Goal: Information Seeking & Learning: Find specific fact

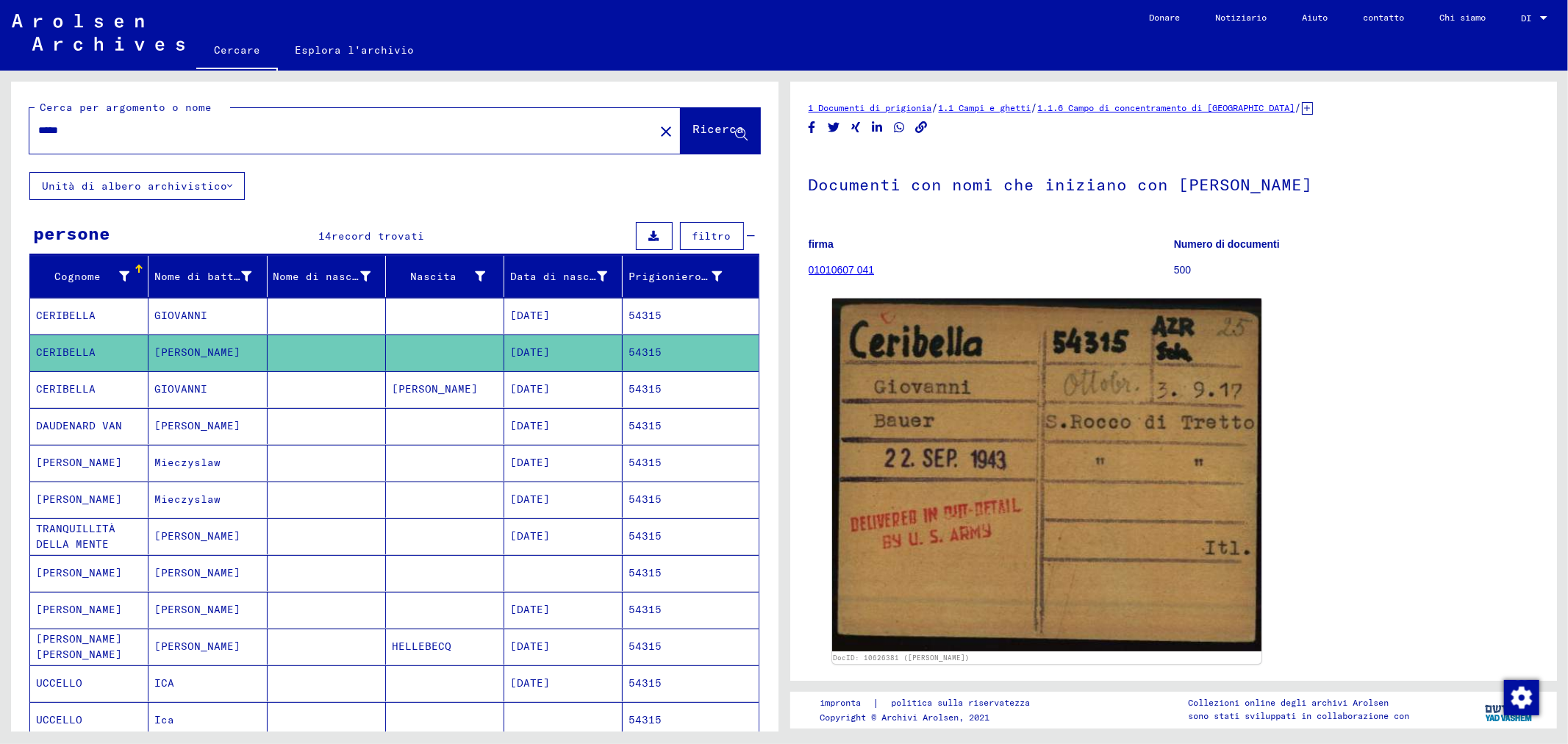
click at [131, 126] on input "*****" at bounding box center [342, 131] width 608 height 16
type input "*"
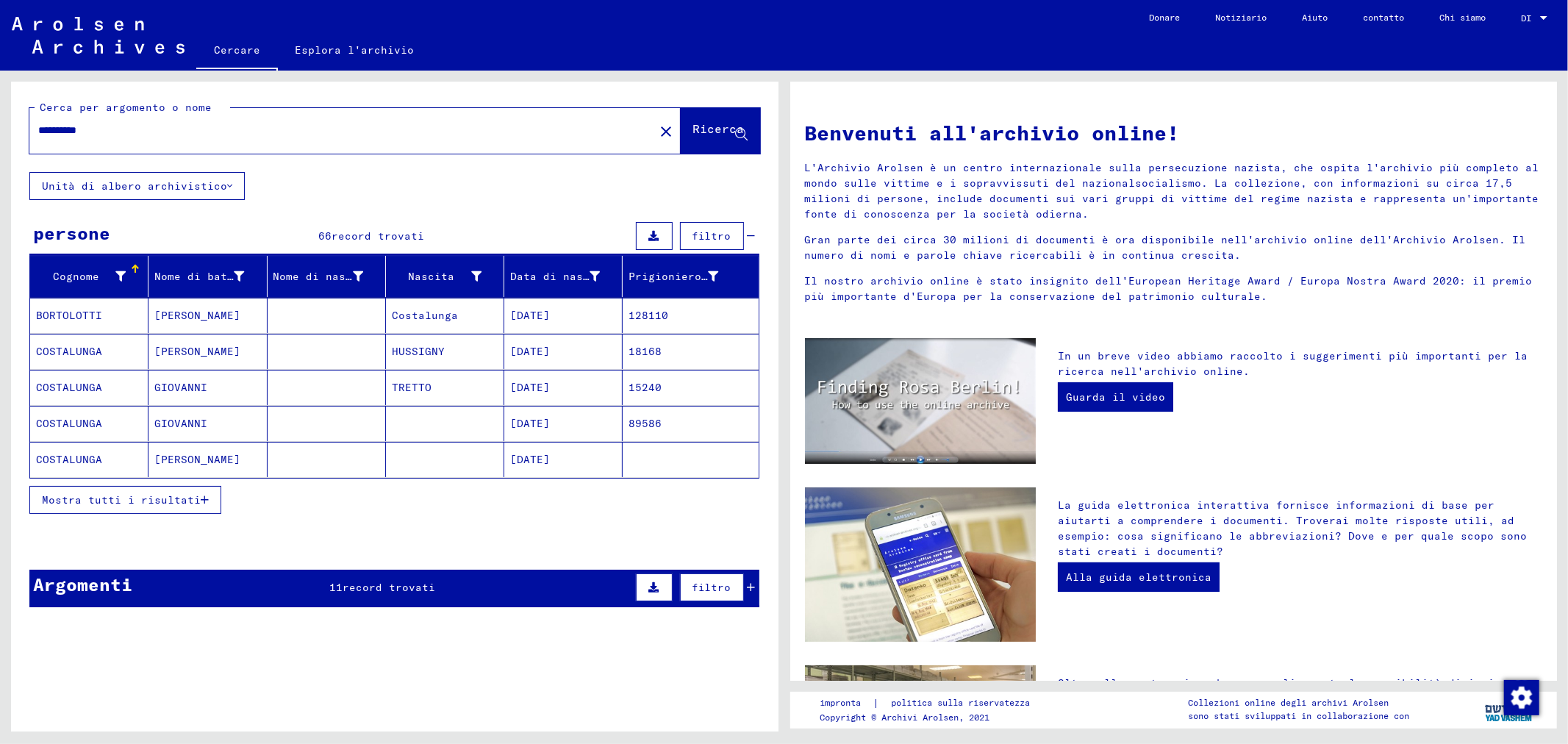
click at [653, 390] on mat-cell "15240" at bounding box center [690, 387] width 136 height 35
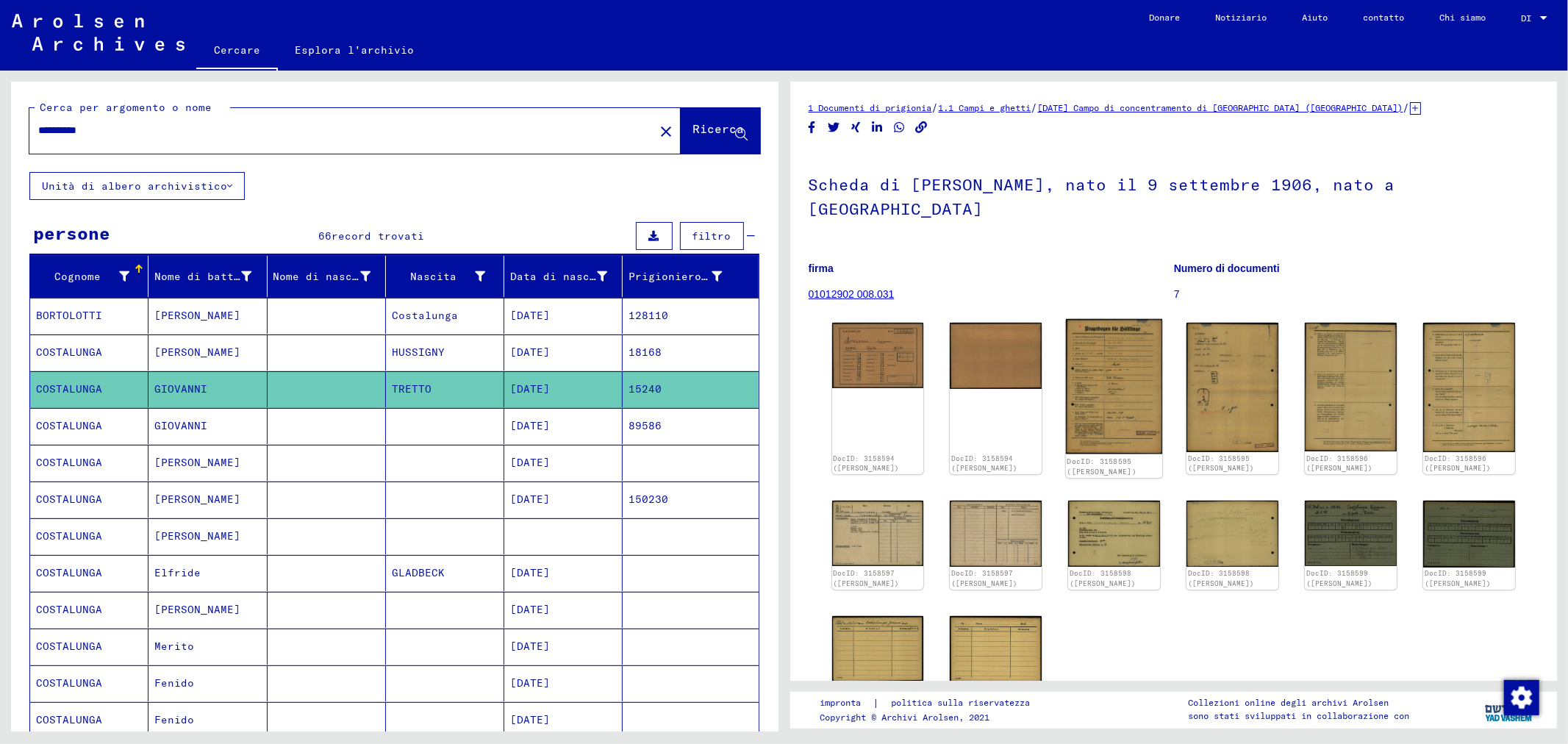
click at [1118, 354] on img at bounding box center [1114, 386] width 97 height 135
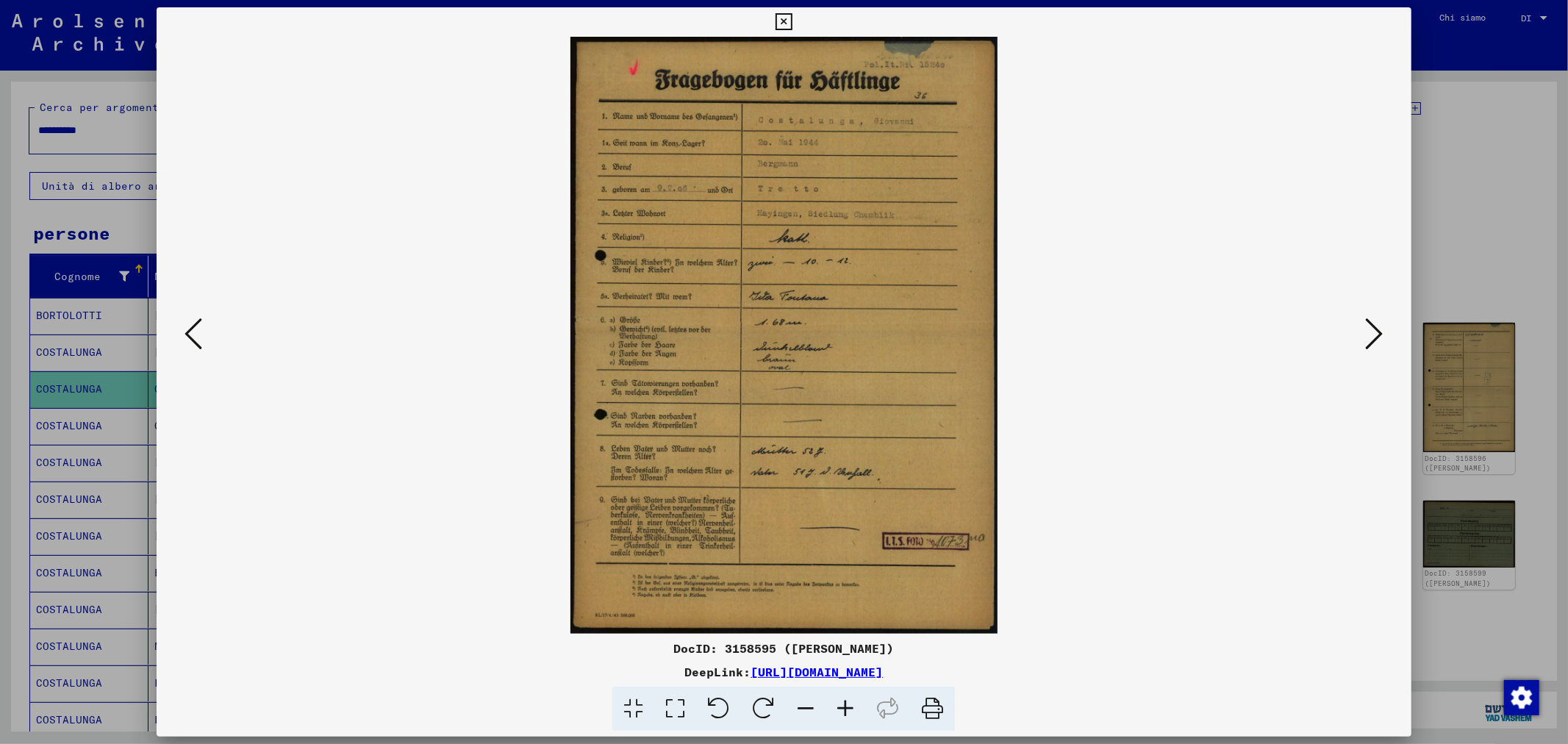
click at [672, 711] on icon at bounding box center [675, 709] width 42 height 45
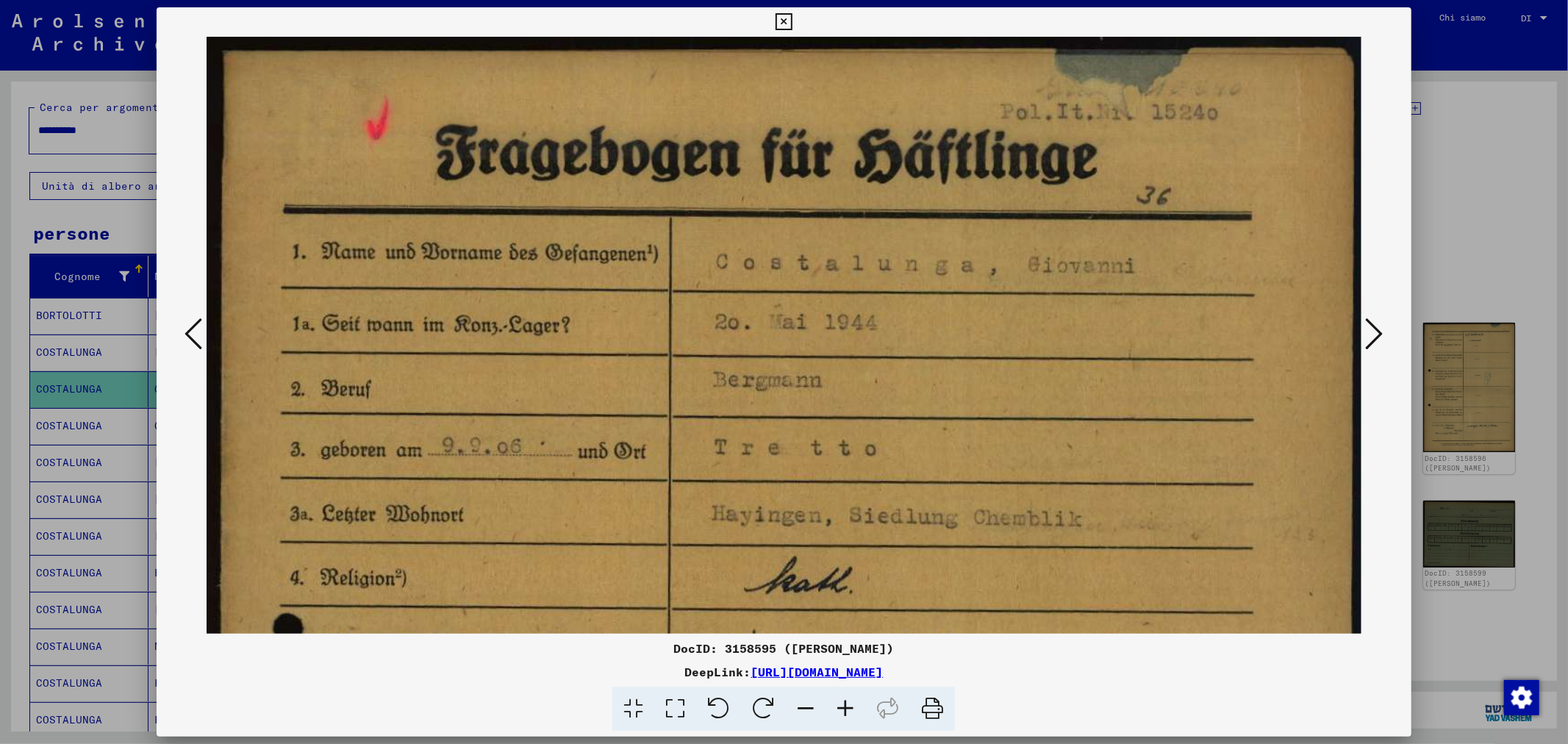
click at [1444, 97] on div at bounding box center [784, 372] width 1568 height 744
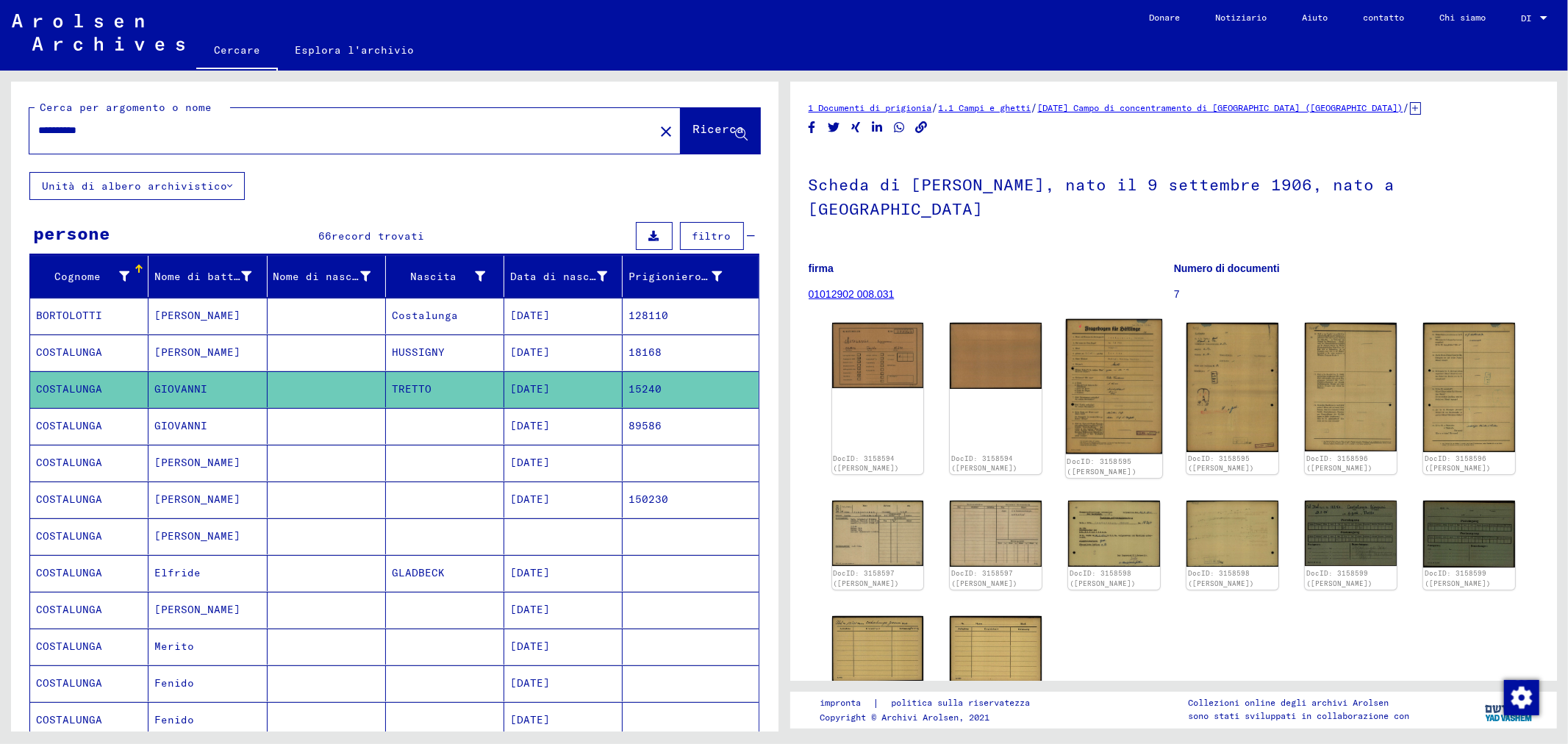
click at [1106, 350] on img at bounding box center [1114, 386] width 97 height 135
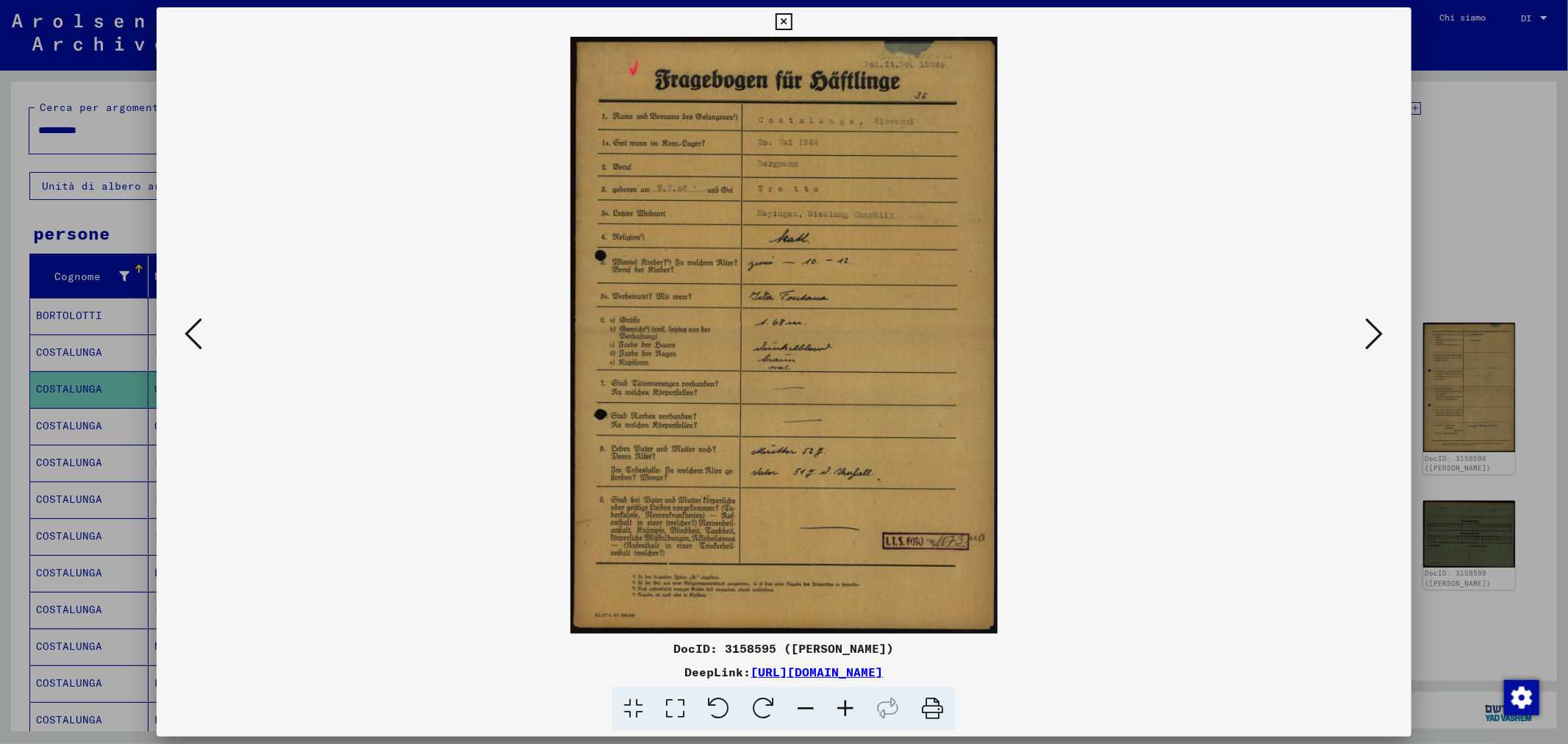
click at [679, 713] on icon at bounding box center [675, 709] width 42 height 45
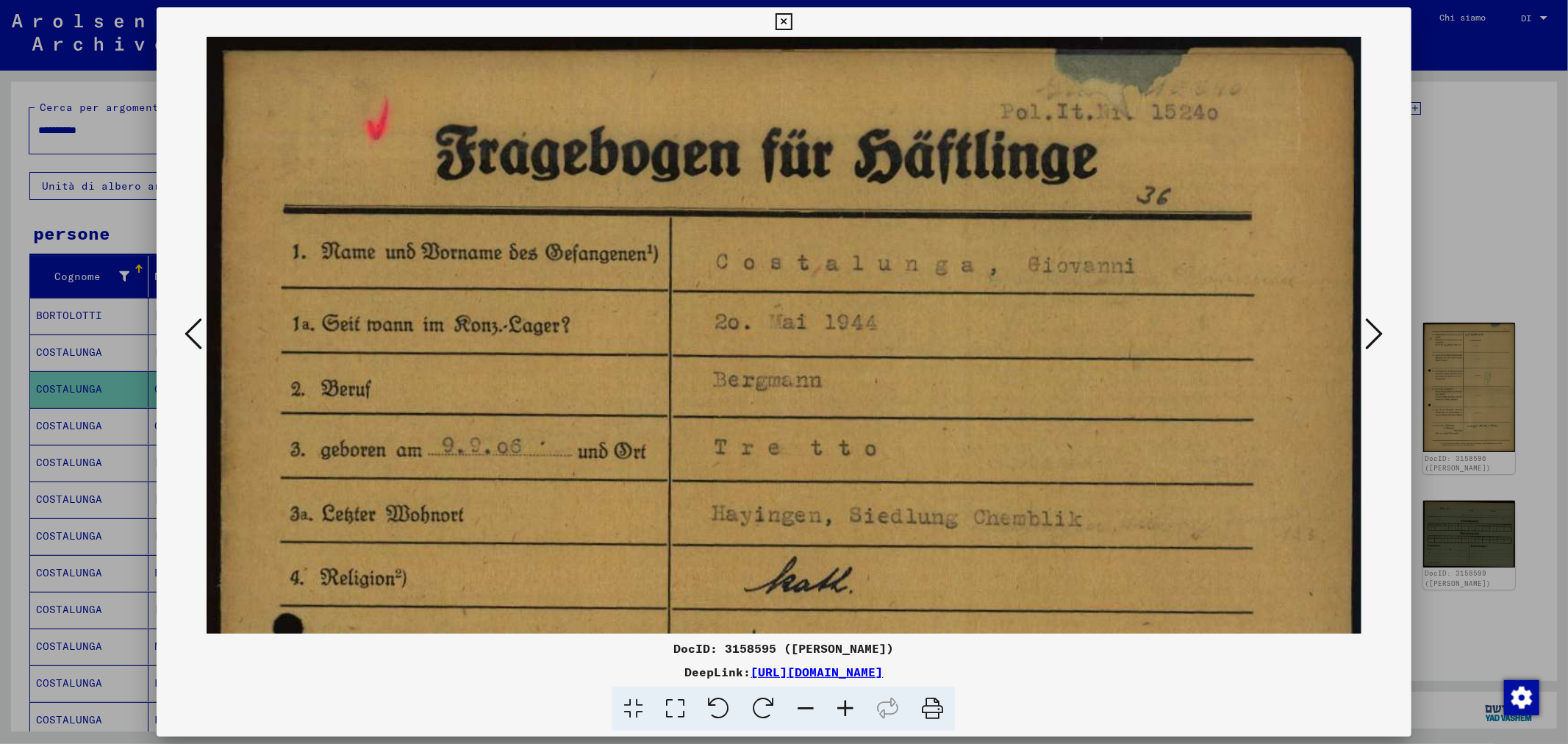
click at [677, 707] on icon at bounding box center [675, 709] width 42 height 45
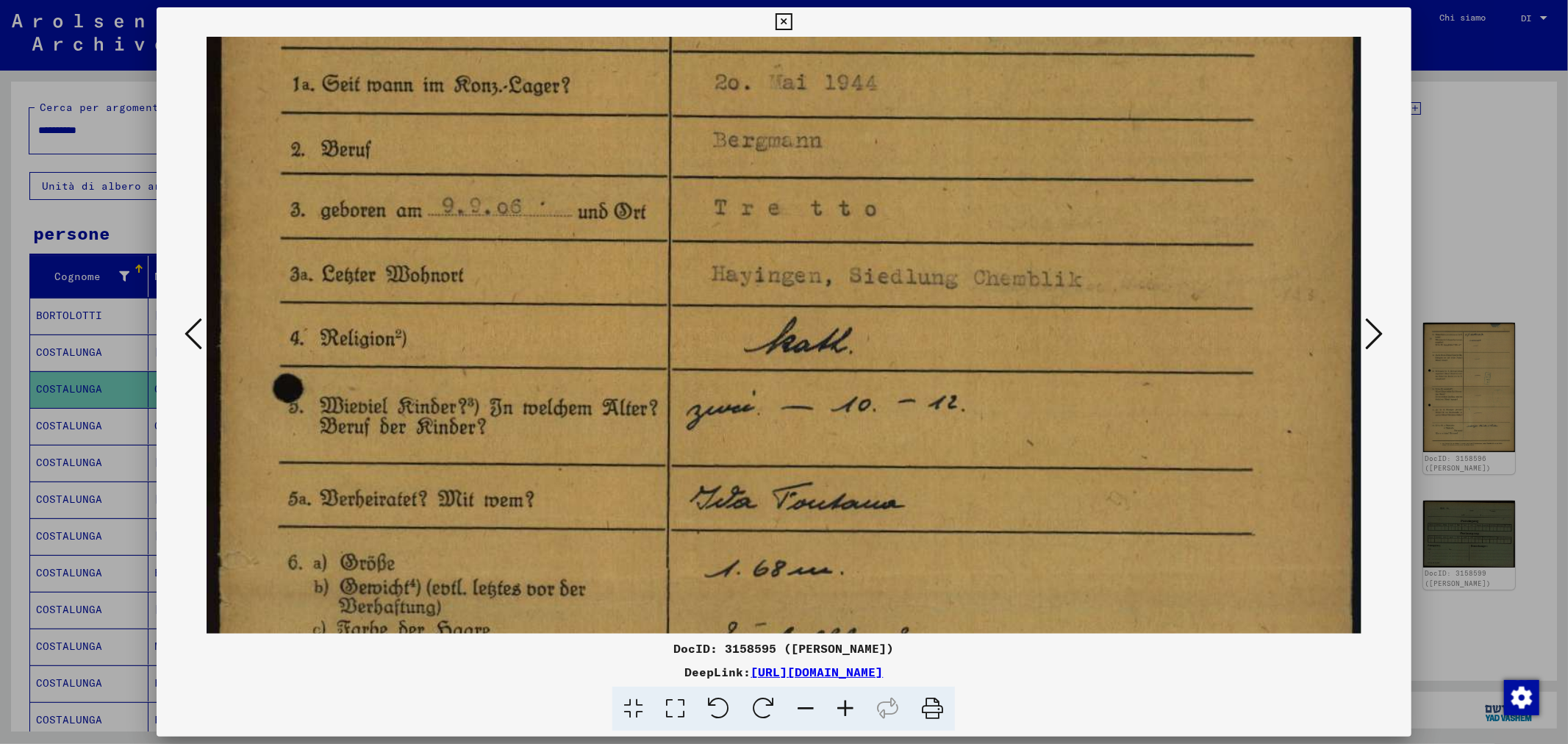
drag, startPoint x: 941, startPoint y: 444, endPoint x: 920, endPoint y: 230, distance: 215.0
click at [920, 230] on img at bounding box center [783, 604] width 1154 height 1614
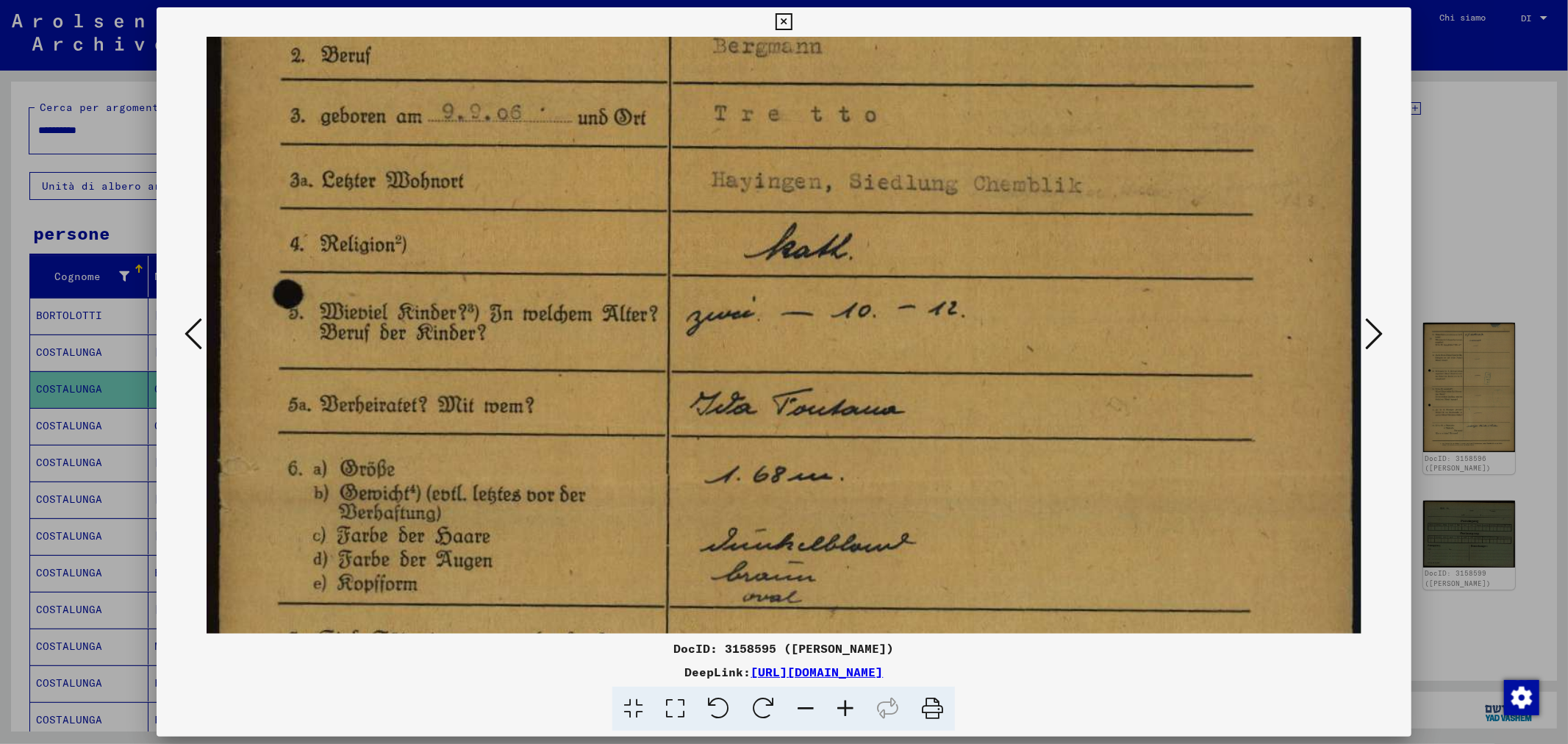
drag, startPoint x: 925, startPoint y: 410, endPoint x: 924, endPoint y: 282, distance: 128.0
click at [928, 275] on img at bounding box center [783, 510] width 1154 height 1614
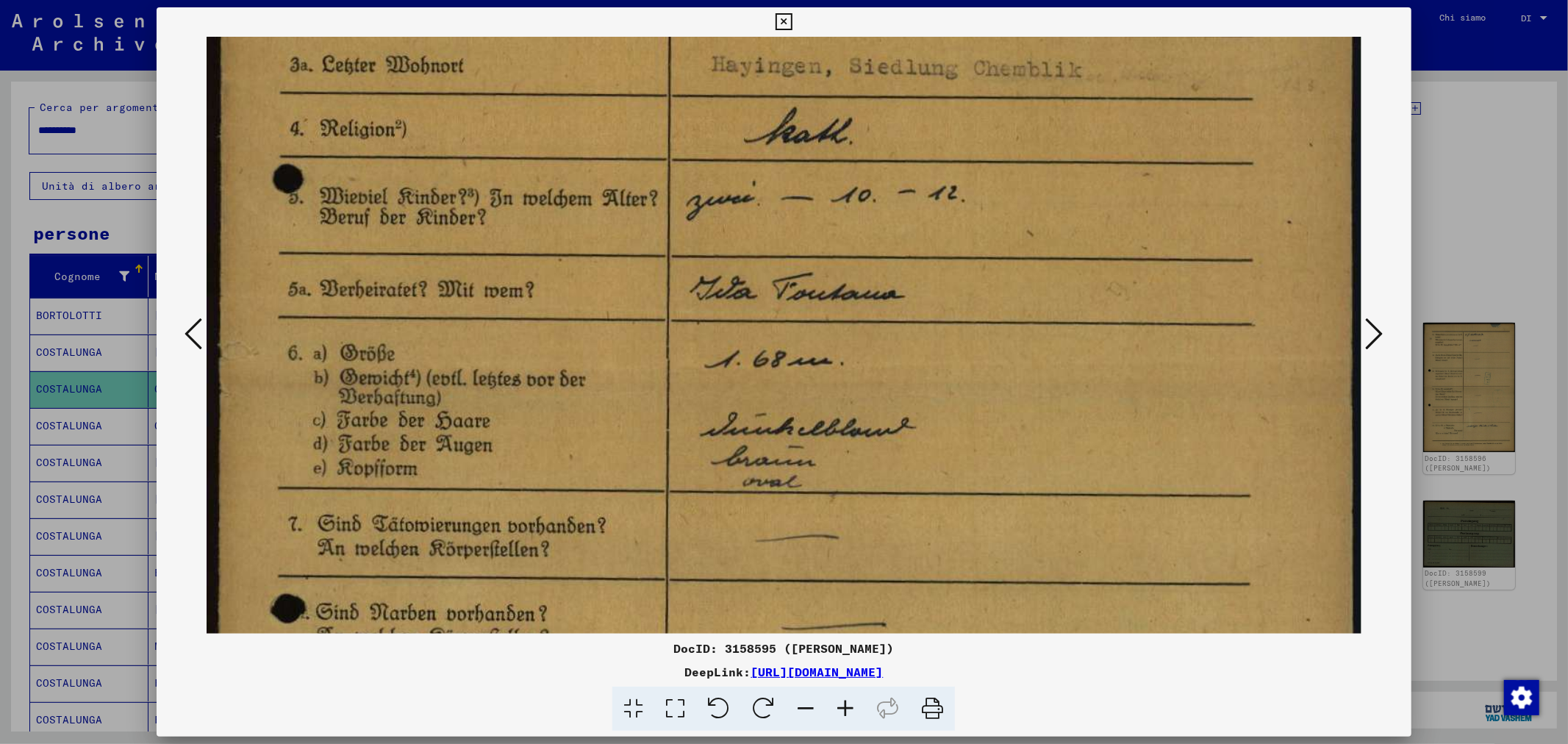
drag, startPoint x: 922, startPoint y: 325, endPoint x: 921, endPoint y: 274, distance: 51.0
click at [921, 275] on img at bounding box center [783, 394] width 1154 height 1614
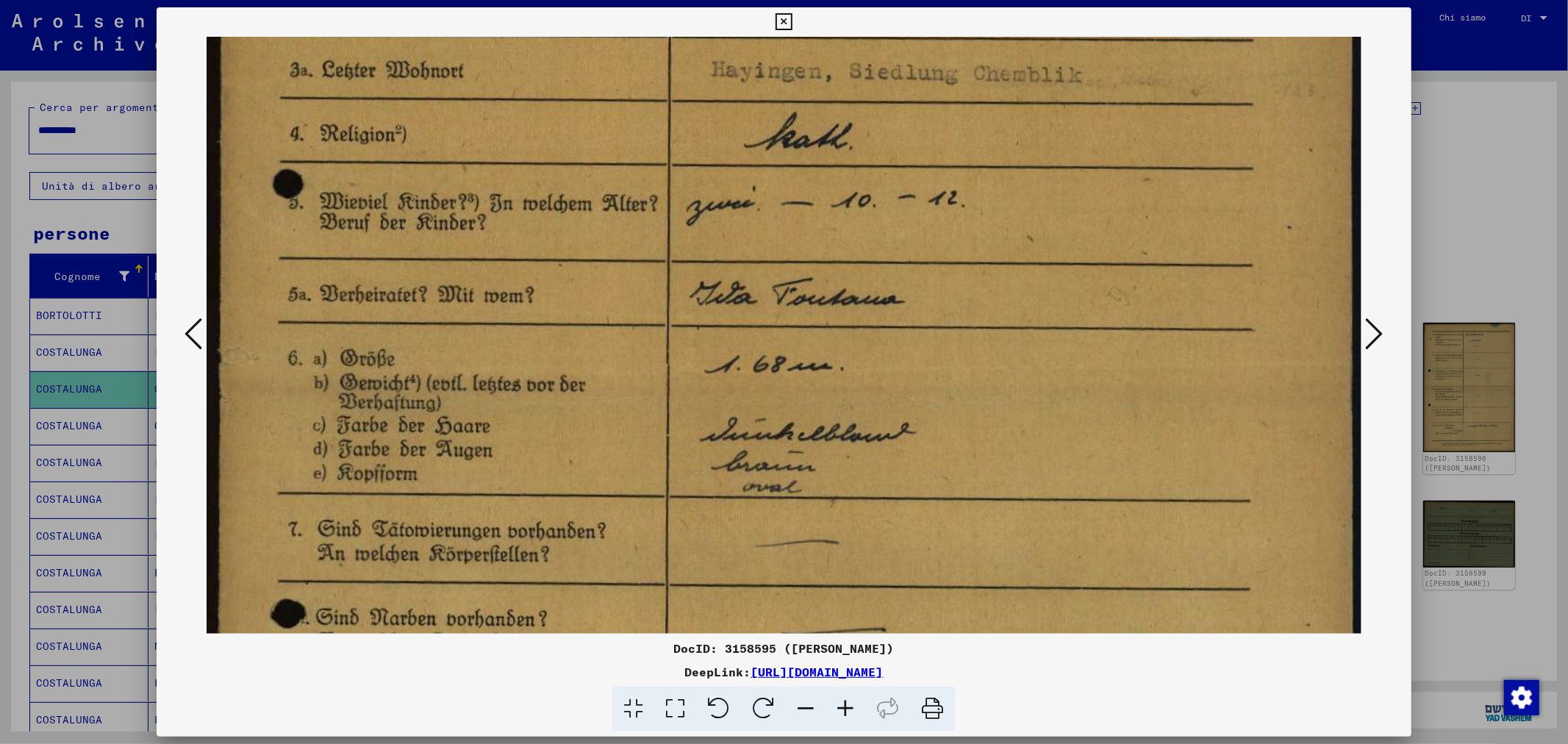
drag, startPoint x: 906, startPoint y: 326, endPoint x: 915, endPoint y: 380, distance: 54.7
click at [915, 380] on img at bounding box center [783, 400] width 1154 height 1614
click at [1373, 338] on icon at bounding box center [1374, 334] width 17 height 35
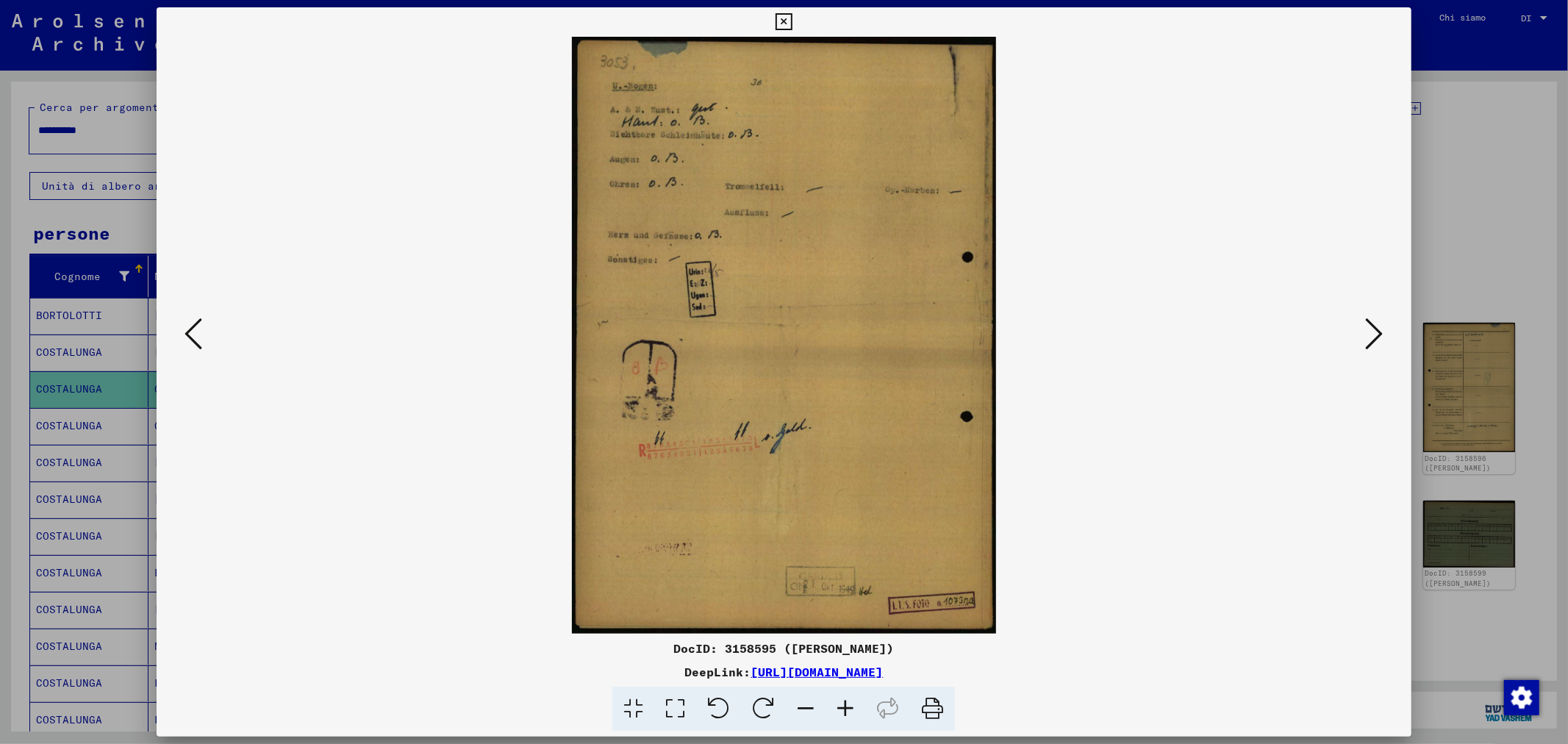
click at [1373, 338] on icon at bounding box center [1374, 334] width 17 height 35
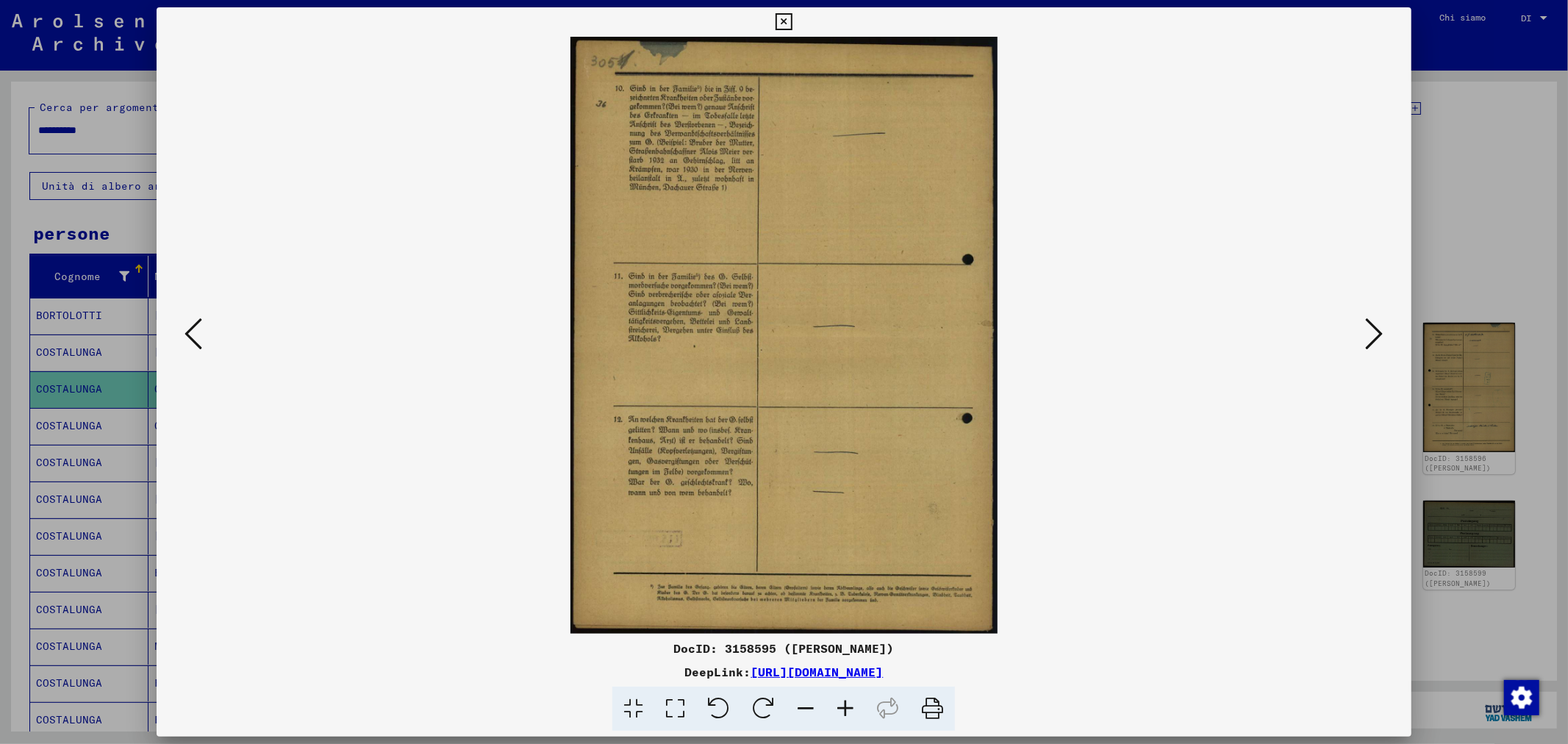
click at [1373, 338] on icon at bounding box center [1374, 334] width 17 height 35
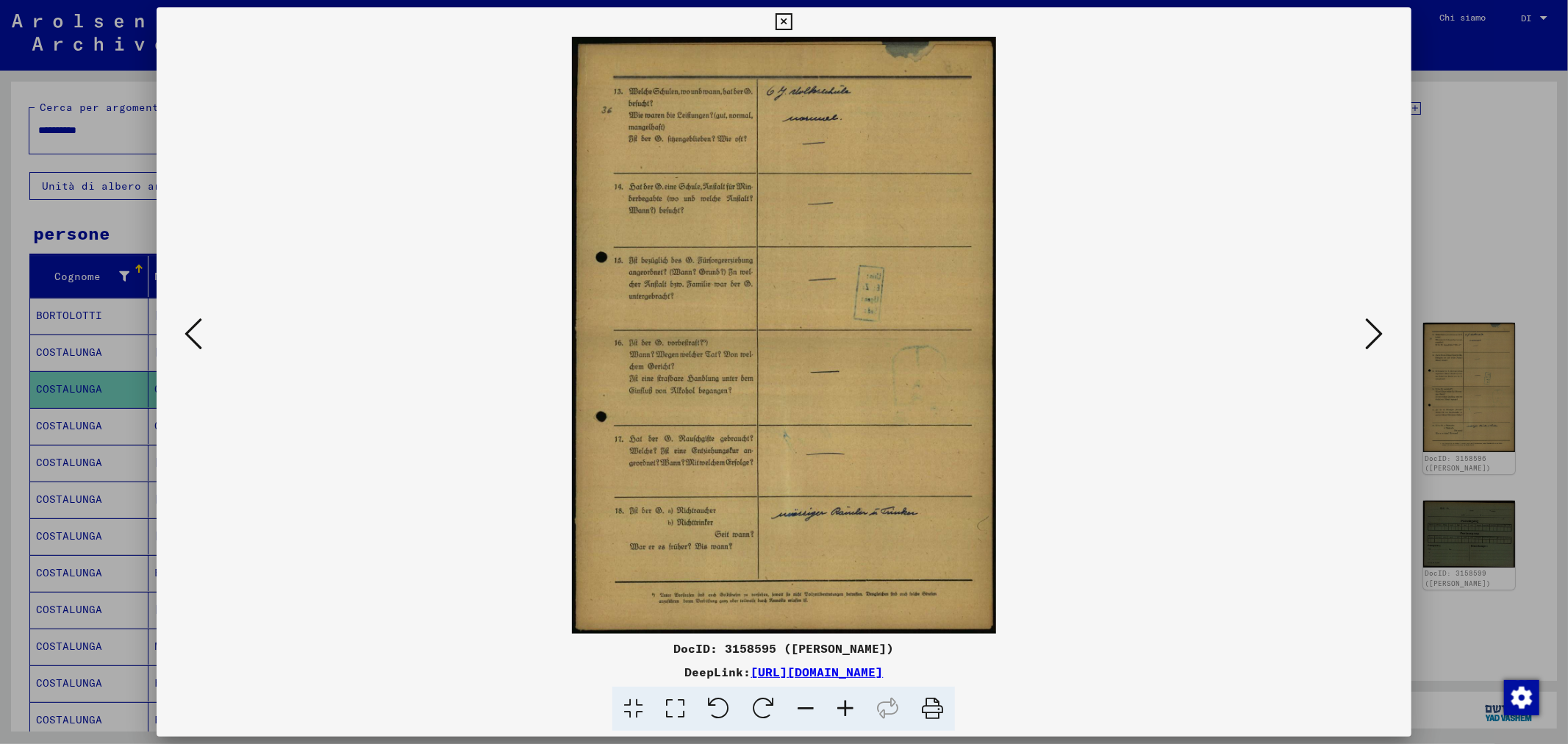
click at [1373, 338] on icon at bounding box center [1374, 334] width 17 height 35
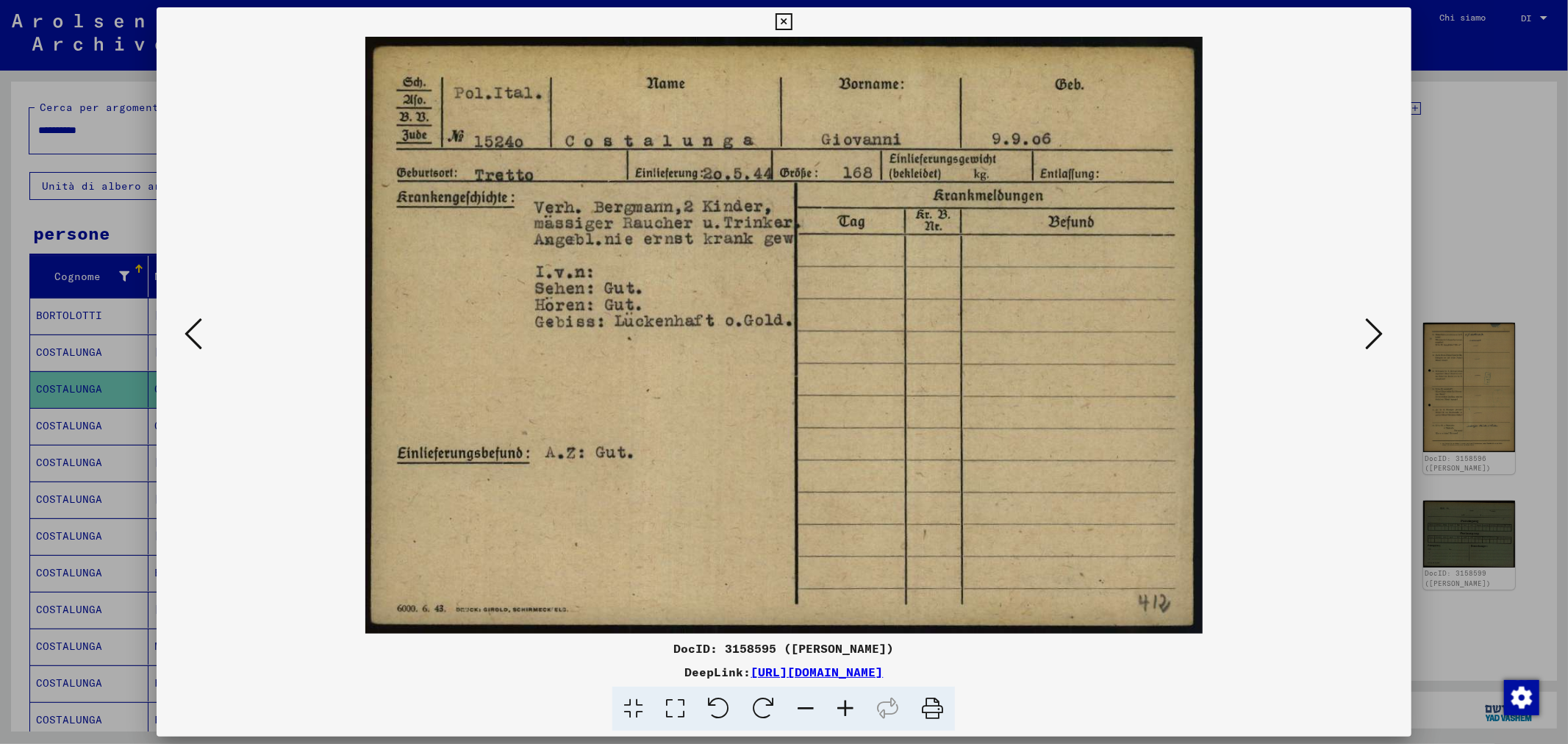
click at [1357, 336] on img at bounding box center [783, 335] width 1154 height 597
click at [1366, 336] on icon at bounding box center [1374, 334] width 17 height 35
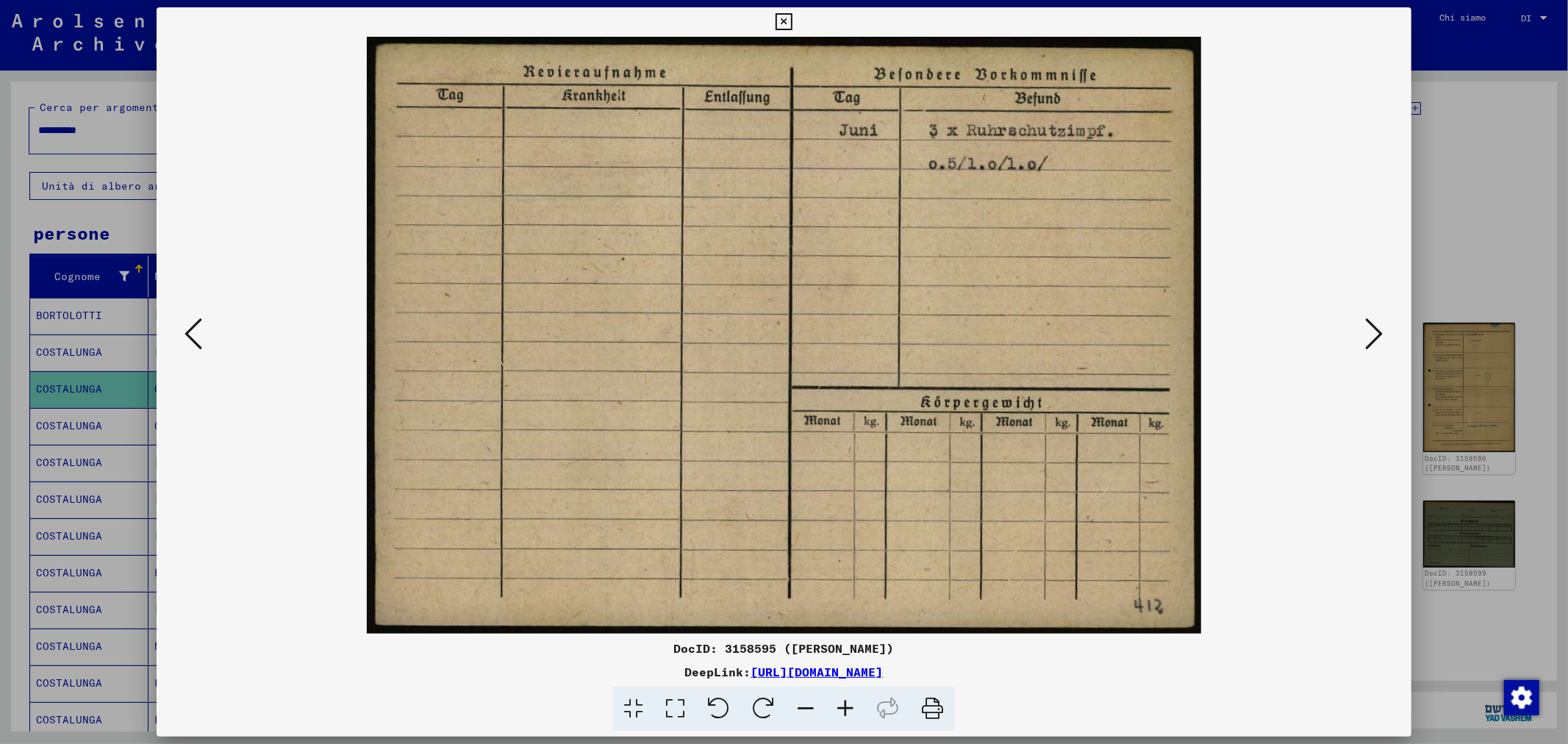
click at [1366, 336] on icon at bounding box center [1374, 334] width 17 height 35
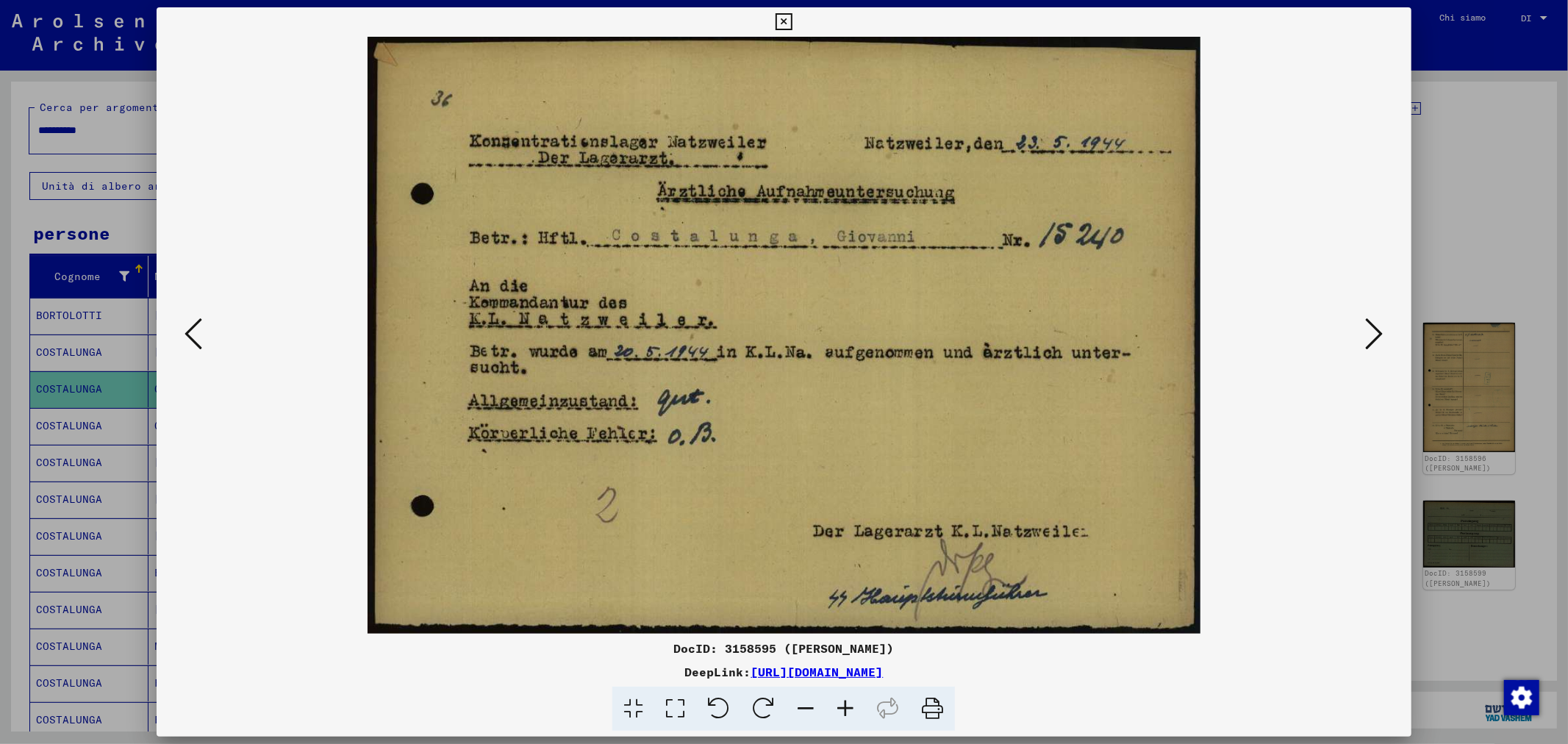
click at [192, 334] on icon at bounding box center [193, 334] width 17 height 35
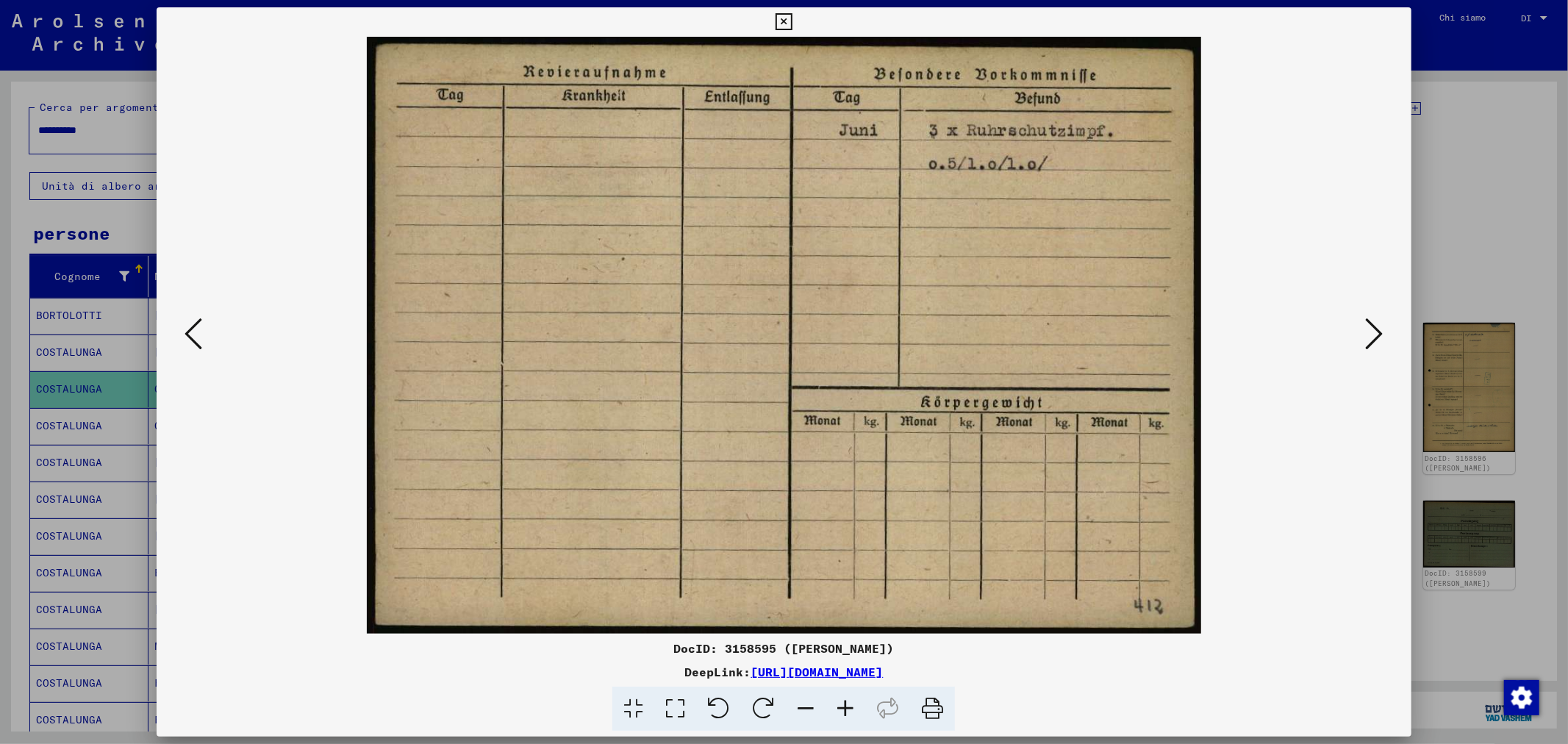
click at [1372, 332] on icon at bounding box center [1374, 334] width 17 height 35
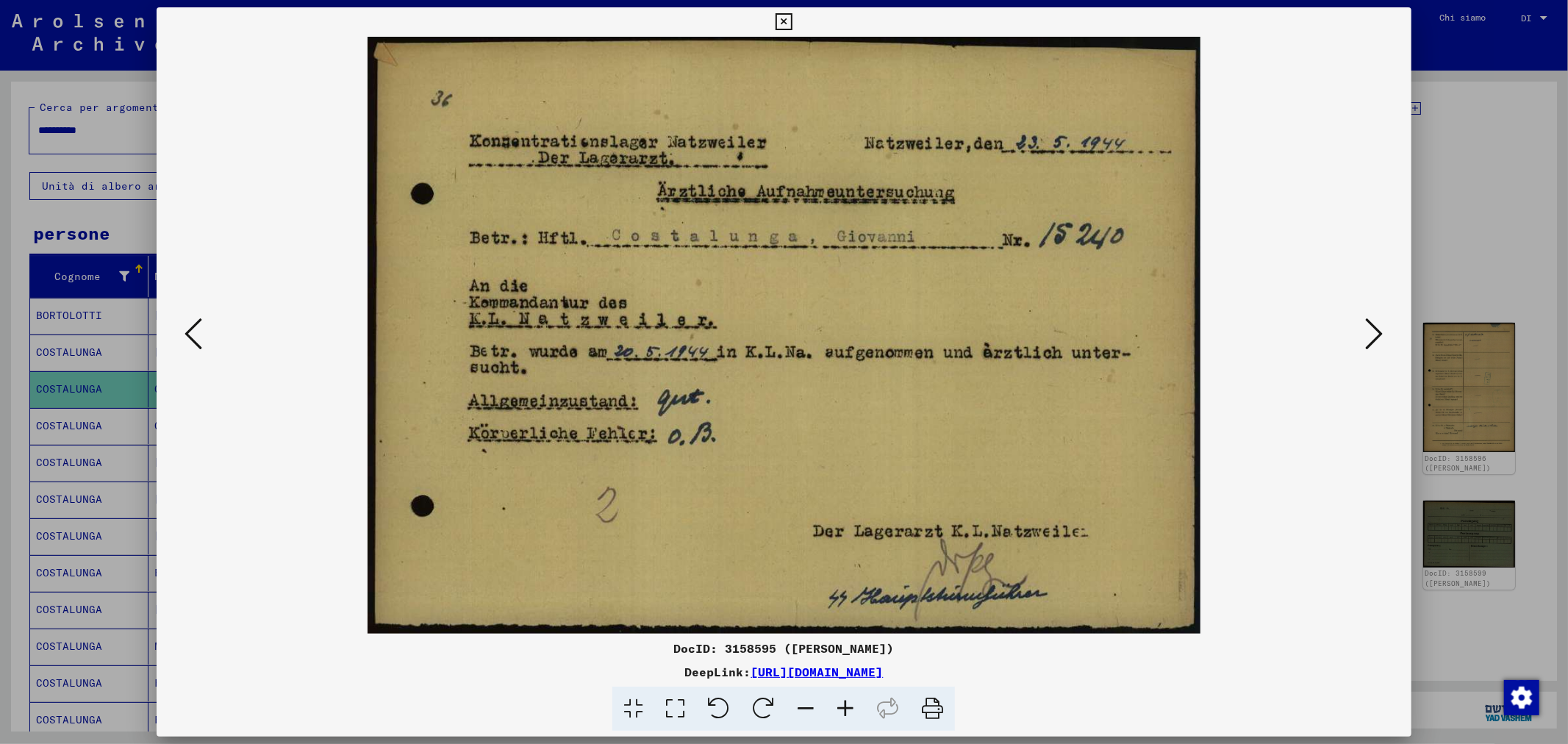
click at [1372, 332] on icon at bounding box center [1374, 334] width 17 height 35
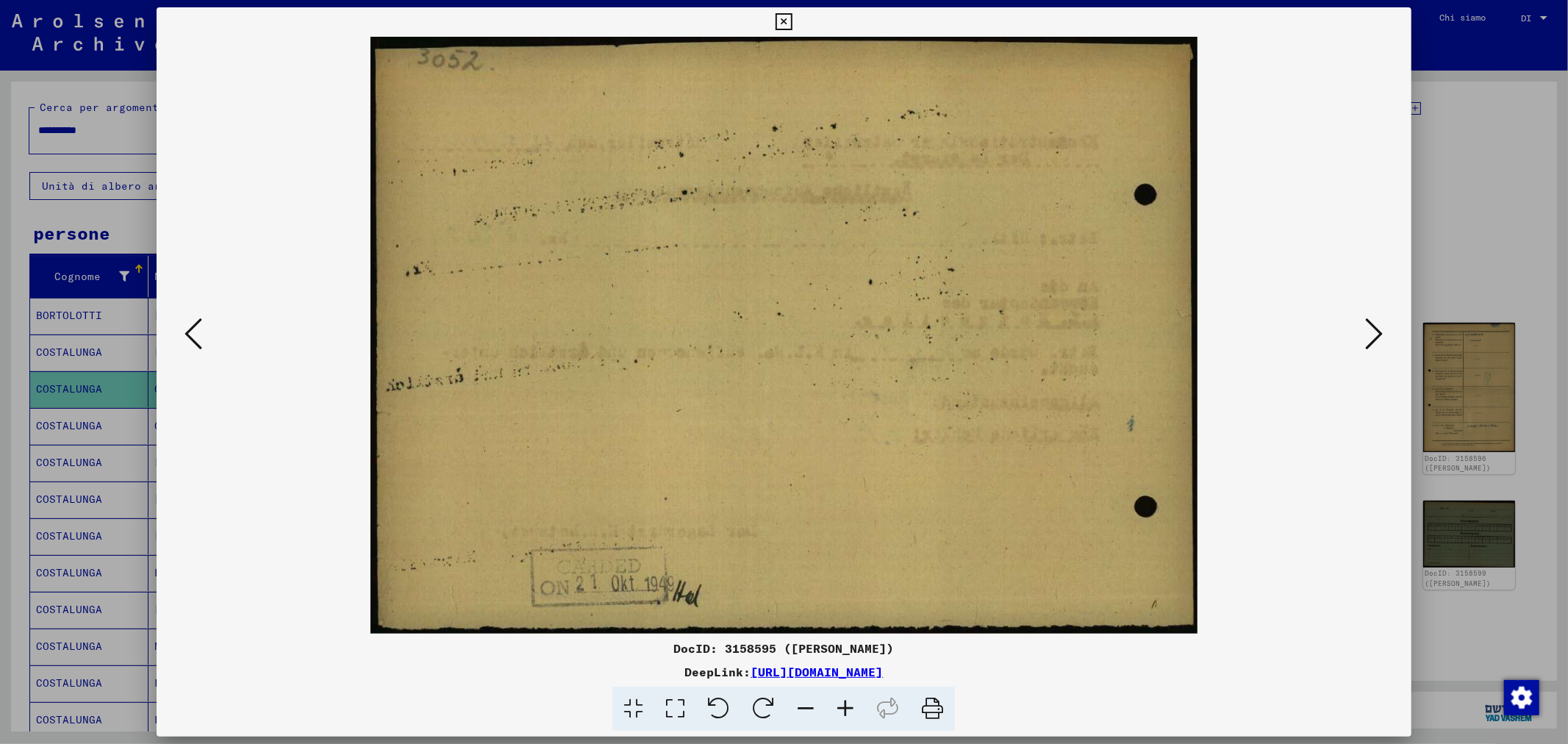
click at [1372, 332] on icon at bounding box center [1374, 334] width 17 height 35
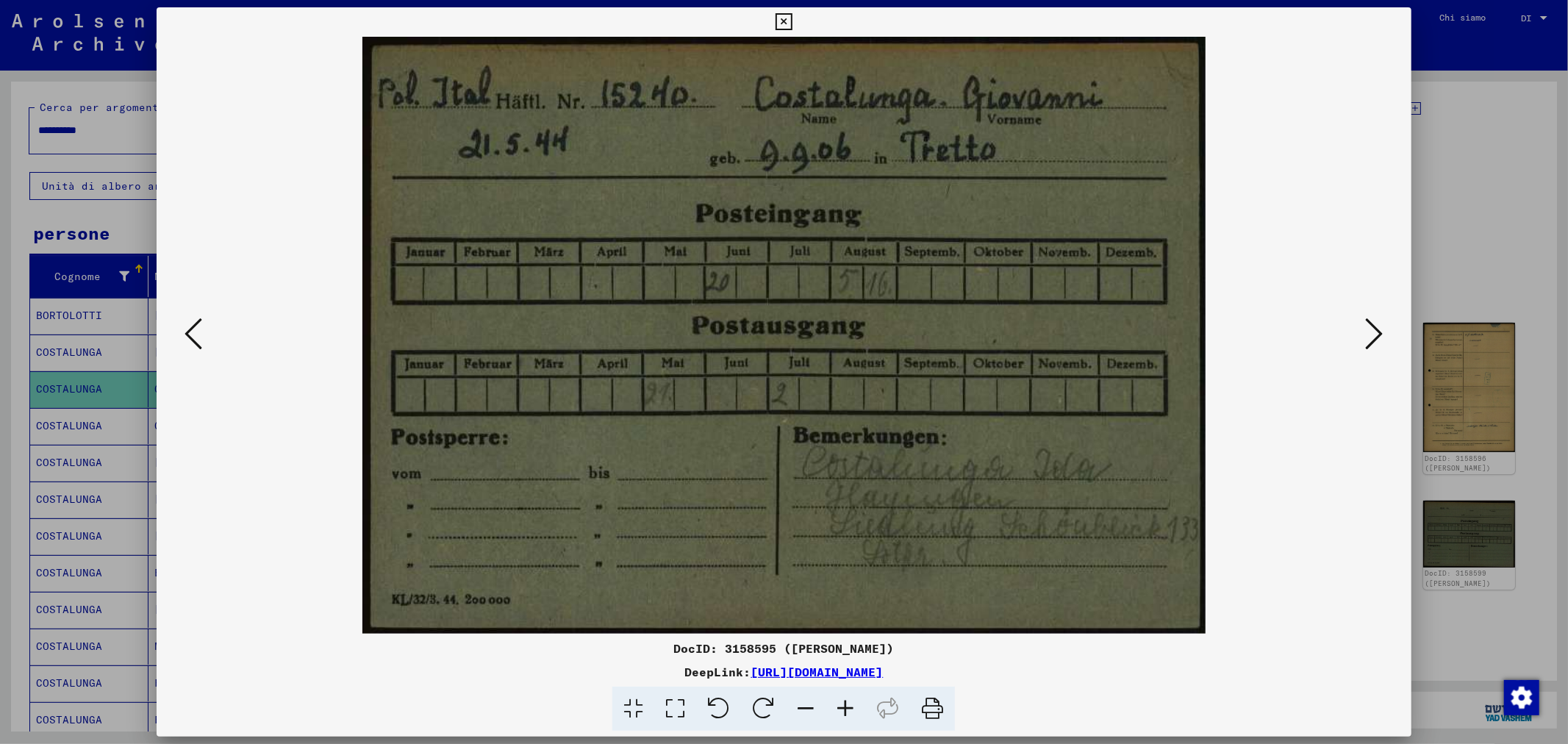
click at [1372, 332] on icon at bounding box center [1374, 334] width 17 height 35
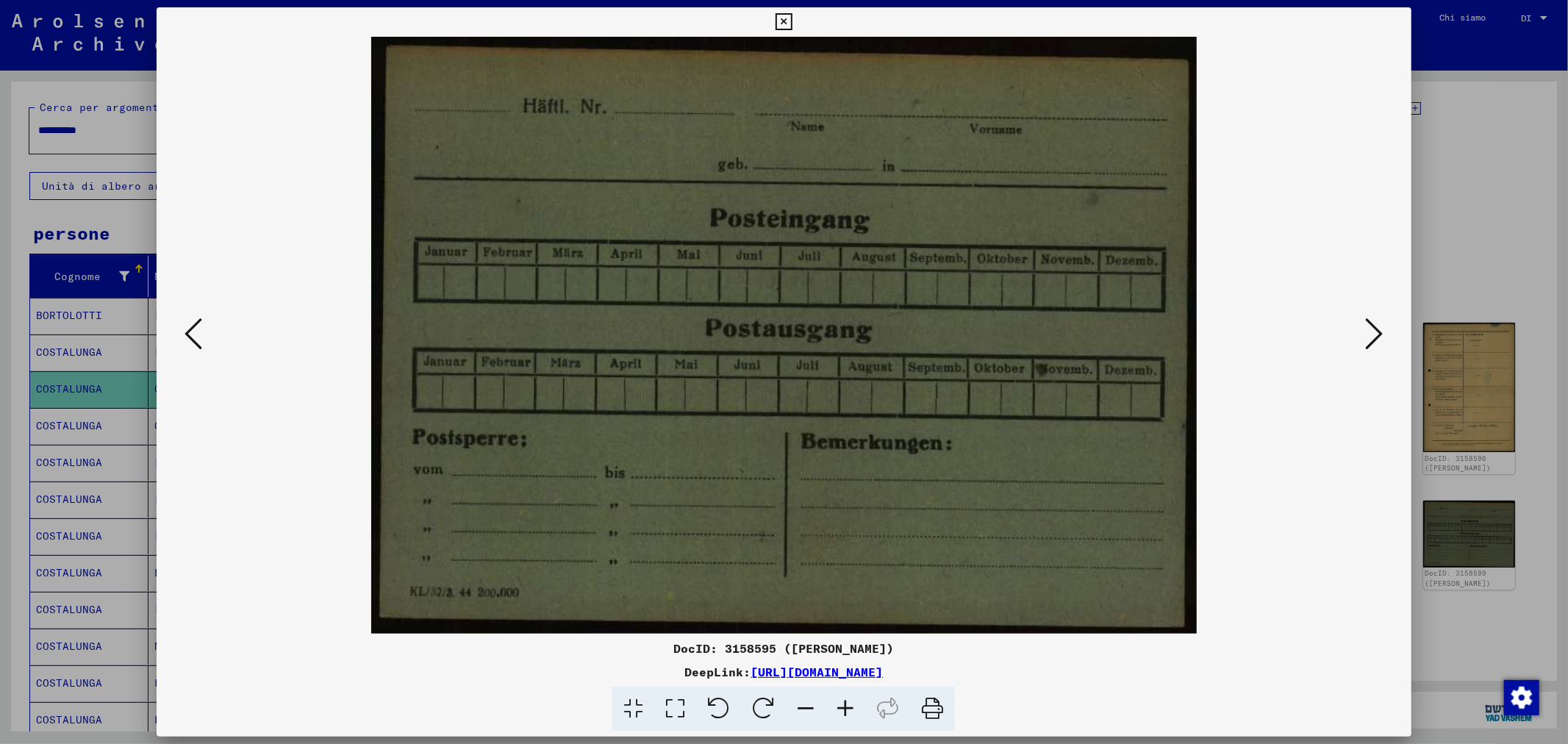
click at [204, 332] on button at bounding box center [193, 335] width 27 height 42
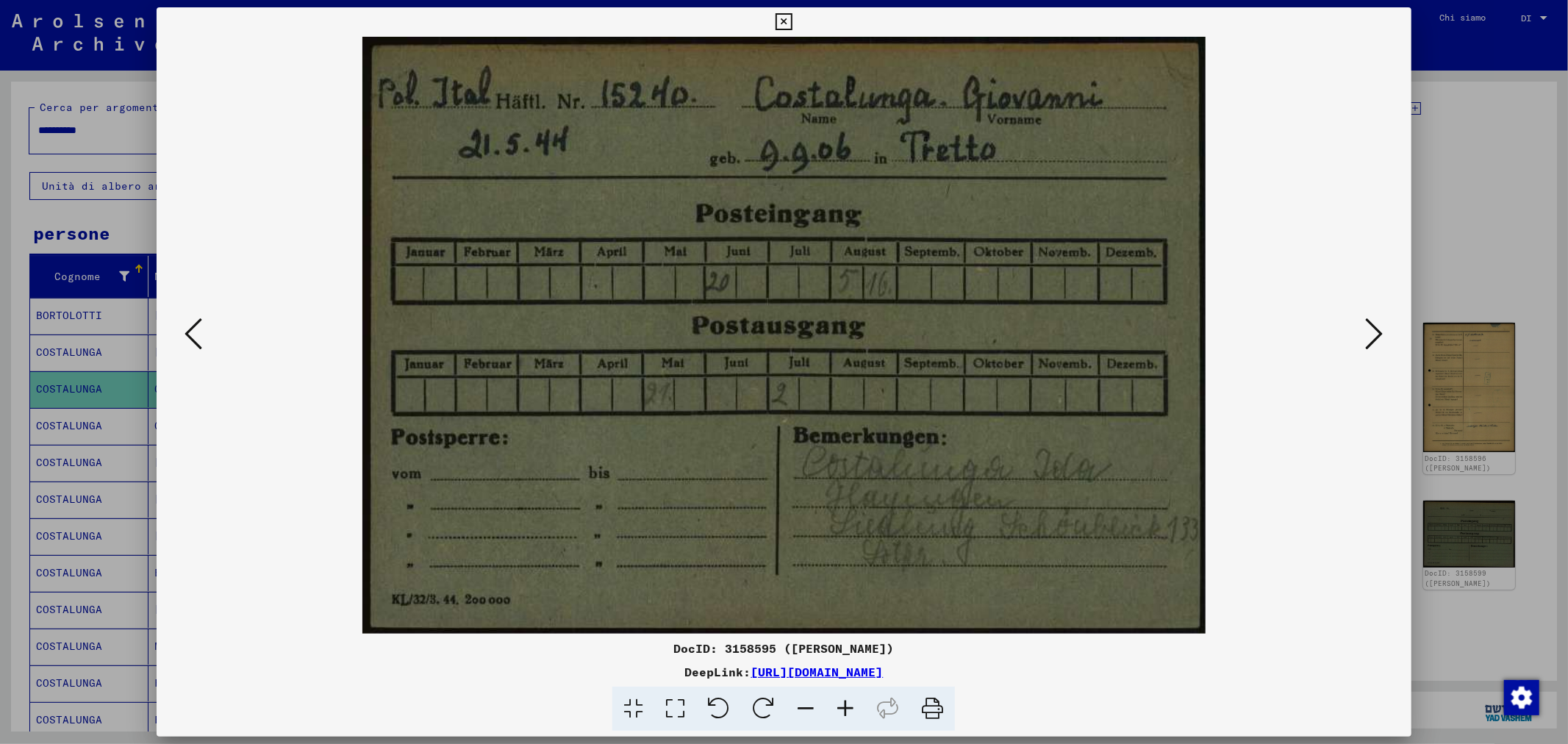
click at [677, 702] on icon at bounding box center [675, 709] width 42 height 45
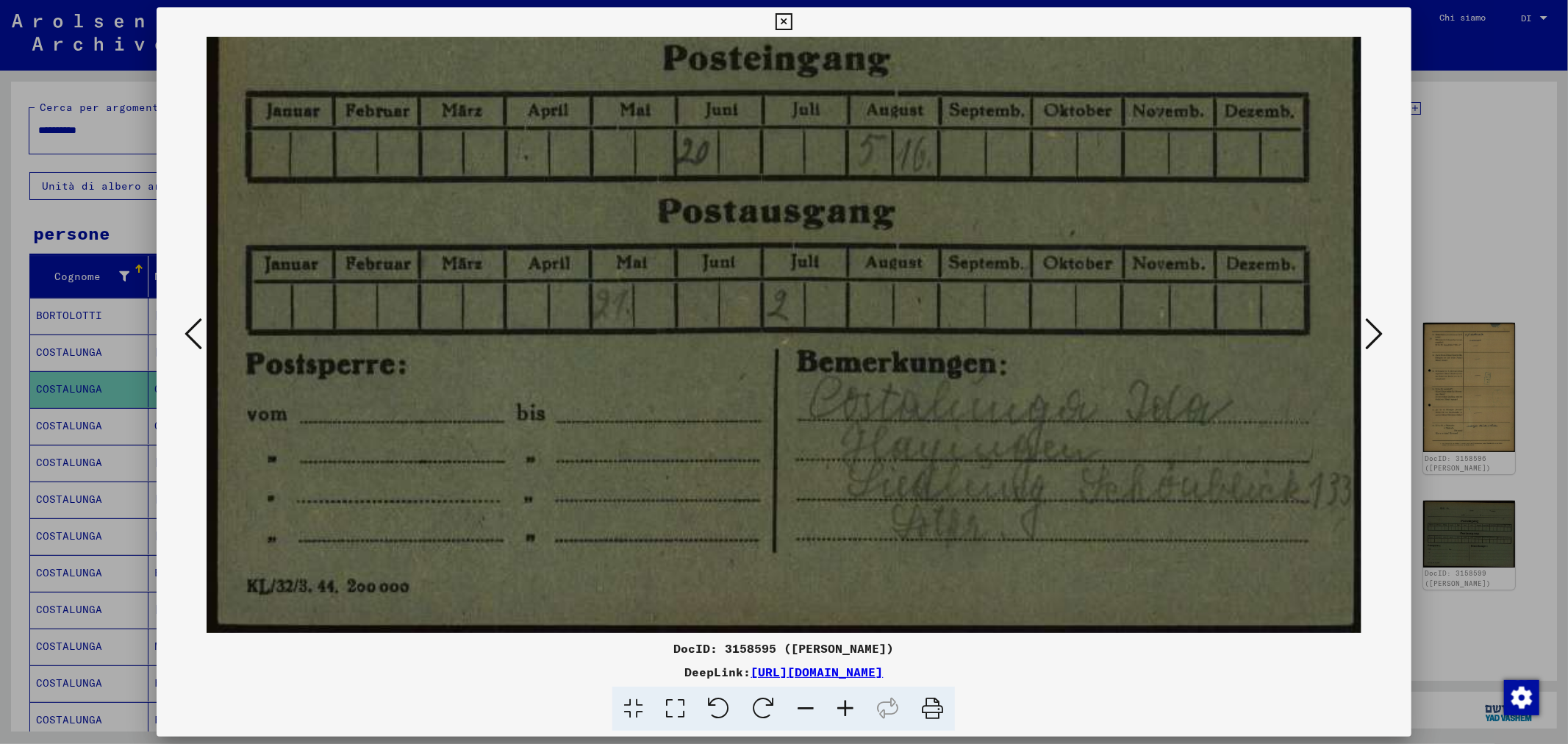
drag, startPoint x: 925, startPoint y: 517, endPoint x: 846, endPoint y: 218, distance: 309.3
click at [846, 218] on img at bounding box center [783, 225] width 1154 height 817
drag, startPoint x: 957, startPoint y: 423, endPoint x: 979, endPoint y: 439, distance: 27.2
click at [953, 415] on img at bounding box center [783, 225] width 1154 height 817
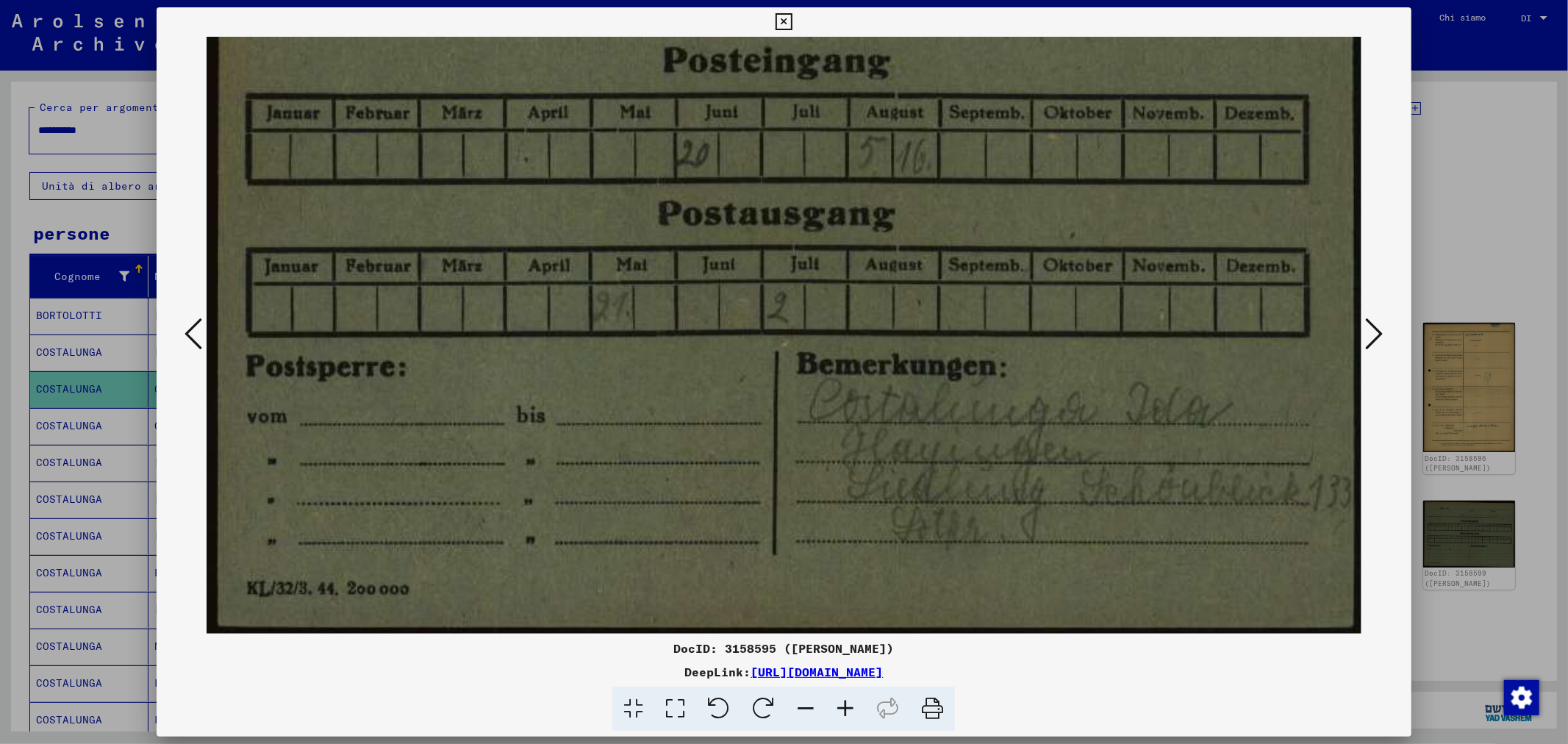
click at [1372, 336] on icon at bounding box center [1374, 334] width 17 height 35
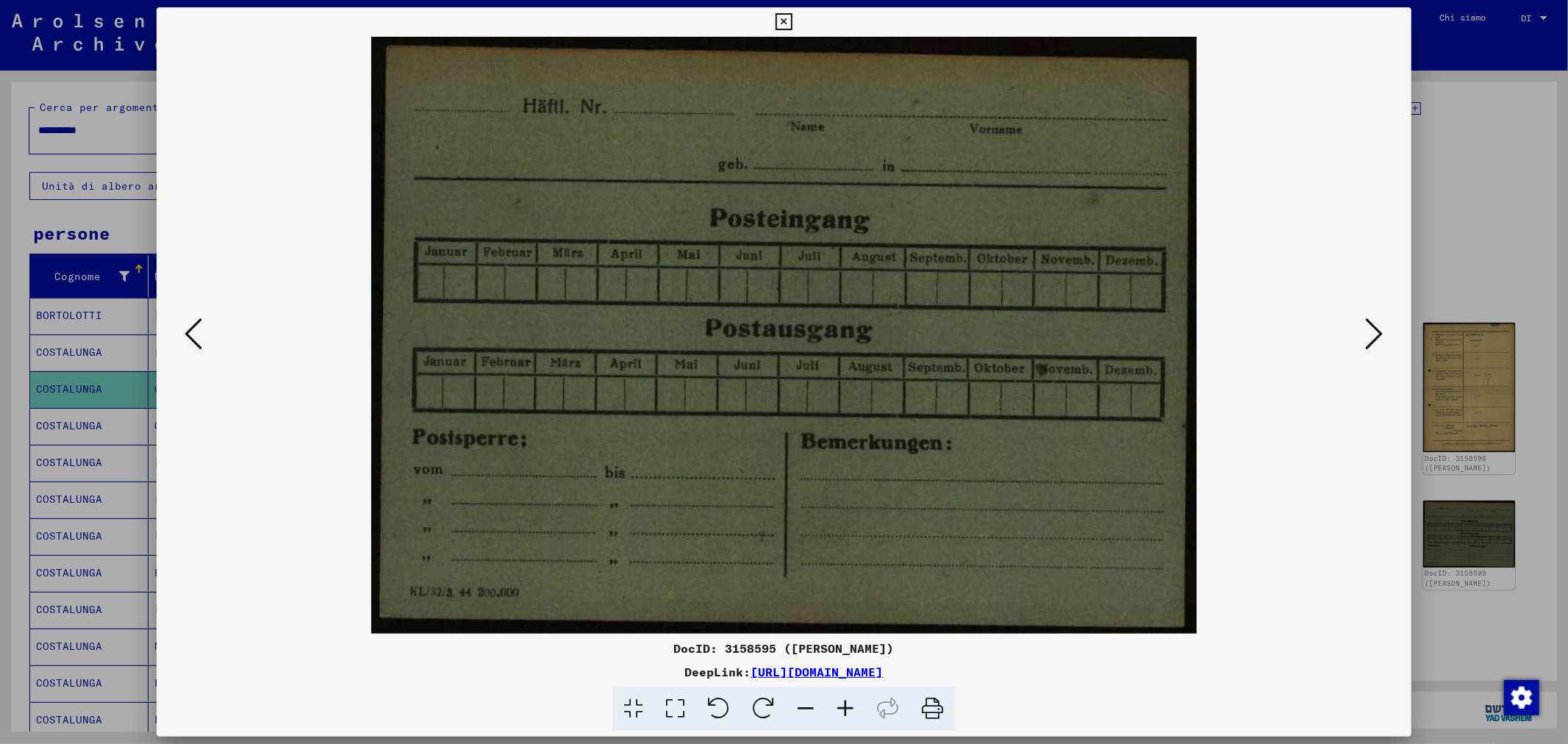
click at [1372, 336] on icon at bounding box center [1374, 334] width 17 height 35
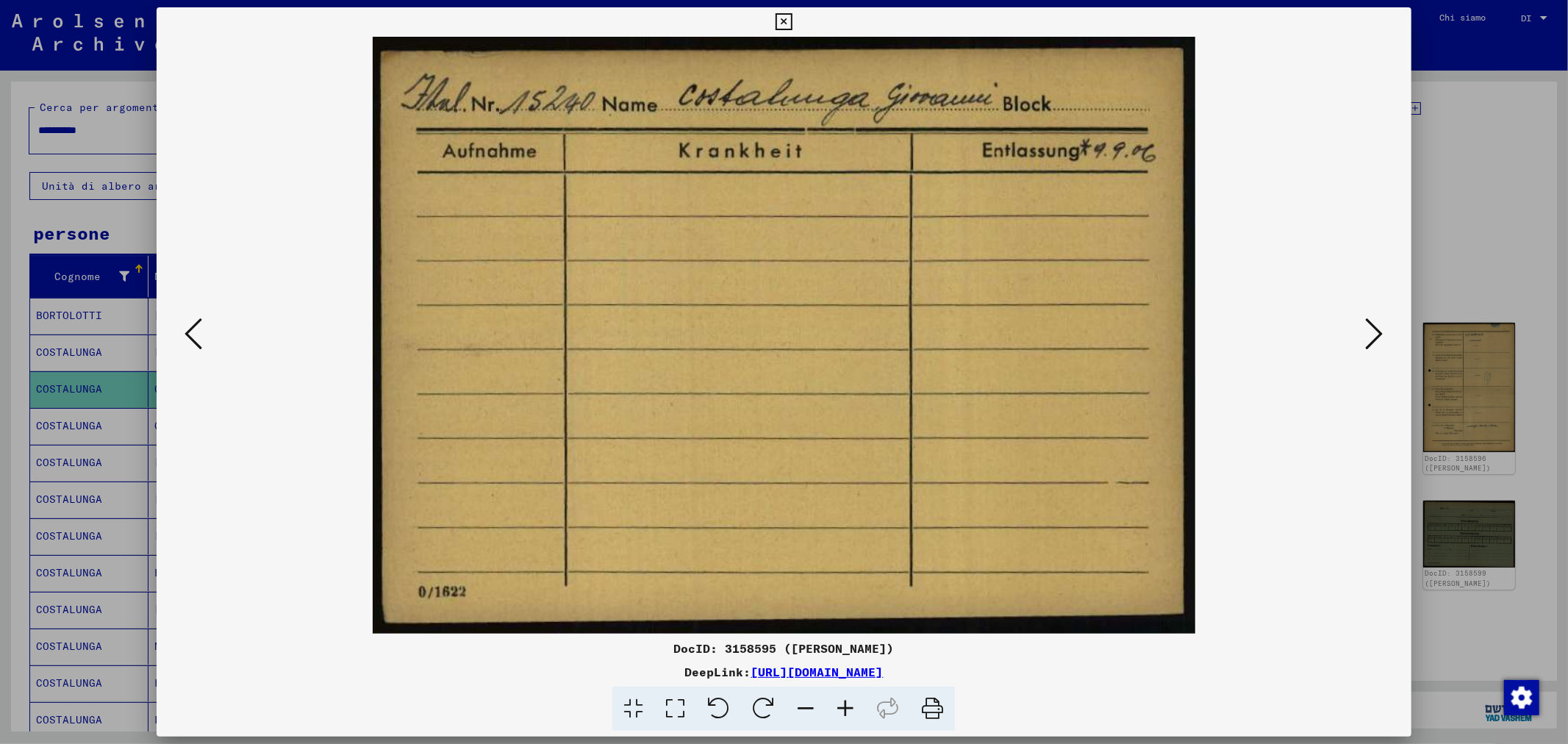
click at [1372, 336] on icon at bounding box center [1374, 334] width 17 height 35
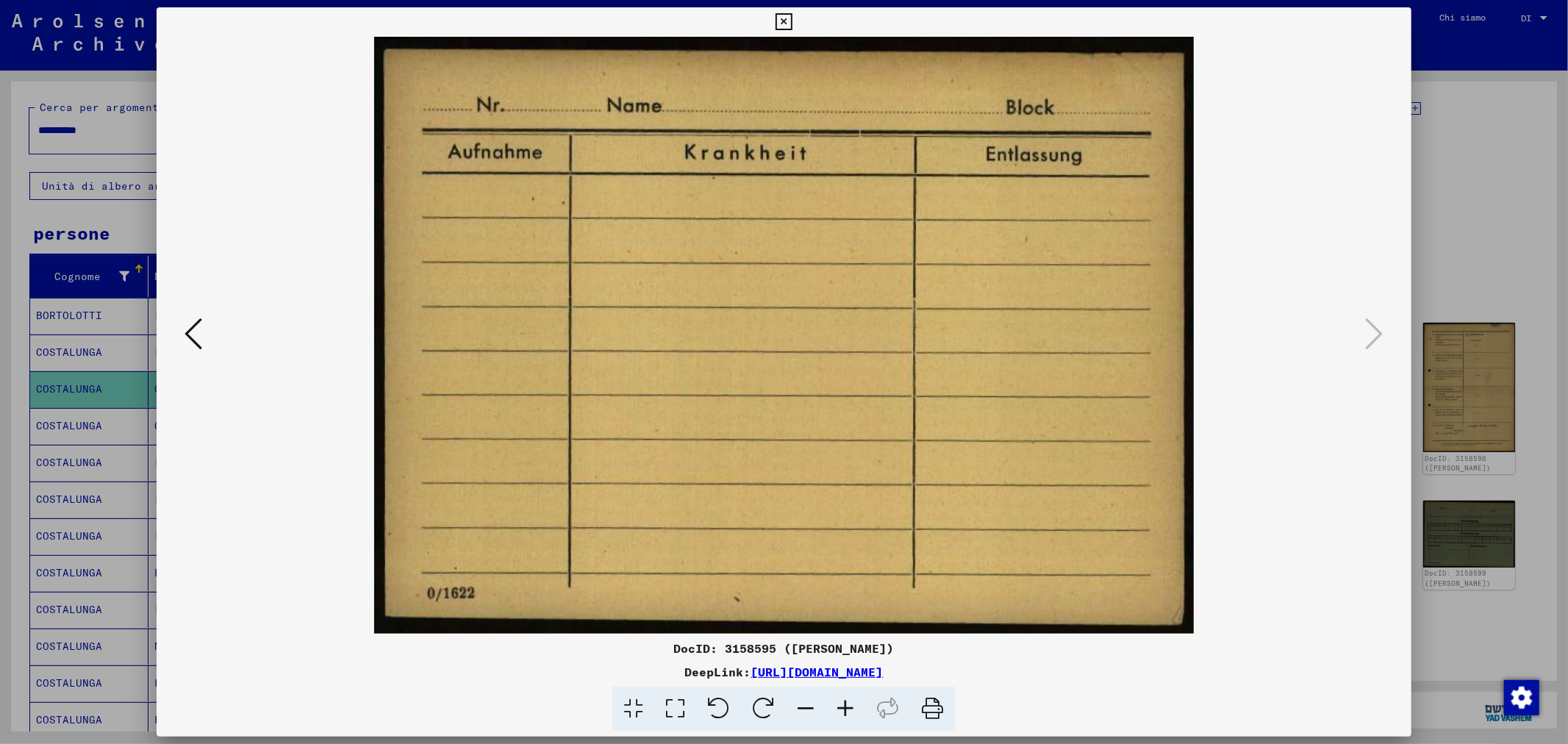
click at [1452, 247] on div at bounding box center [784, 372] width 1568 height 744
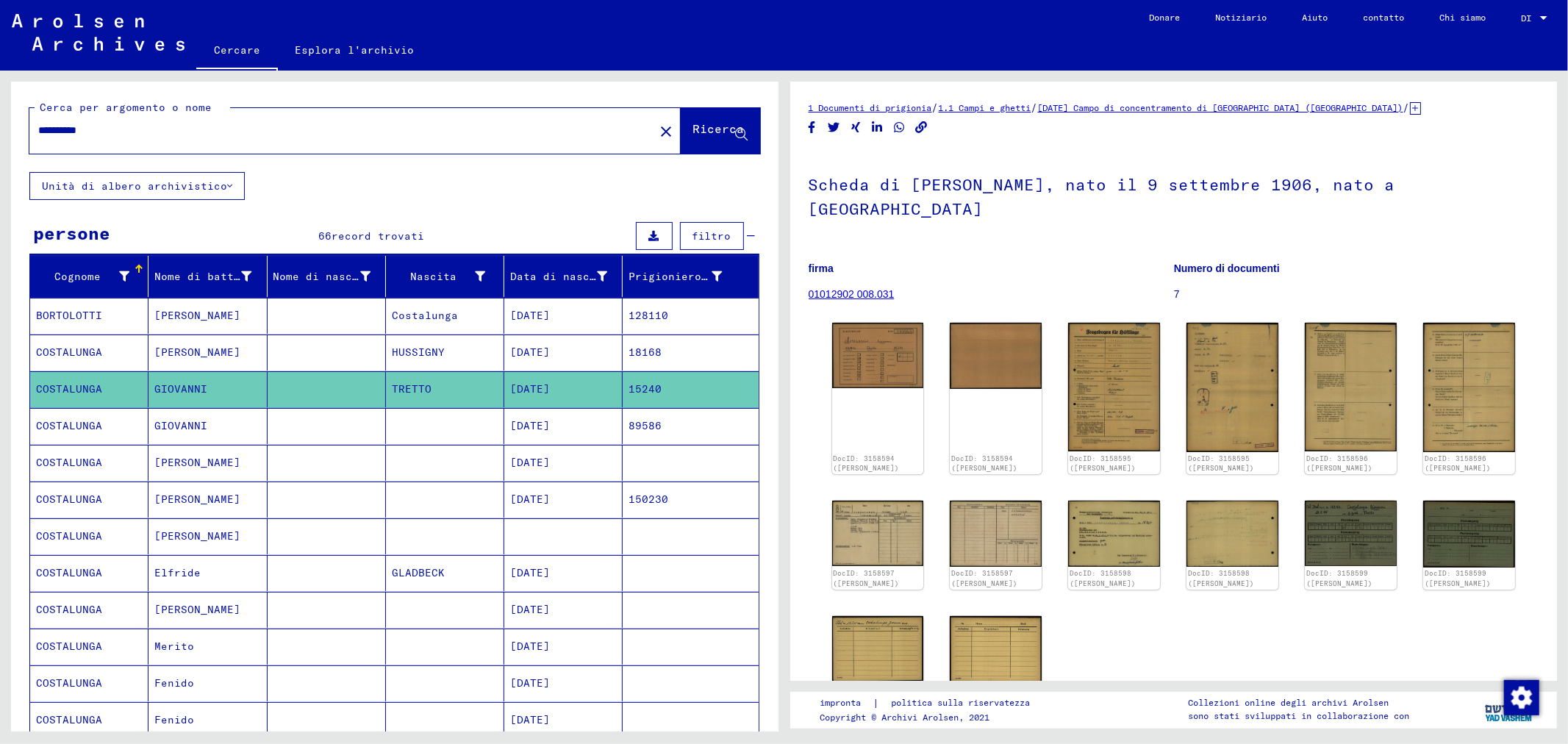
click at [641, 429] on font "89586" at bounding box center [645, 426] width 33 height 13
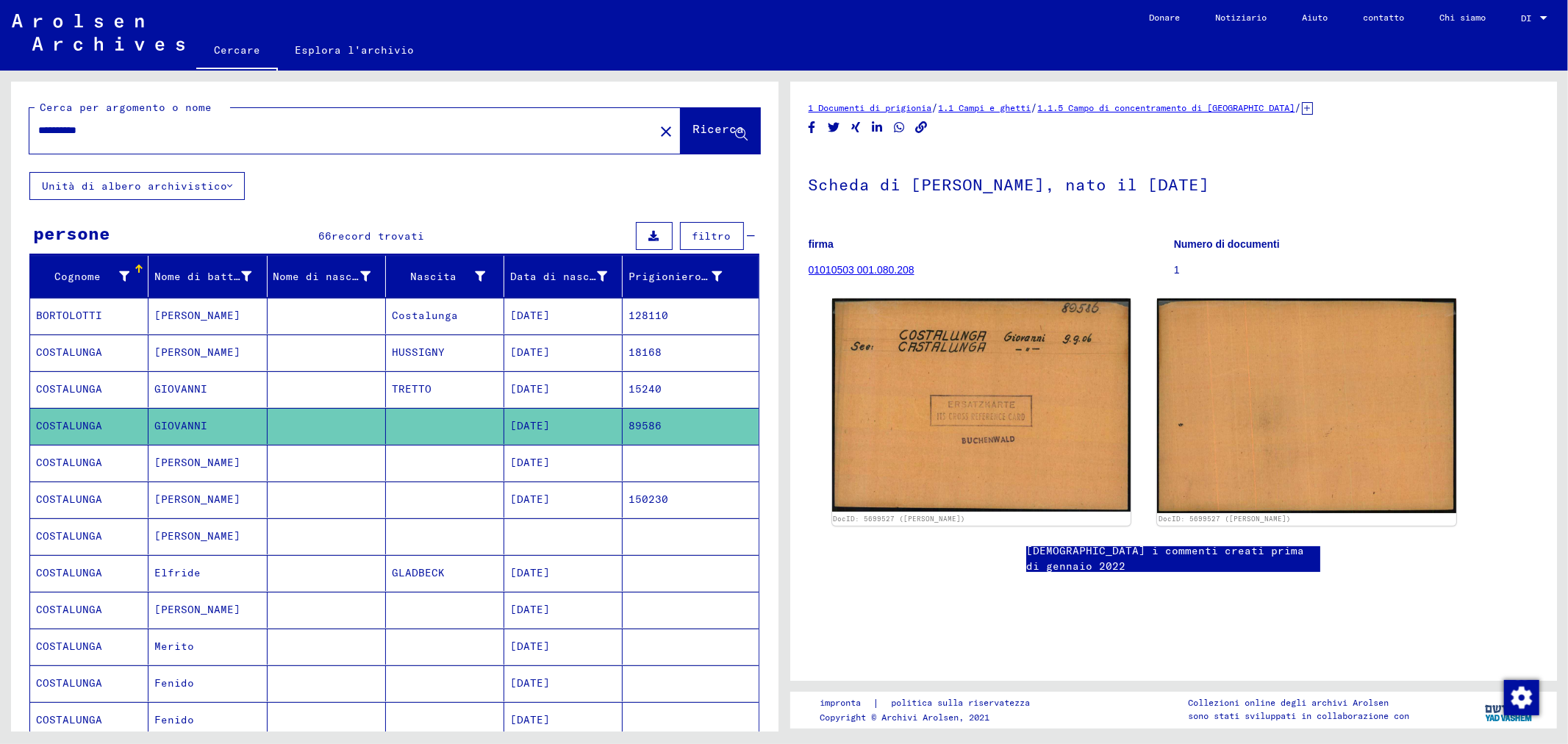
click at [640, 393] on font "15240" at bounding box center [645, 389] width 33 height 13
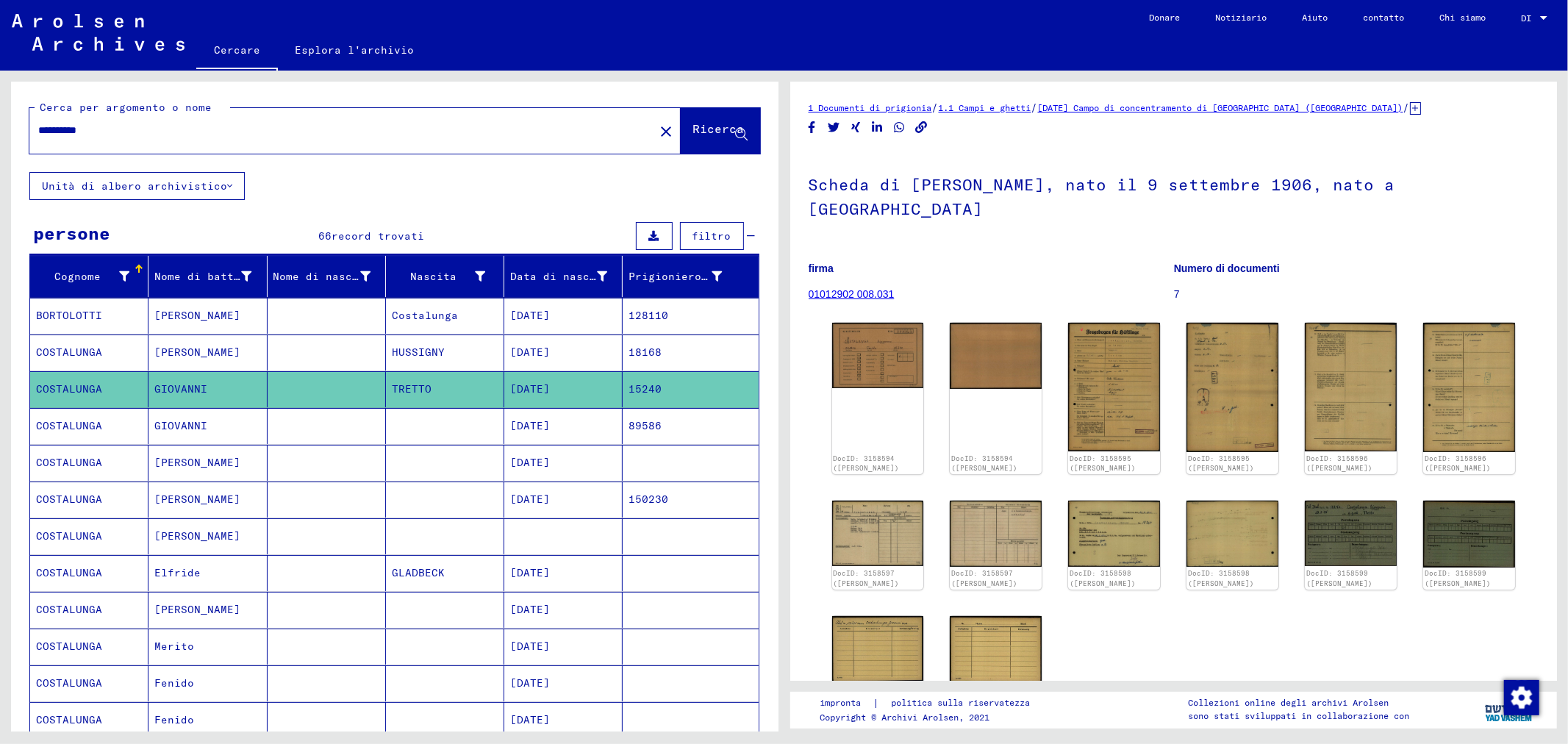
click at [640, 354] on font "18168" at bounding box center [645, 352] width 33 height 13
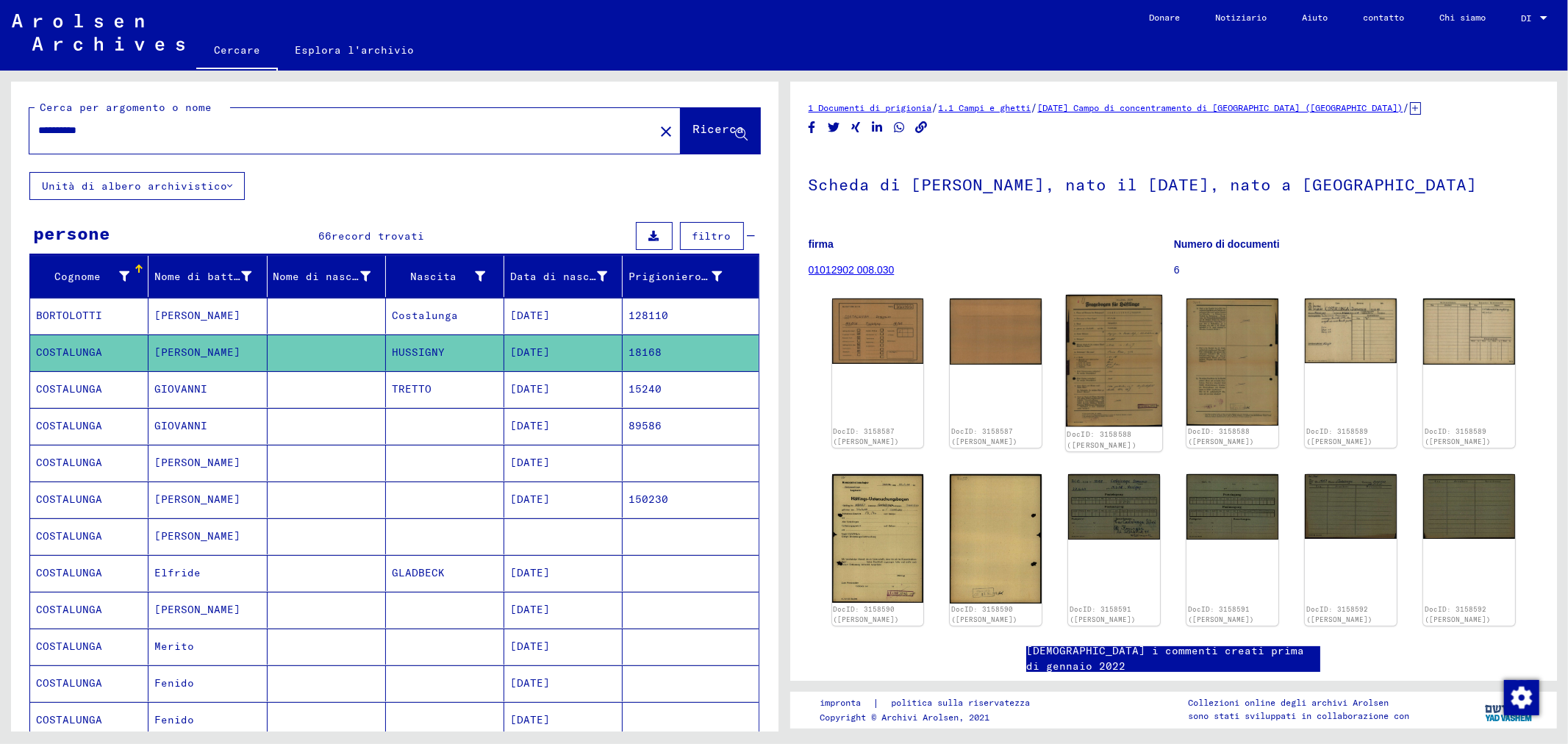
click at [1108, 359] on img at bounding box center [1114, 360] width 97 height 132
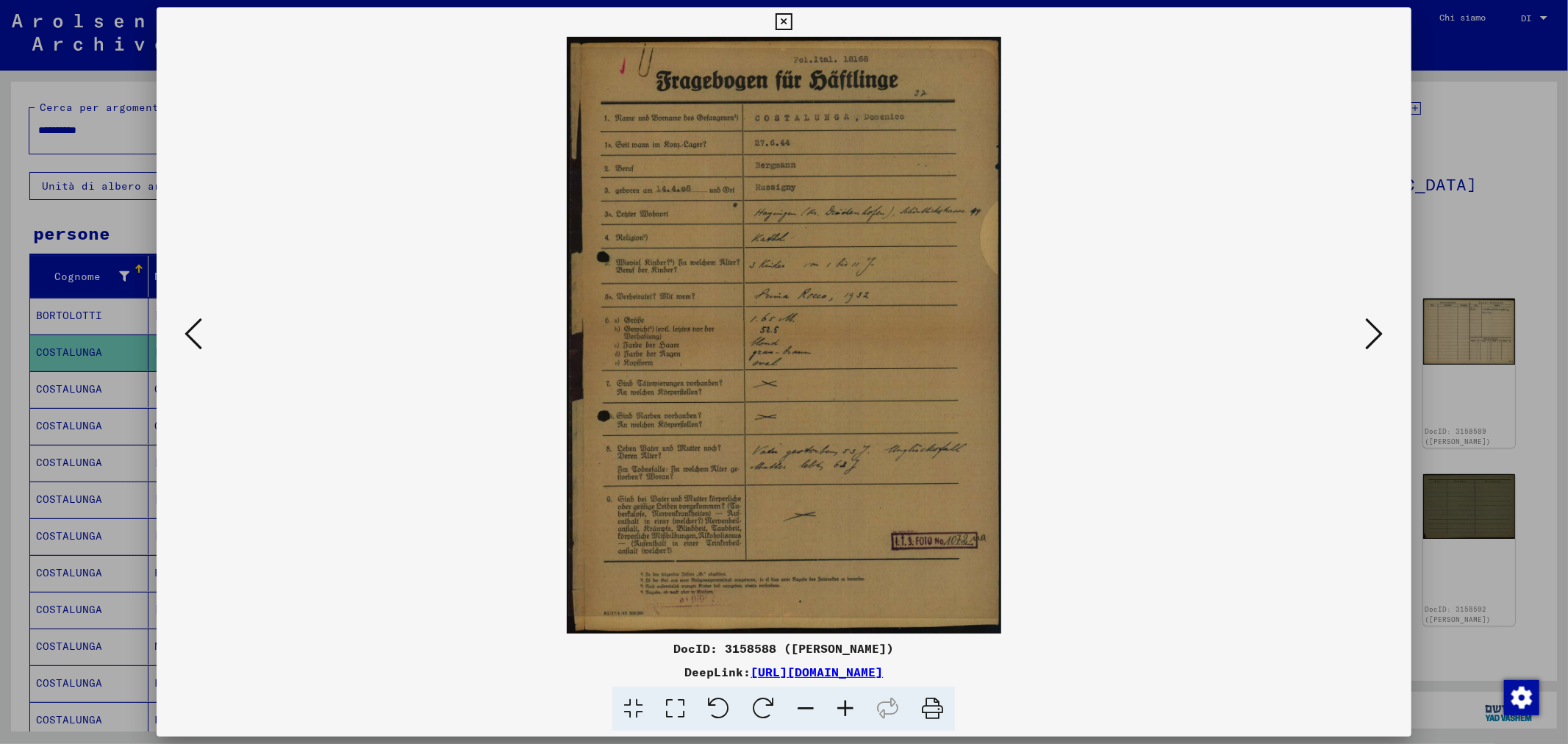
click at [677, 707] on icon at bounding box center [675, 709] width 42 height 45
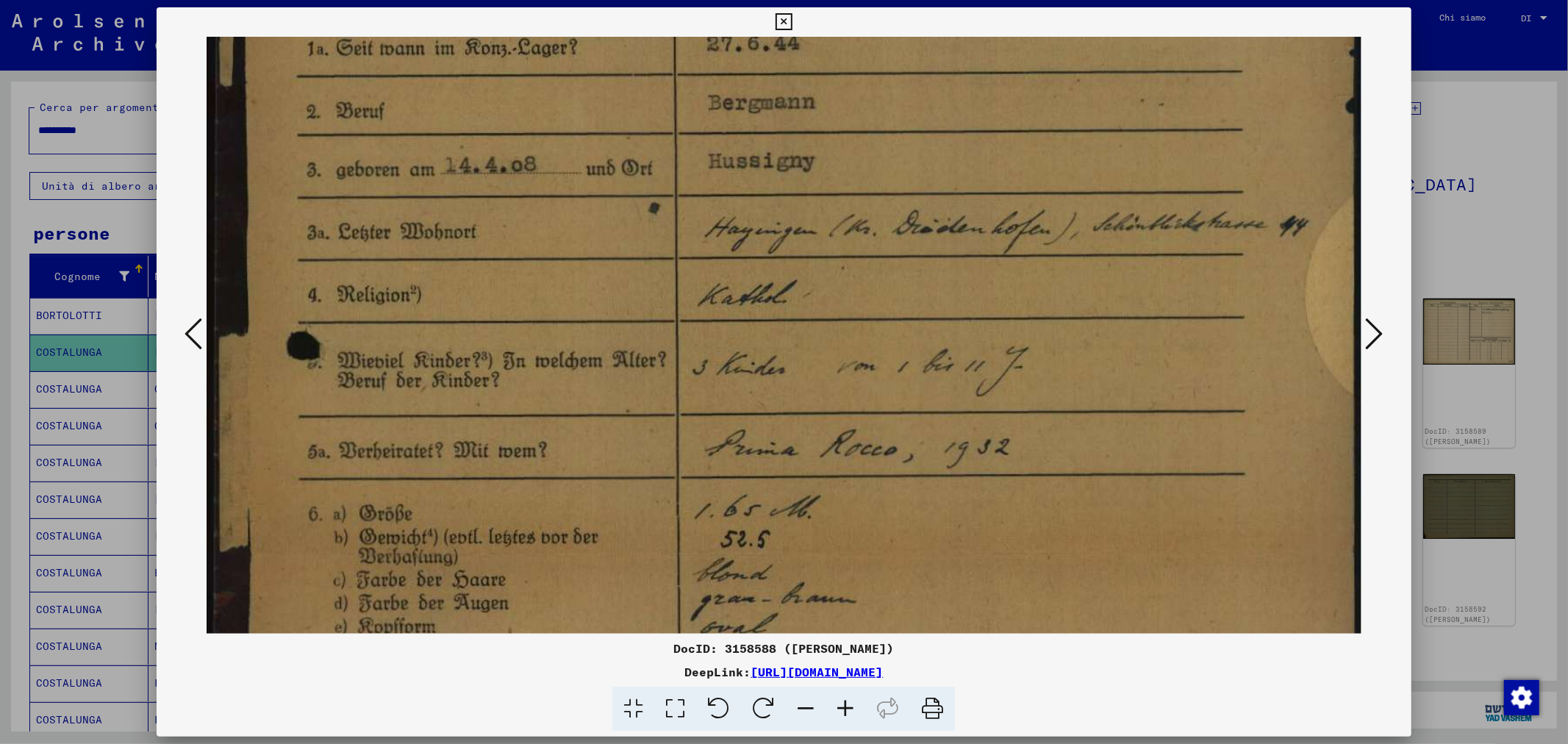
drag, startPoint x: 1015, startPoint y: 550, endPoint x: 990, endPoint y: 277, distance: 274.1
click at [990, 277] on img at bounding box center [783, 553] width 1154 height 1584
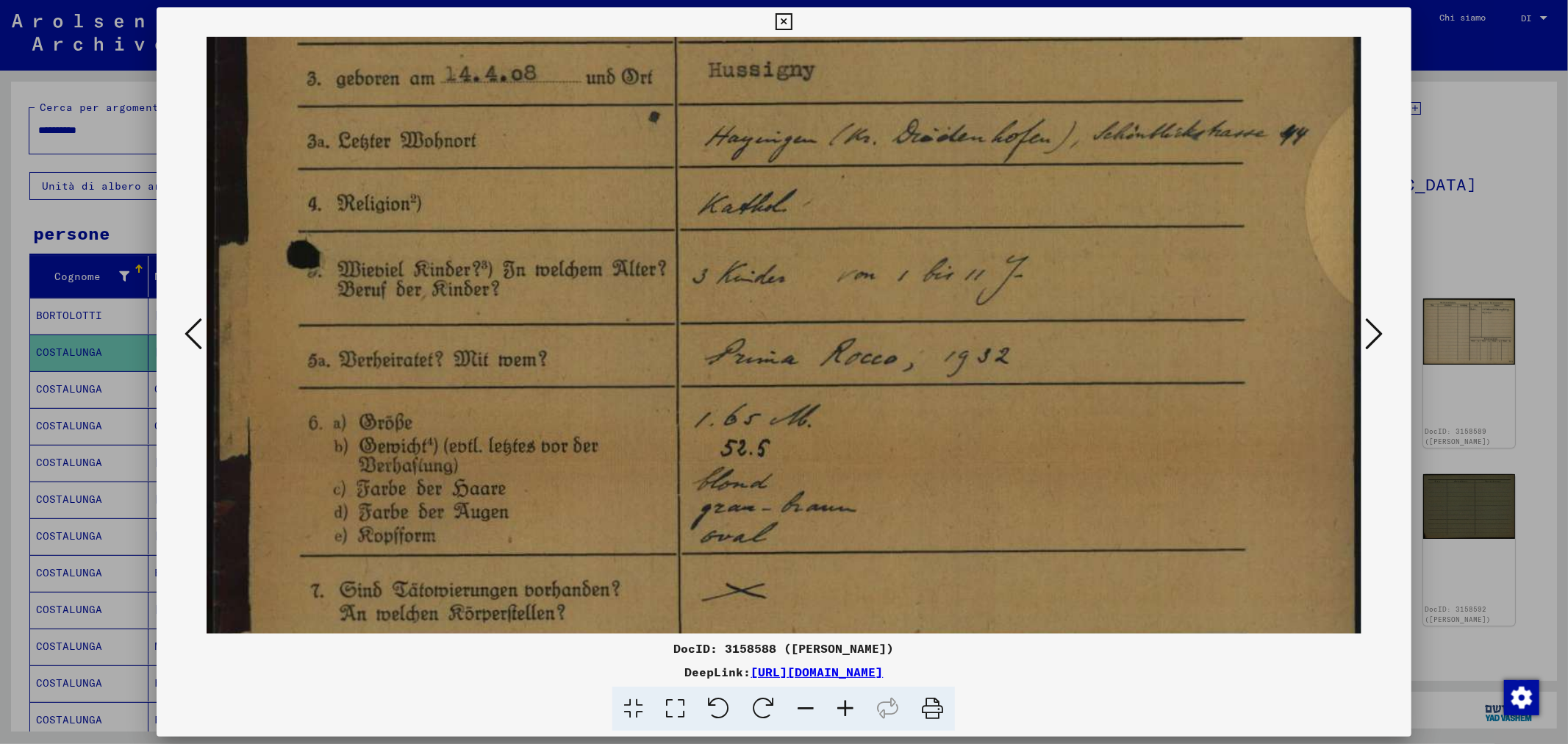
drag, startPoint x: 991, startPoint y: 355, endPoint x: 982, endPoint y: 281, distance: 74.5
click at [982, 284] on img at bounding box center [783, 462] width 1154 height 1584
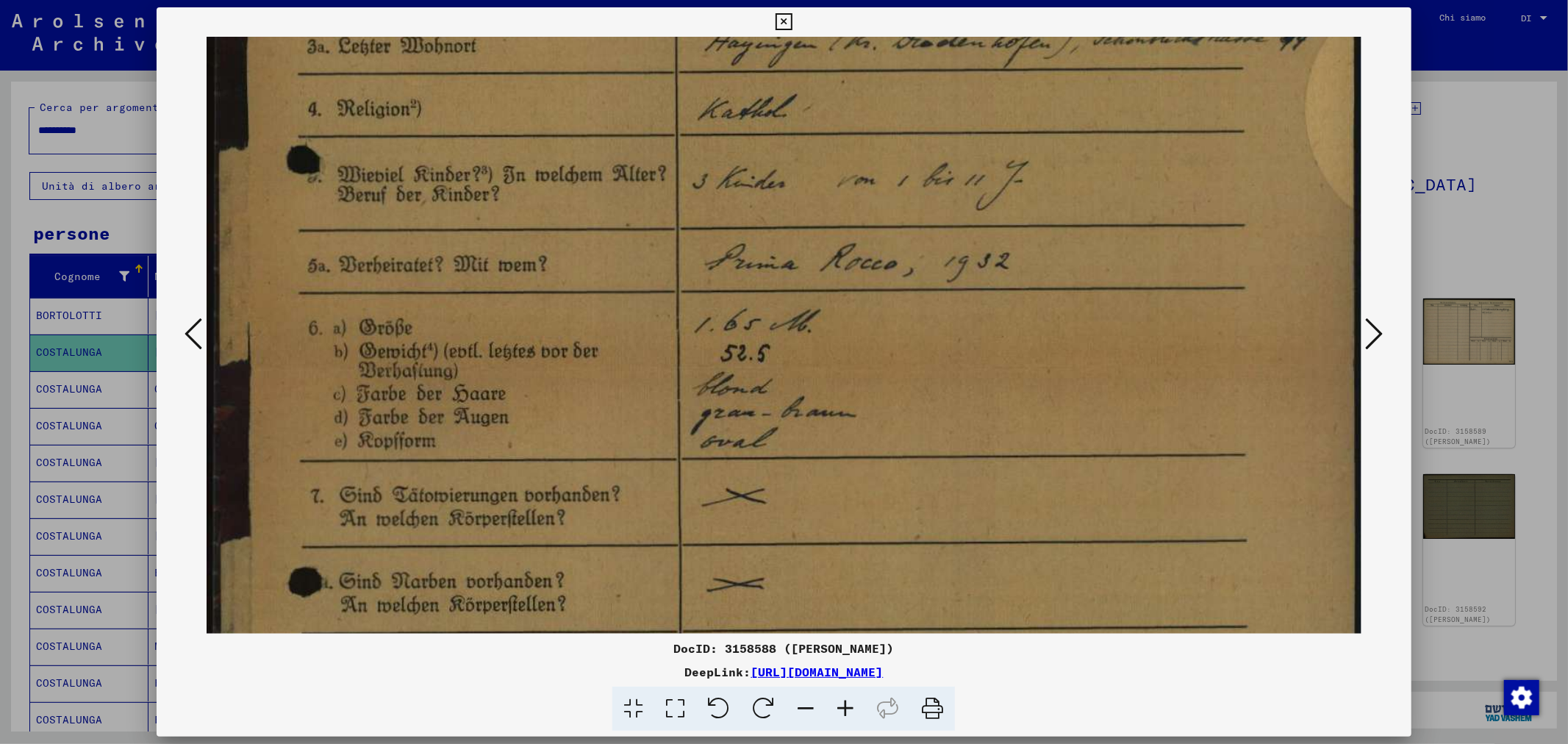
click at [1375, 341] on icon at bounding box center [1374, 334] width 17 height 35
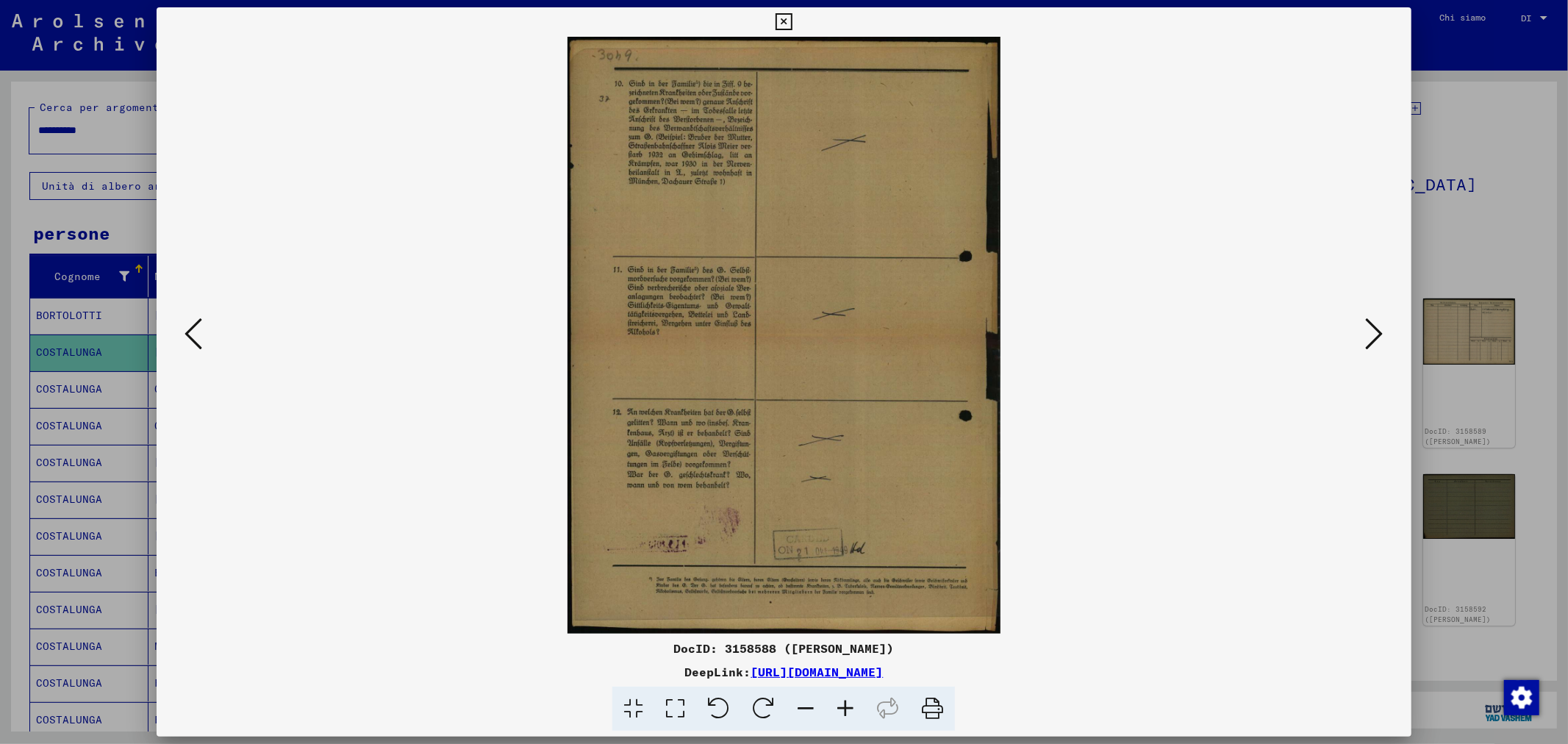
click at [1375, 341] on icon at bounding box center [1374, 334] width 17 height 35
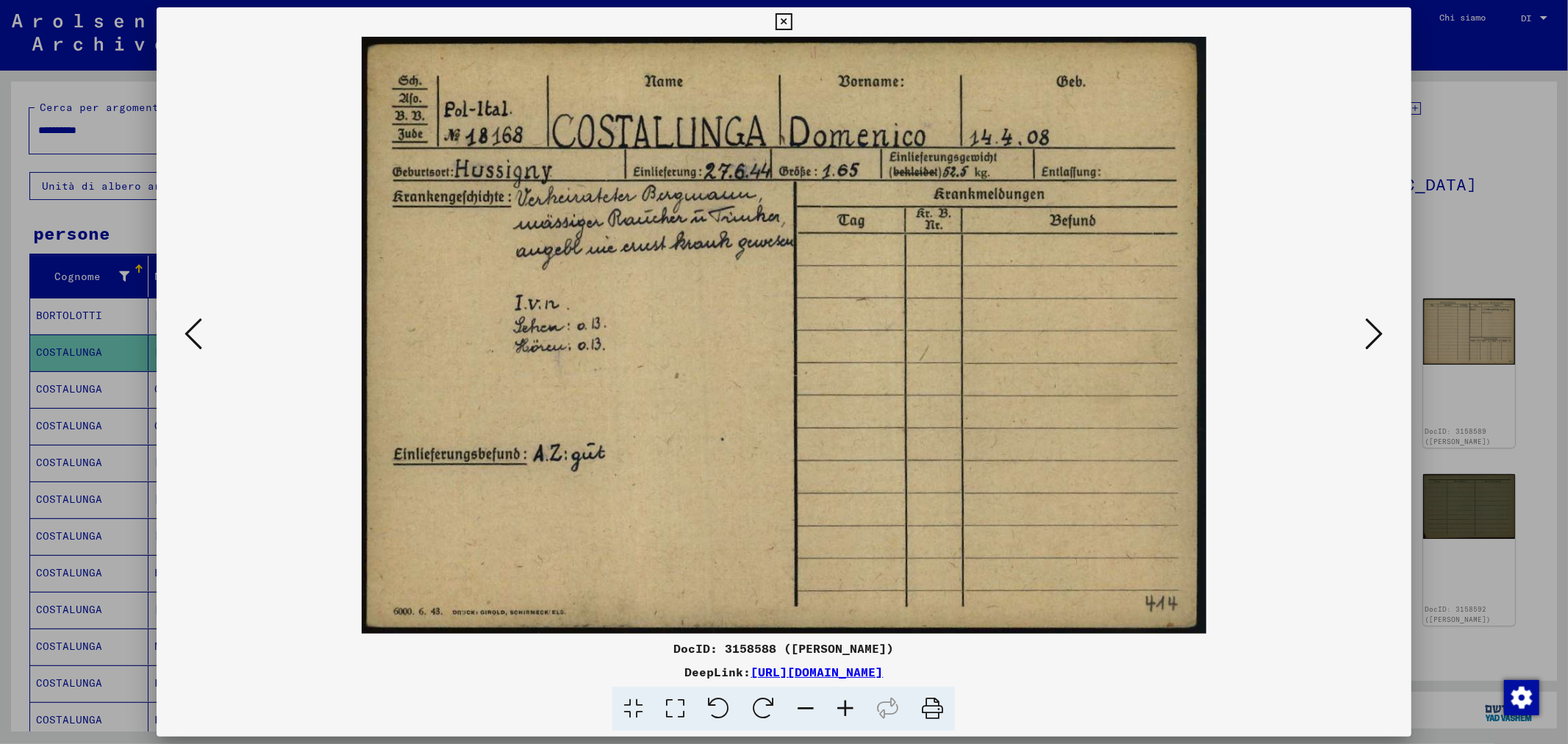
click at [1375, 341] on icon at bounding box center [1374, 334] width 17 height 35
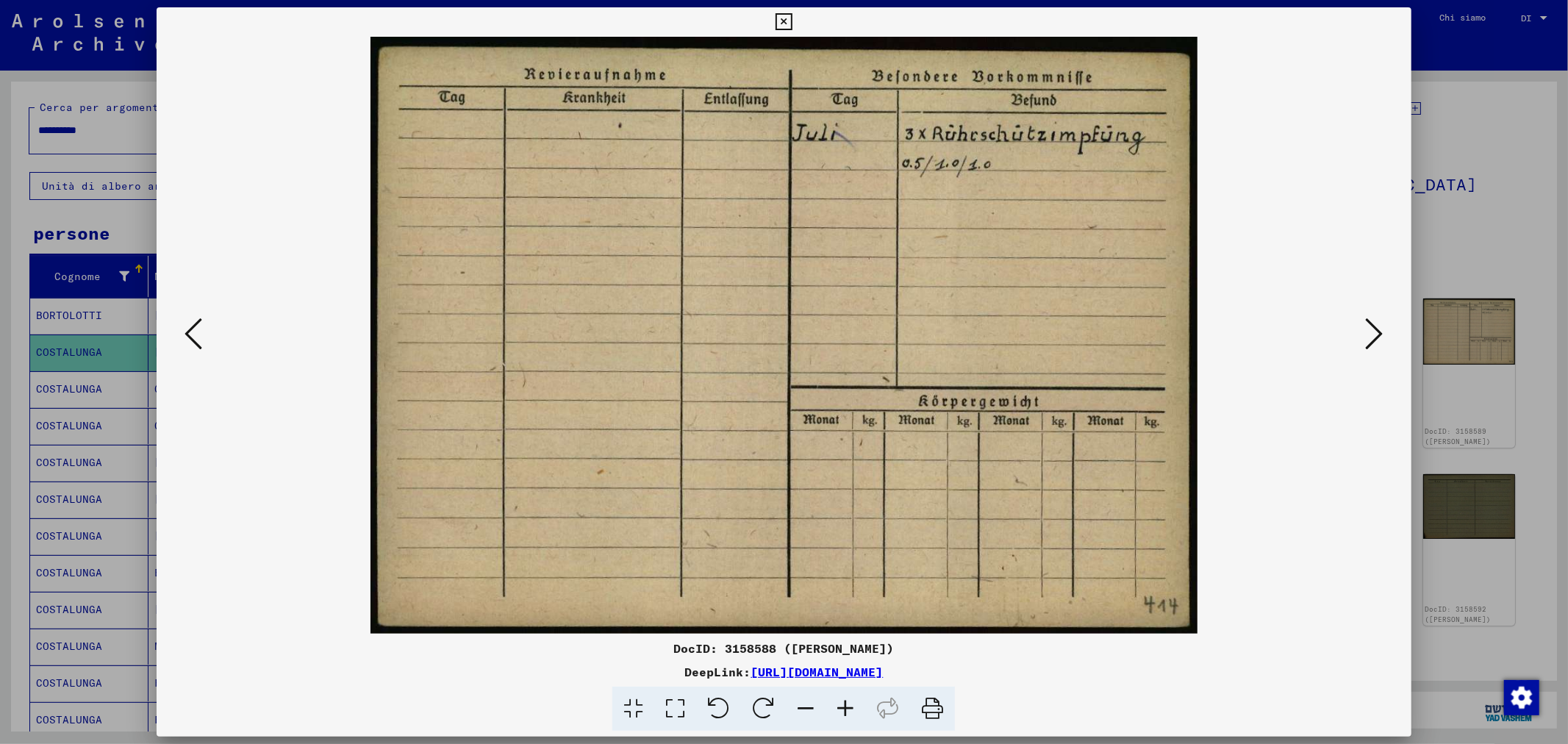
click at [1375, 341] on icon at bounding box center [1374, 334] width 17 height 35
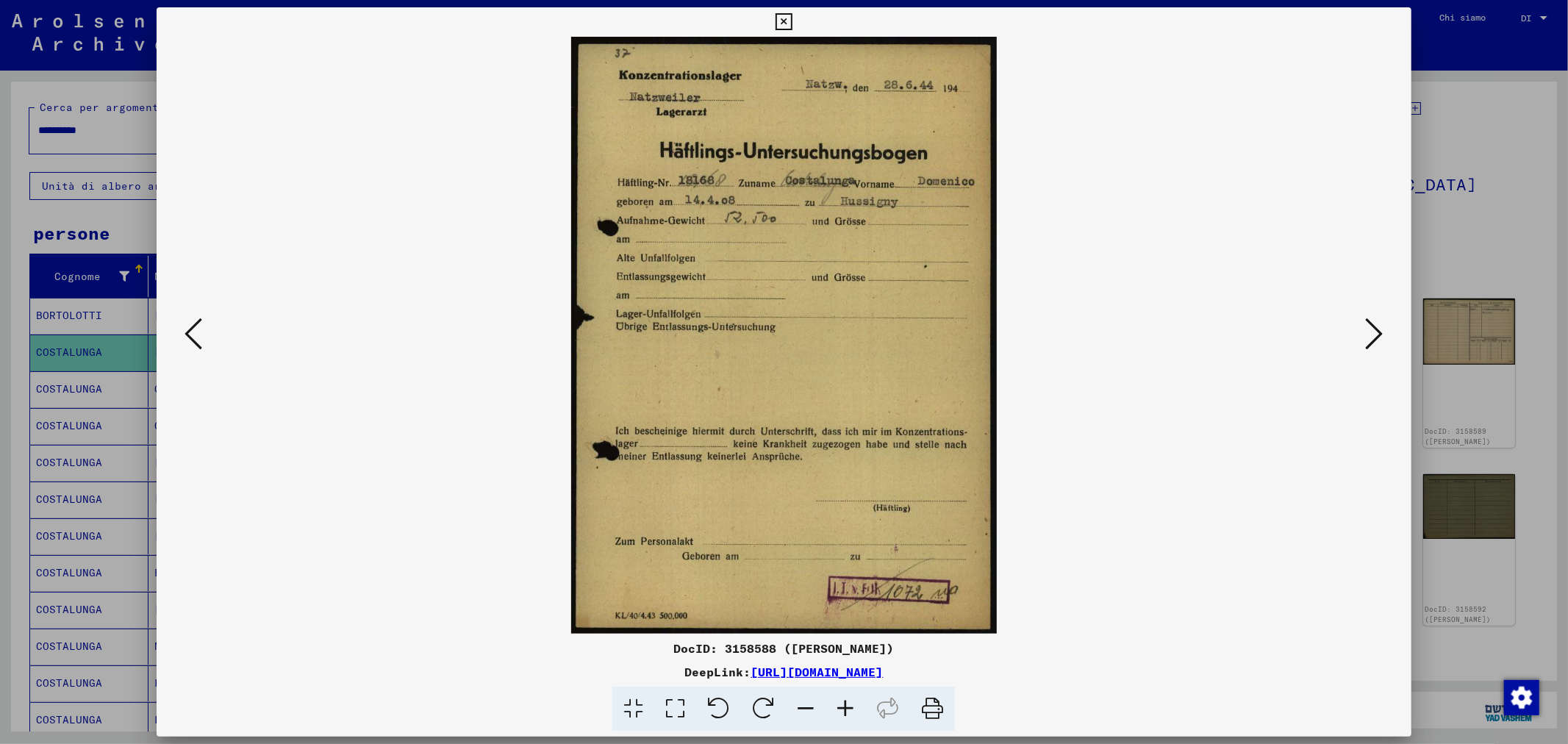
click at [1375, 341] on icon at bounding box center [1374, 334] width 17 height 35
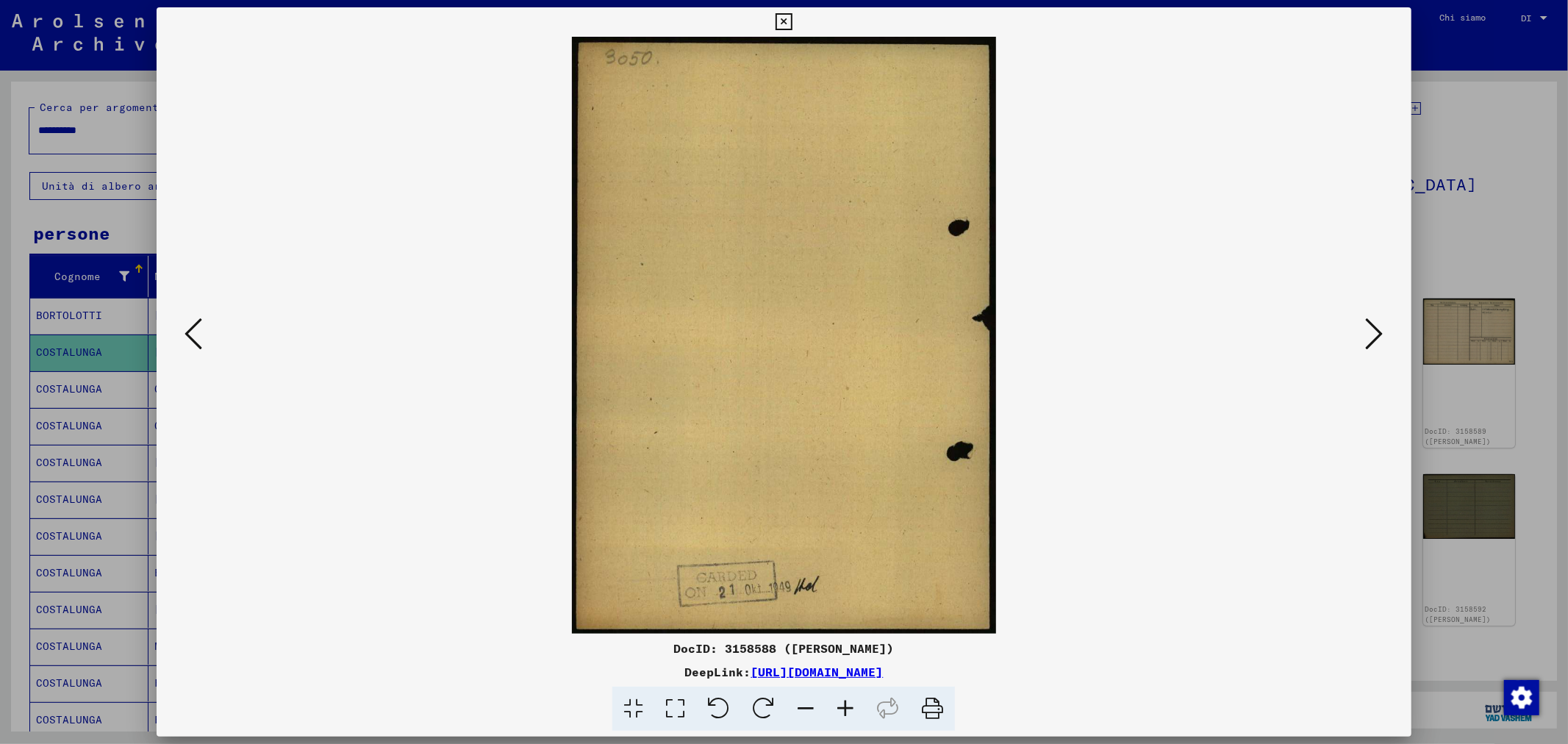
click at [1375, 341] on icon at bounding box center [1374, 334] width 17 height 35
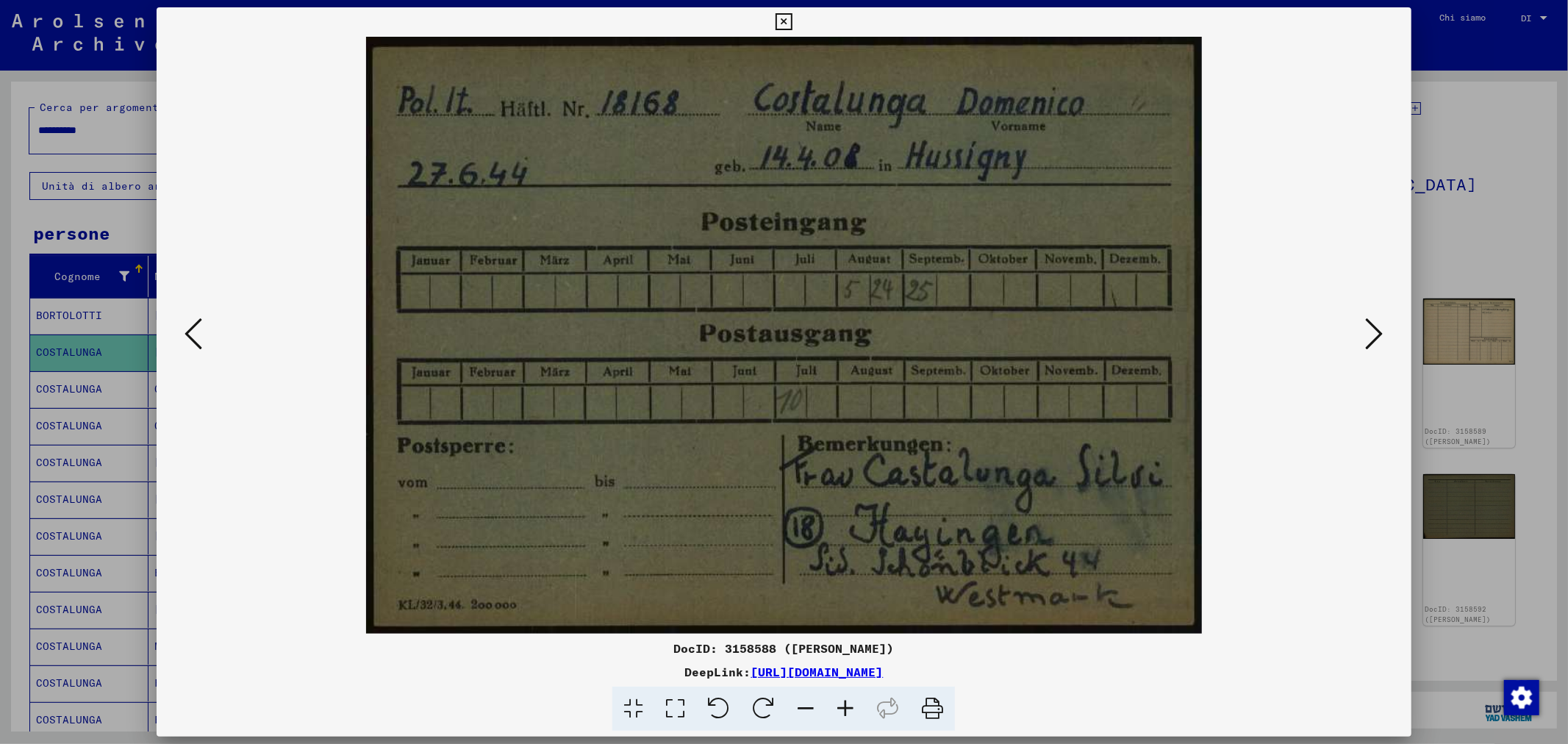
click at [674, 704] on icon at bounding box center [675, 709] width 42 height 45
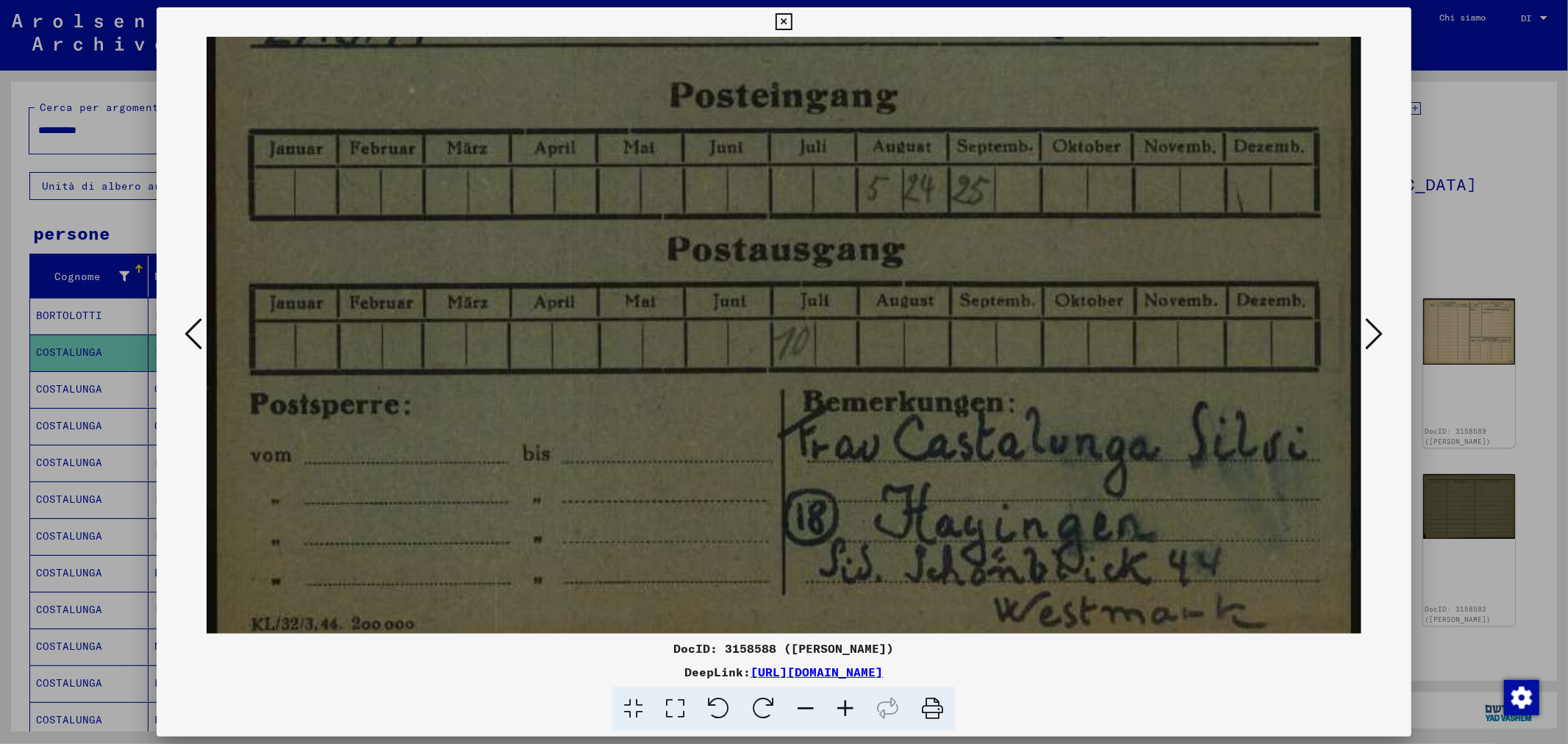
scroll to position [228, 0]
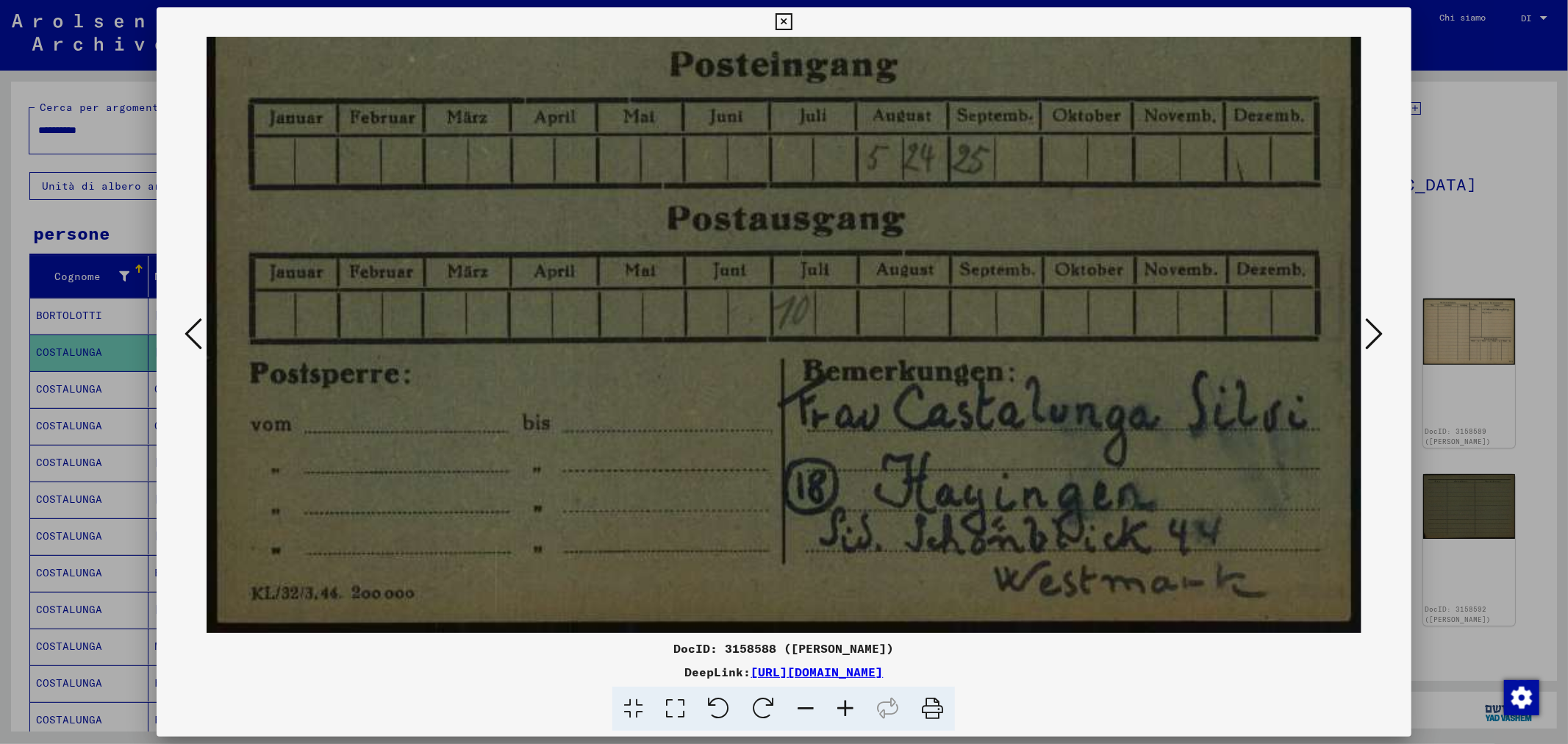
drag, startPoint x: 930, startPoint y: 550, endPoint x: 694, endPoint y: 236, distance: 392.8
click at [694, 236] on img at bounding box center [783, 221] width 1154 height 825
drag, startPoint x: 817, startPoint y: 20, endPoint x: 695, endPoint y: 54, distance: 126.6
click at [695, 54] on div "DocID: 3158588 ([PERSON_NAME]) DeepLink: [URL][DOMAIN_NAME]" at bounding box center [783, 370] width 1254 height 724
click at [1430, 228] on div at bounding box center [784, 372] width 1568 height 744
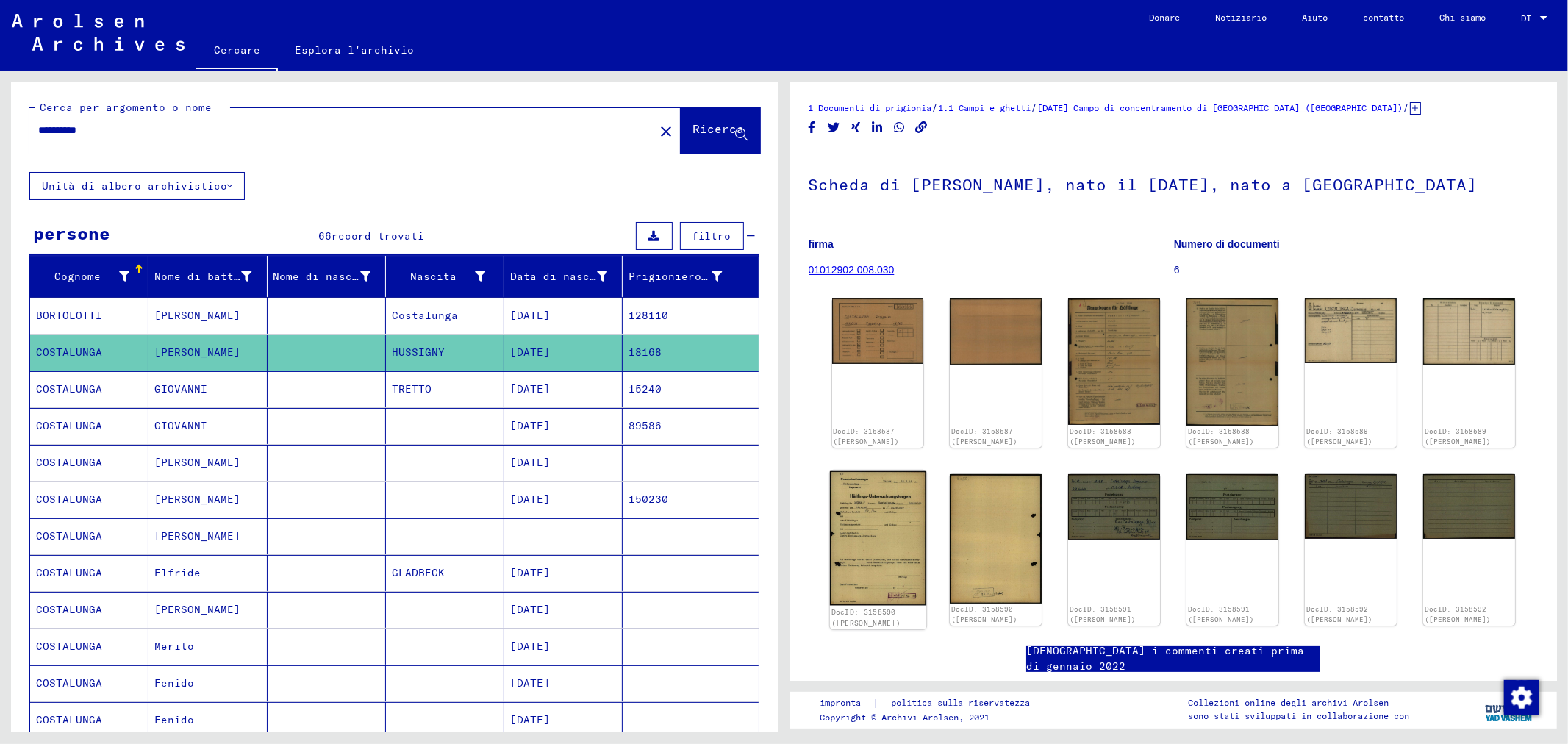
click at [876, 510] on img at bounding box center [877, 538] width 97 height 136
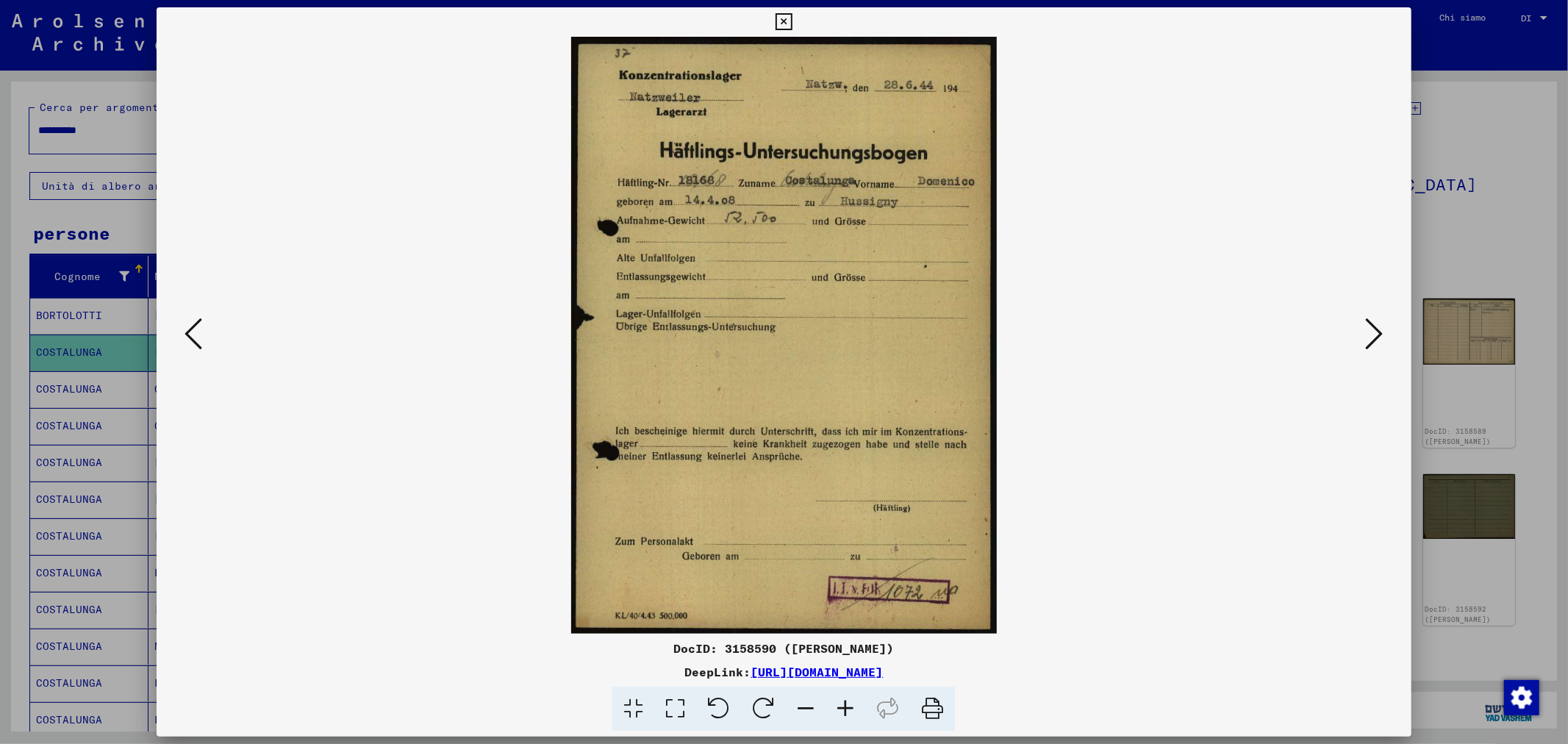
click at [672, 702] on icon at bounding box center [675, 709] width 42 height 45
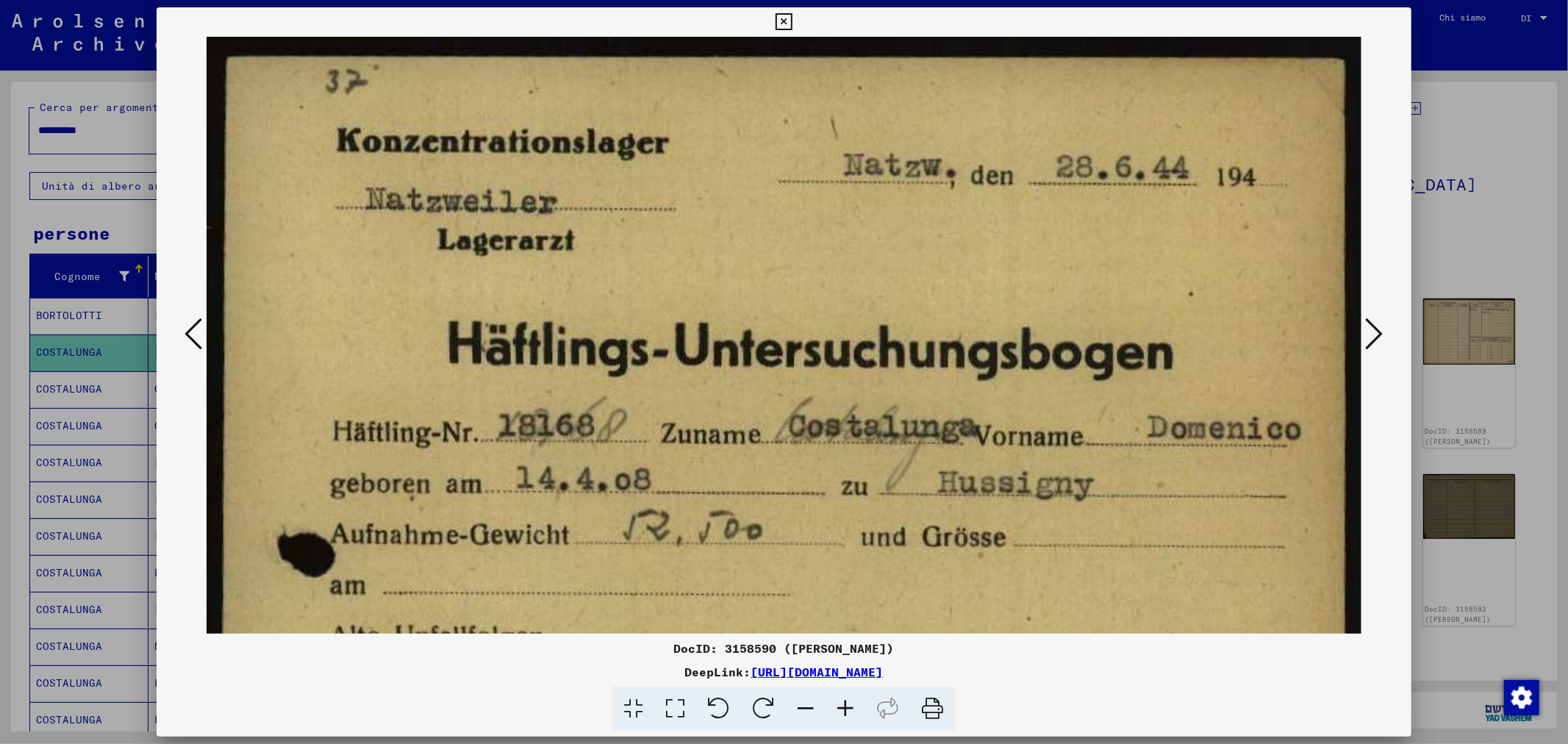
click at [1500, 231] on div at bounding box center [784, 372] width 1568 height 744
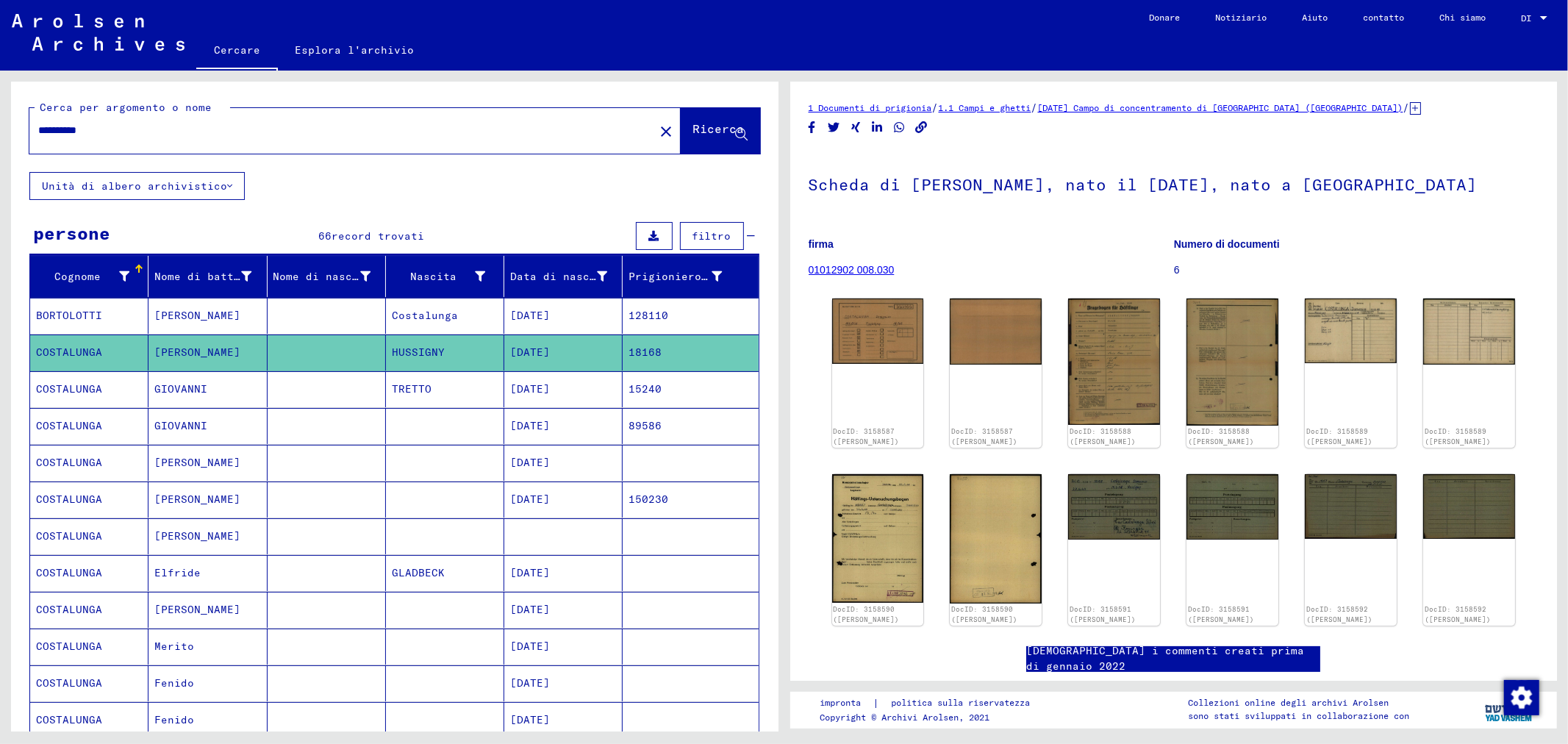
click at [657, 387] on mat-cell "15240" at bounding box center [690, 389] width 136 height 36
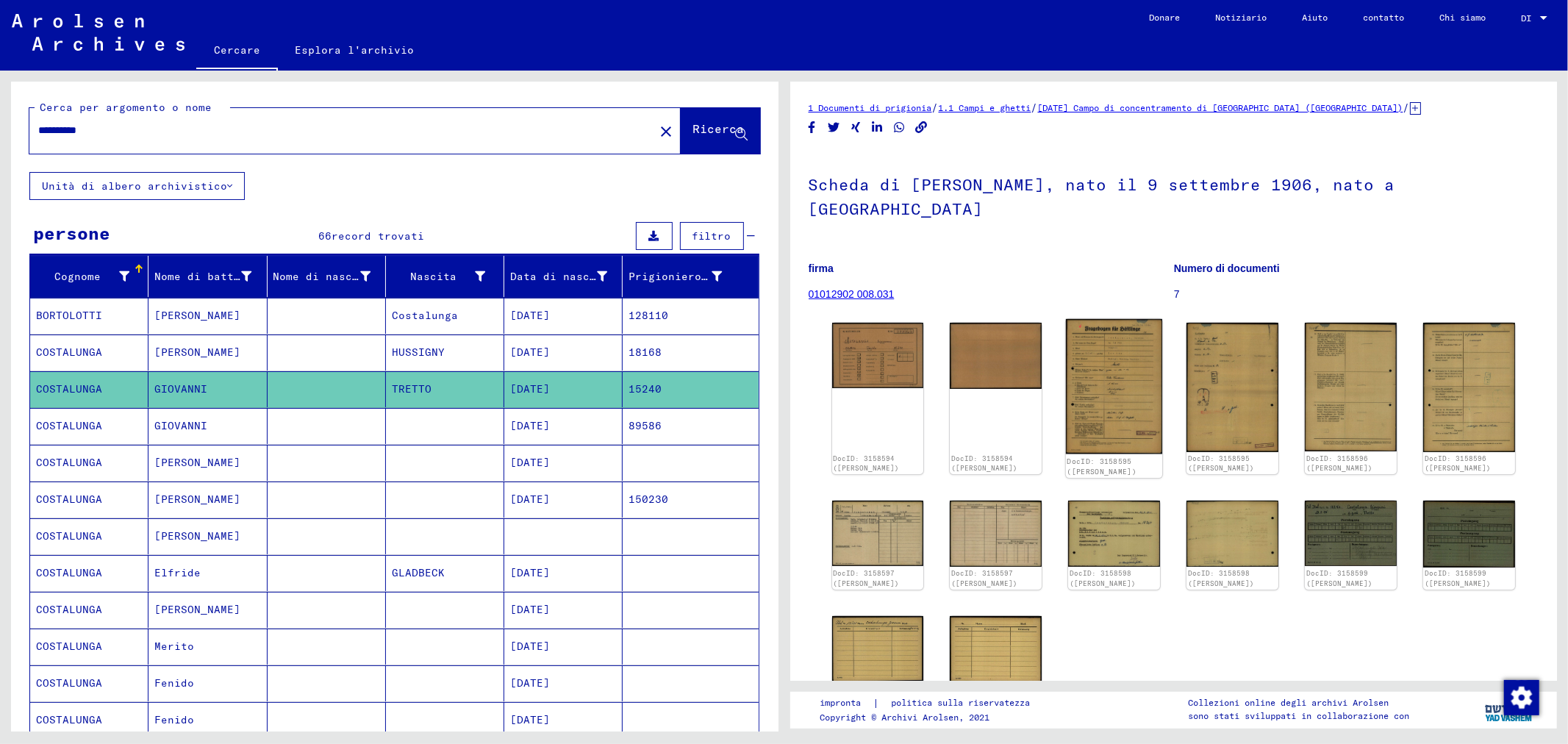
click at [1101, 377] on img at bounding box center [1114, 386] width 97 height 135
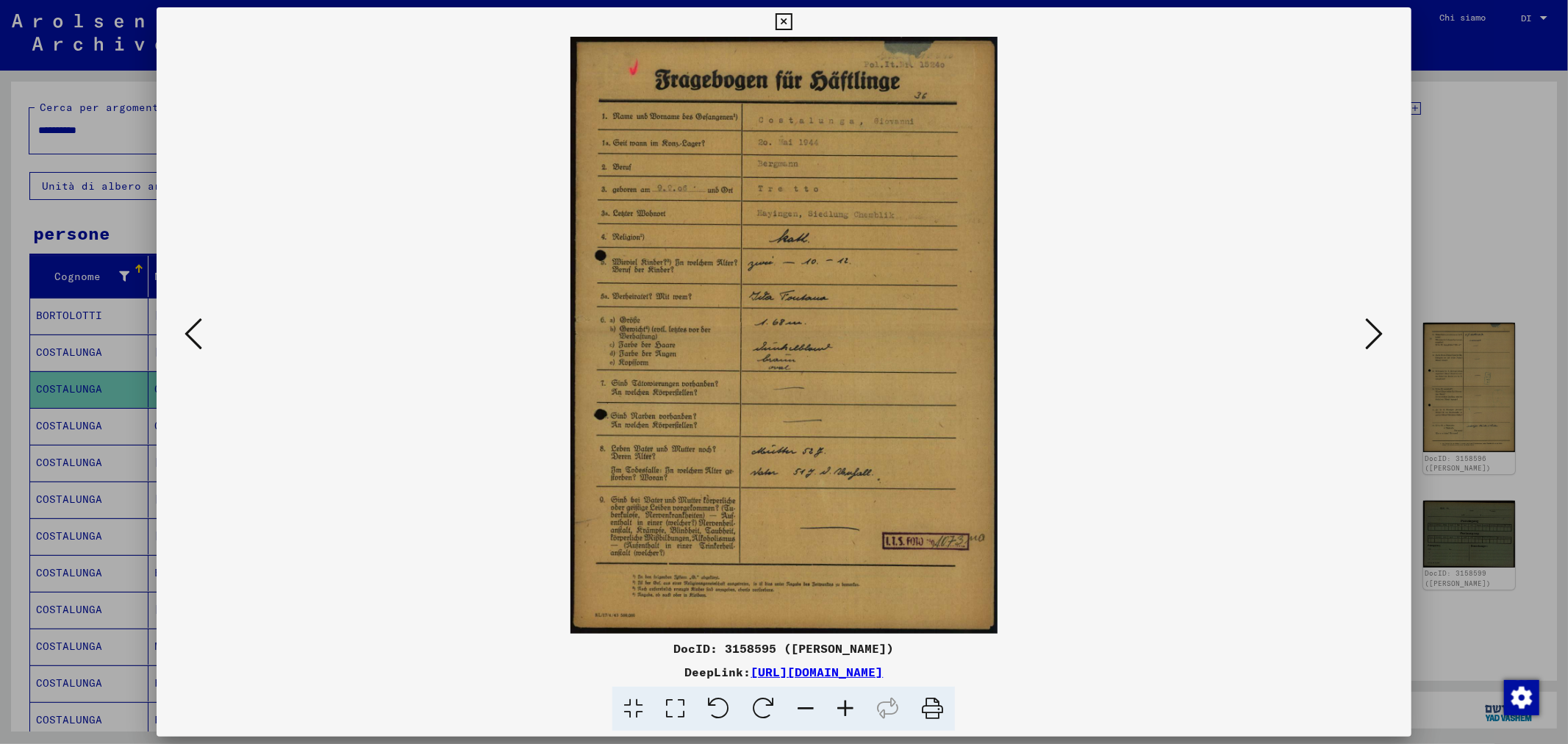
click at [681, 707] on icon at bounding box center [675, 709] width 42 height 45
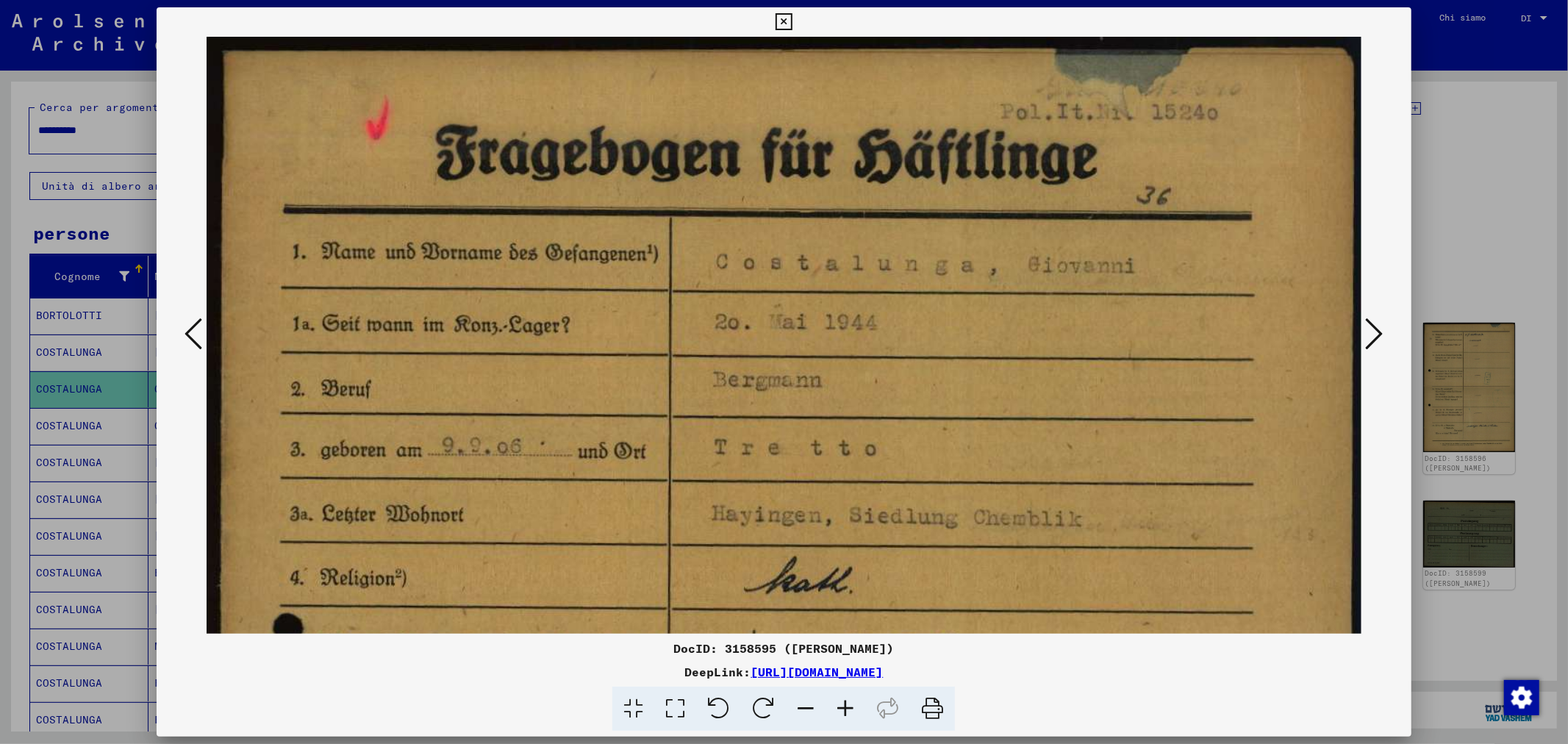
click at [1452, 53] on div at bounding box center [784, 372] width 1568 height 744
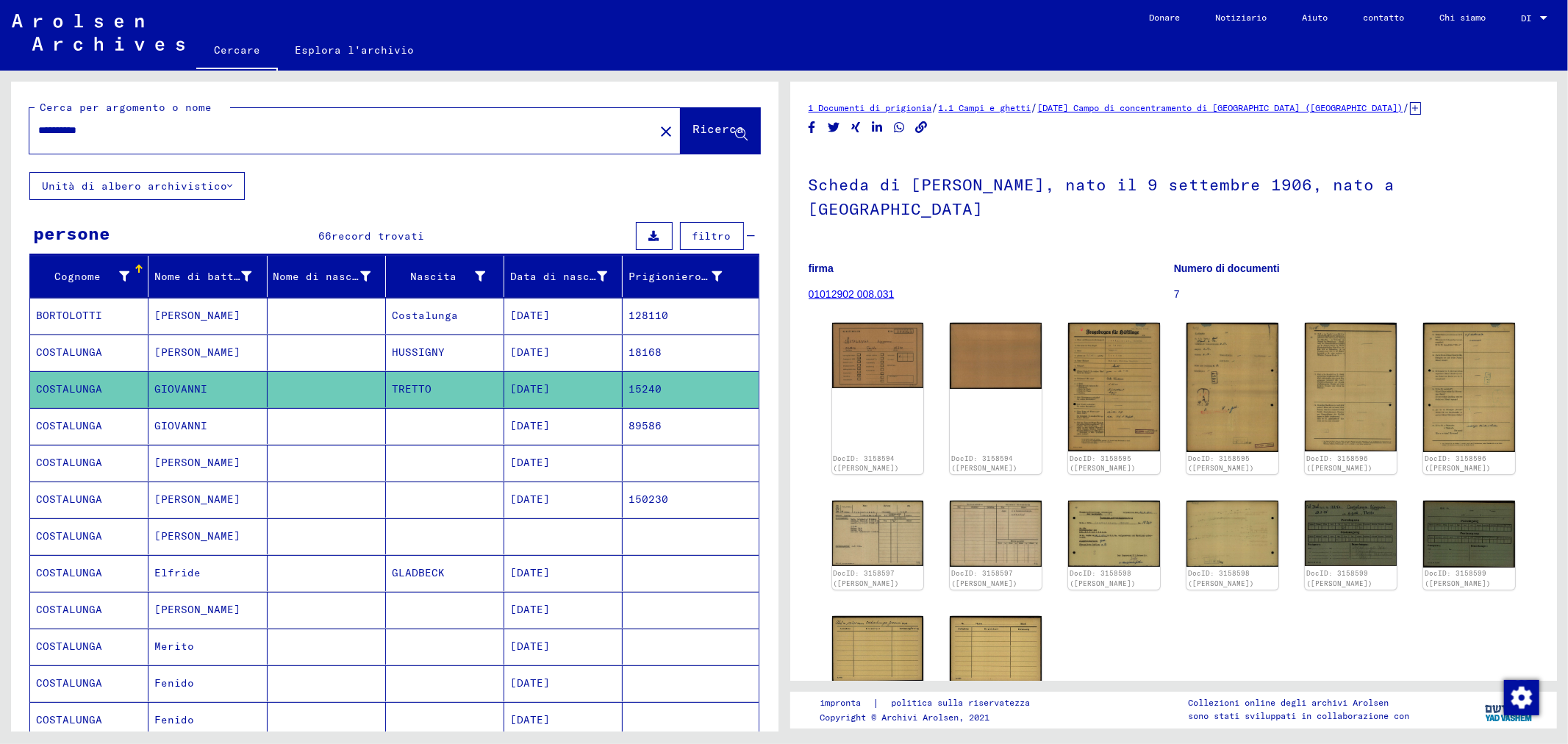
click at [203, 131] on input "**********" at bounding box center [342, 131] width 608 height 16
type input "*"
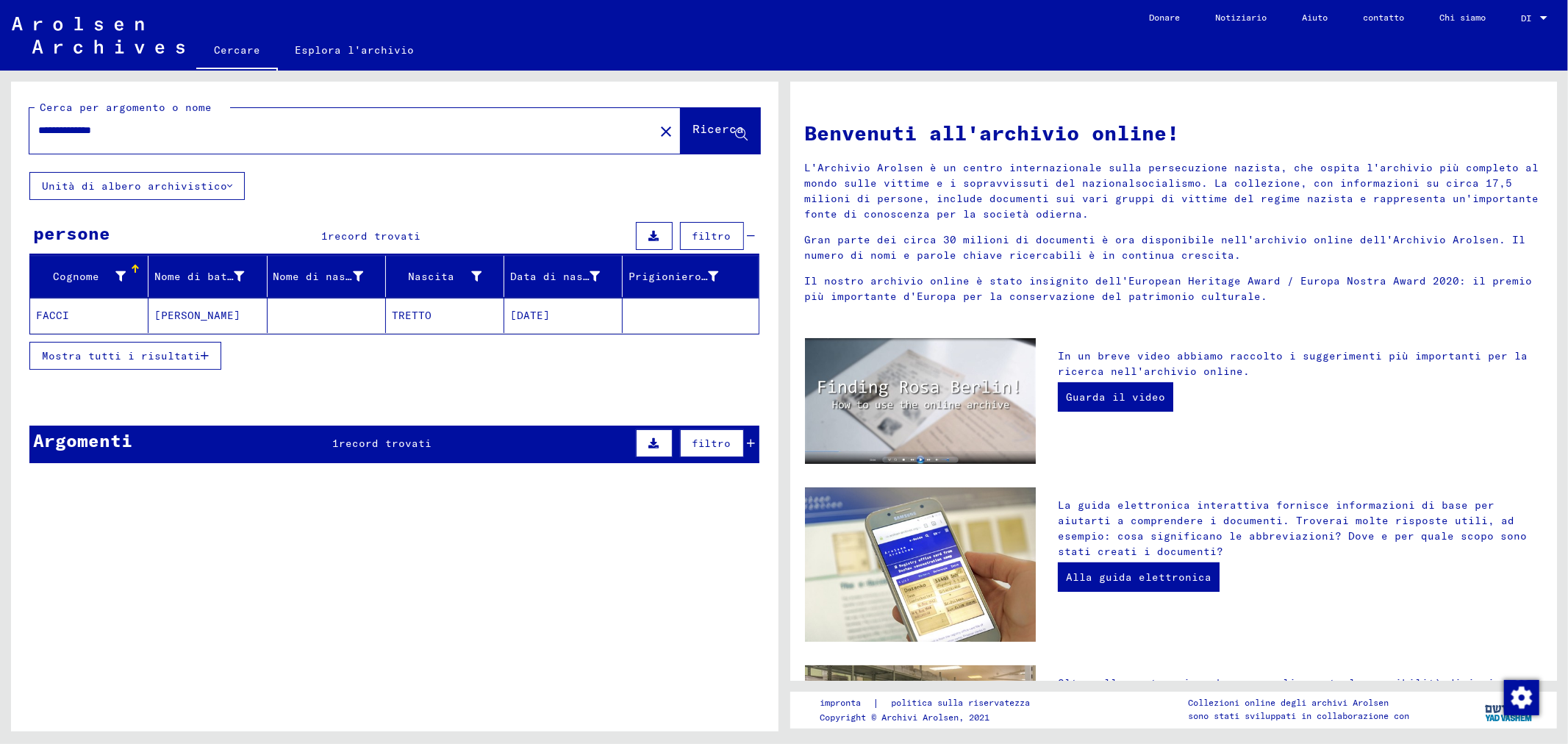
click at [537, 315] on font "[DATE]" at bounding box center [530, 315] width 40 height 13
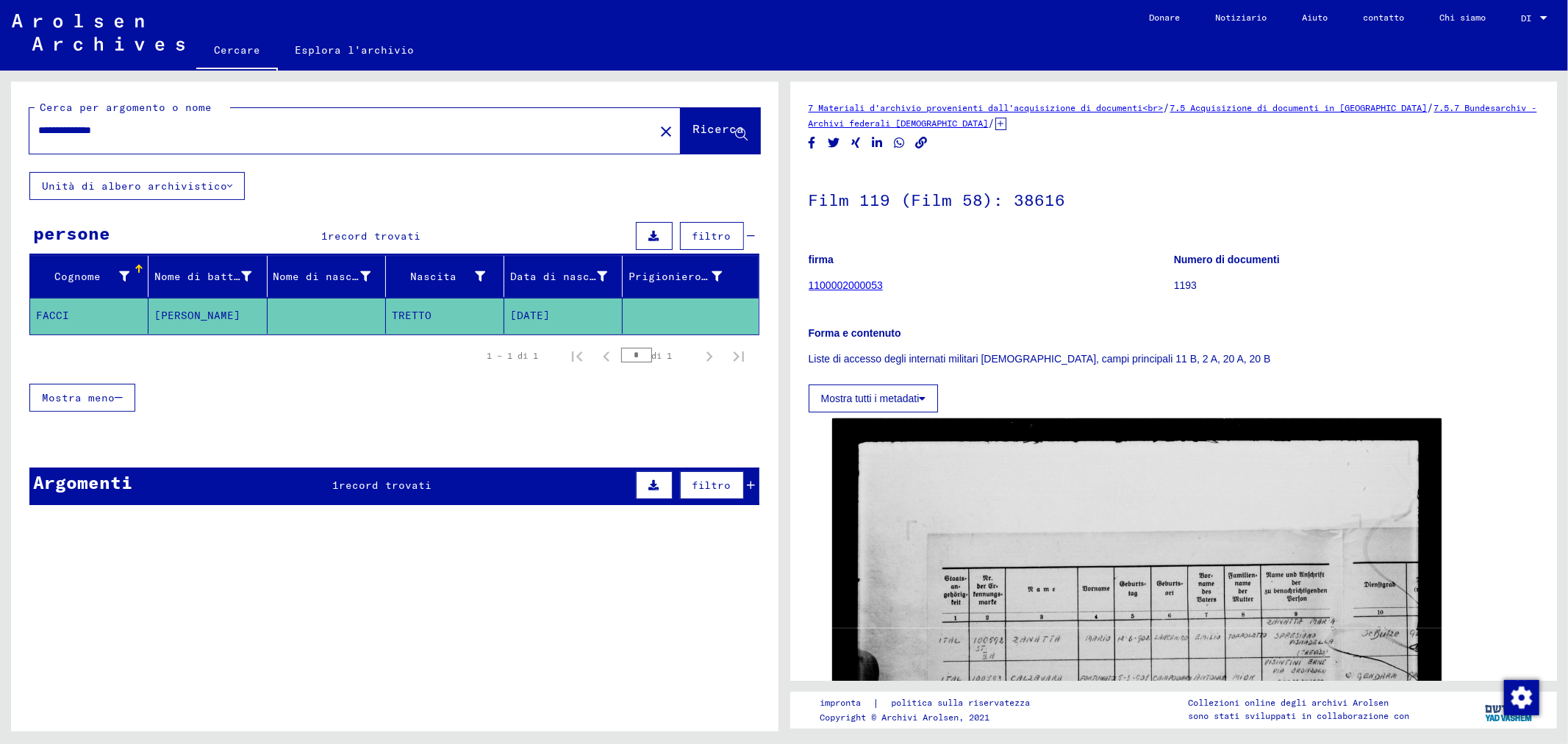
click at [164, 125] on input "**********" at bounding box center [342, 131] width 608 height 16
type input "*"
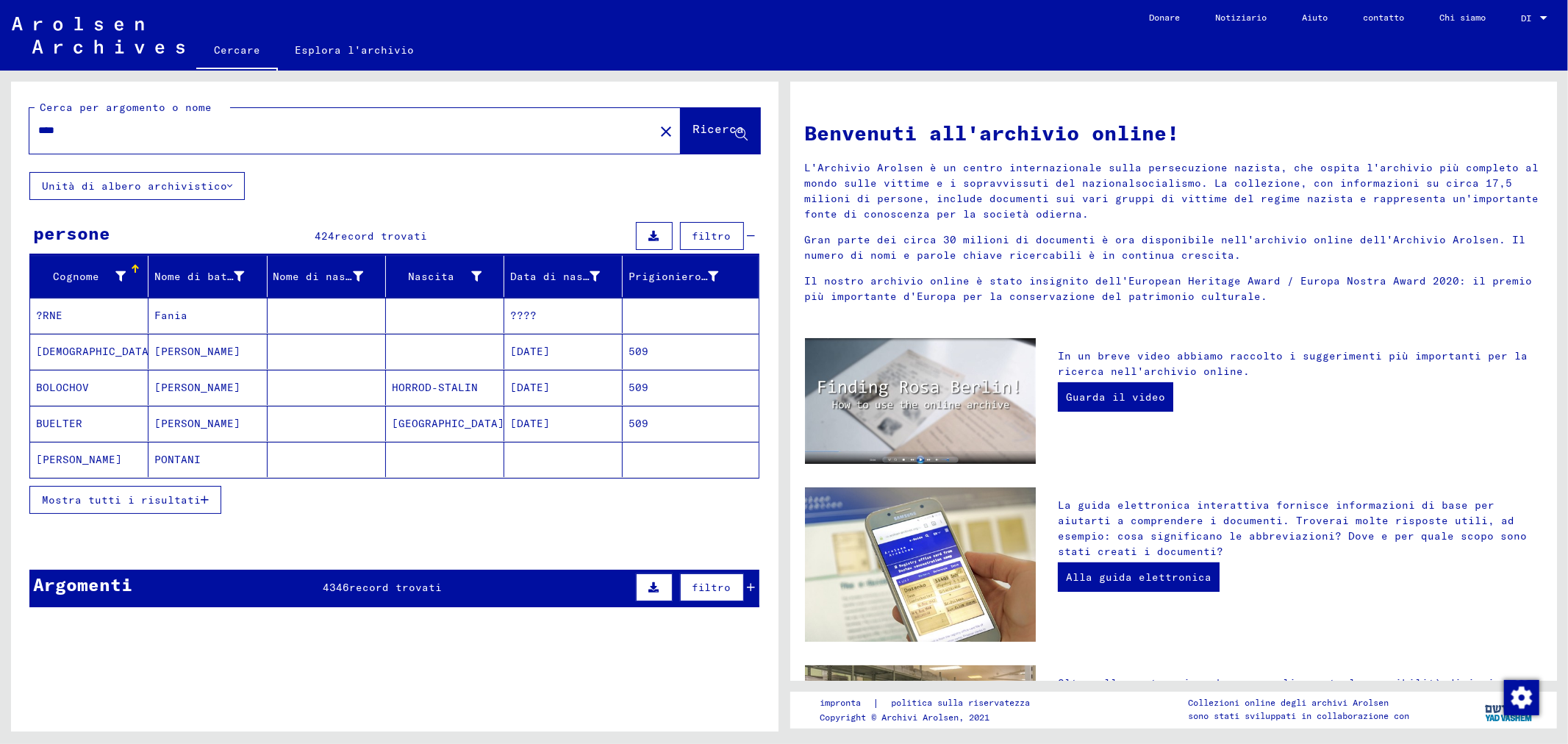
click at [206, 501] on button "Mostra tutti i risultati" at bounding box center [125, 500] width 192 height 28
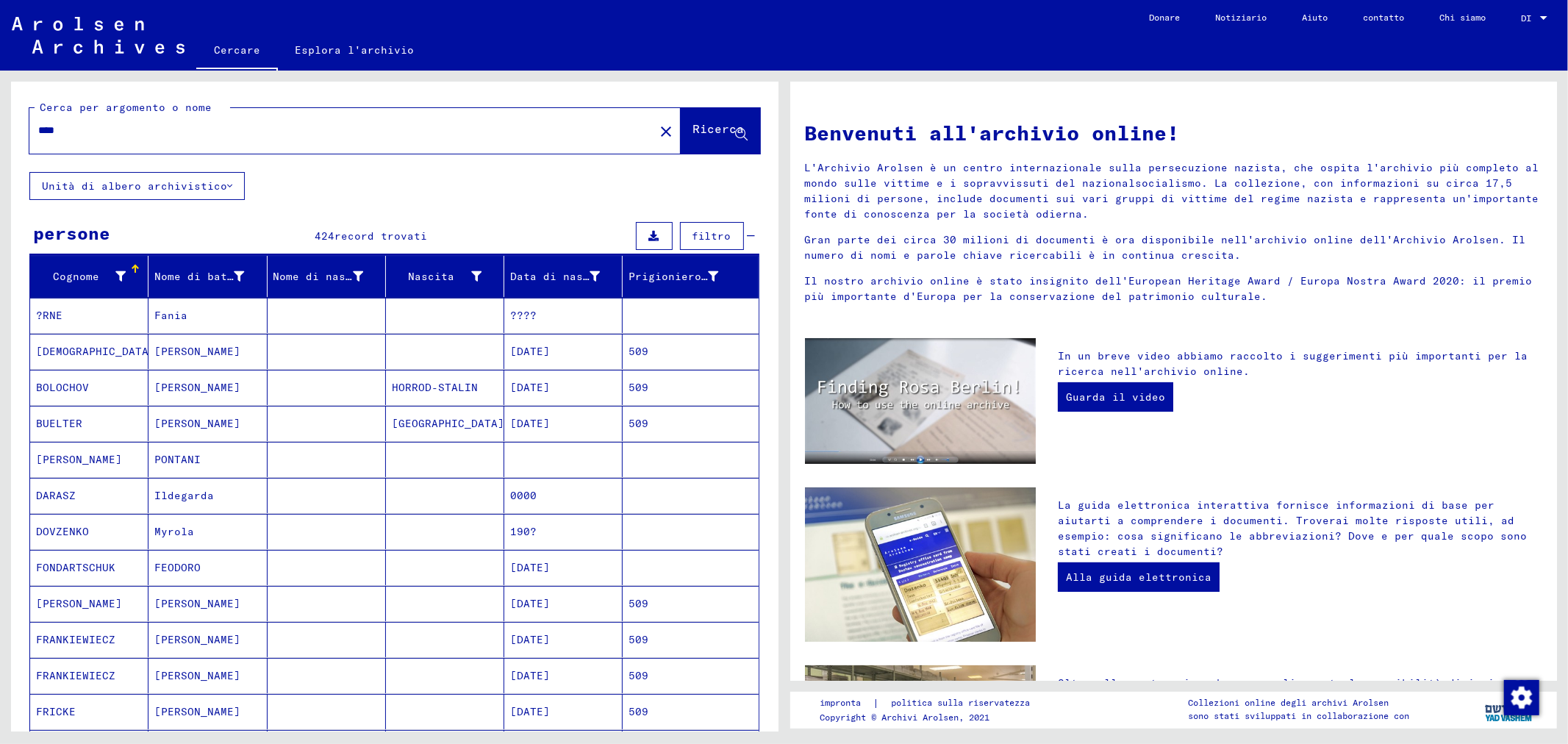
click at [134, 127] on input "****" at bounding box center [337, 131] width 598 height 16
type input "*"
click at [134, 129] on input "text" at bounding box center [337, 131] width 598 height 16
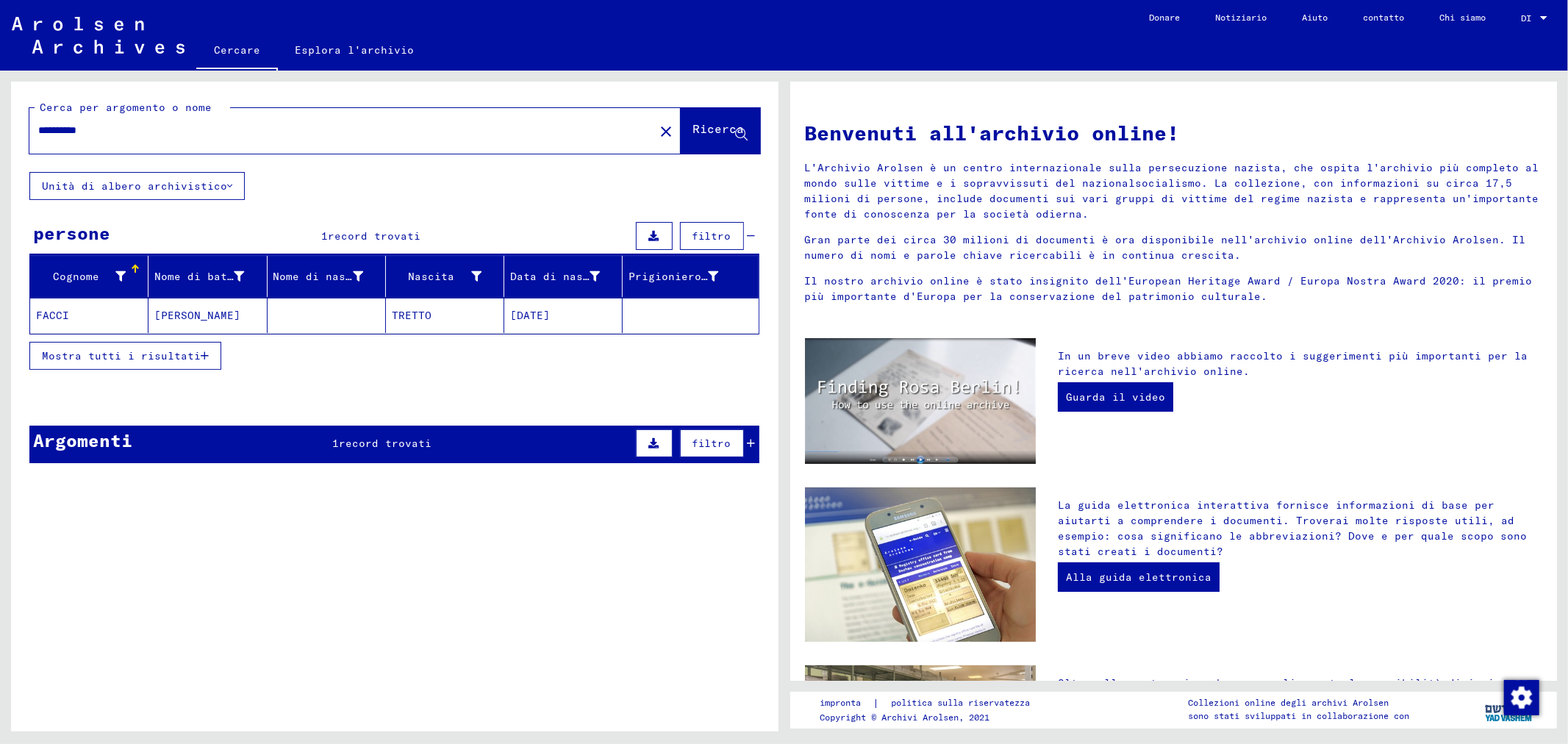
click at [56, 136] on input "**********" at bounding box center [337, 131] width 598 height 16
click at [546, 312] on font "[DATE]" at bounding box center [530, 315] width 40 height 13
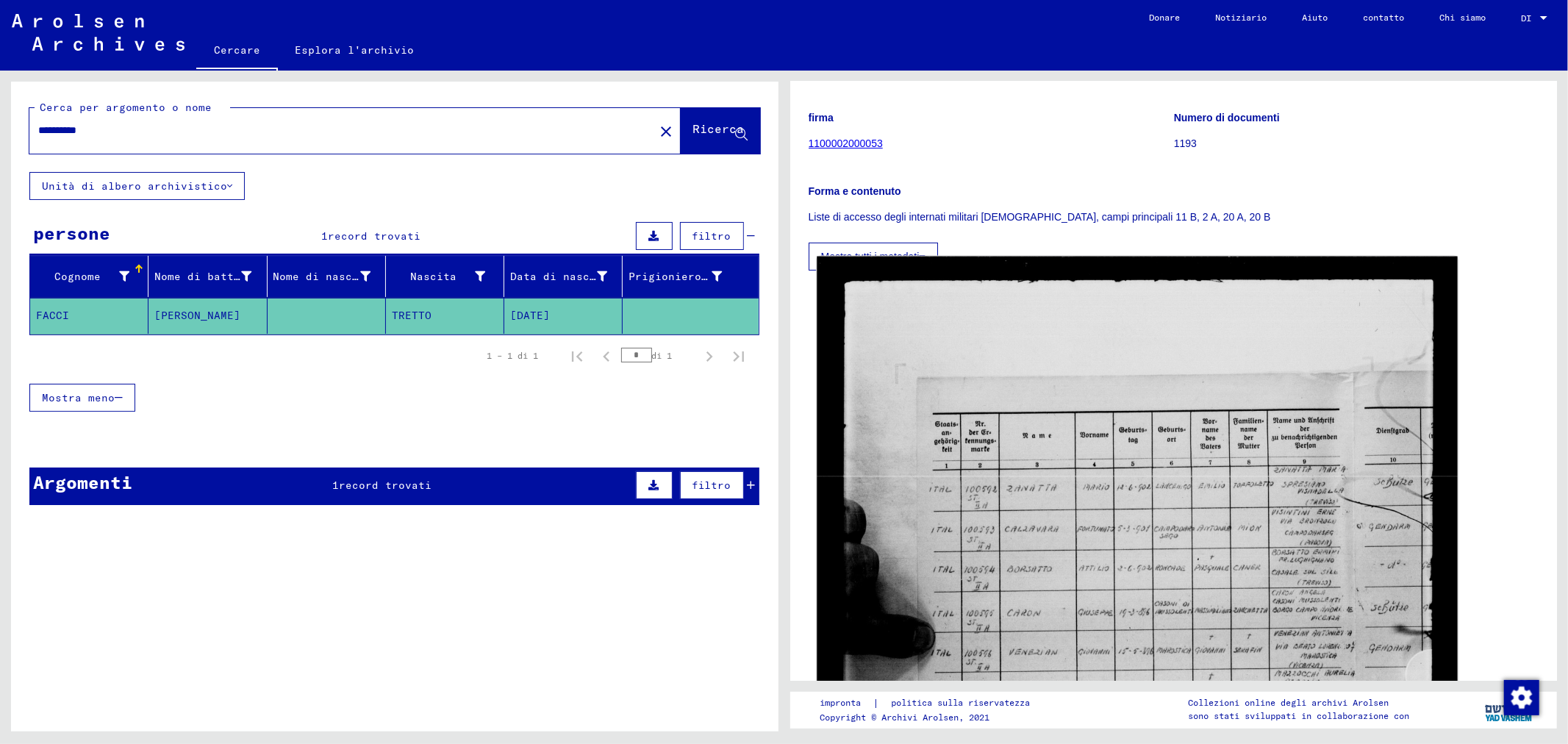
scroll to position [163, 0]
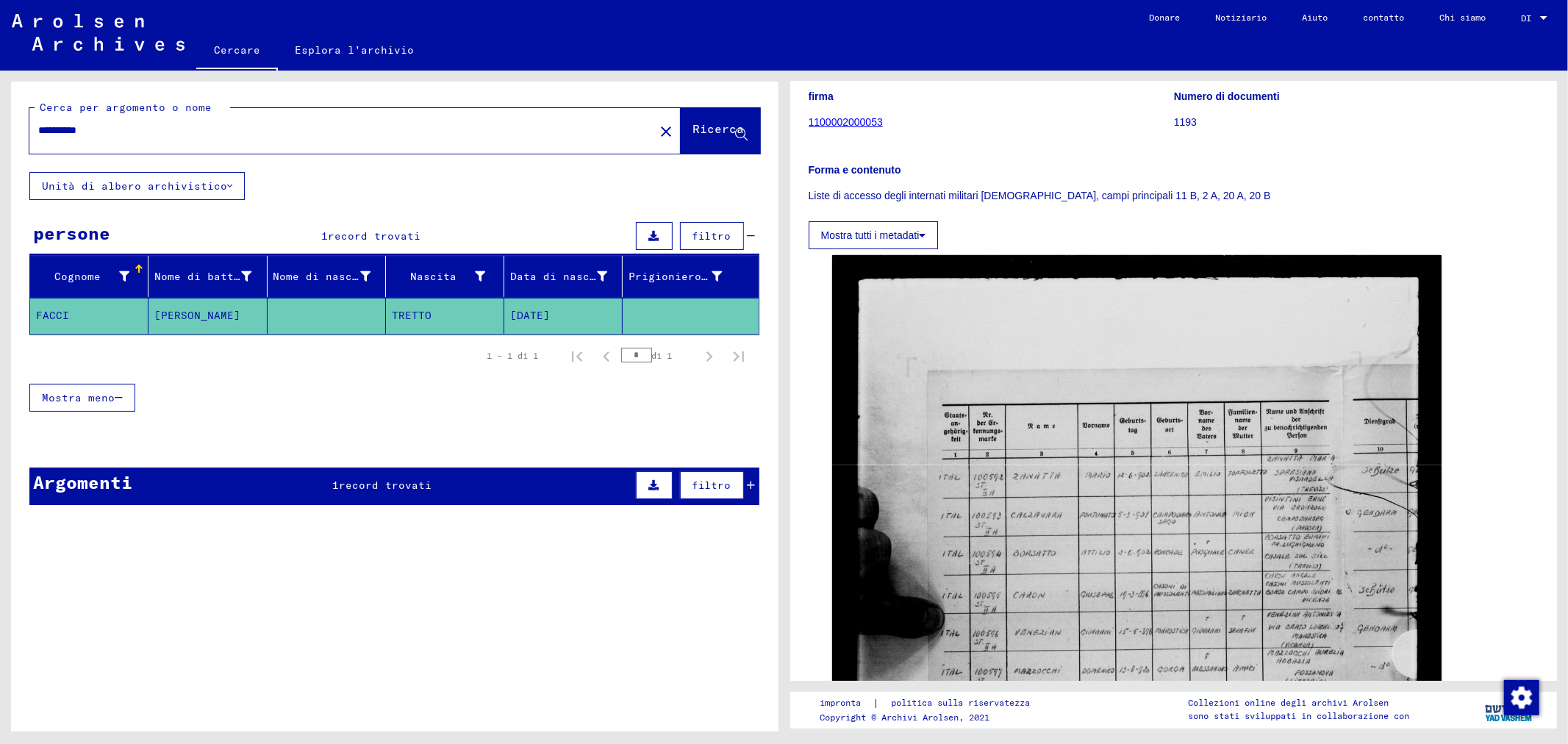
click at [123, 137] on input "**********" at bounding box center [342, 131] width 608 height 16
type input "*"
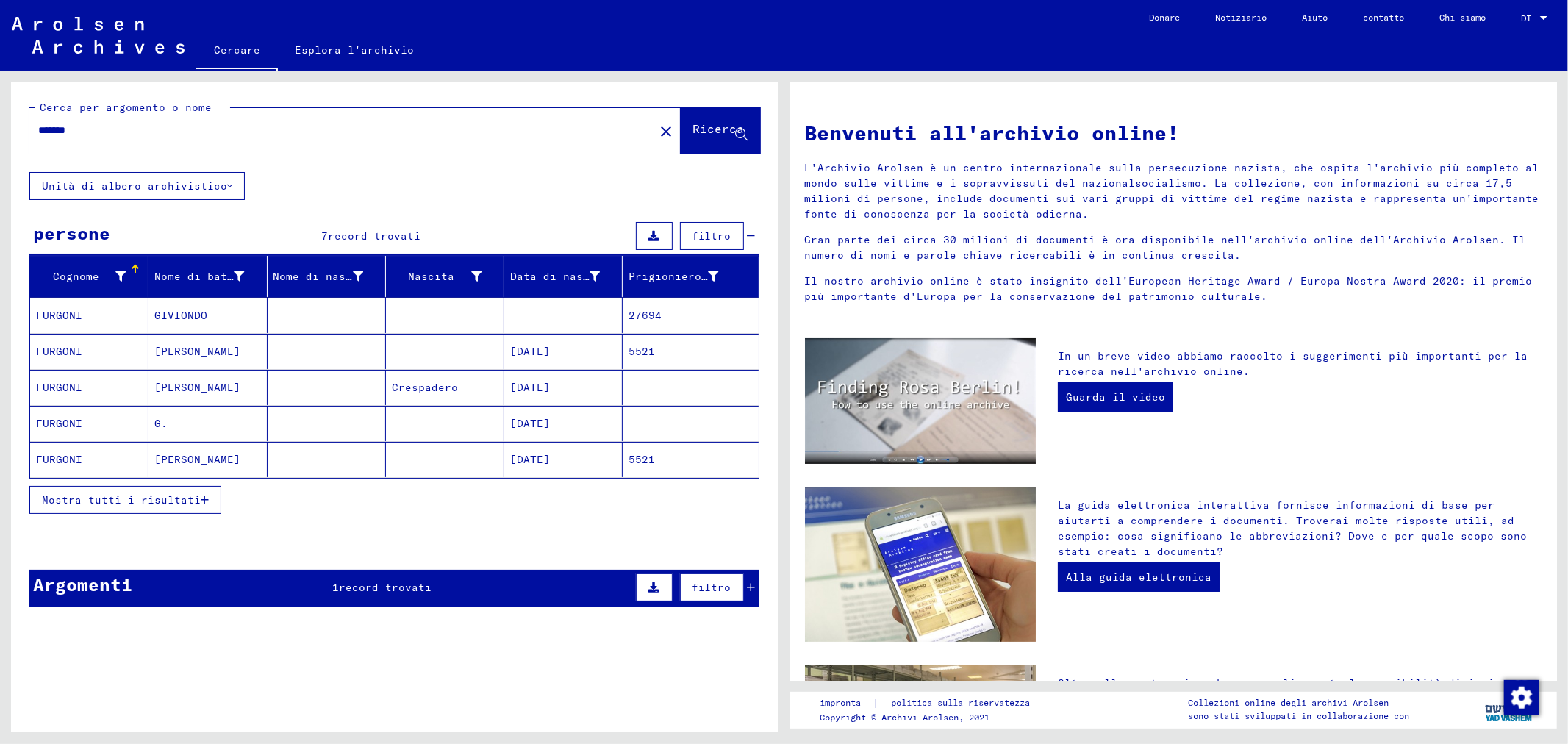
click at [201, 503] on icon "button" at bounding box center [205, 499] width 8 height 10
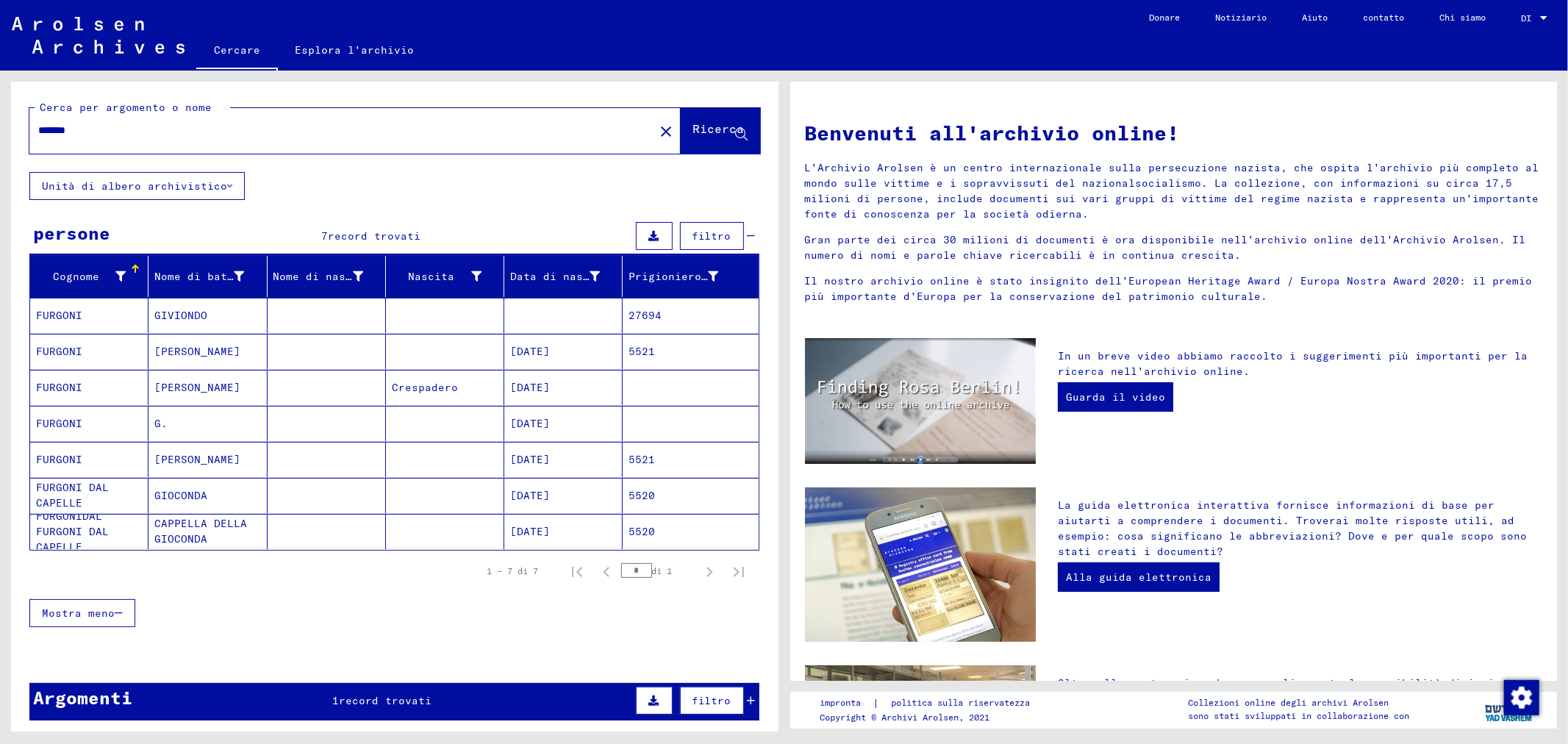
click at [630, 457] on font "5521" at bounding box center [642, 459] width 27 height 13
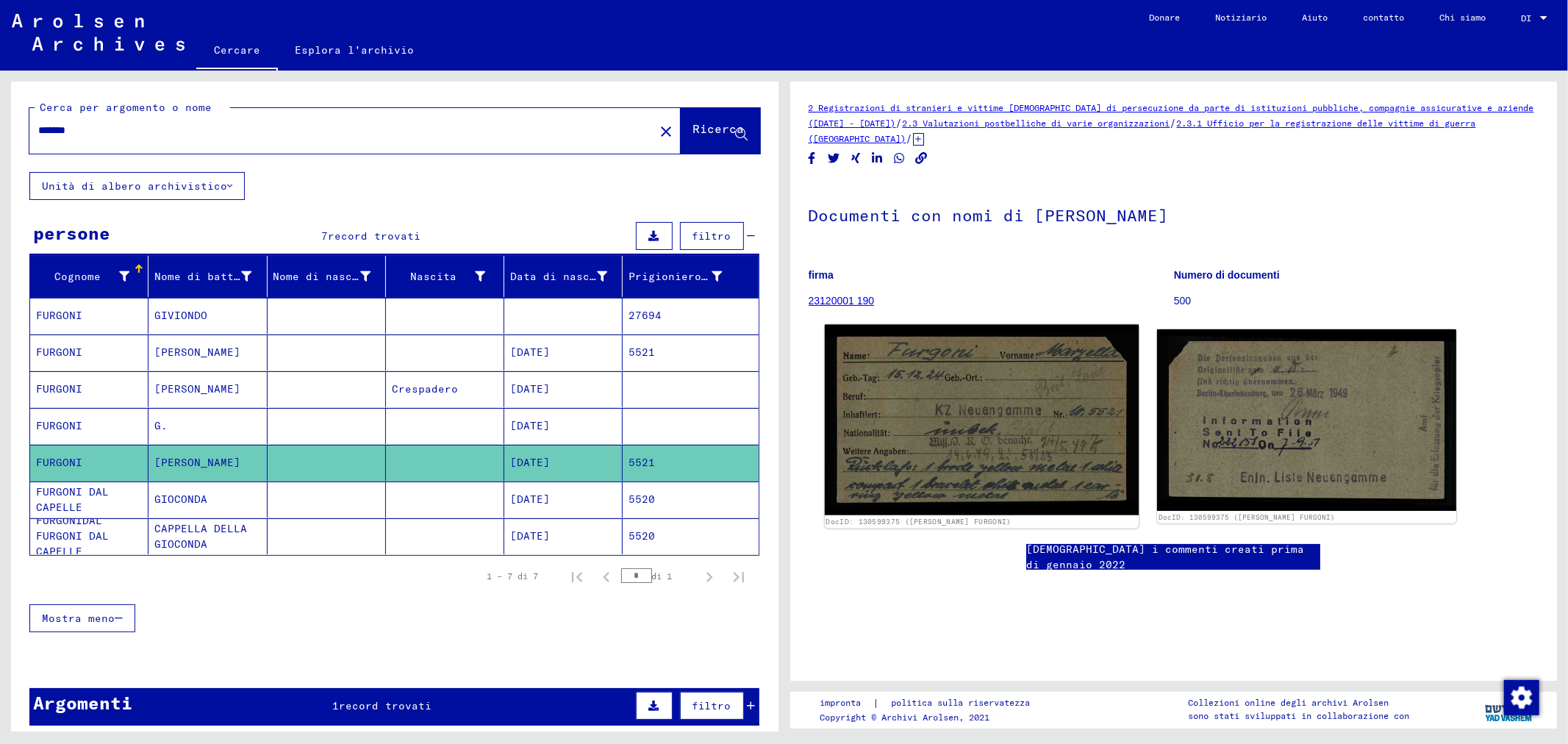
click at [982, 437] on img at bounding box center [980, 419] width 314 height 191
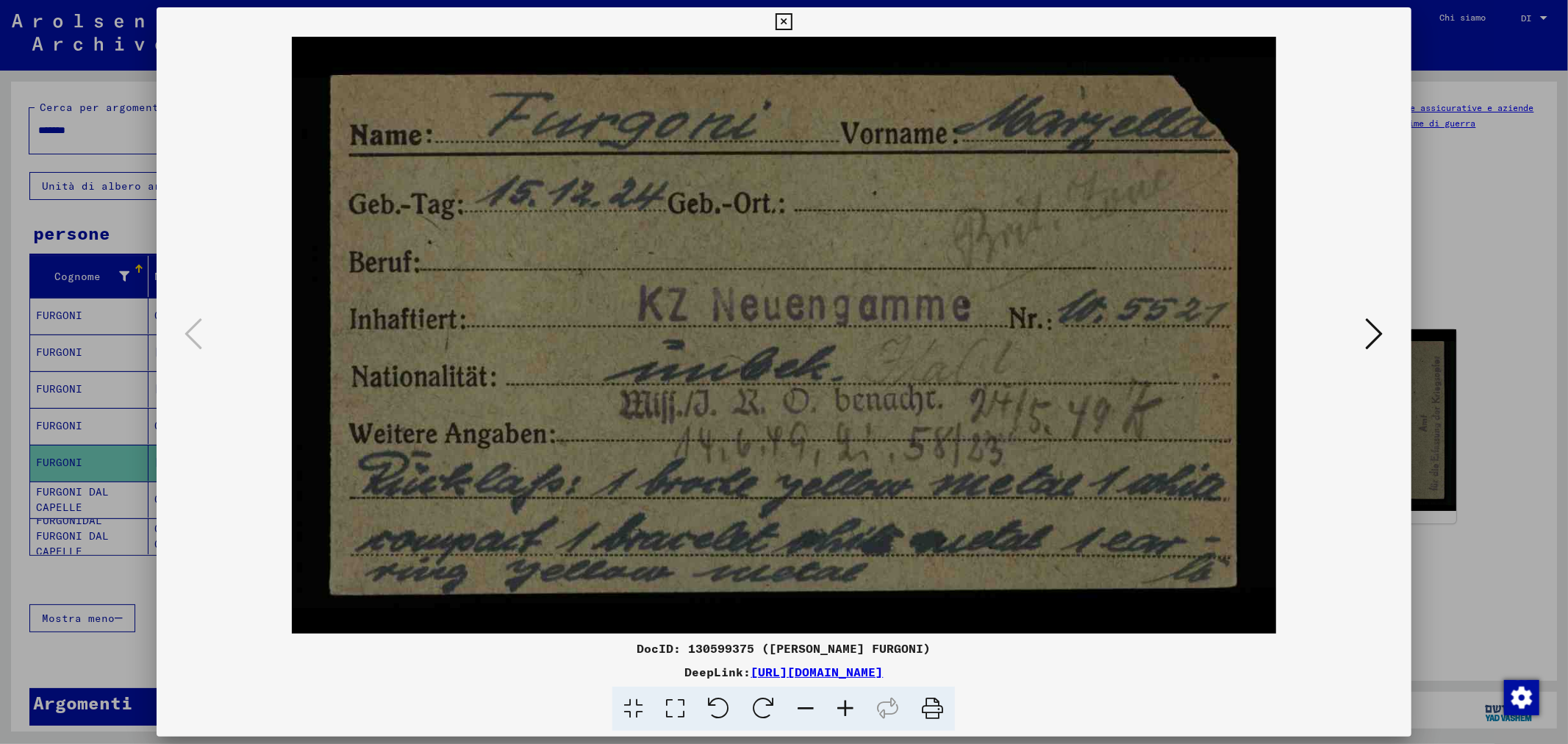
click at [1372, 338] on icon at bounding box center [1374, 334] width 17 height 35
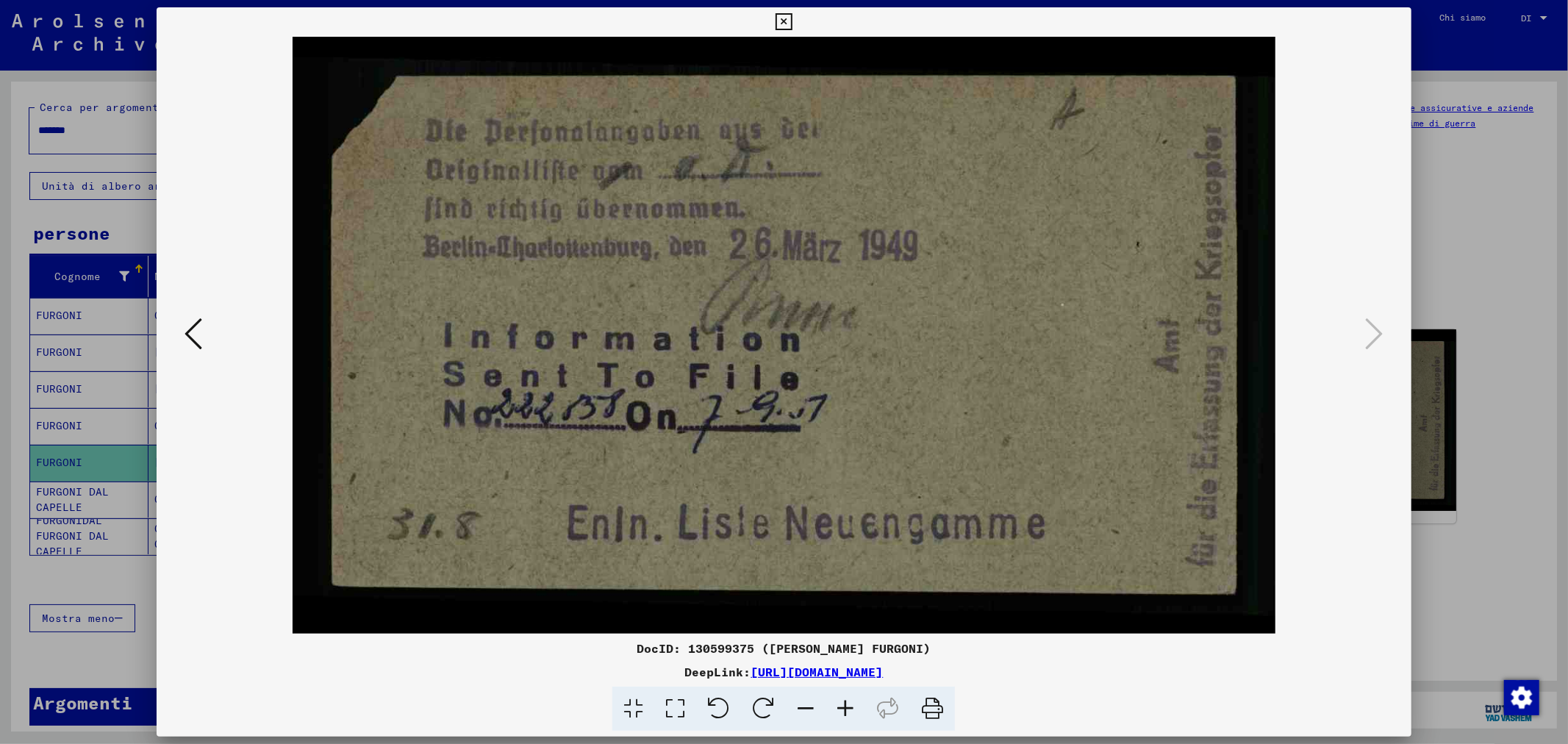
click at [1463, 317] on div at bounding box center [784, 372] width 1568 height 744
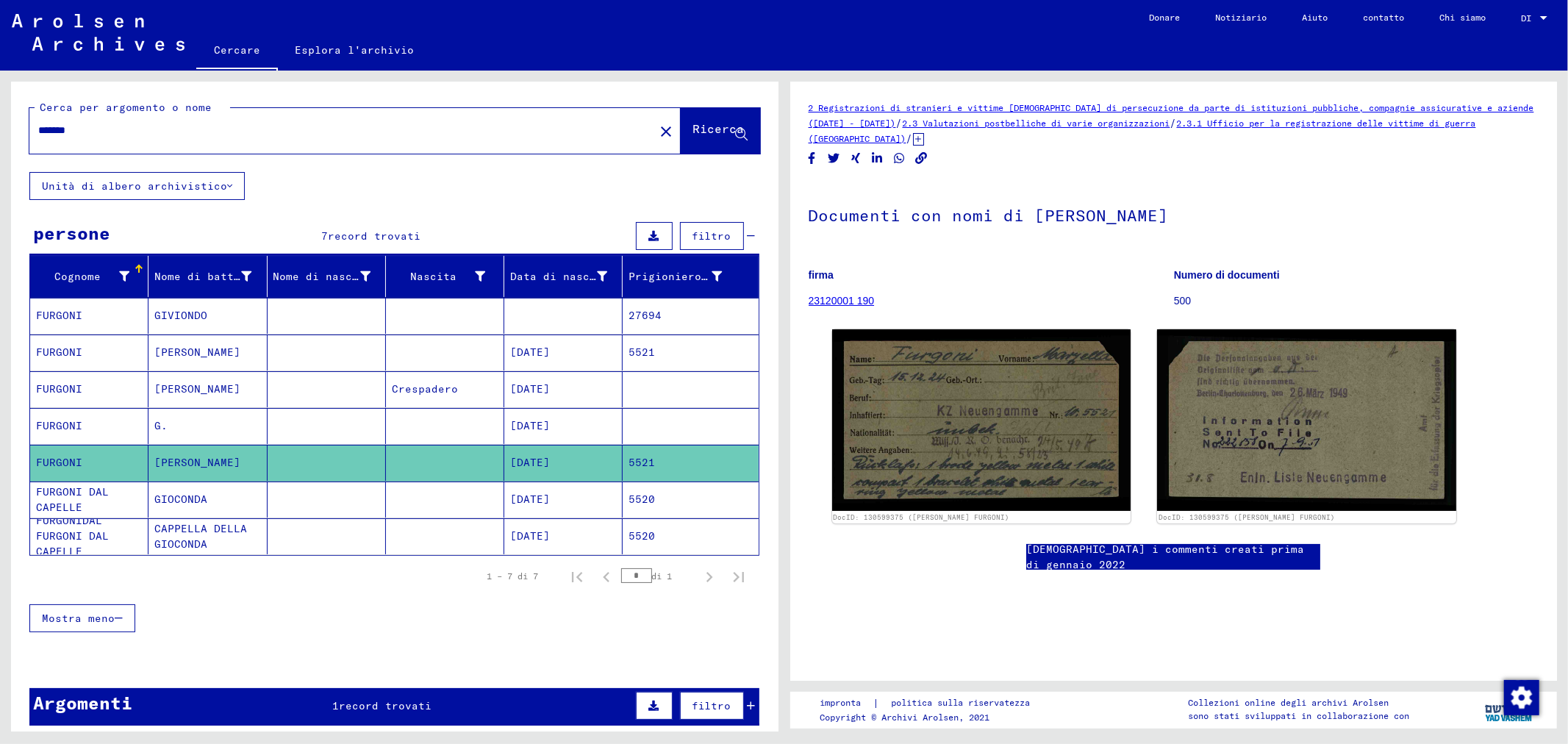
click at [653, 504] on mat-cell "5520" at bounding box center [690, 499] width 136 height 36
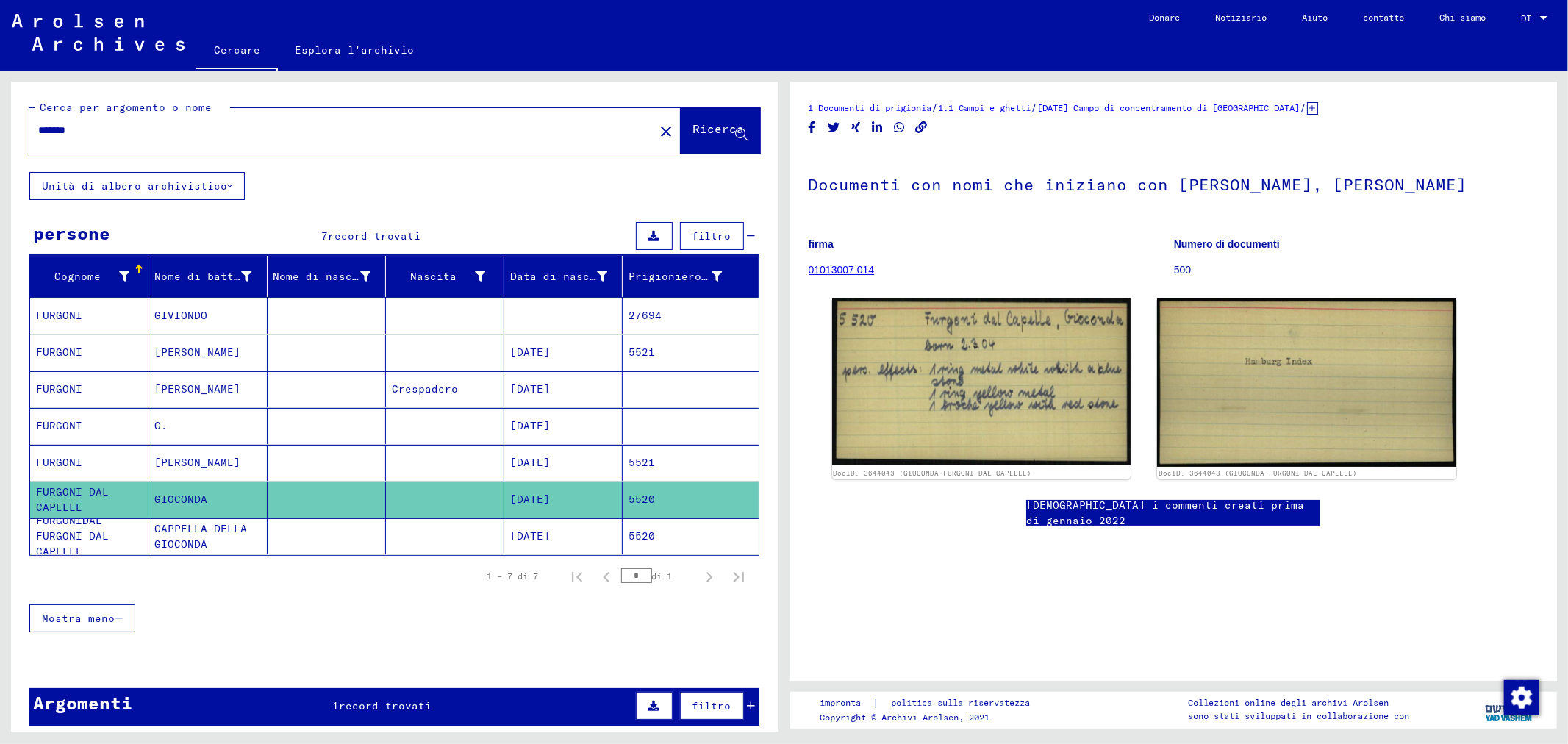
click at [652, 533] on mat-cell "5520" at bounding box center [690, 536] width 136 height 36
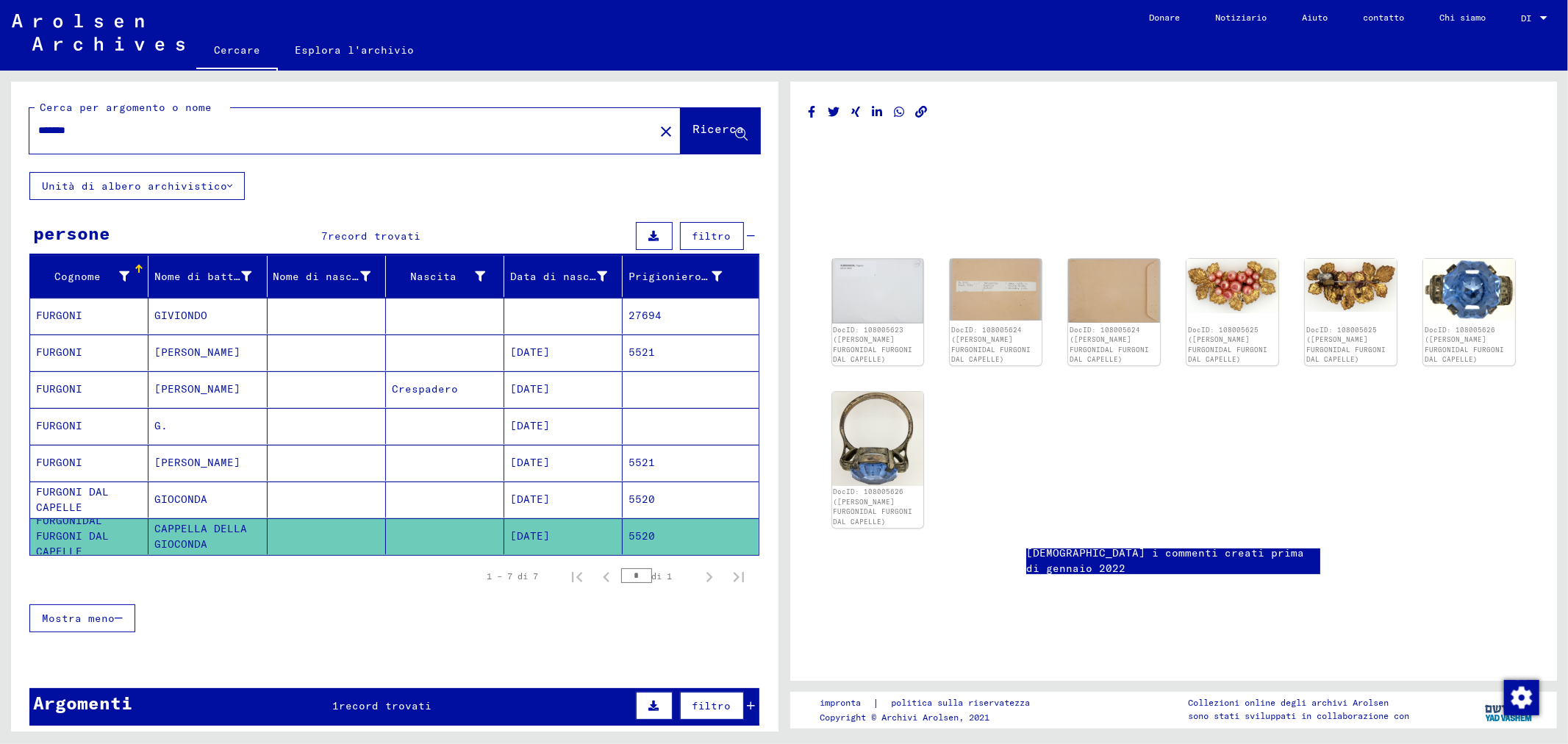
click at [659, 501] on mat-cell "5520" at bounding box center [690, 499] width 136 height 36
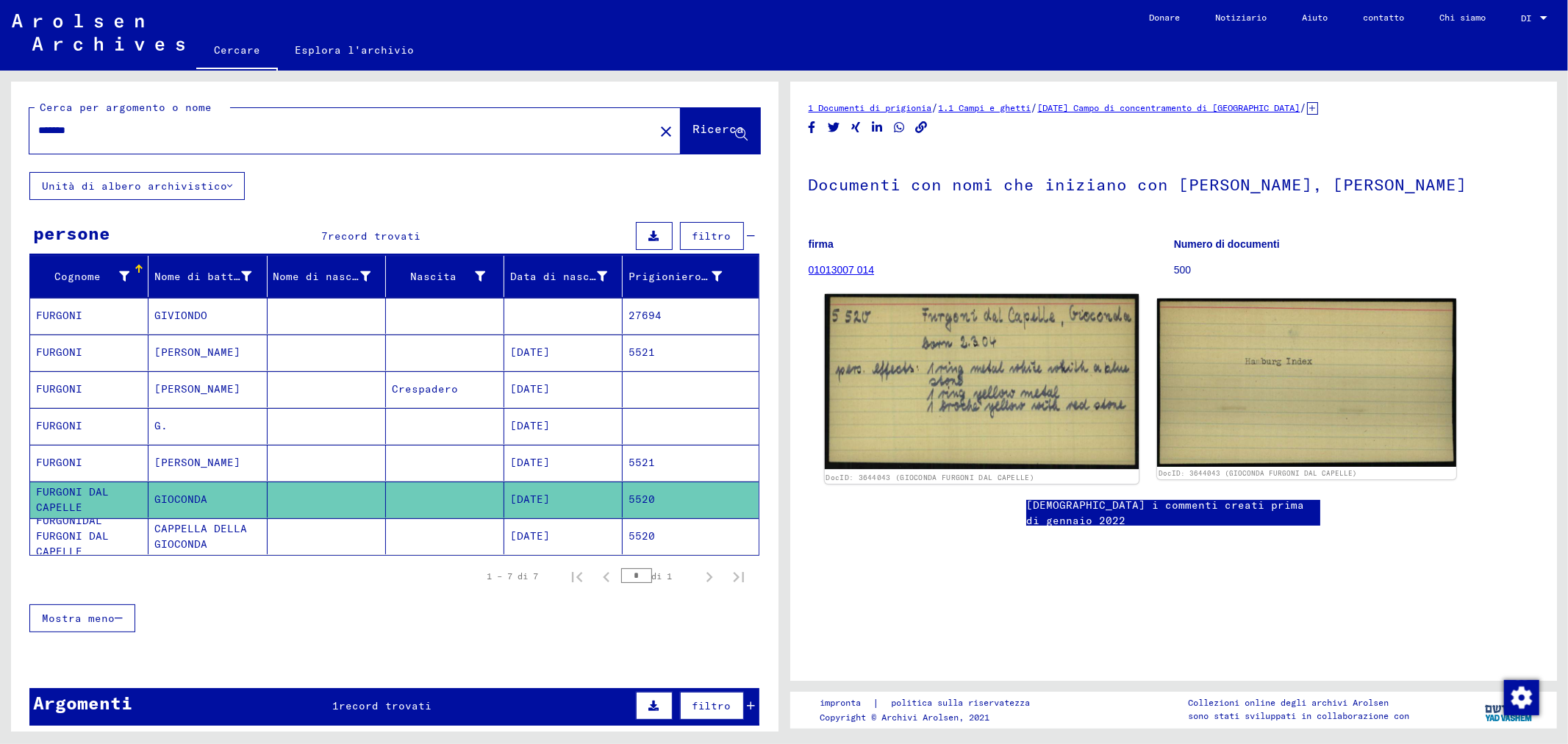
click at [929, 403] on img at bounding box center [980, 381] width 314 height 176
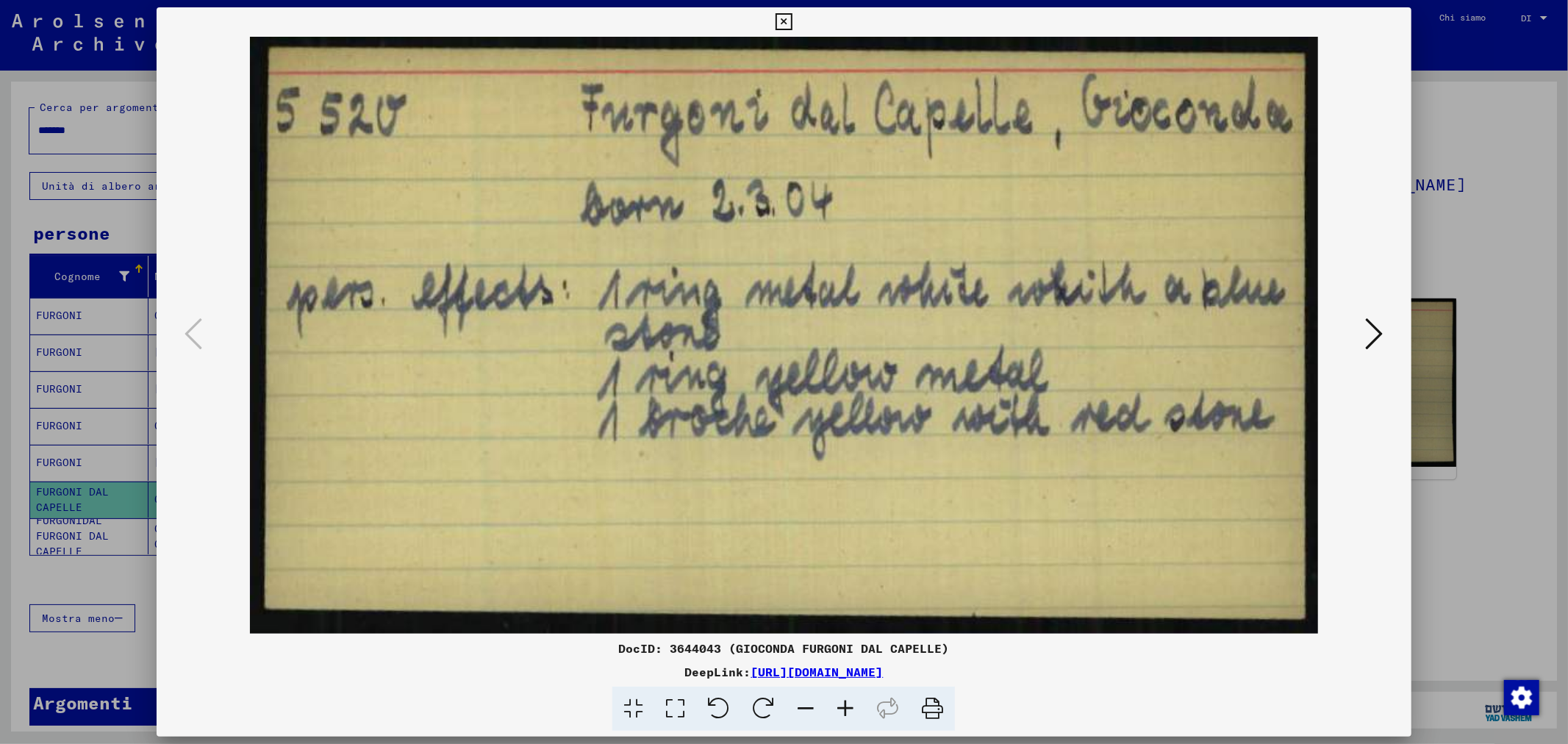
click at [1508, 228] on div at bounding box center [784, 372] width 1568 height 744
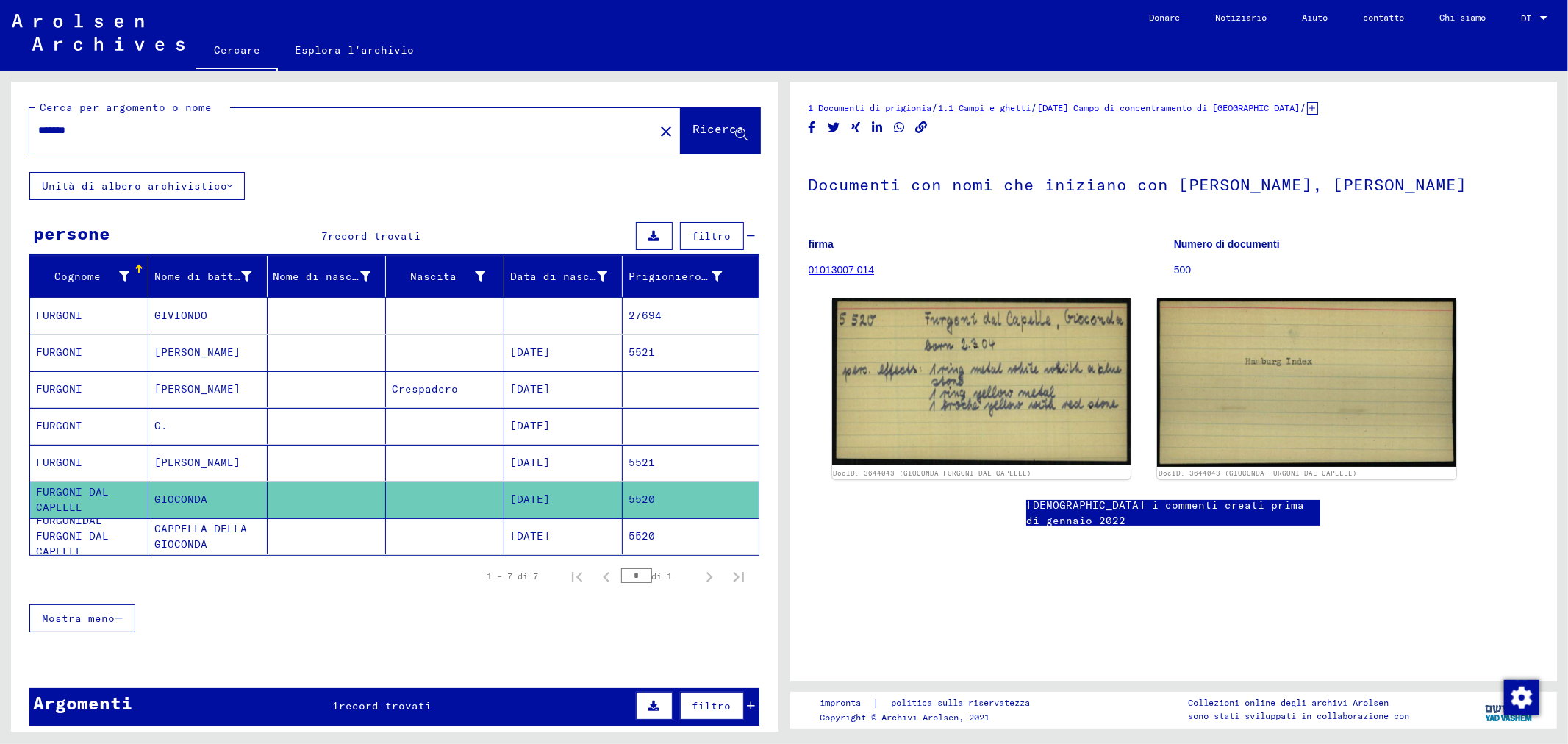
click at [550, 422] on font "[DATE]" at bounding box center [530, 426] width 40 height 13
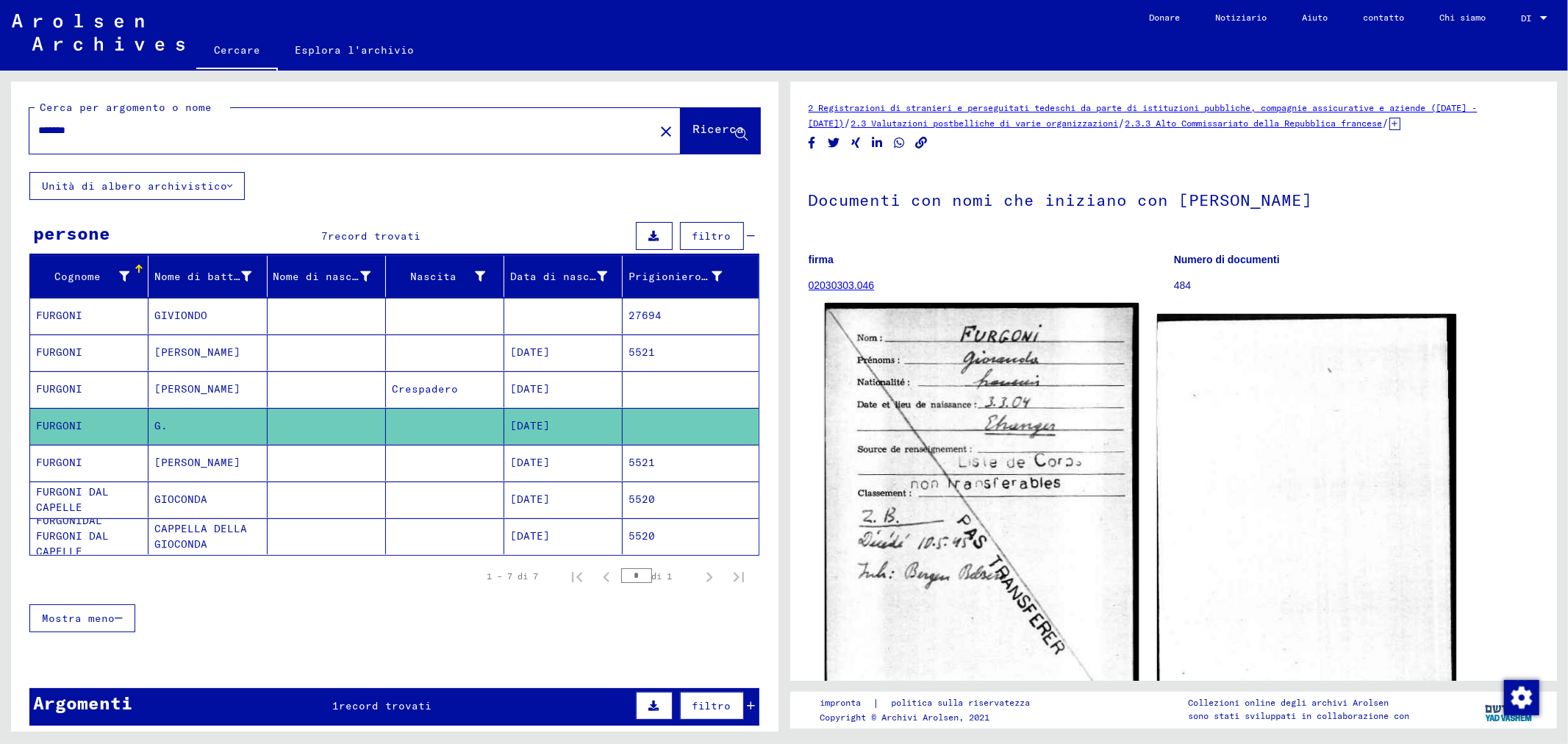
click at [970, 457] on img at bounding box center [980, 528] width 314 height 450
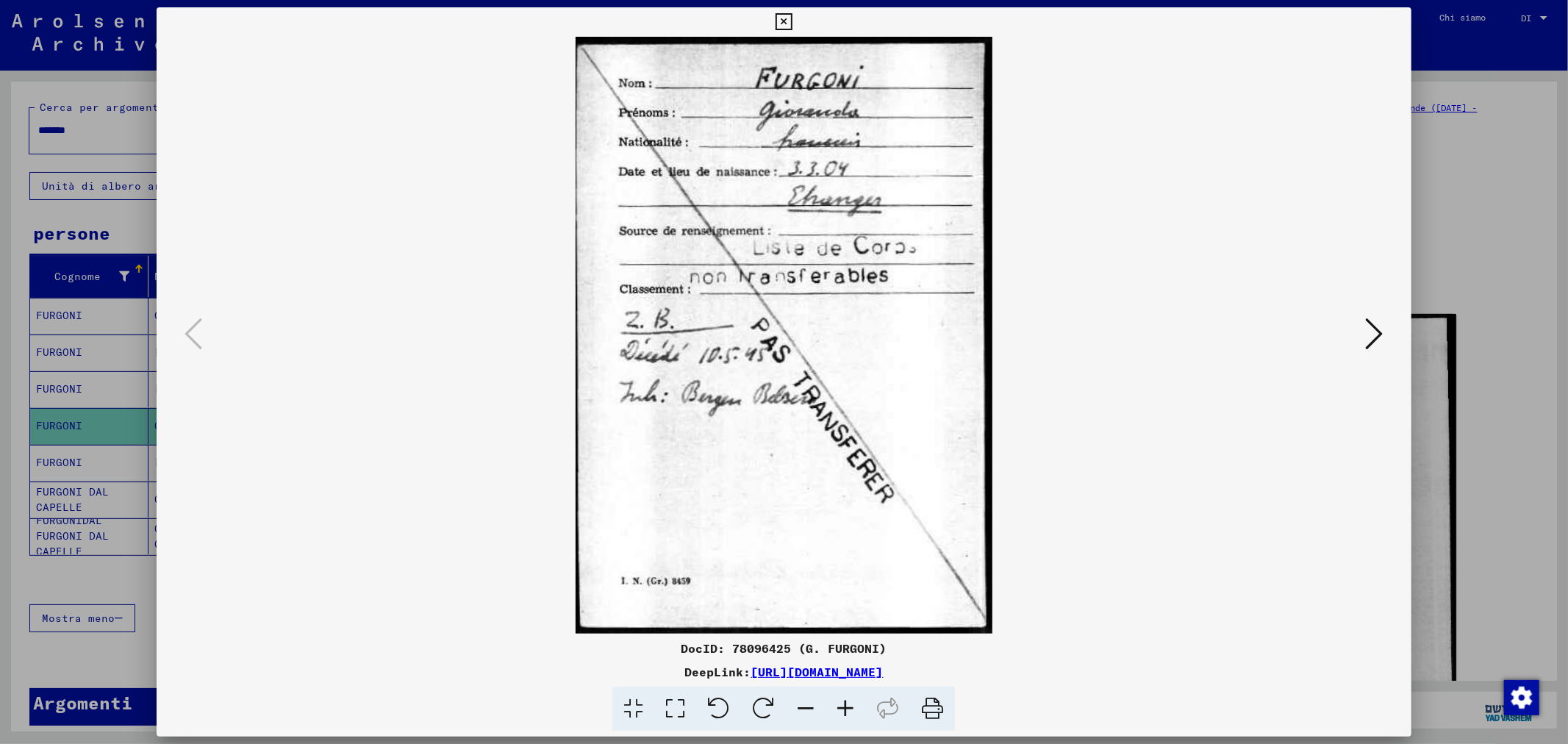
click at [1377, 338] on icon at bounding box center [1374, 334] width 17 height 35
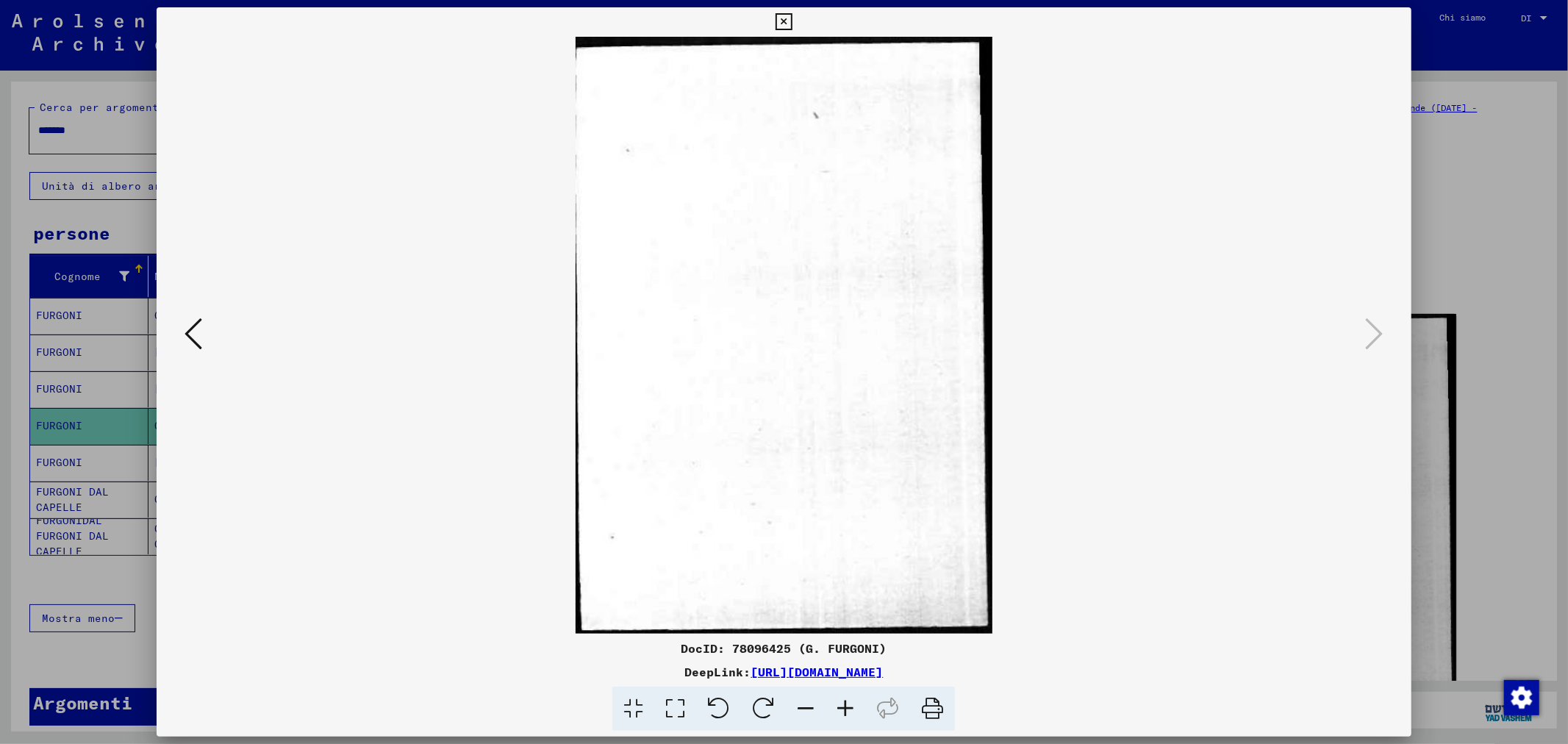
click at [1464, 324] on div at bounding box center [784, 372] width 1568 height 744
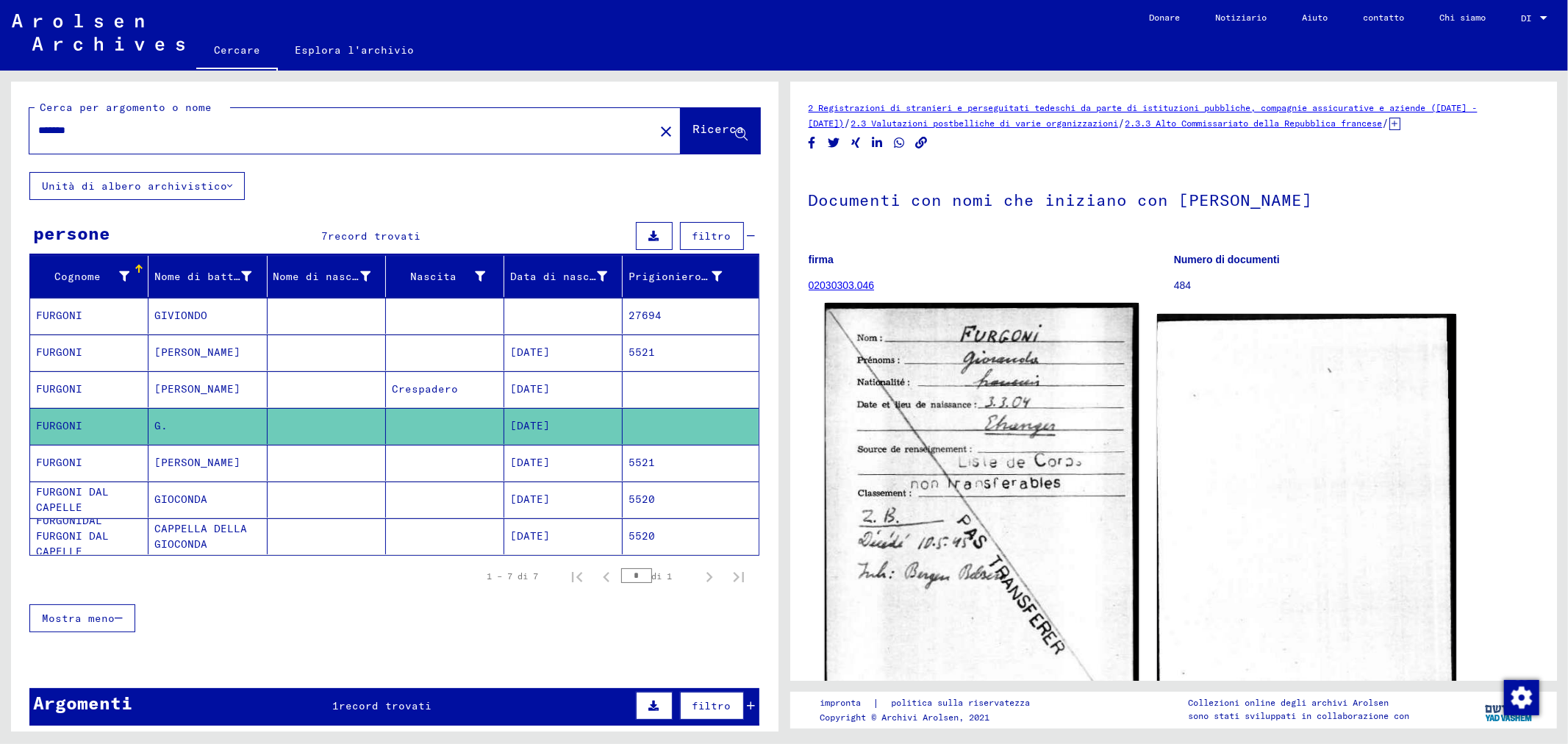
click at [1018, 418] on img at bounding box center [980, 528] width 314 height 450
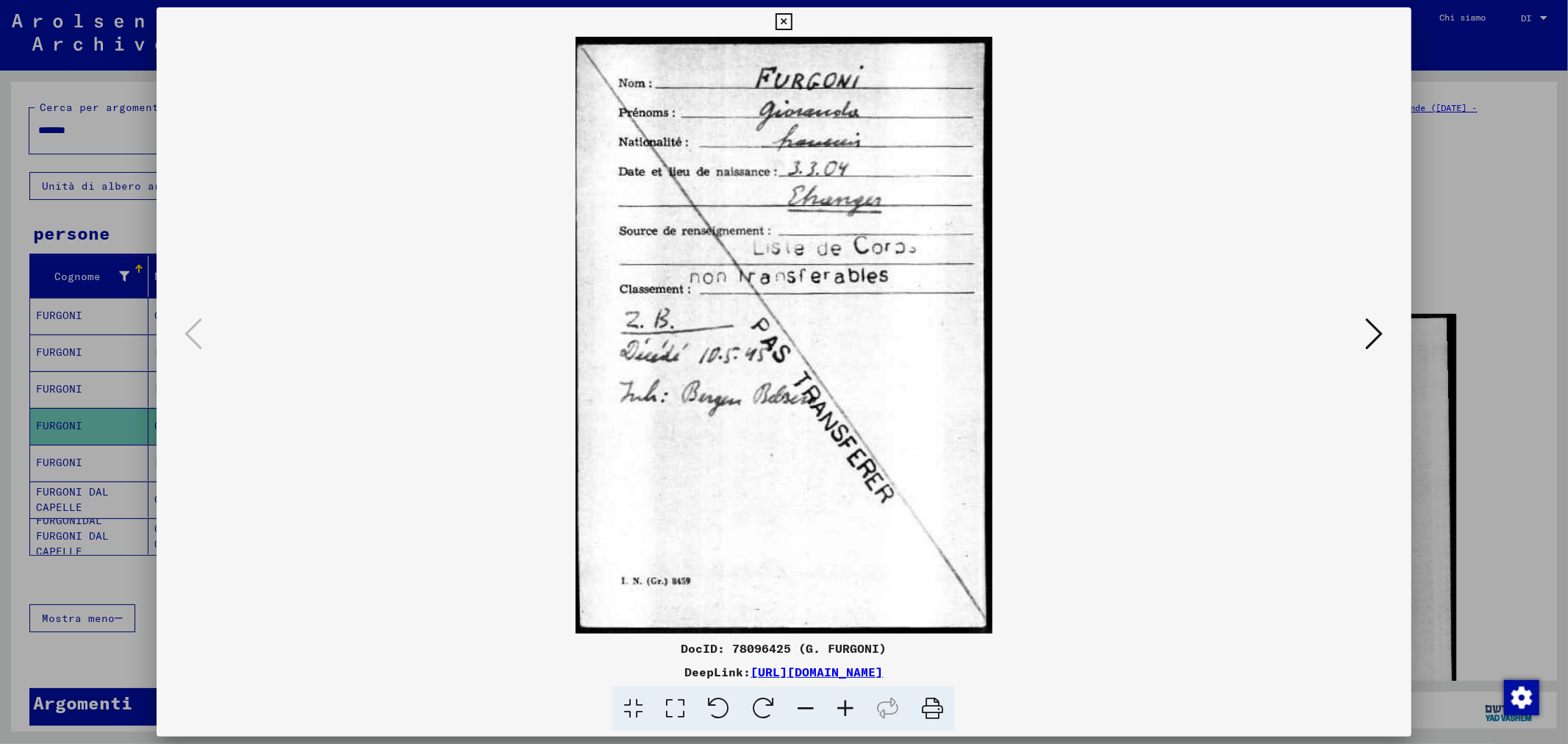
click at [677, 702] on icon at bounding box center [675, 709] width 42 height 45
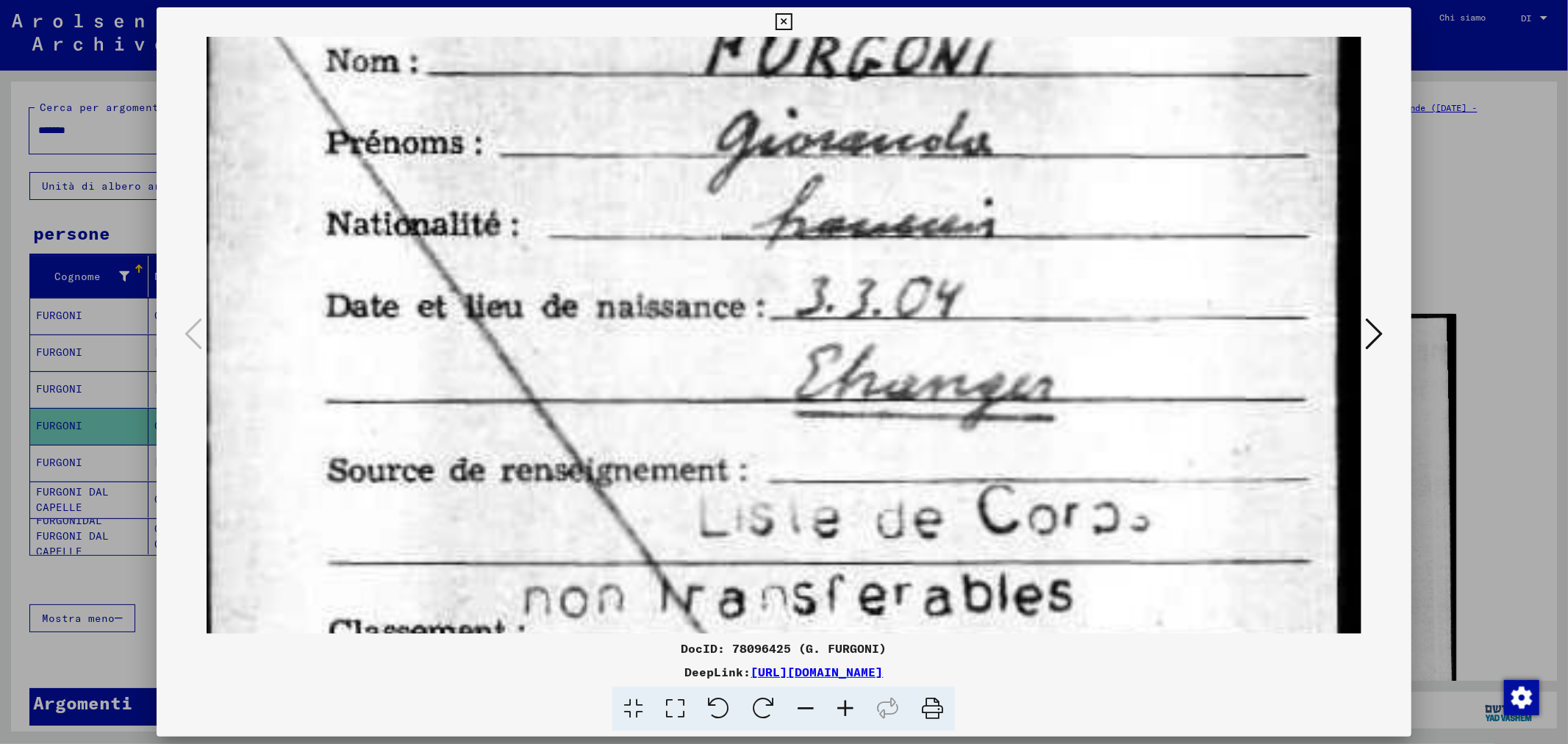
scroll to position [107, 0]
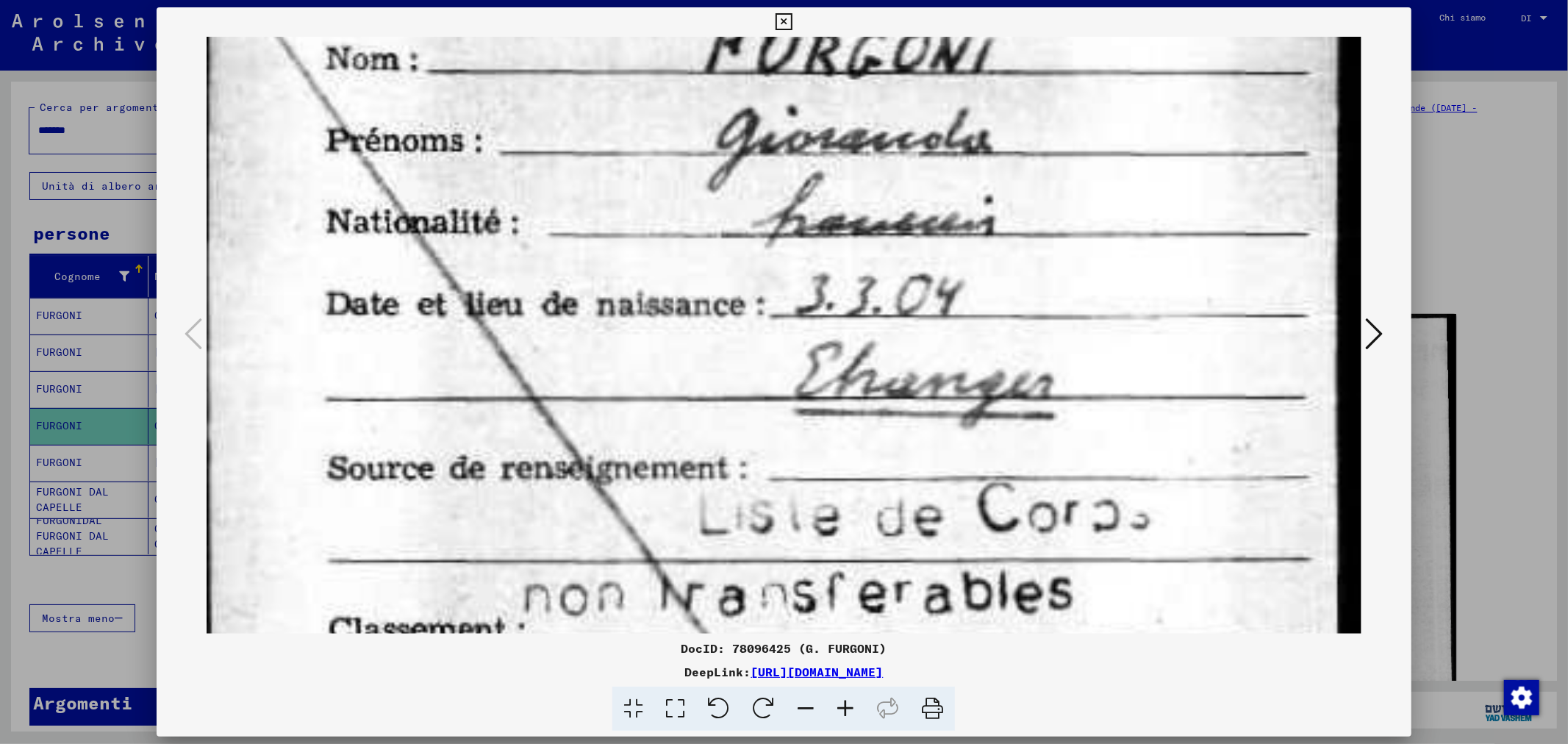
drag, startPoint x: 1033, startPoint y: 389, endPoint x: 1045, endPoint y: 282, distance: 107.7
click at [1045, 282] on img at bounding box center [783, 757] width 1154 height 1654
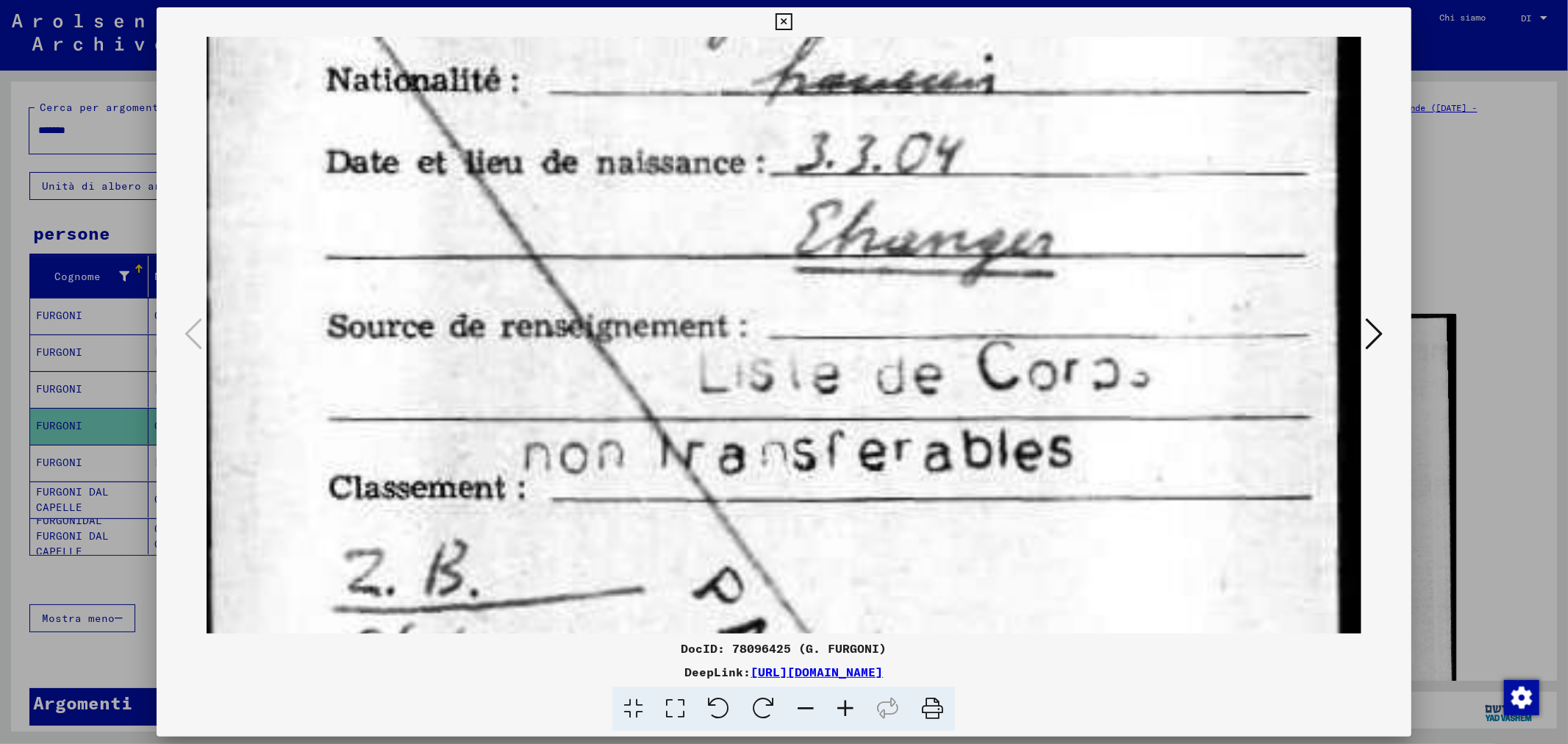
scroll to position [250, 0]
drag, startPoint x: 1030, startPoint y: 394, endPoint x: 1039, endPoint y: 253, distance: 141.3
click at [1039, 253] on img at bounding box center [783, 614] width 1154 height 1654
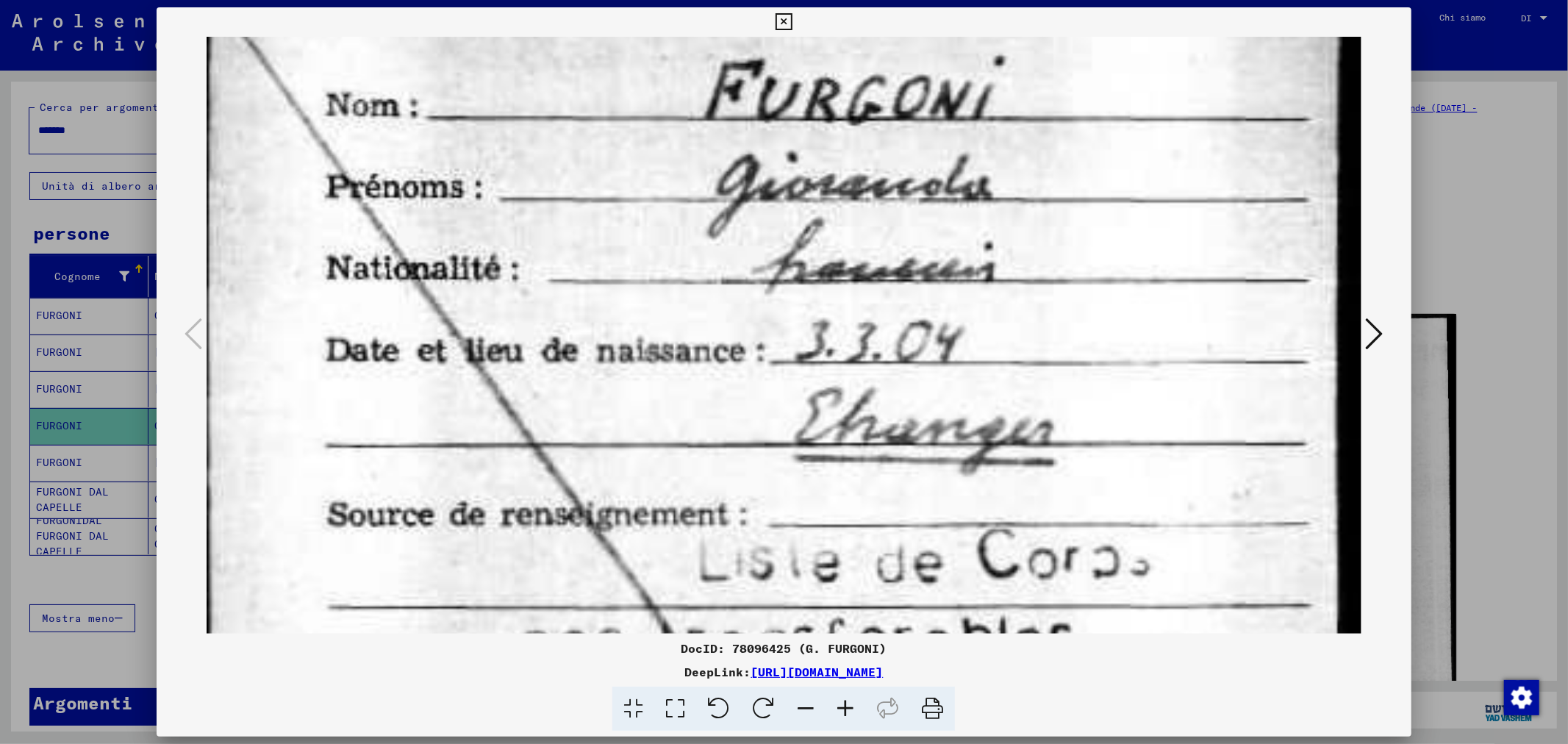
scroll to position [59, 0]
drag, startPoint x: 1039, startPoint y: 253, endPoint x: 1017, endPoint y: 441, distance: 189.3
click at [1438, 141] on div at bounding box center [784, 372] width 1568 height 744
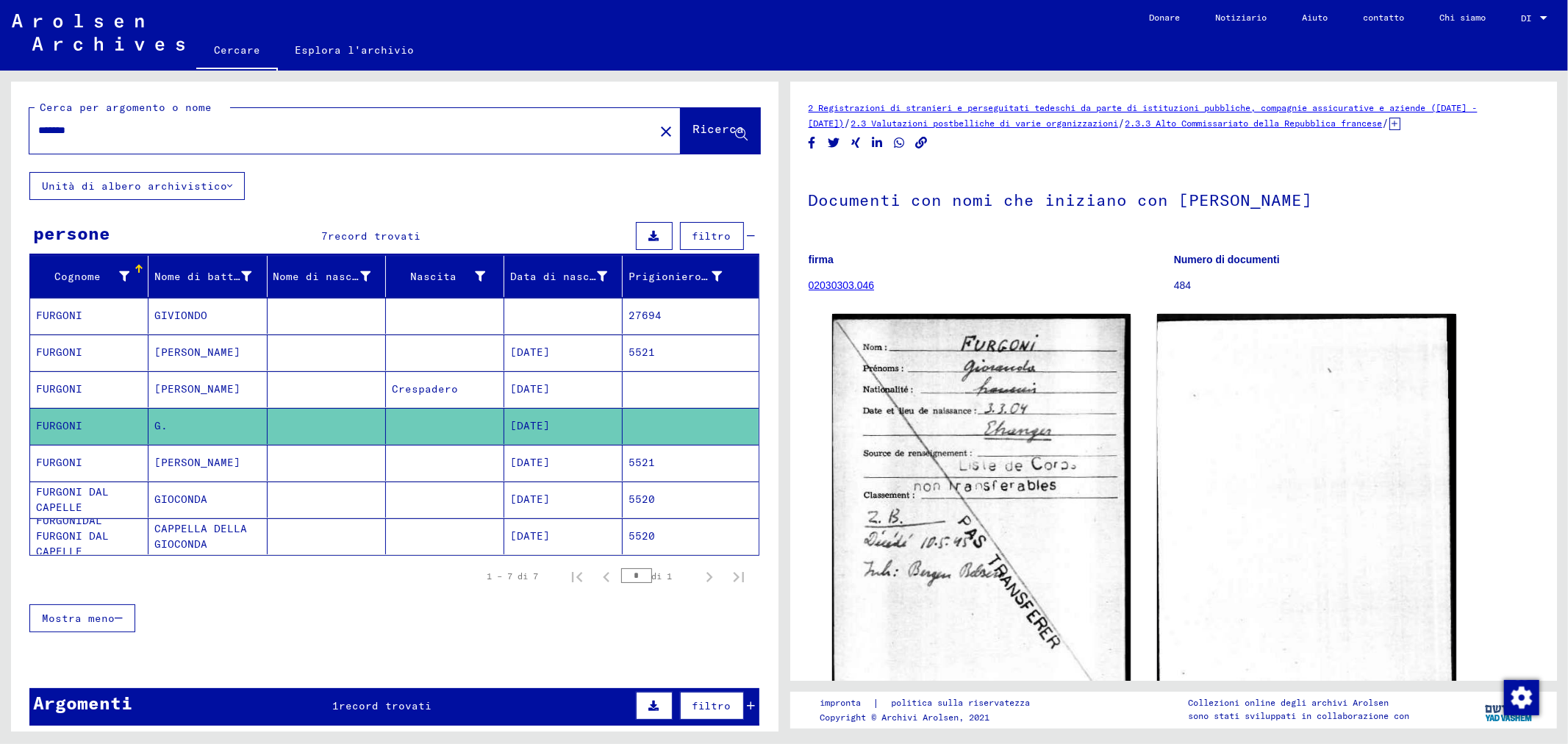
click at [547, 392] on font "[DATE]" at bounding box center [530, 389] width 40 height 13
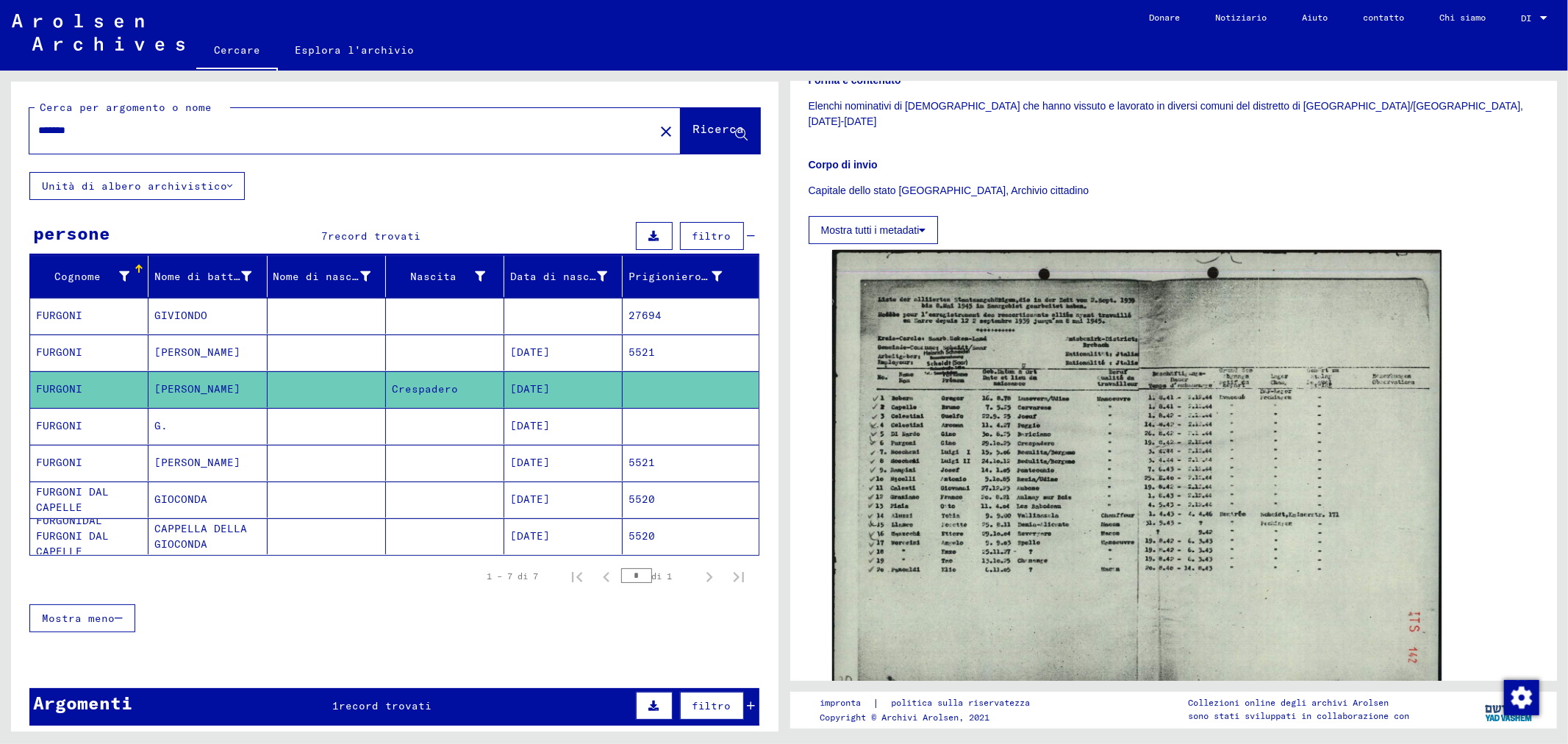
scroll to position [408, 0]
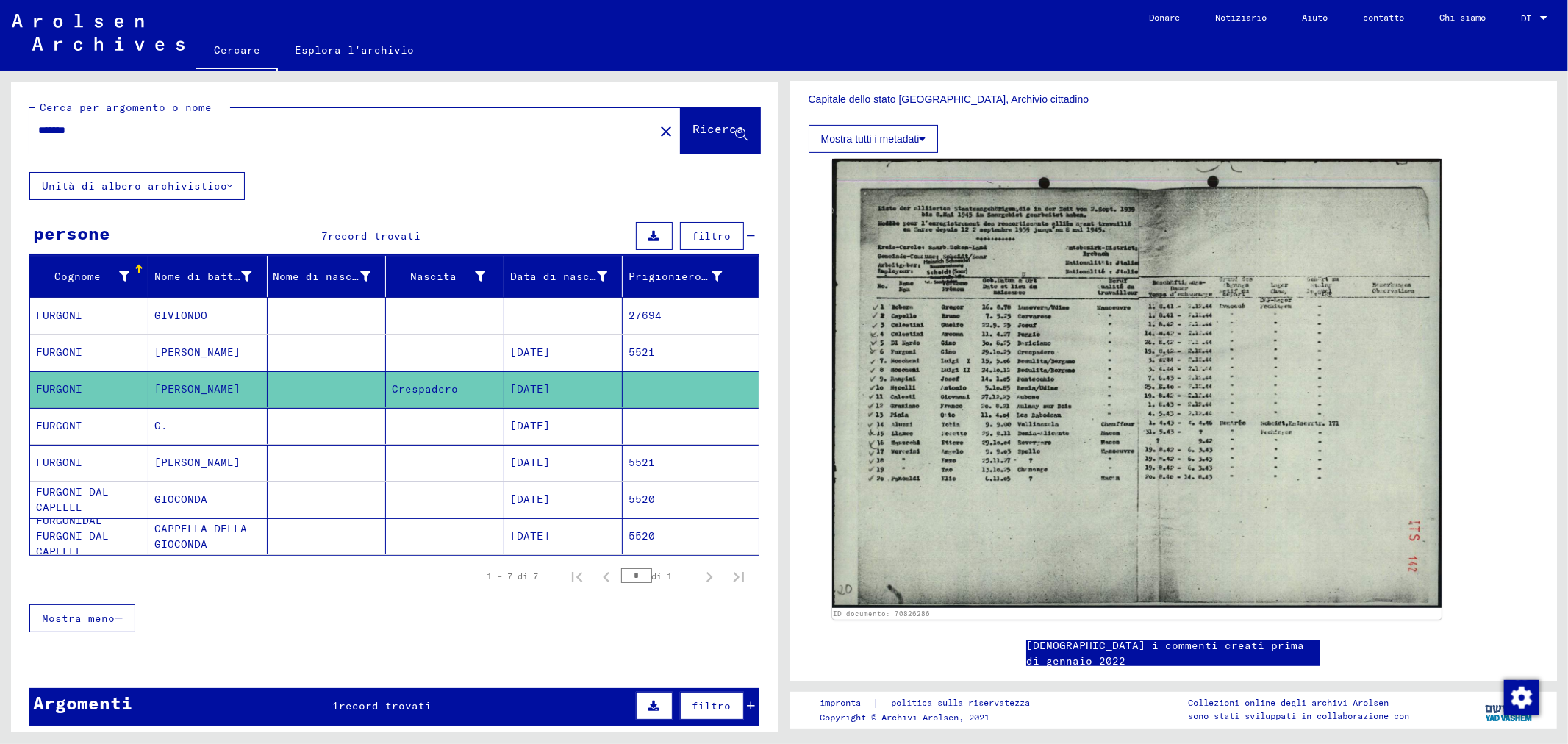
click at [648, 317] on font "27694" at bounding box center [645, 315] width 33 height 13
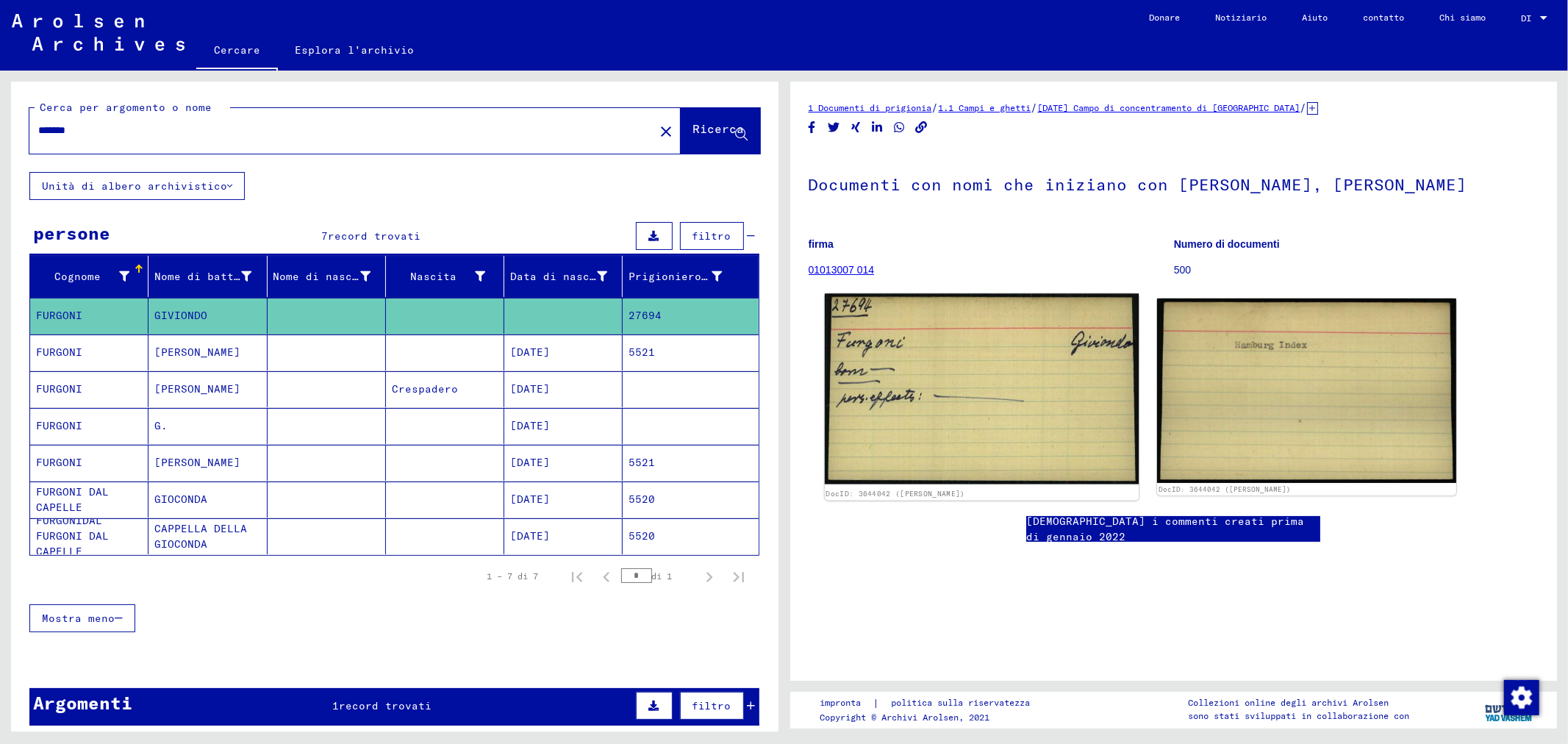
click at [986, 366] on img at bounding box center [980, 389] width 314 height 191
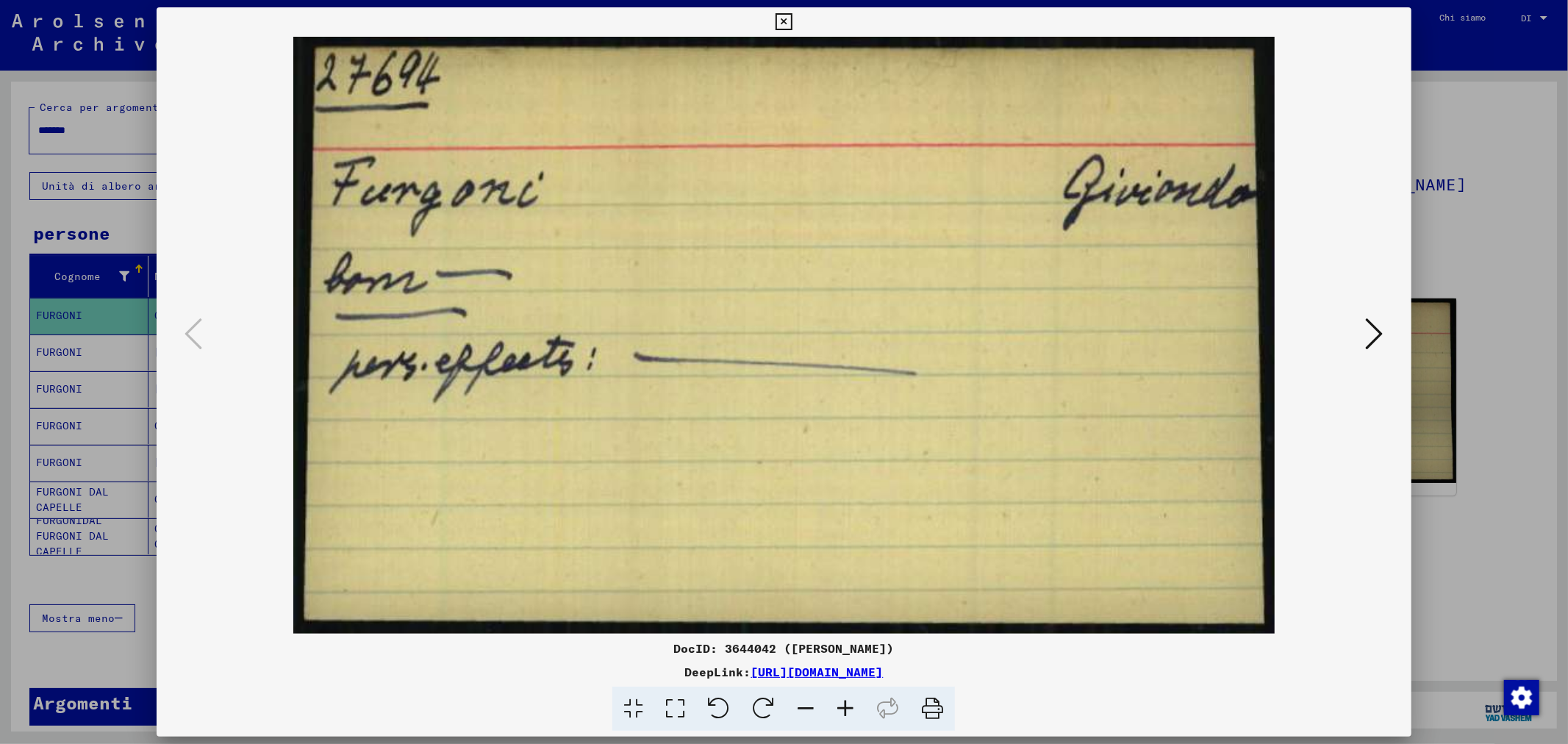
click at [1375, 334] on icon at bounding box center [1374, 334] width 17 height 35
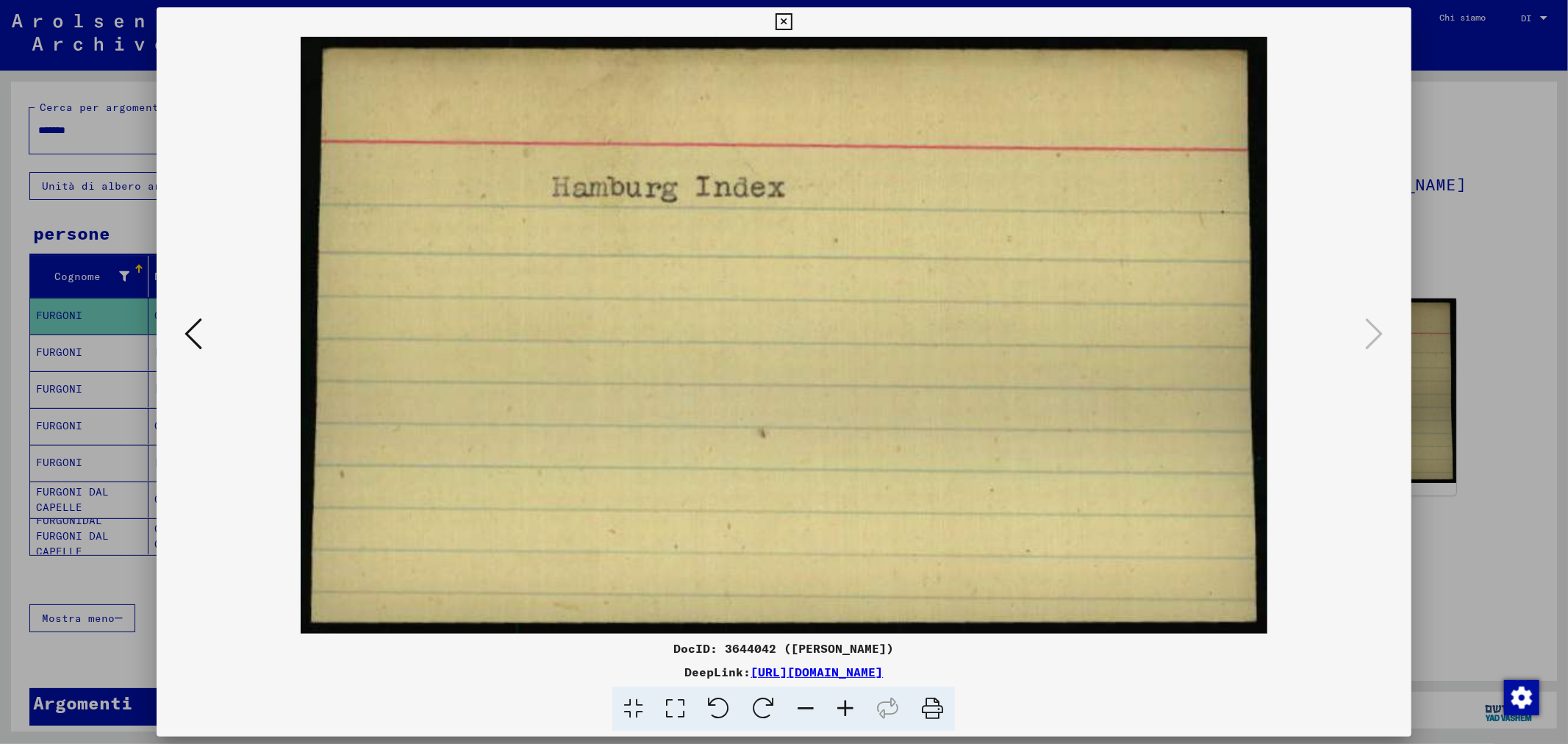
click at [1478, 287] on div at bounding box center [784, 372] width 1568 height 744
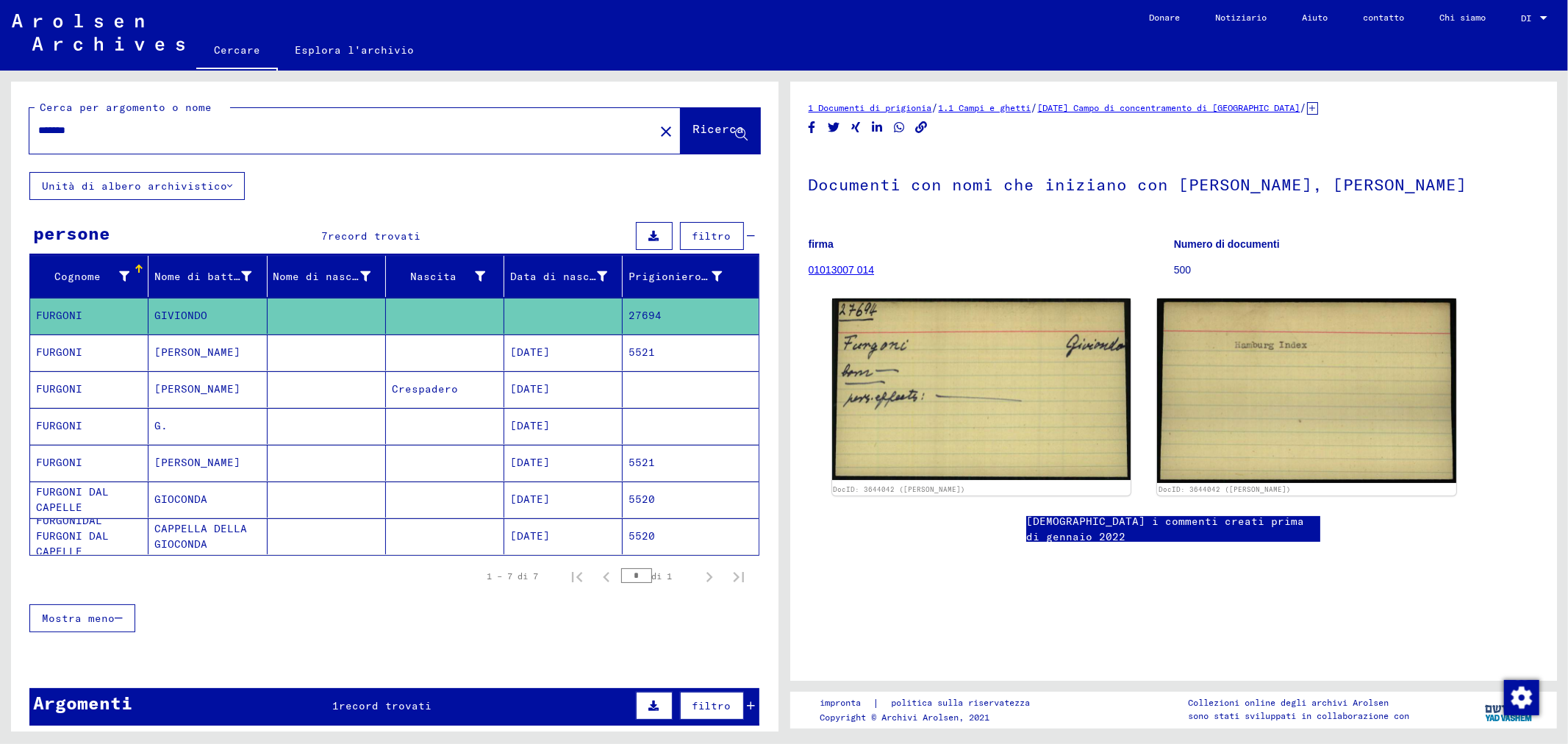
click at [158, 131] on input "*******" at bounding box center [342, 131] width 608 height 16
type input "*"
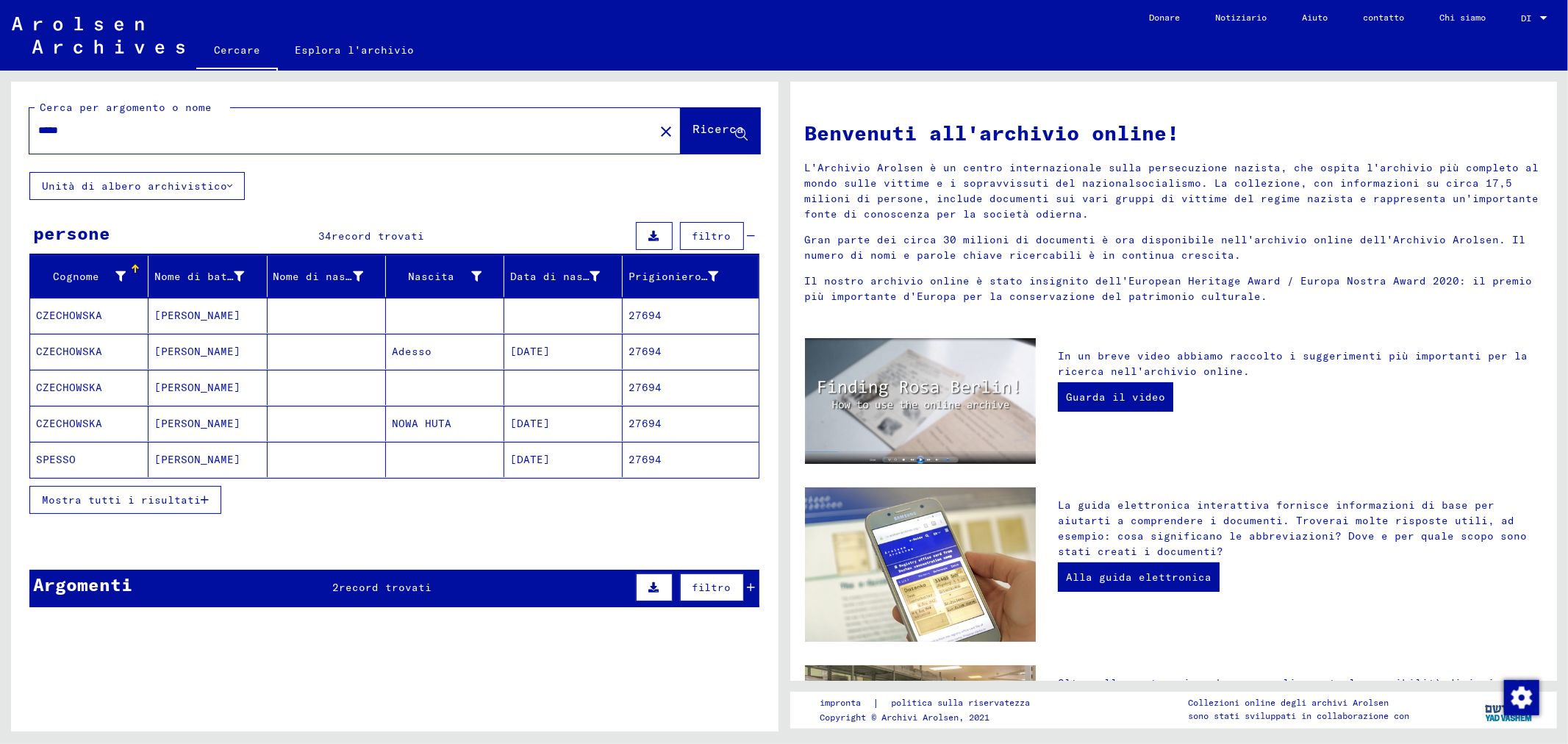
click at [204, 501] on button "Mostra tutti i risultati" at bounding box center [125, 500] width 192 height 28
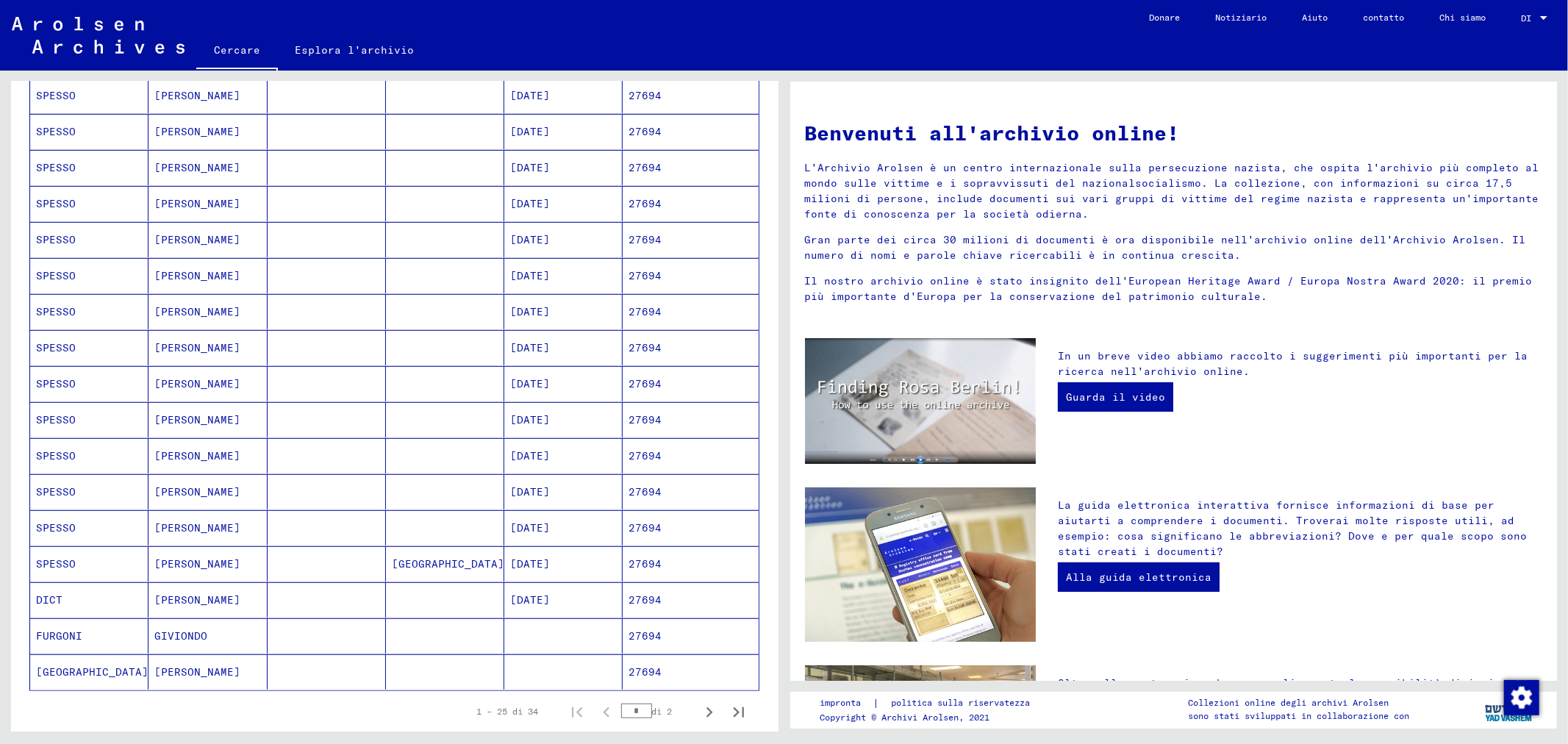
scroll to position [571, 0]
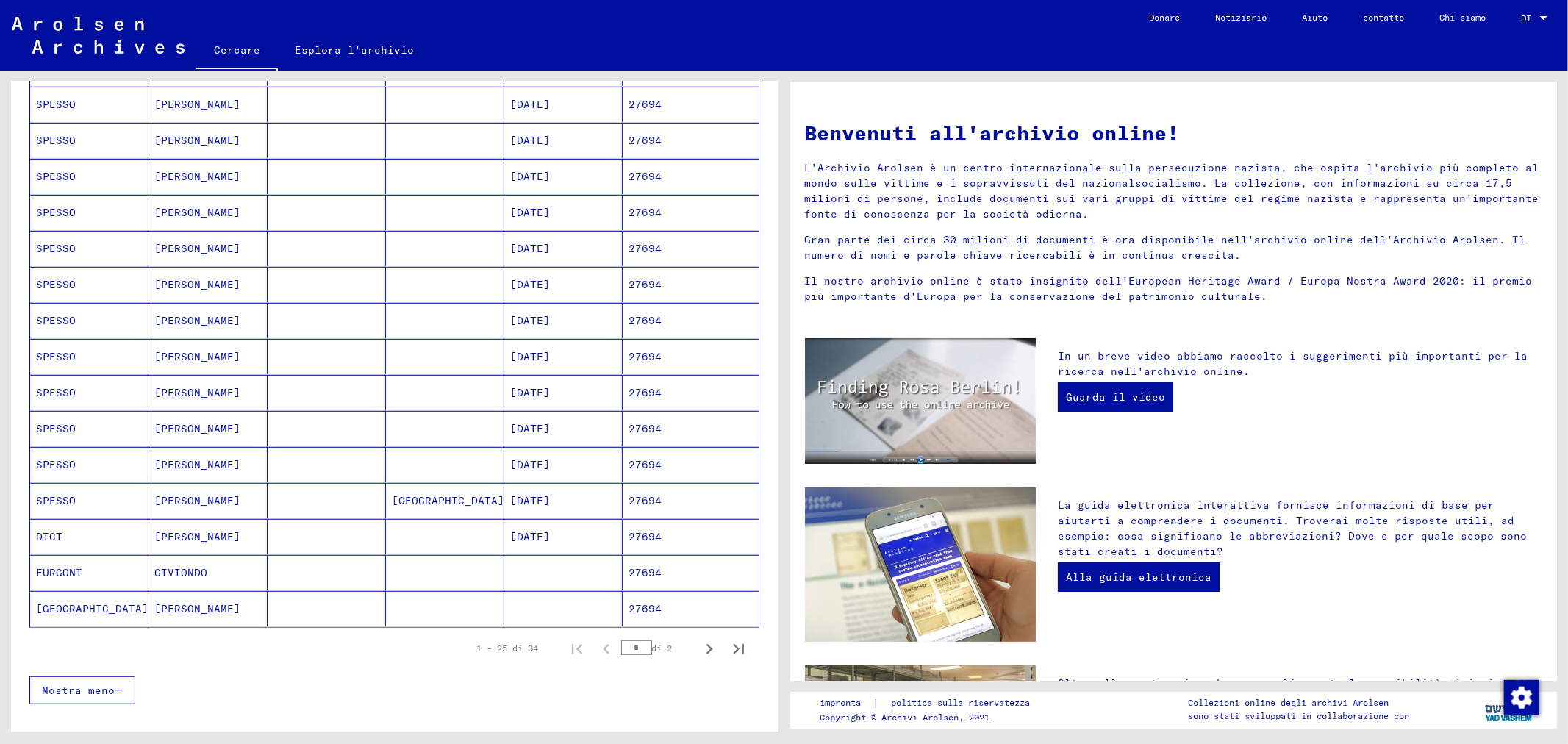
click at [664, 577] on mat-cell "27694" at bounding box center [690, 573] width 136 height 35
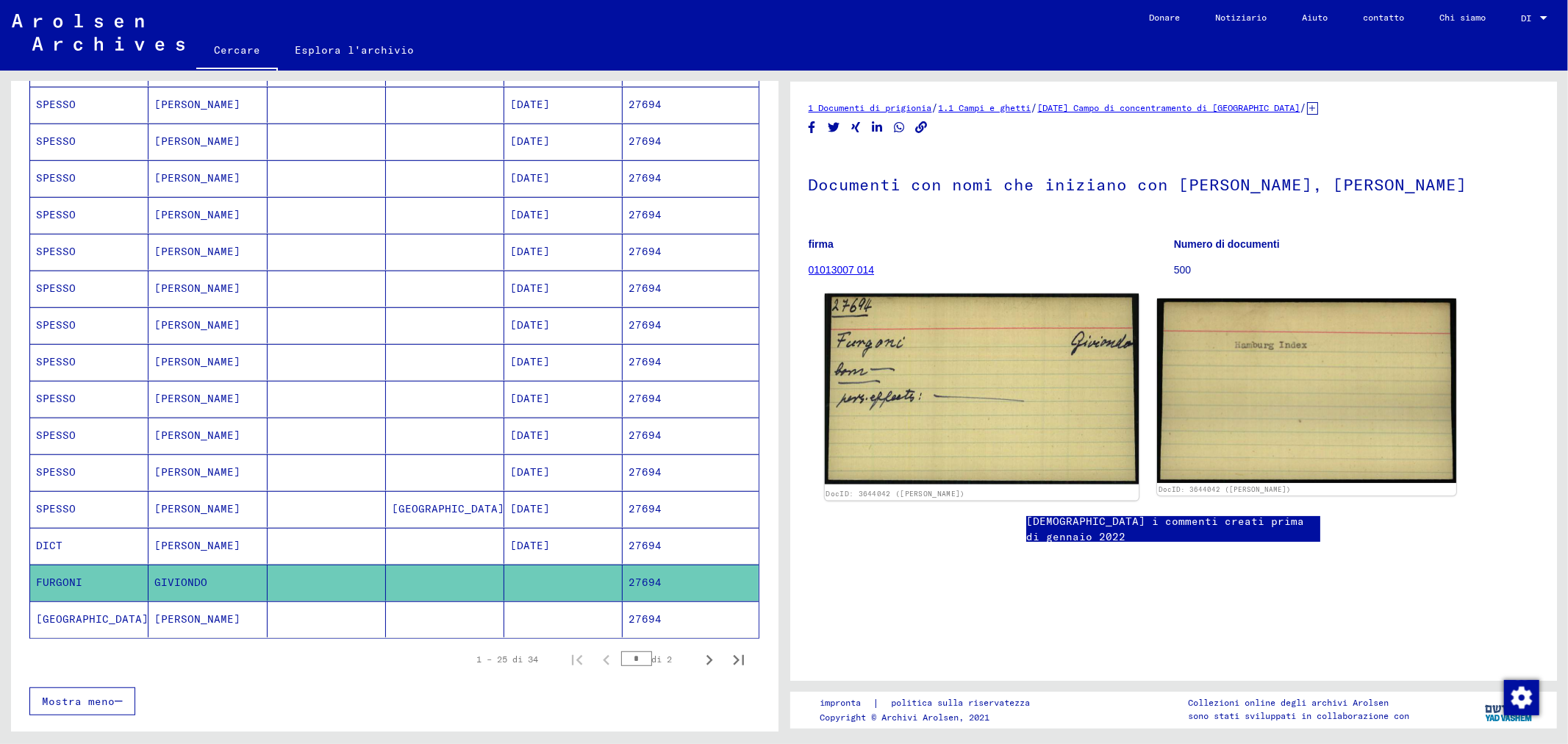
click at [936, 393] on img at bounding box center [980, 389] width 314 height 191
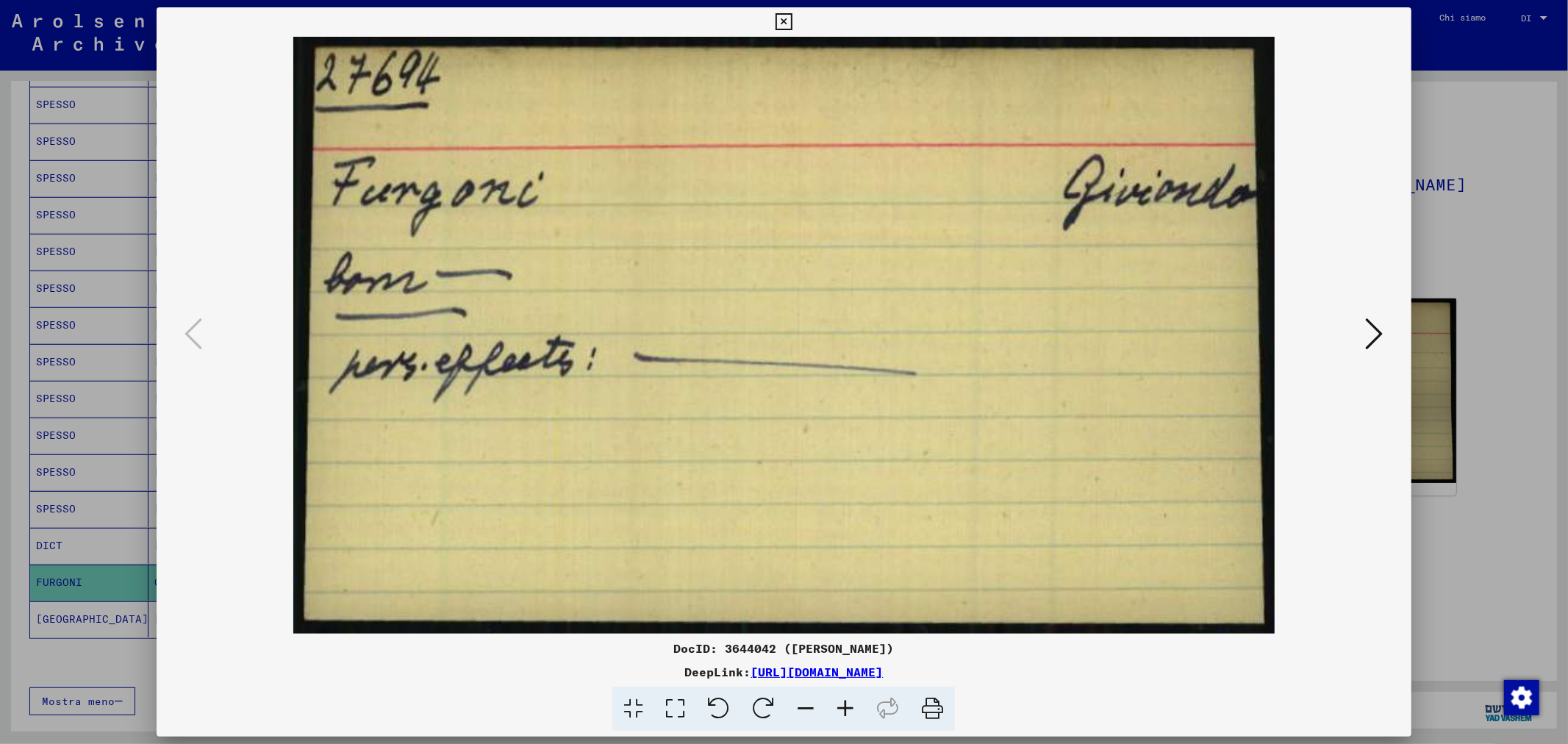
click at [1338, 126] on img at bounding box center [783, 335] width 1154 height 597
click at [1467, 90] on div at bounding box center [784, 372] width 1568 height 744
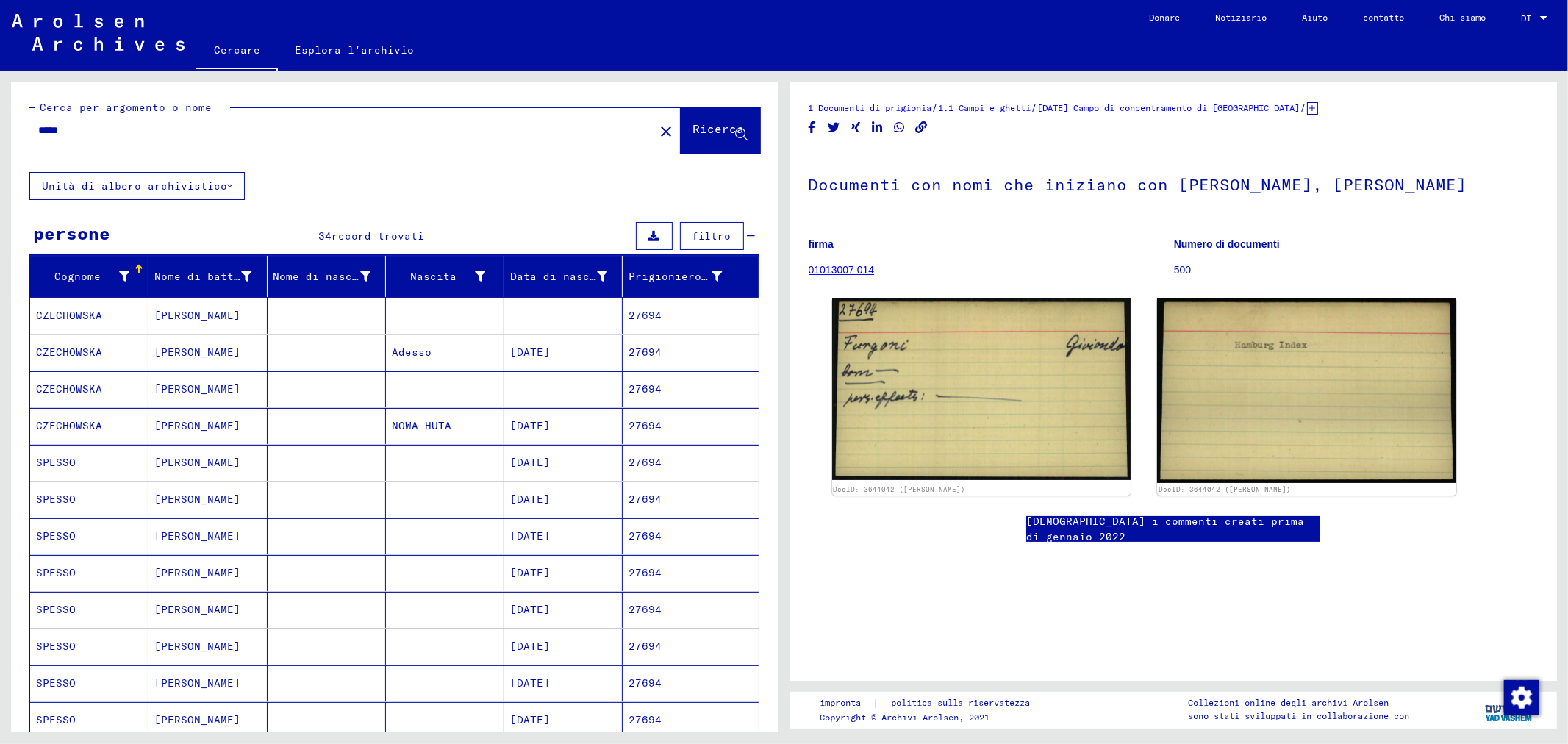
click at [138, 135] on input "*****" at bounding box center [342, 131] width 608 height 16
type input "*"
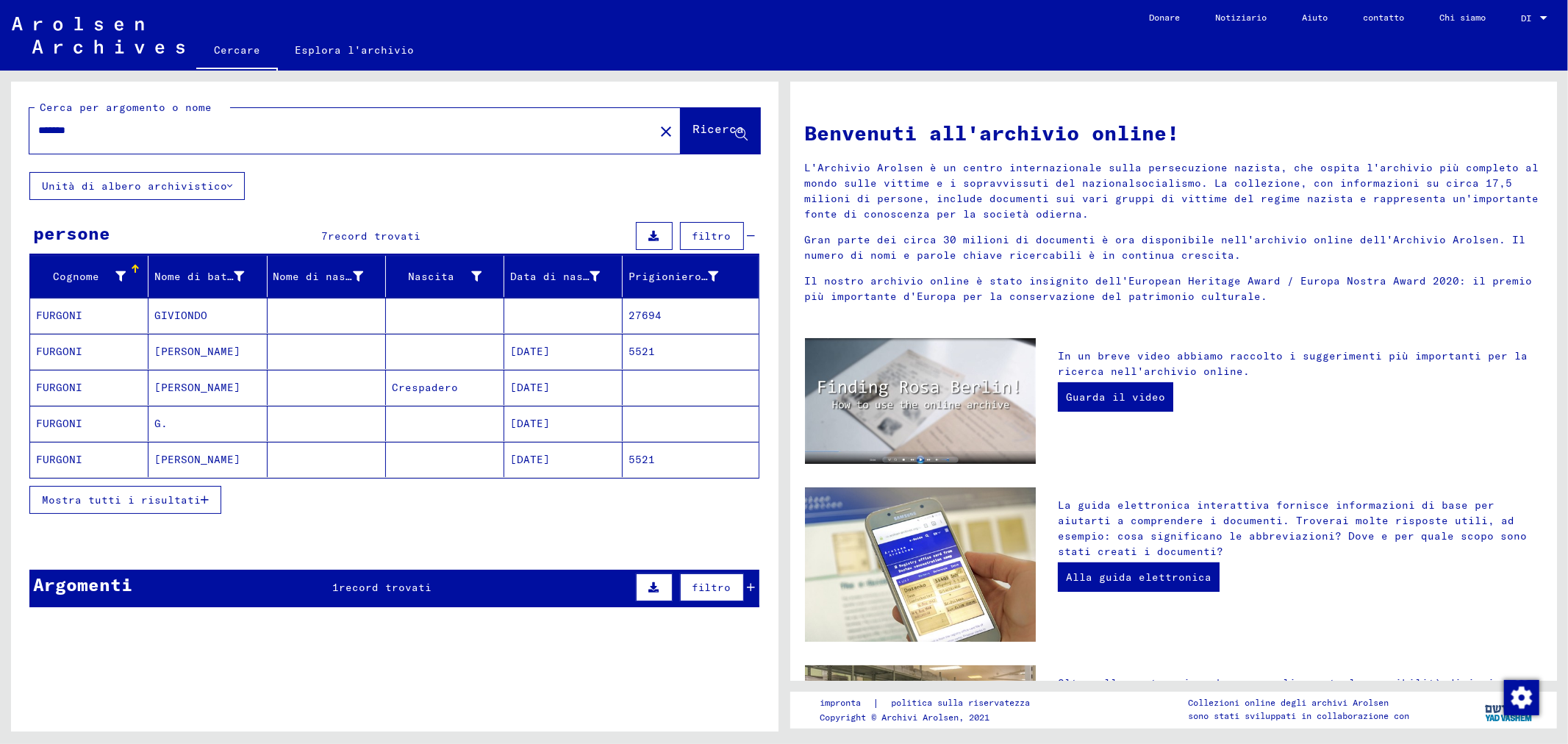
click at [331, 384] on mat-cell at bounding box center [327, 387] width 118 height 35
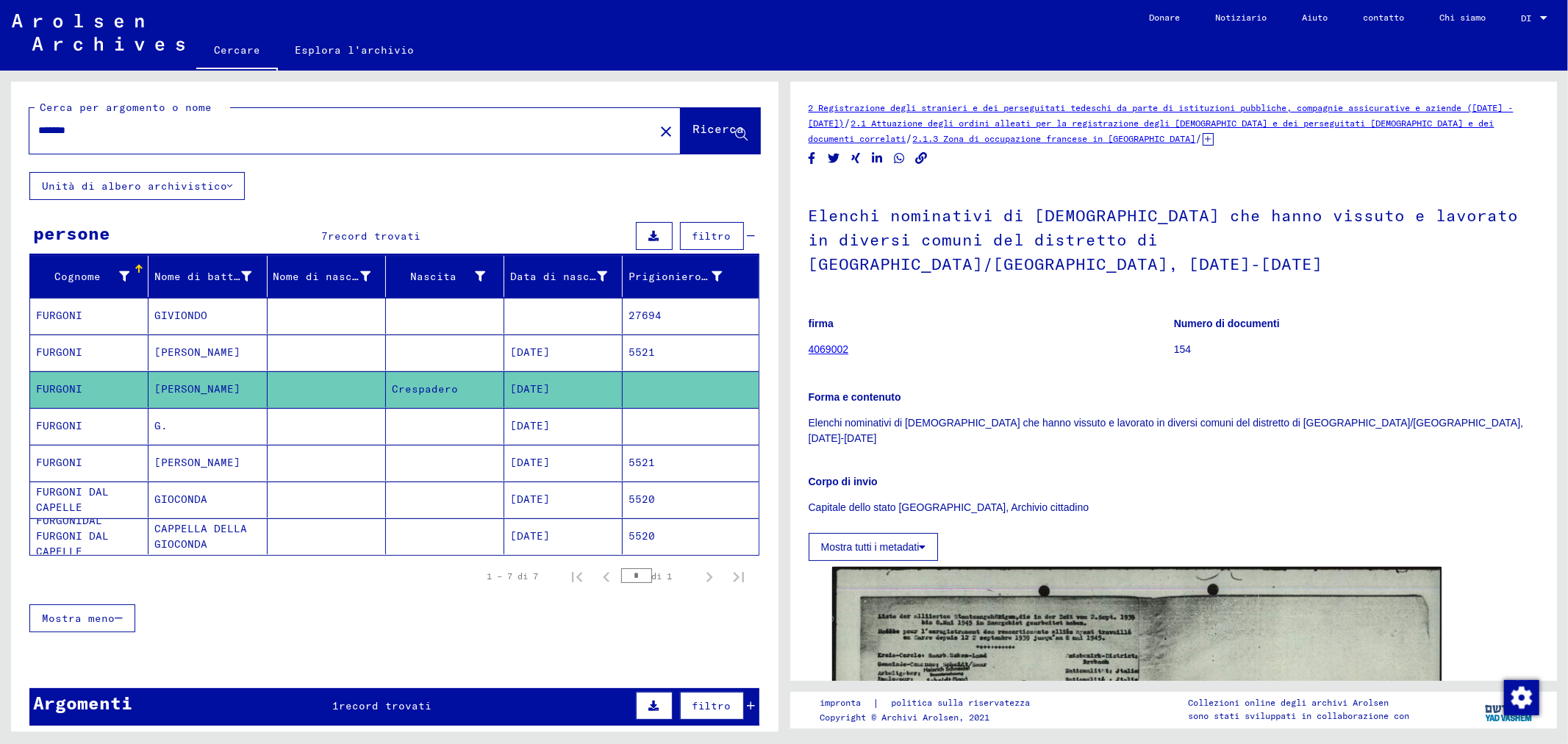
click at [333, 424] on mat-cell at bounding box center [327, 425] width 118 height 36
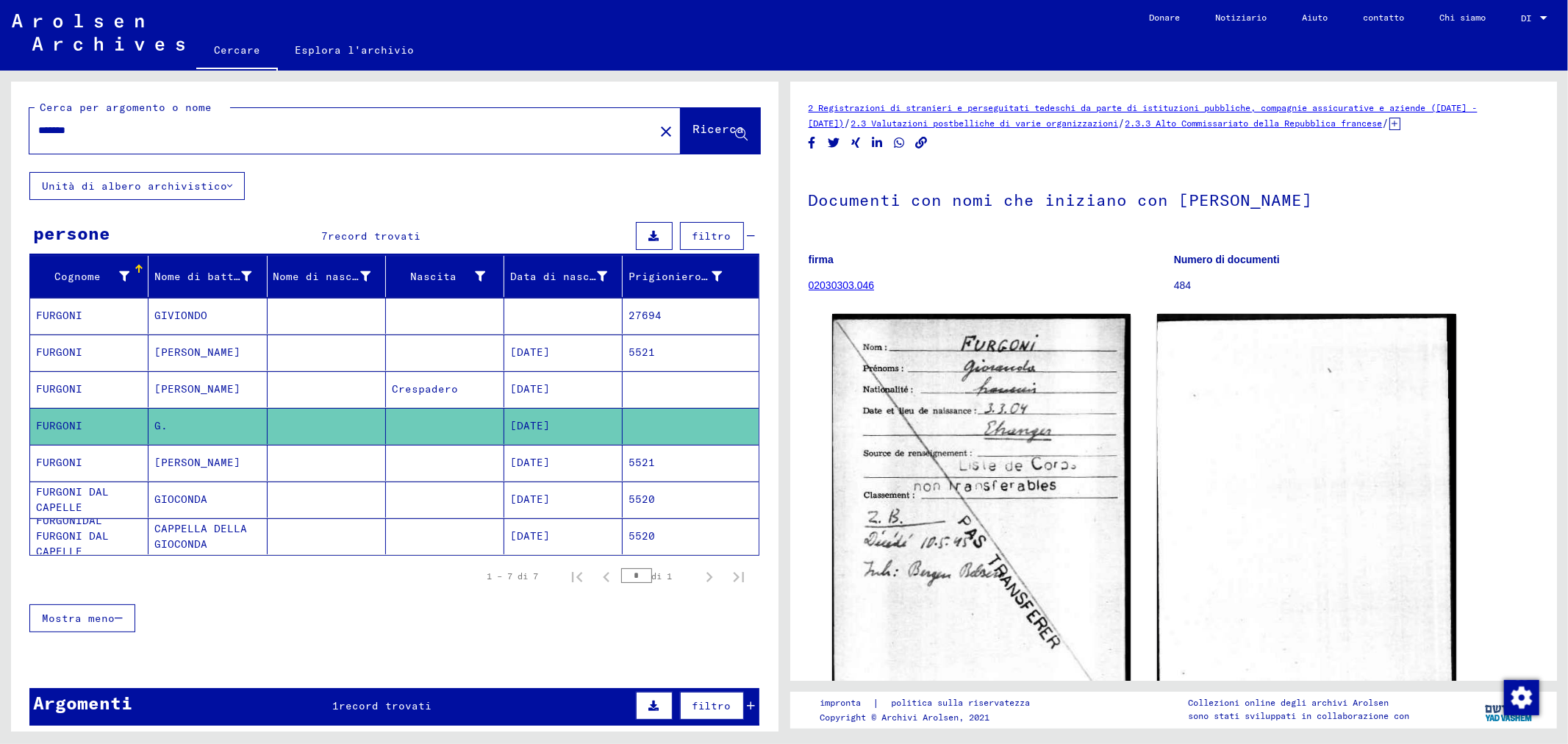
click at [354, 459] on mat-cell at bounding box center [327, 462] width 118 height 36
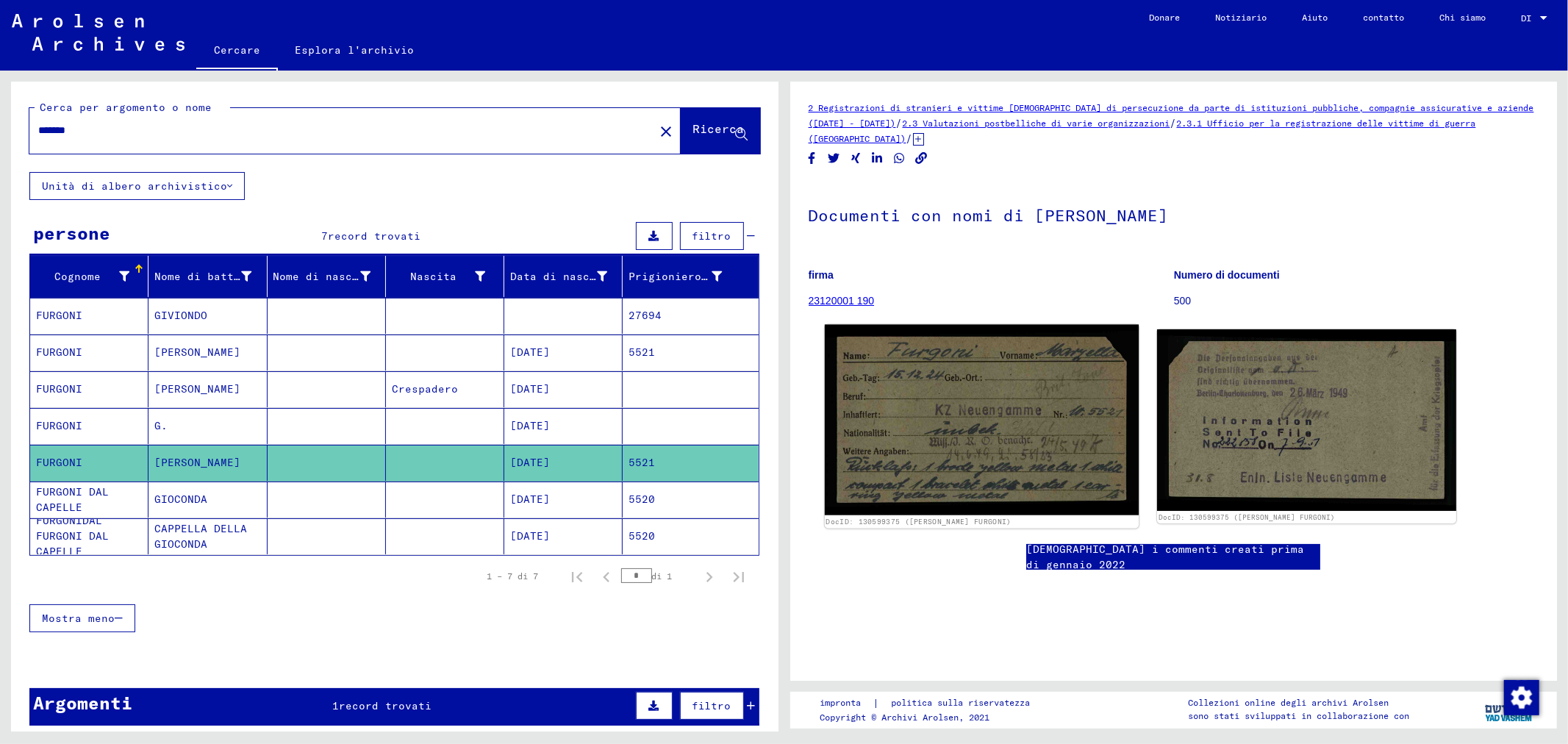
click at [976, 419] on img at bounding box center [980, 419] width 314 height 191
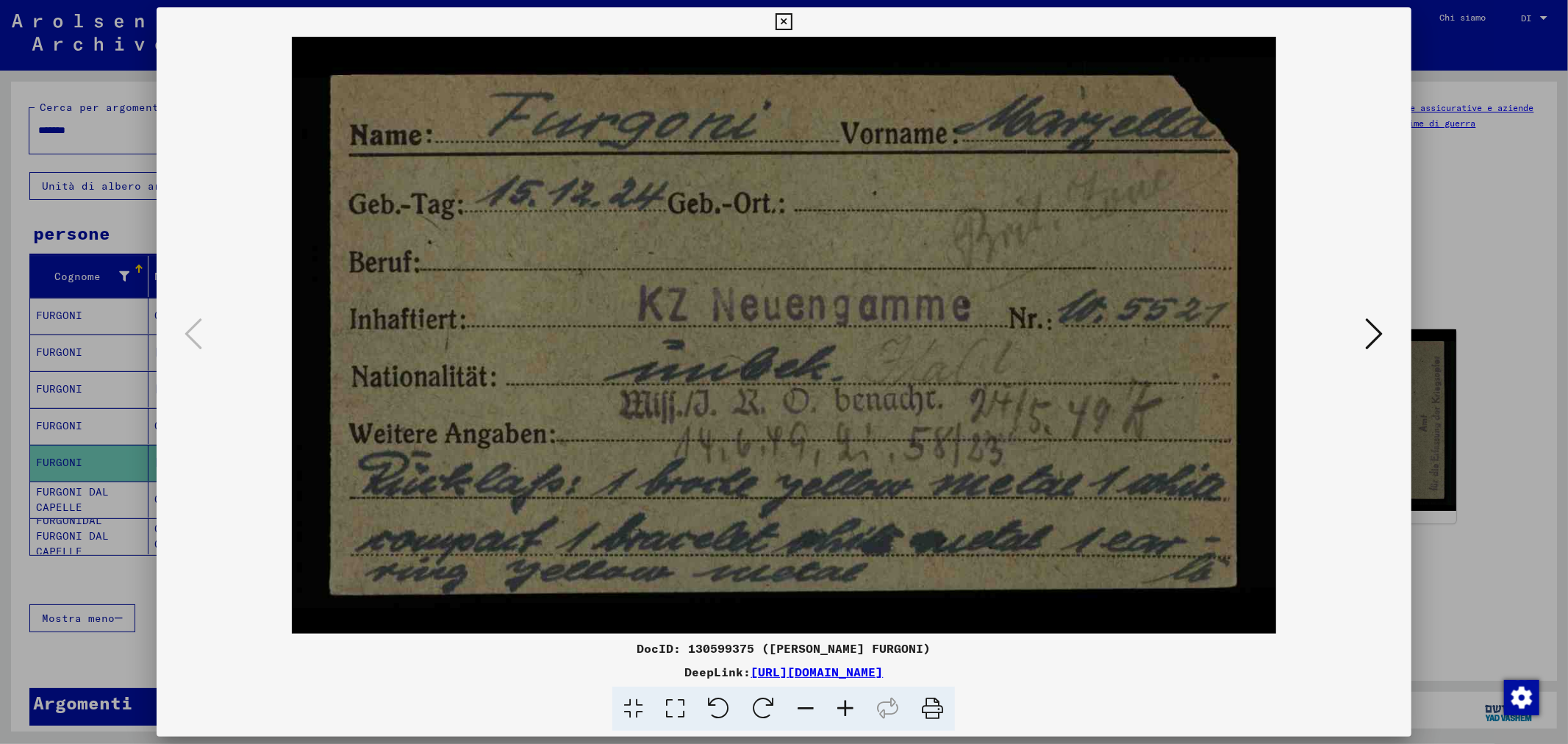
click at [669, 707] on icon at bounding box center [675, 709] width 42 height 45
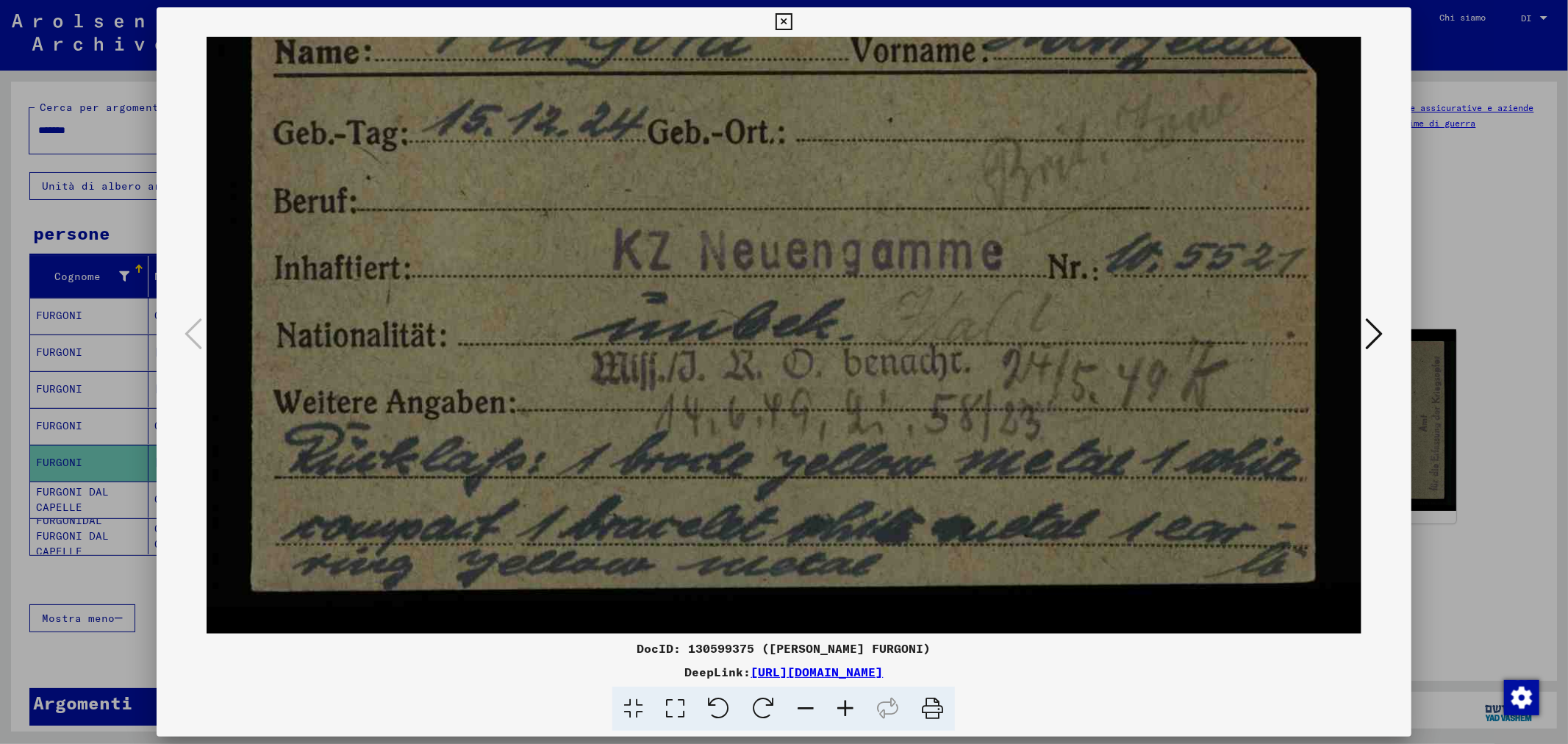
scroll to position [103, 0]
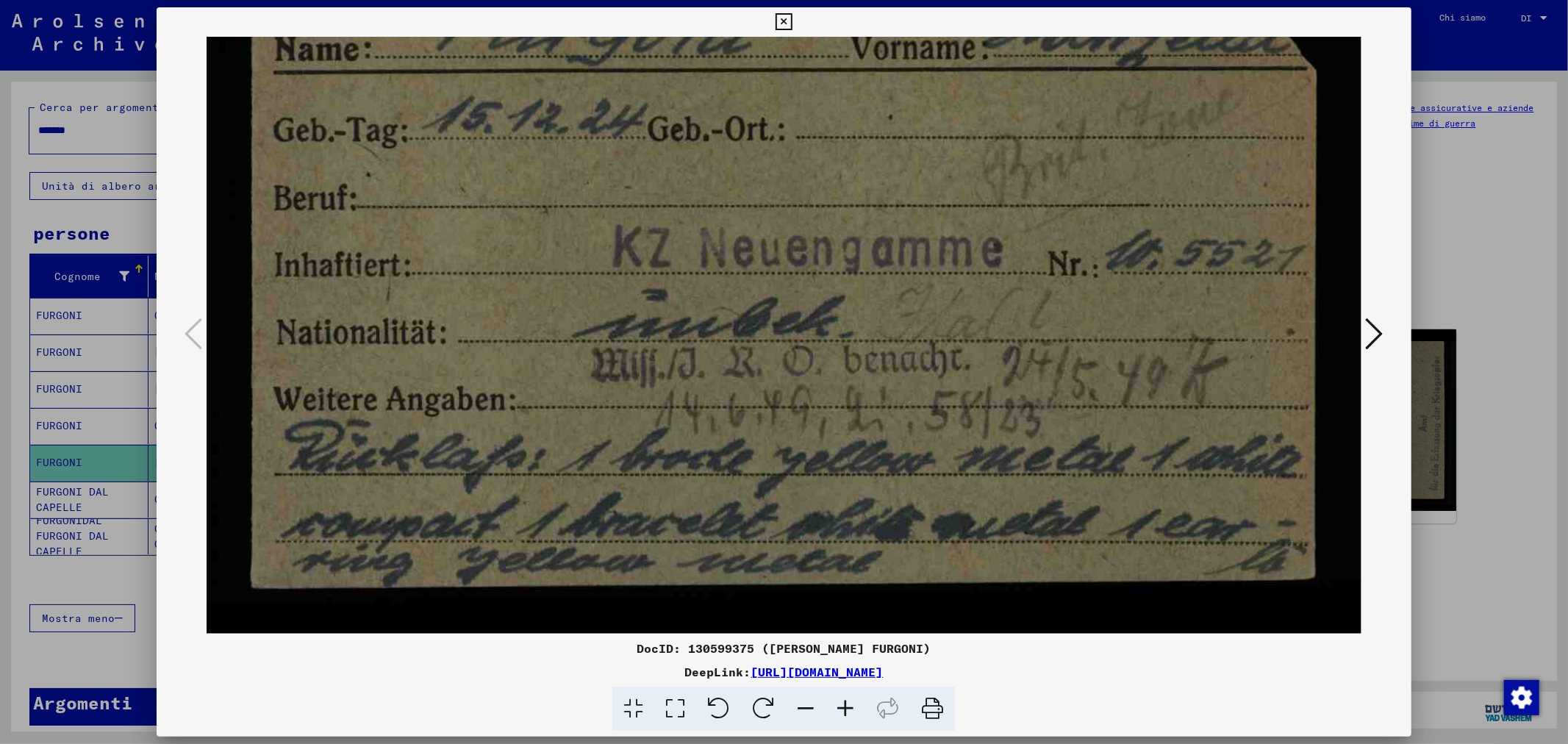
drag, startPoint x: 858, startPoint y: 520, endPoint x: 791, endPoint y: 416, distance: 123.7
click at [791, 416] on img at bounding box center [783, 283] width 1154 height 700
click at [1371, 324] on icon at bounding box center [1374, 334] width 17 height 35
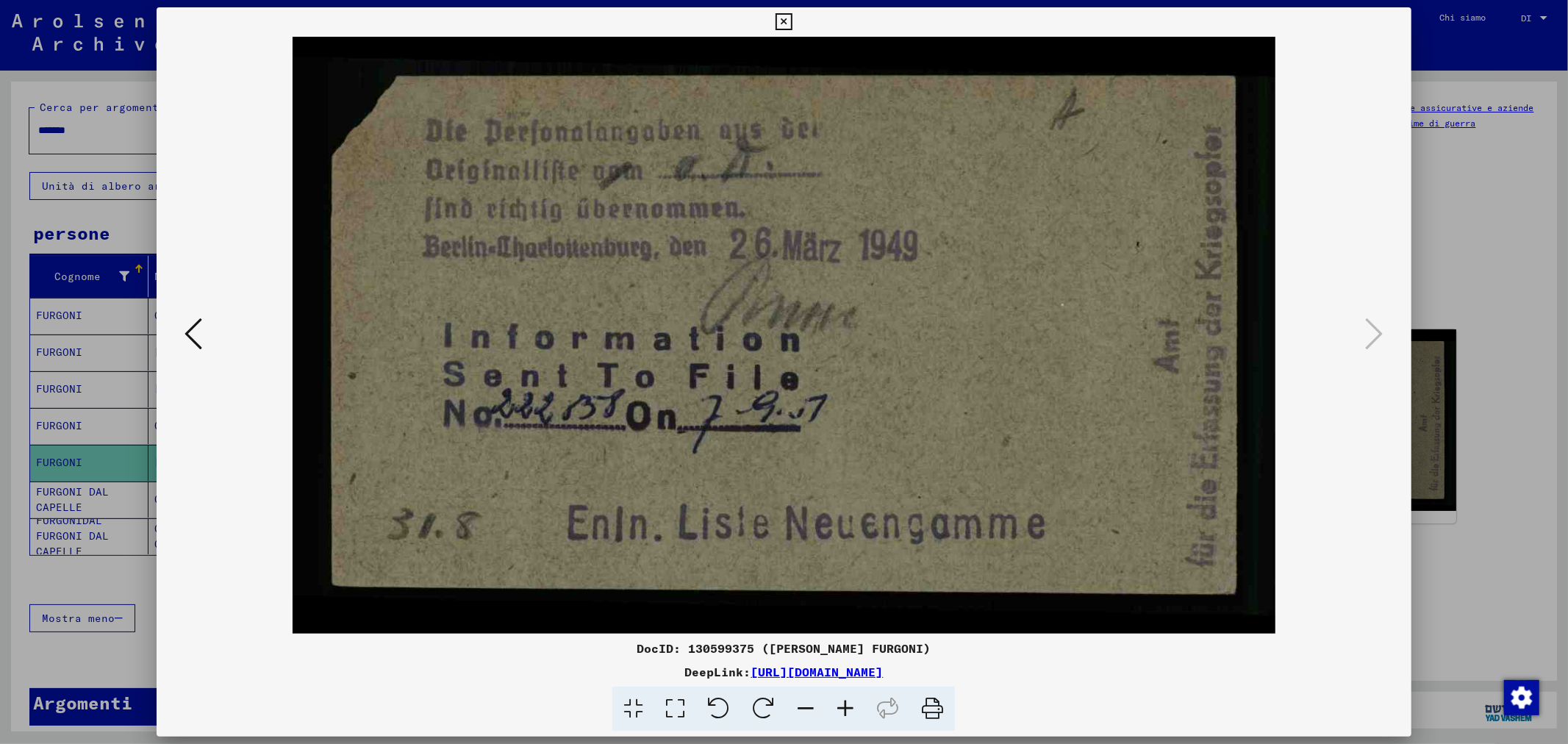
click at [1450, 283] on div at bounding box center [784, 372] width 1568 height 744
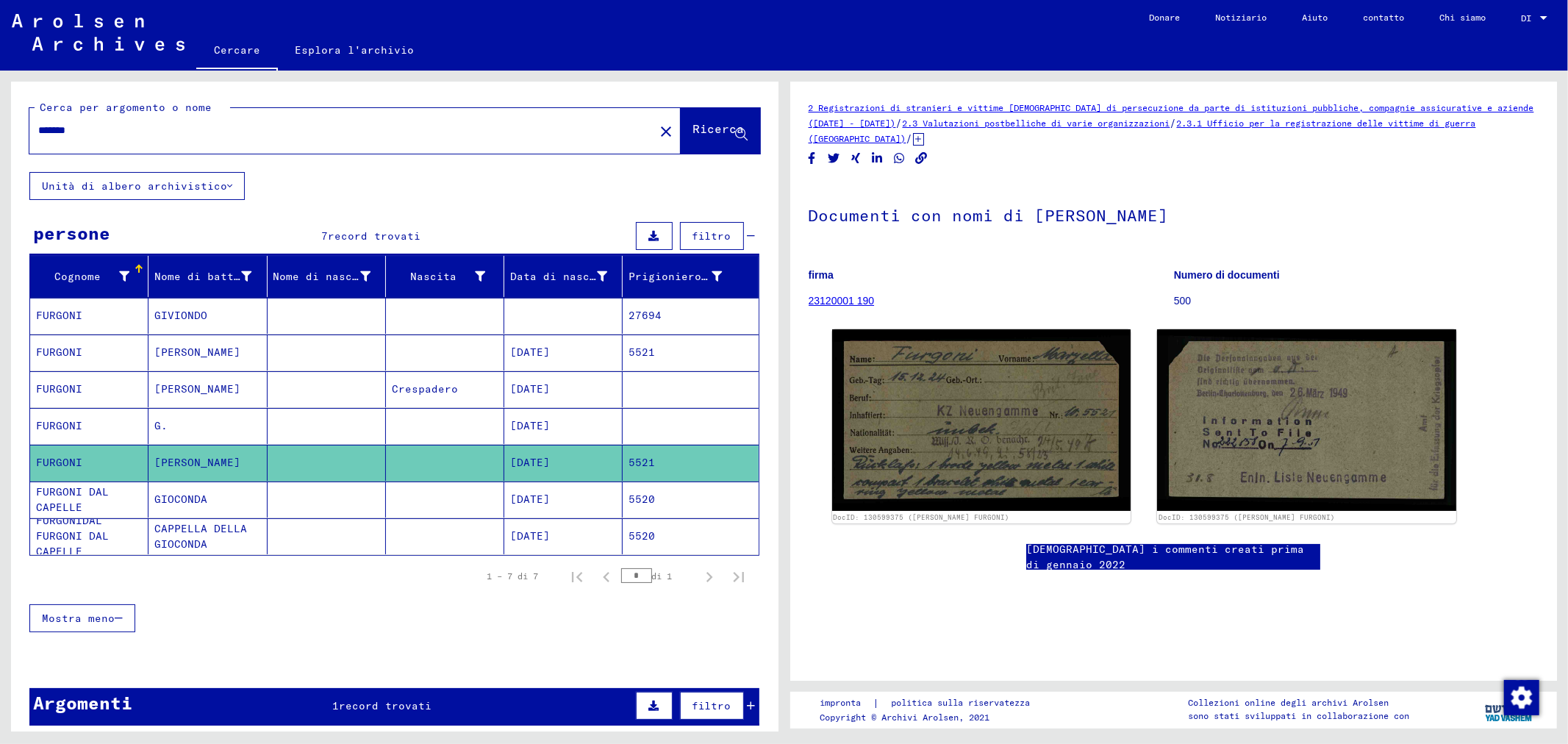
click at [206, 347] on mat-cell "[PERSON_NAME]" at bounding box center [207, 352] width 118 height 36
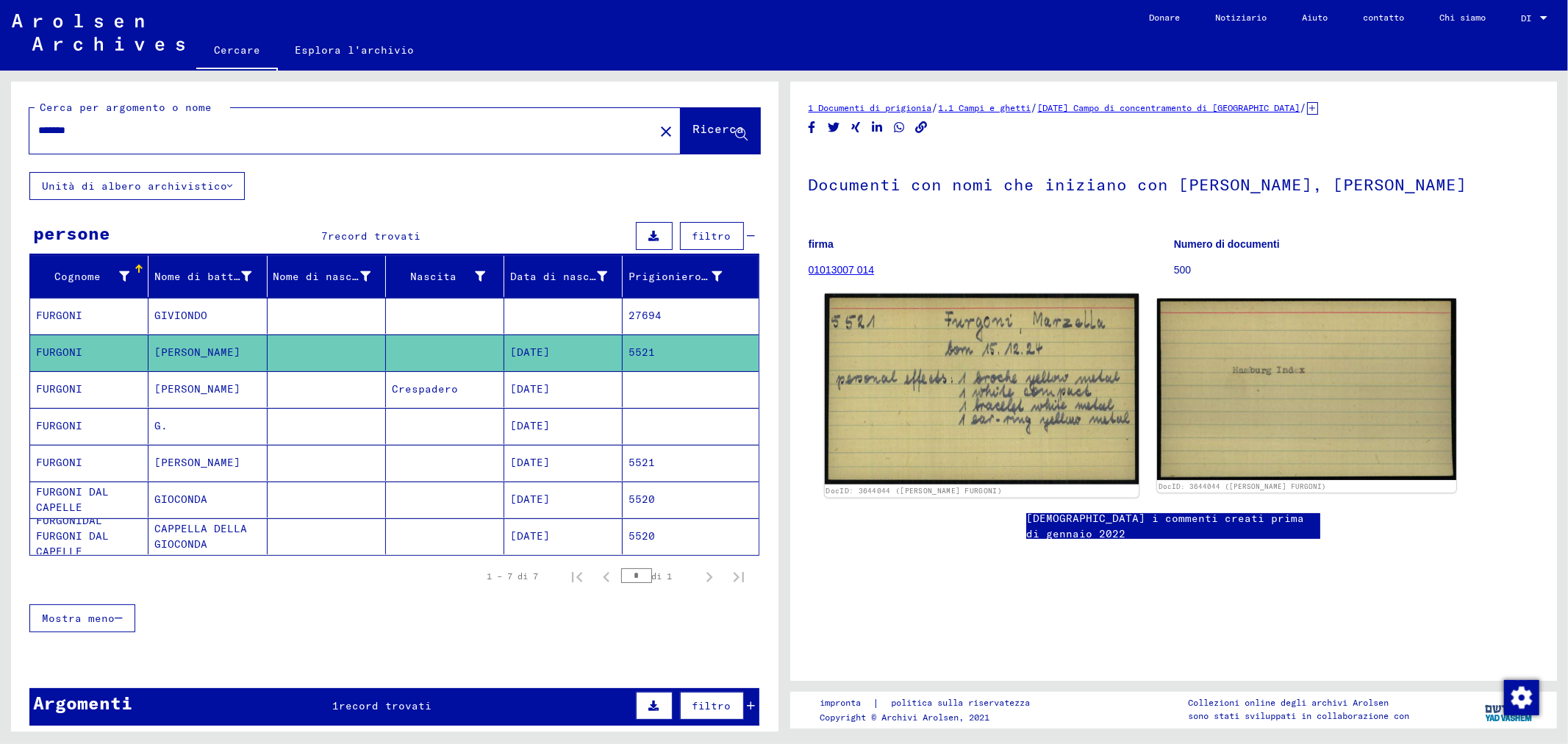
click at [1000, 382] on img at bounding box center [980, 389] width 314 height 191
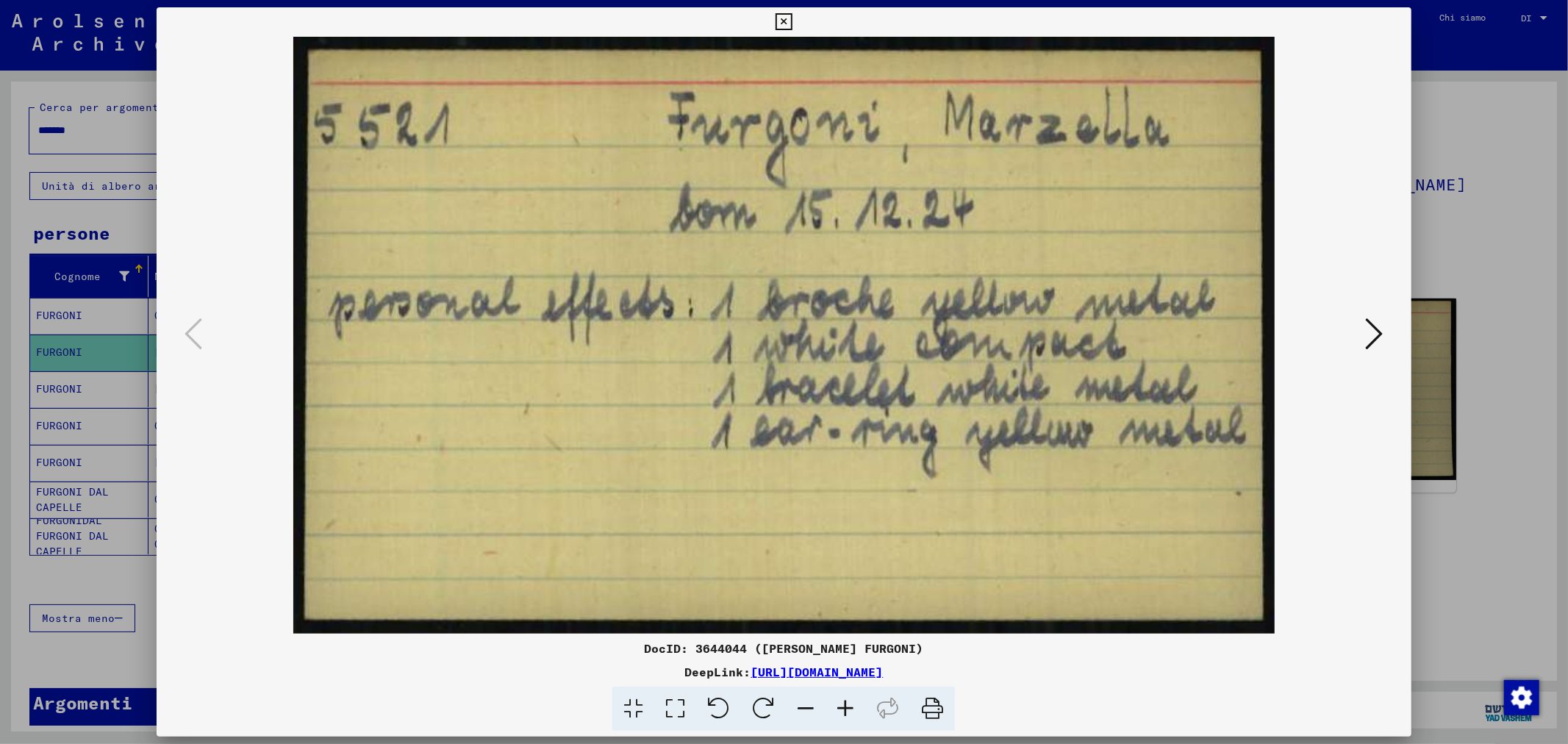
click at [1522, 295] on div at bounding box center [784, 372] width 1568 height 744
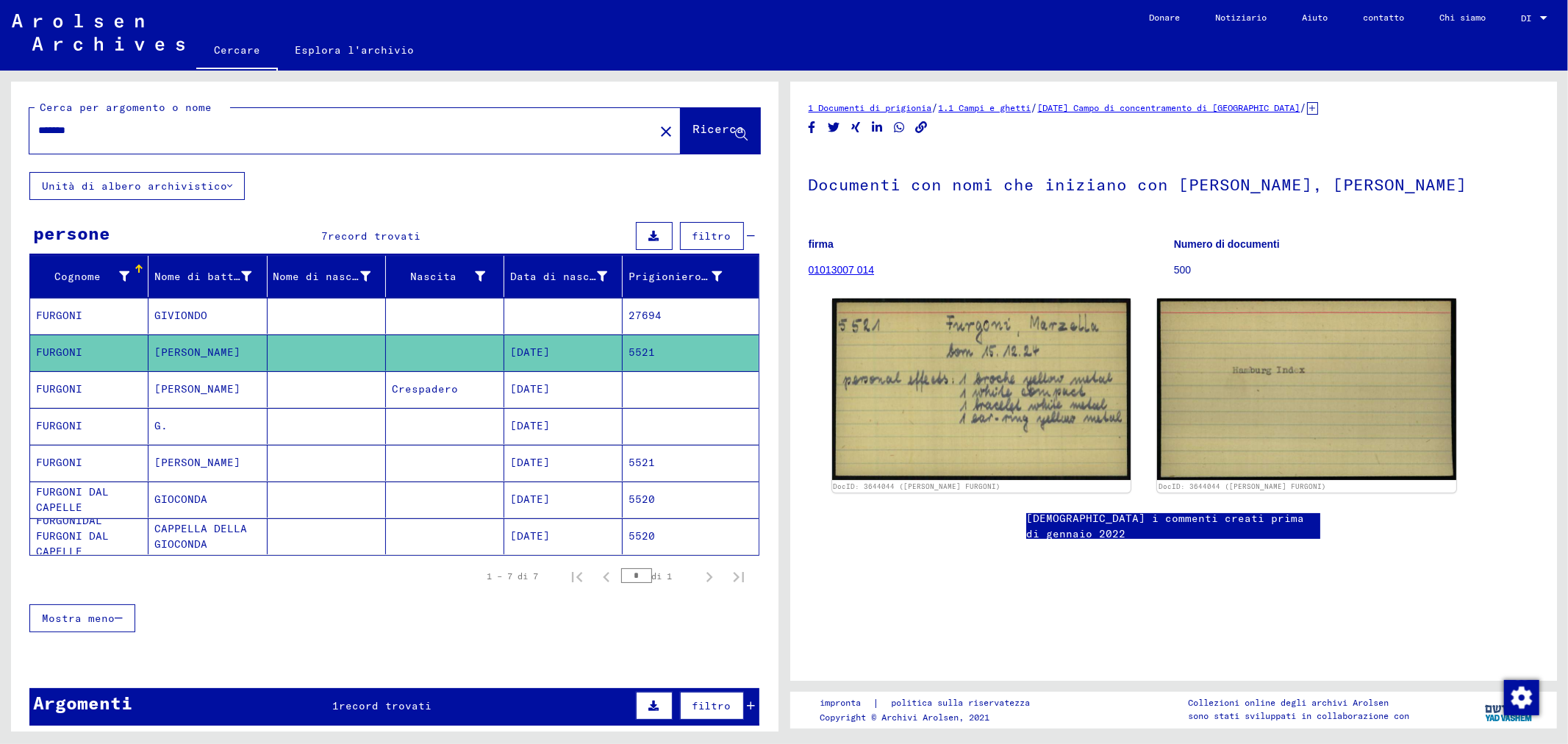
click at [305, 419] on mat-cell at bounding box center [327, 425] width 118 height 36
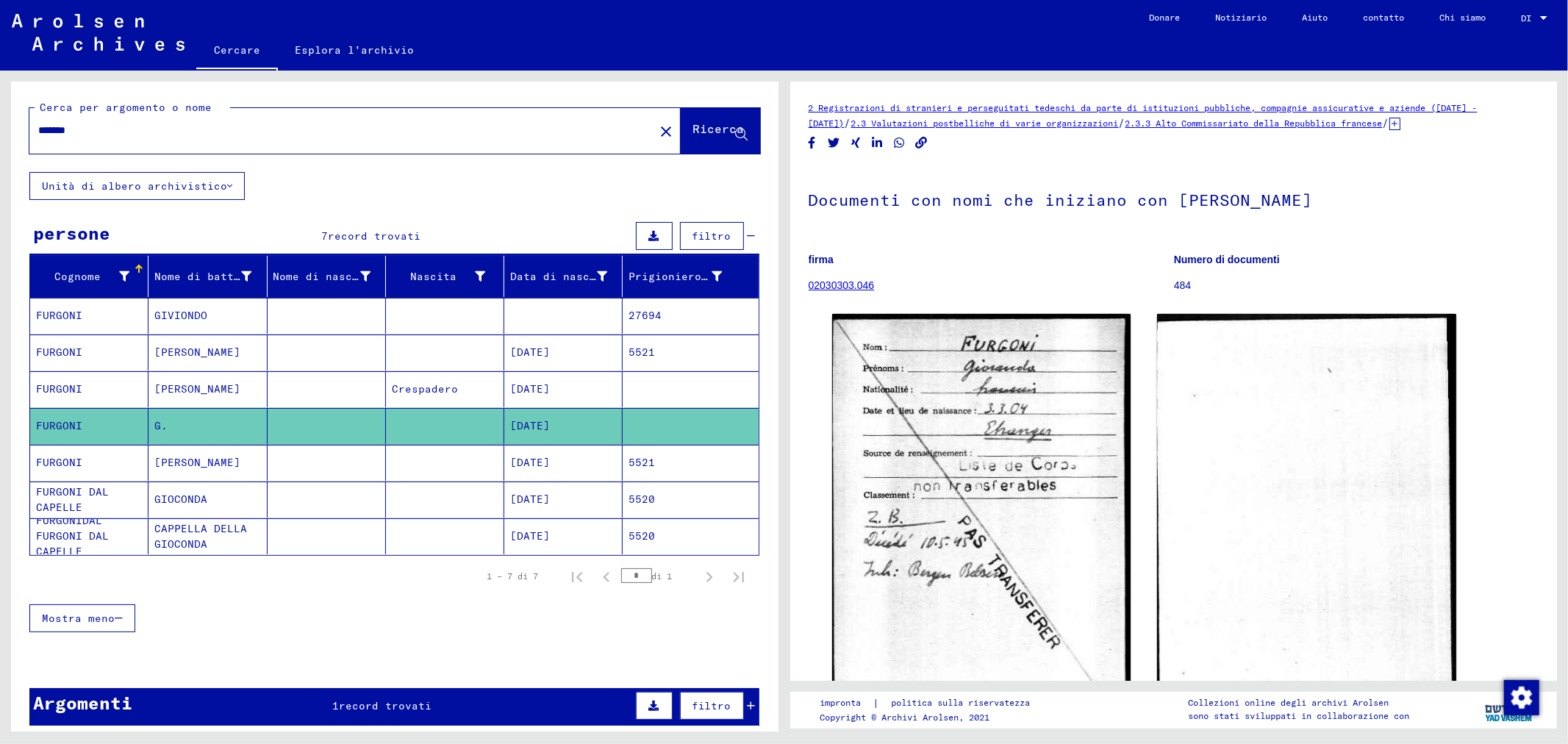
click at [304, 457] on mat-cell at bounding box center [327, 462] width 118 height 36
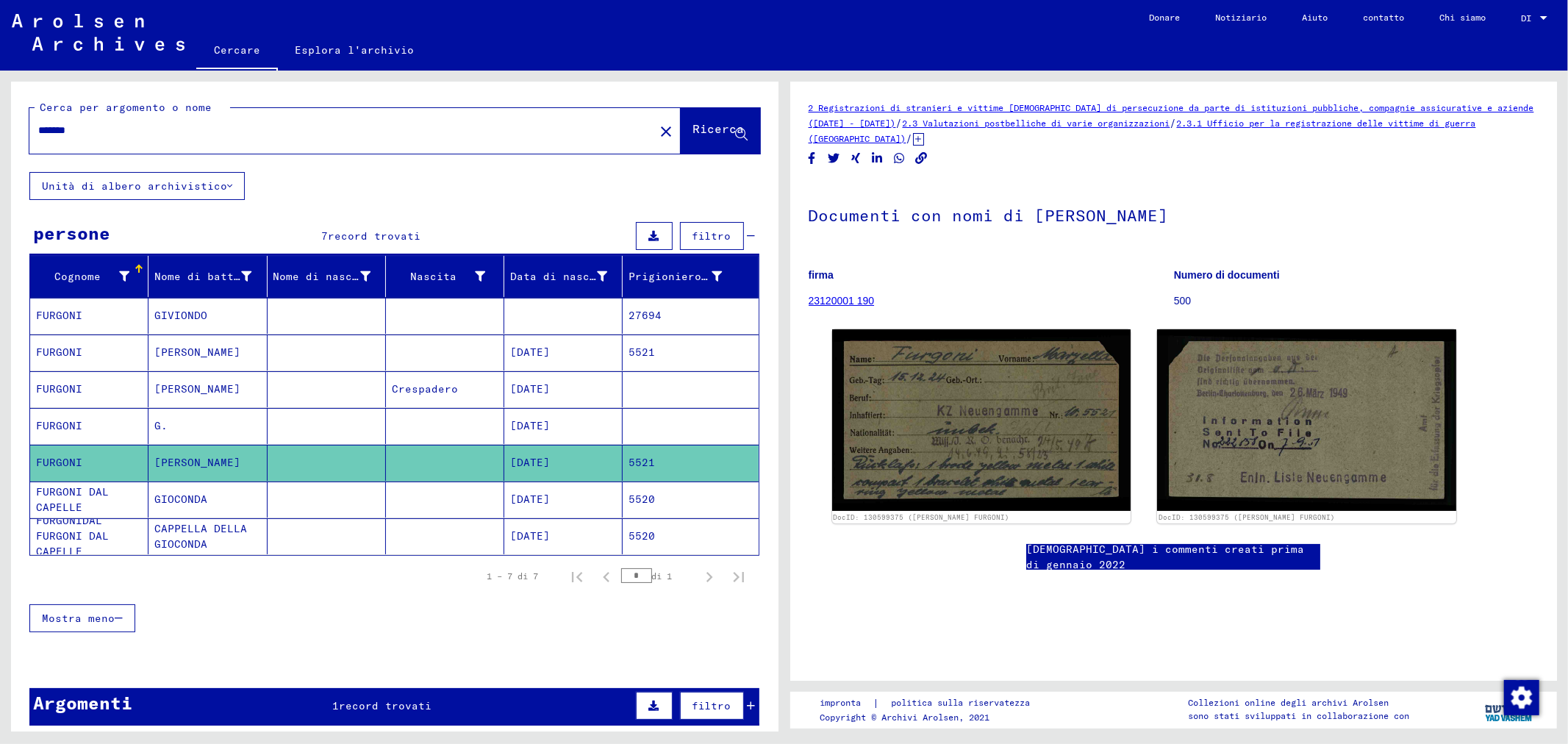
click at [315, 486] on mat-cell at bounding box center [327, 499] width 118 height 36
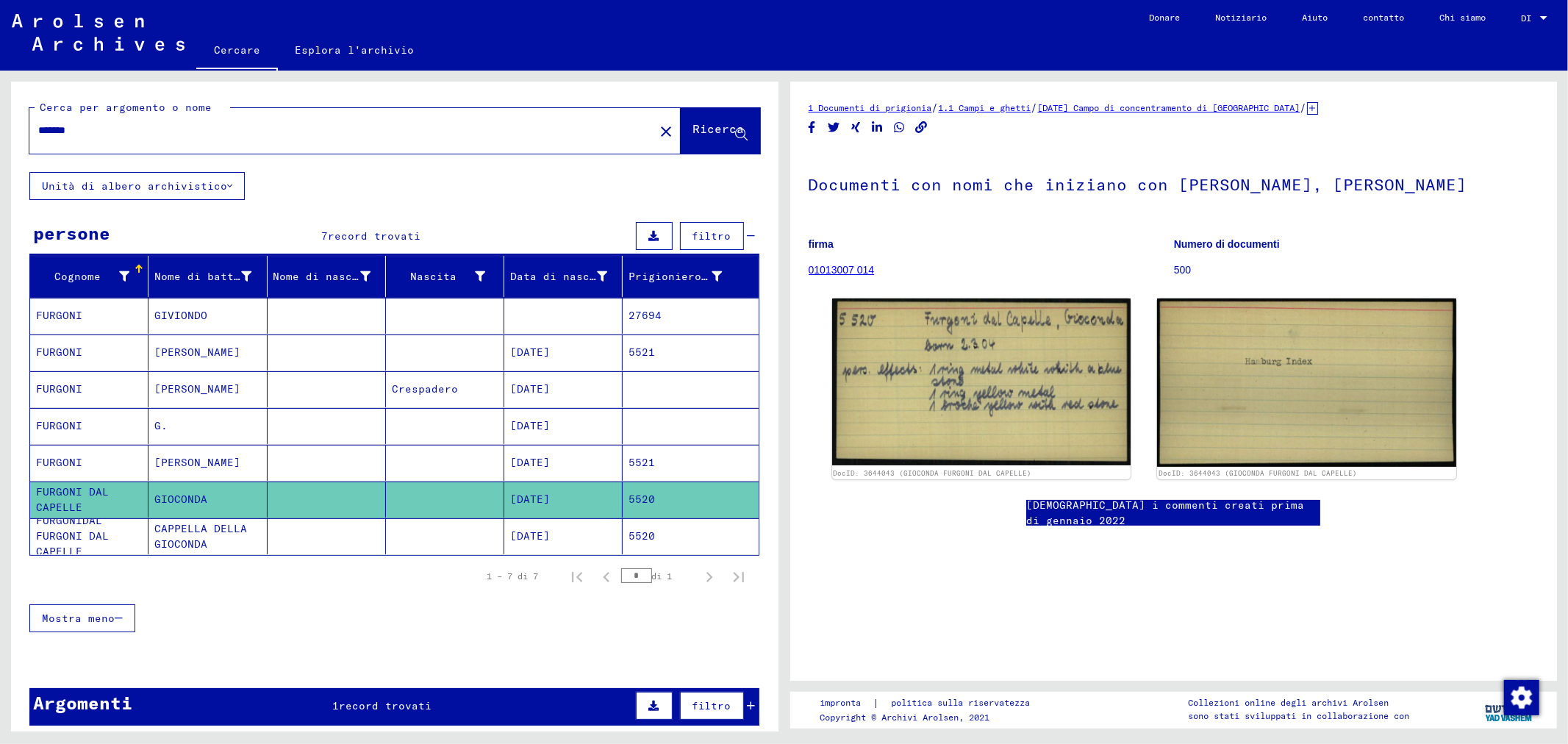
click at [318, 533] on mat-cell at bounding box center [327, 536] width 118 height 36
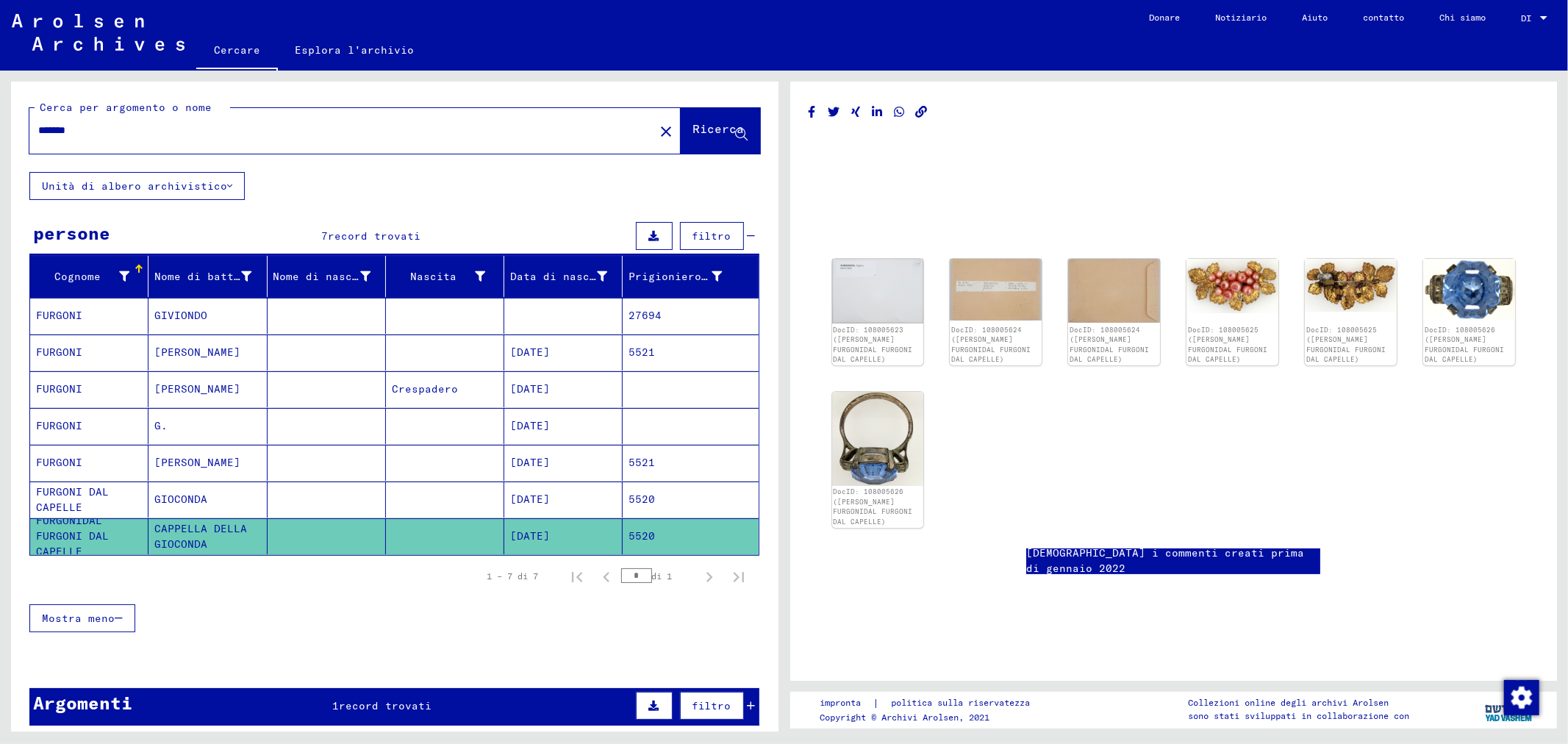
click at [313, 461] on mat-cell at bounding box center [327, 462] width 118 height 36
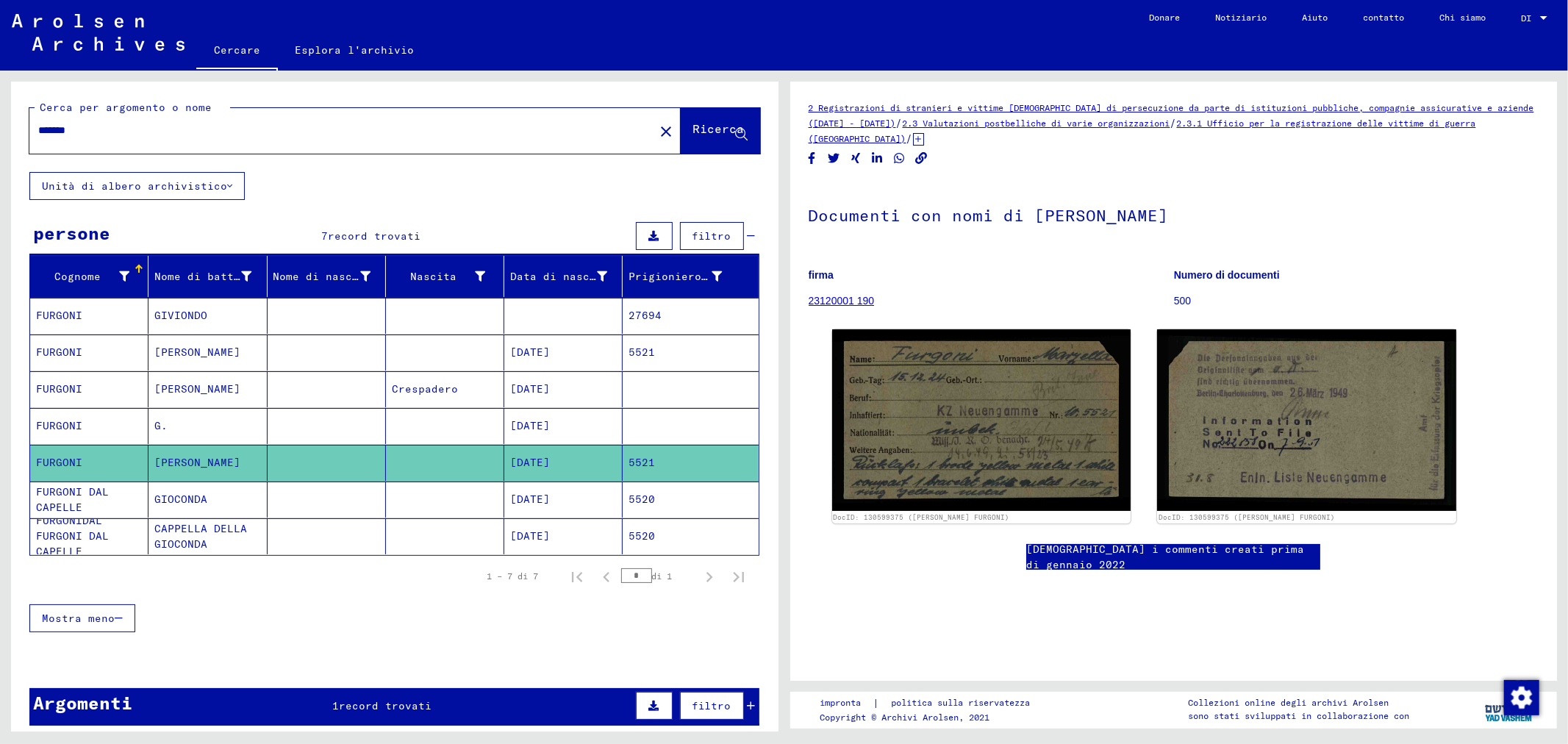
click at [172, 346] on font "[PERSON_NAME]" at bounding box center [197, 352] width 86 height 13
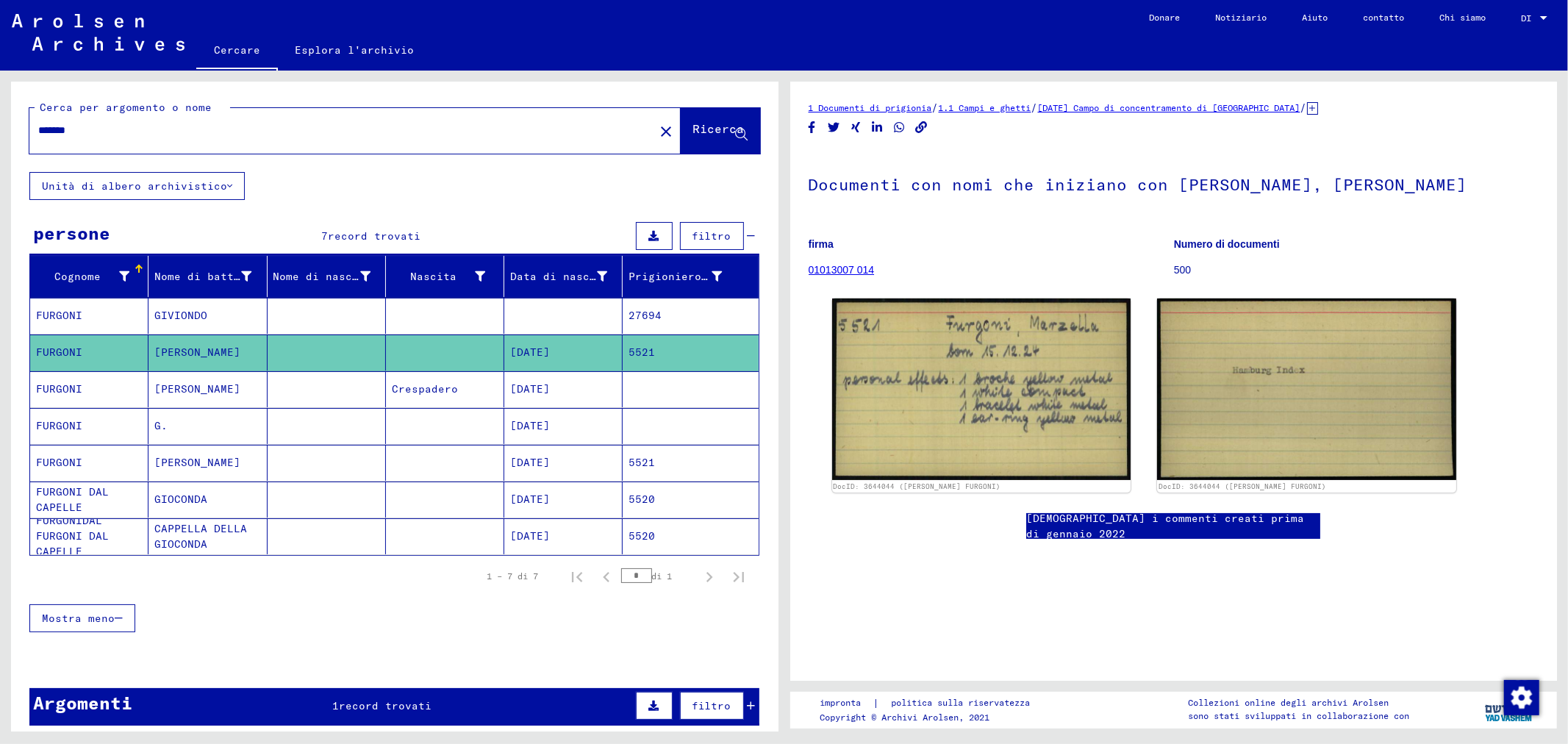
click at [169, 504] on font "GIOCONDA" at bounding box center [181, 499] width 53 height 13
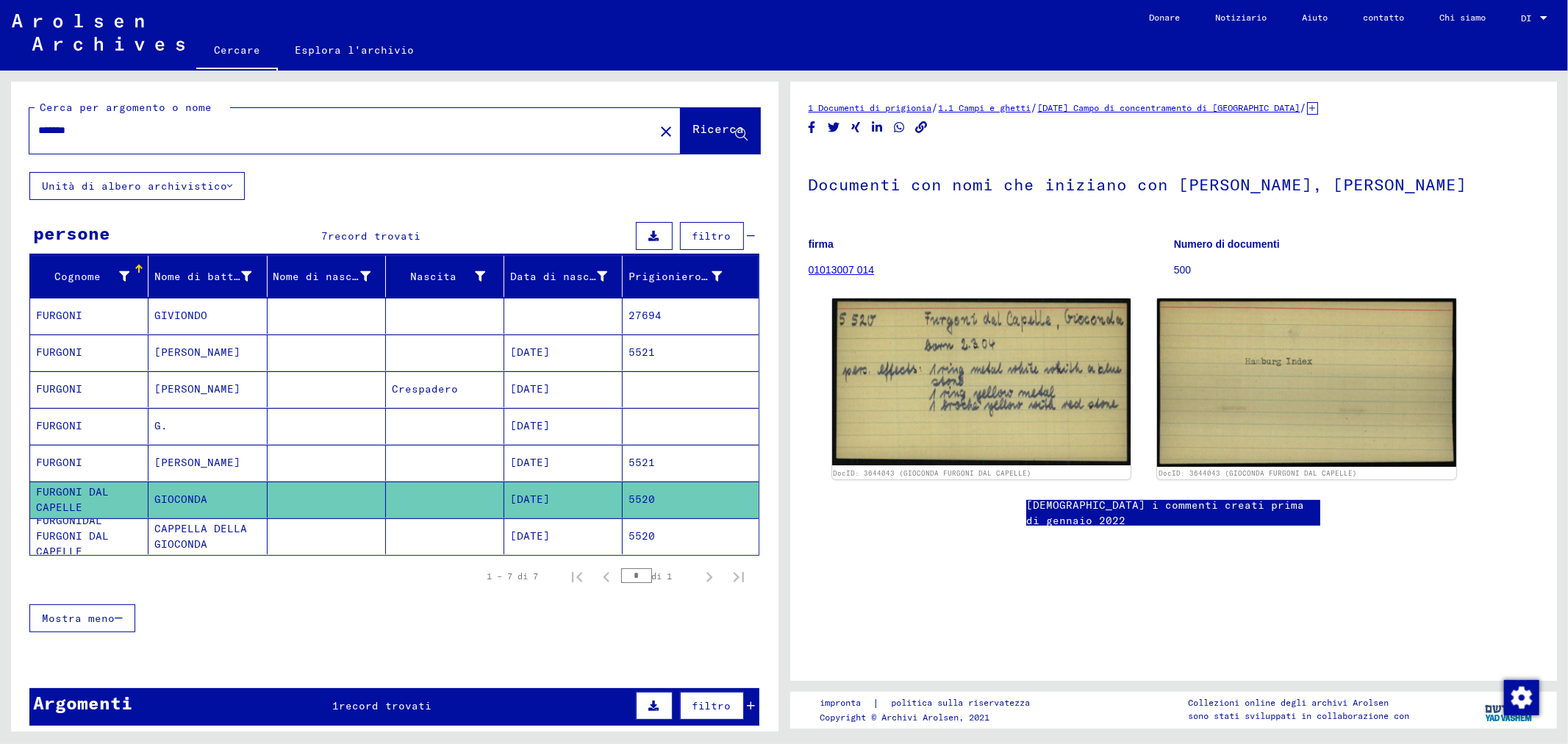
click at [177, 527] on font "CAPPELLA DELLA GIOCONDA" at bounding box center [201, 536] width 92 height 28
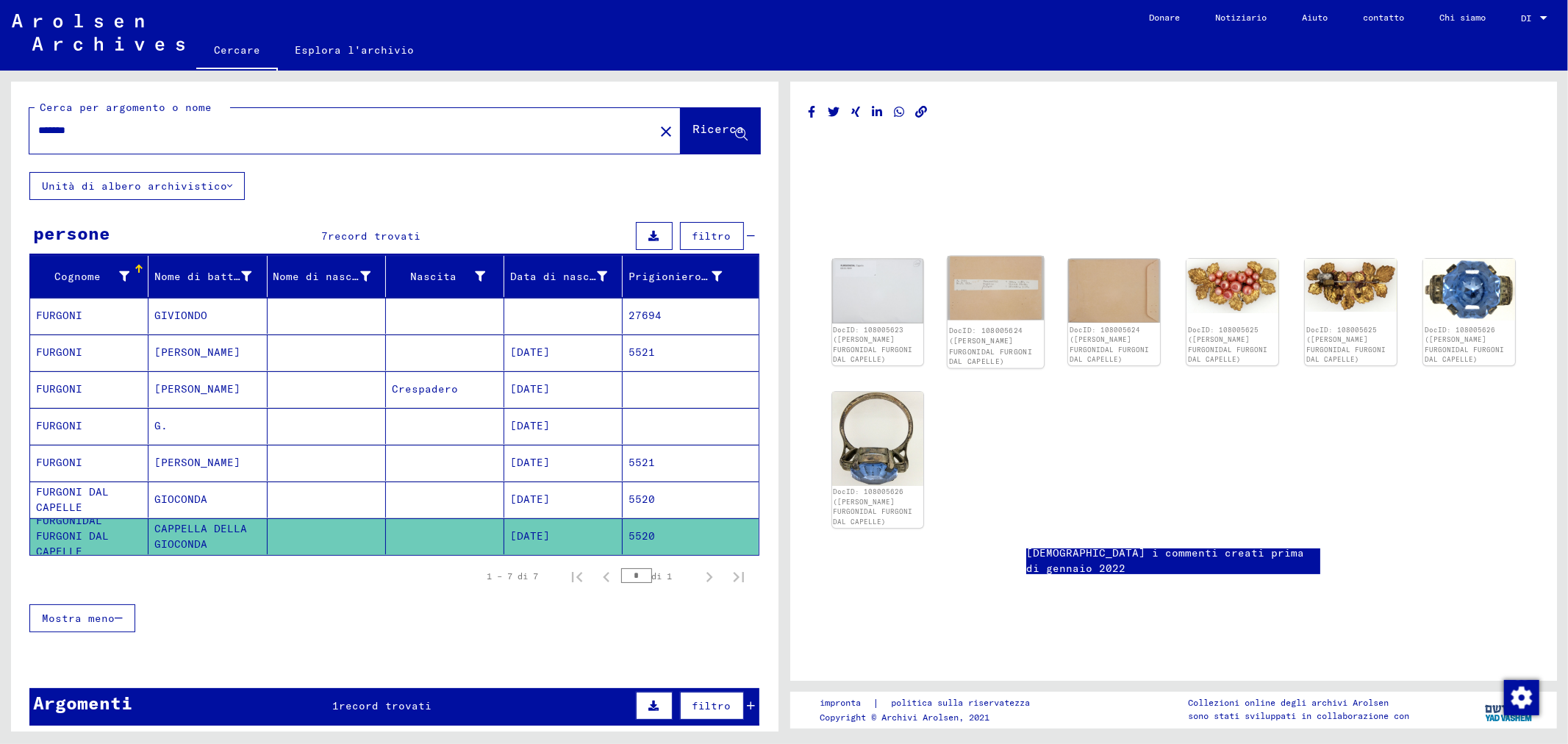
click at [1002, 298] on img at bounding box center [996, 288] width 97 height 64
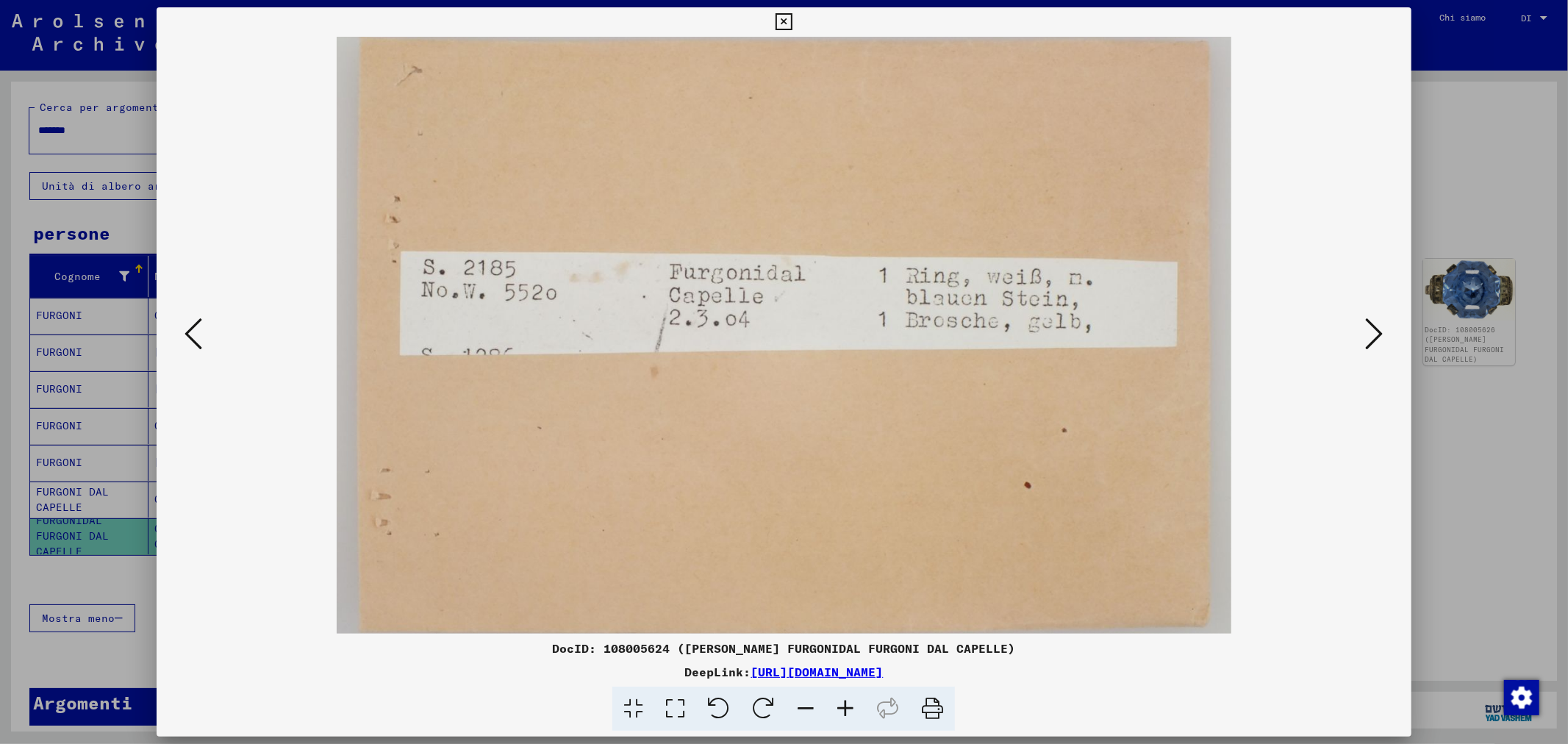
click at [1473, 192] on div at bounding box center [784, 372] width 1568 height 744
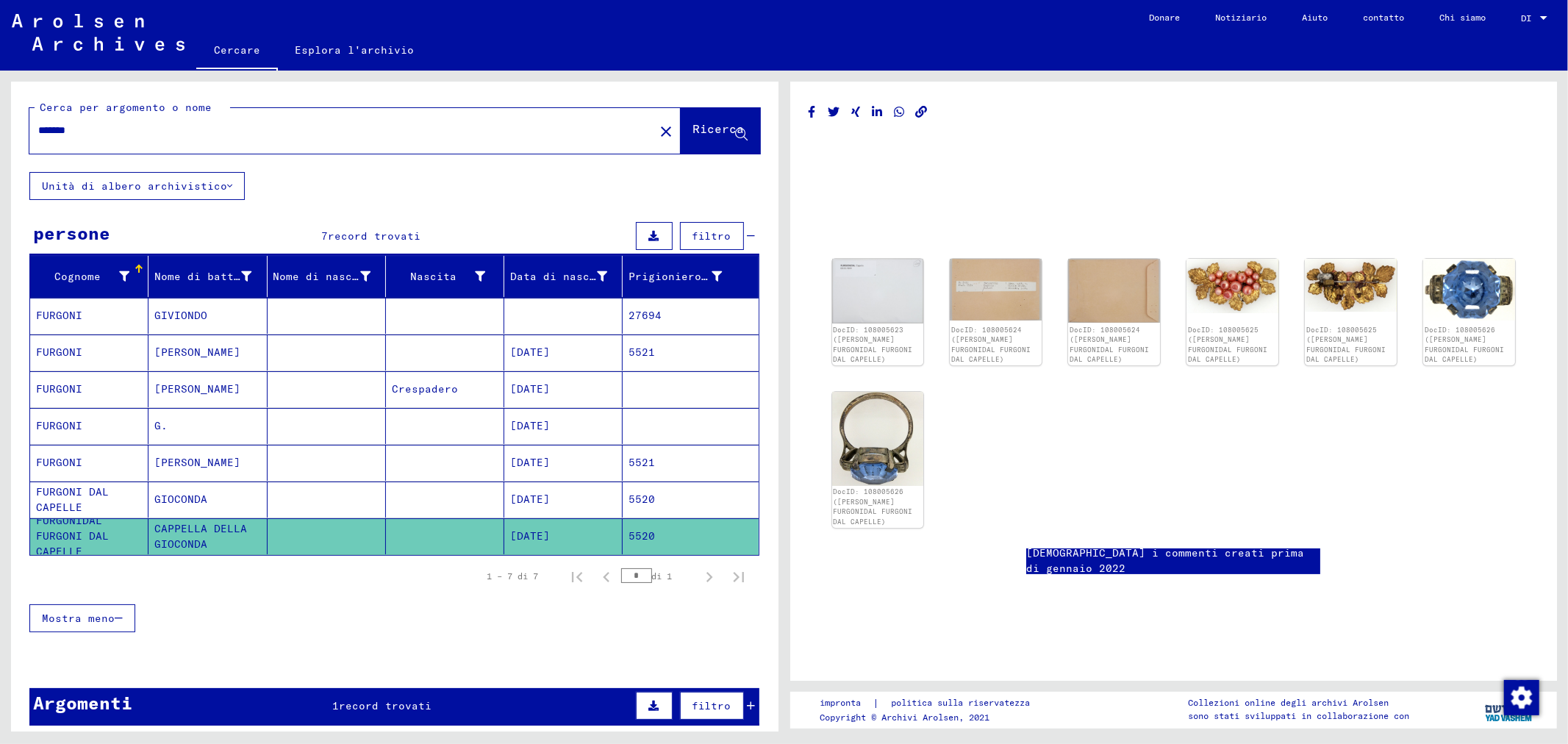
click at [322, 311] on mat-cell at bounding box center [327, 315] width 118 height 36
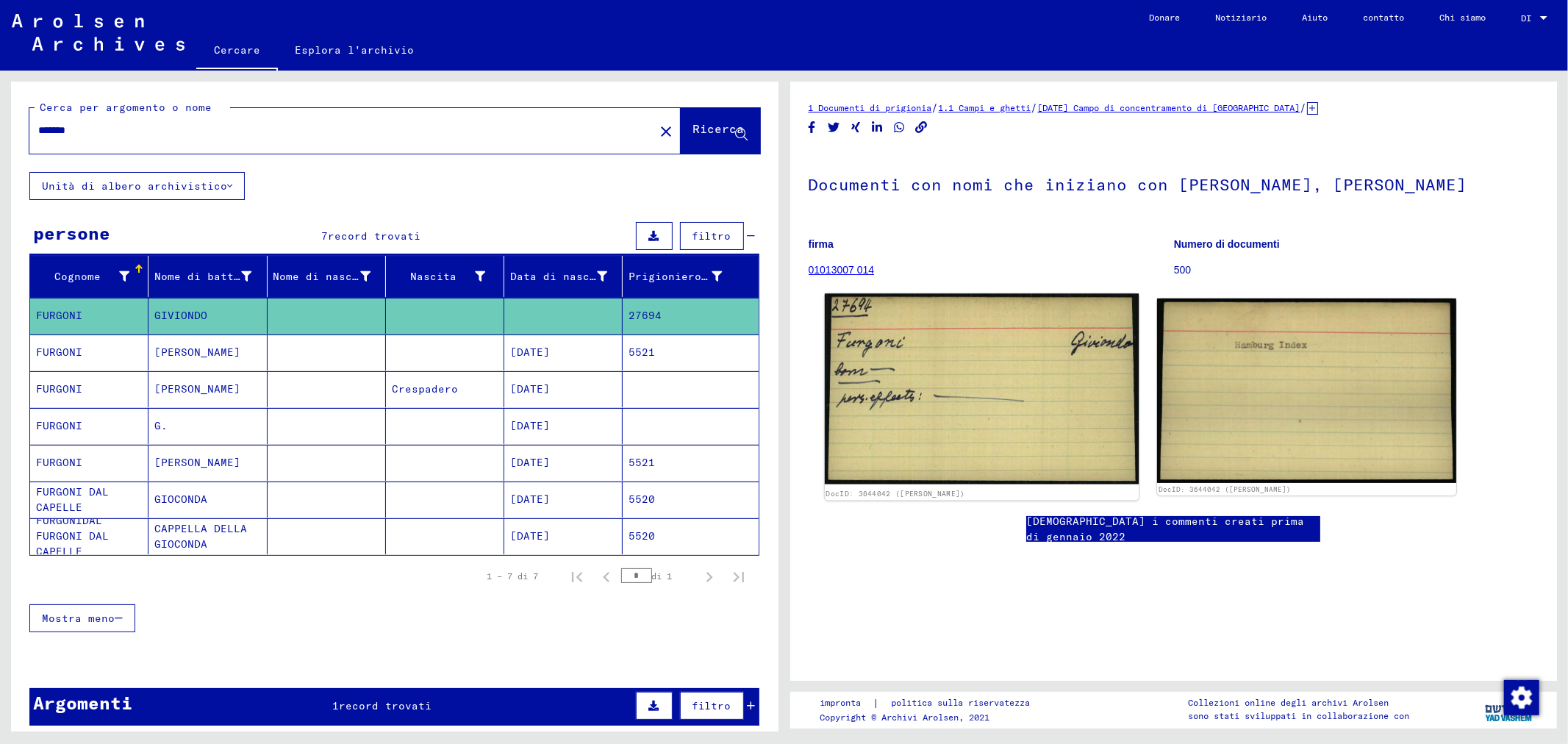
click at [1030, 384] on img at bounding box center [980, 389] width 314 height 191
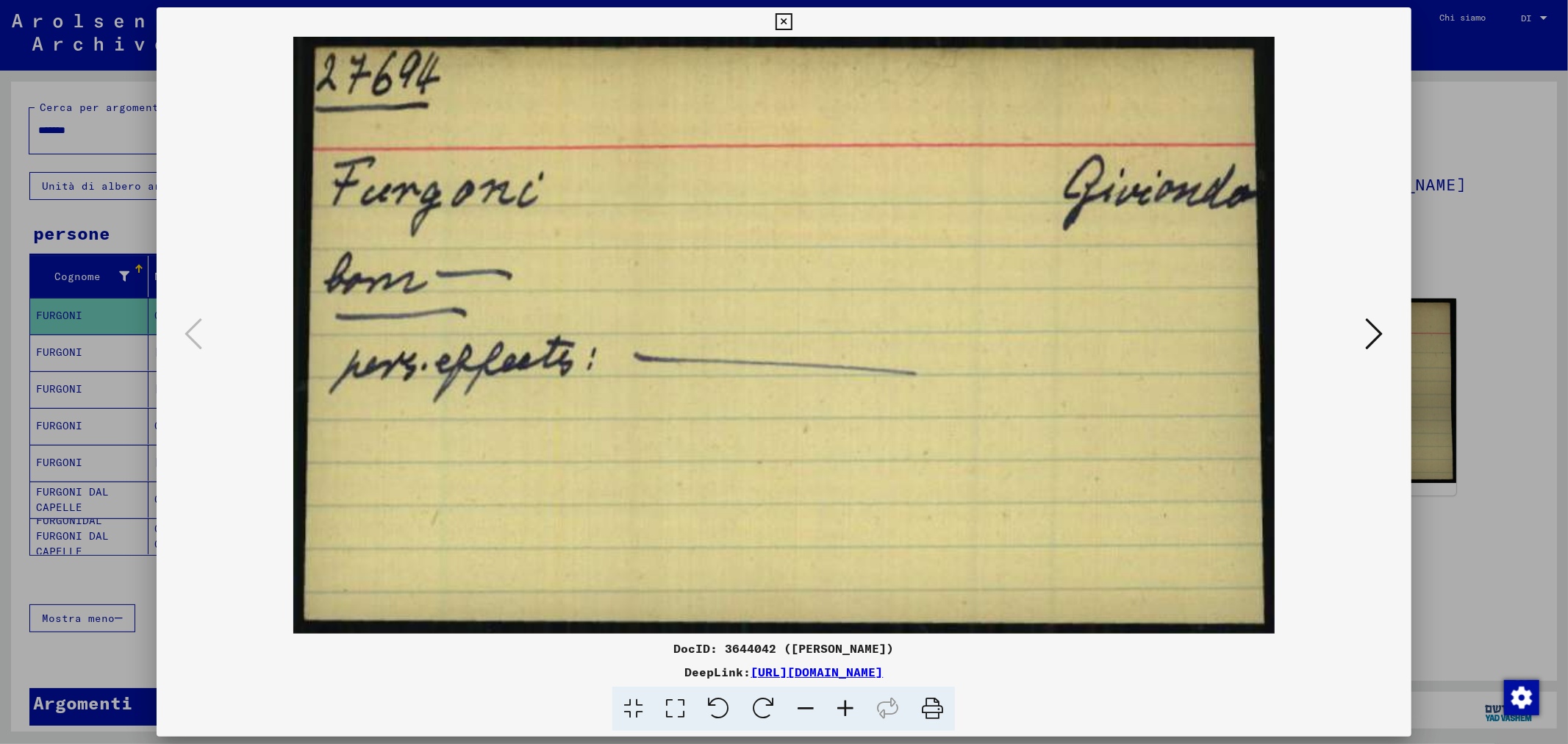
click at [1454, 236] on div at bounding box center [784, 372] width 1568 height 744
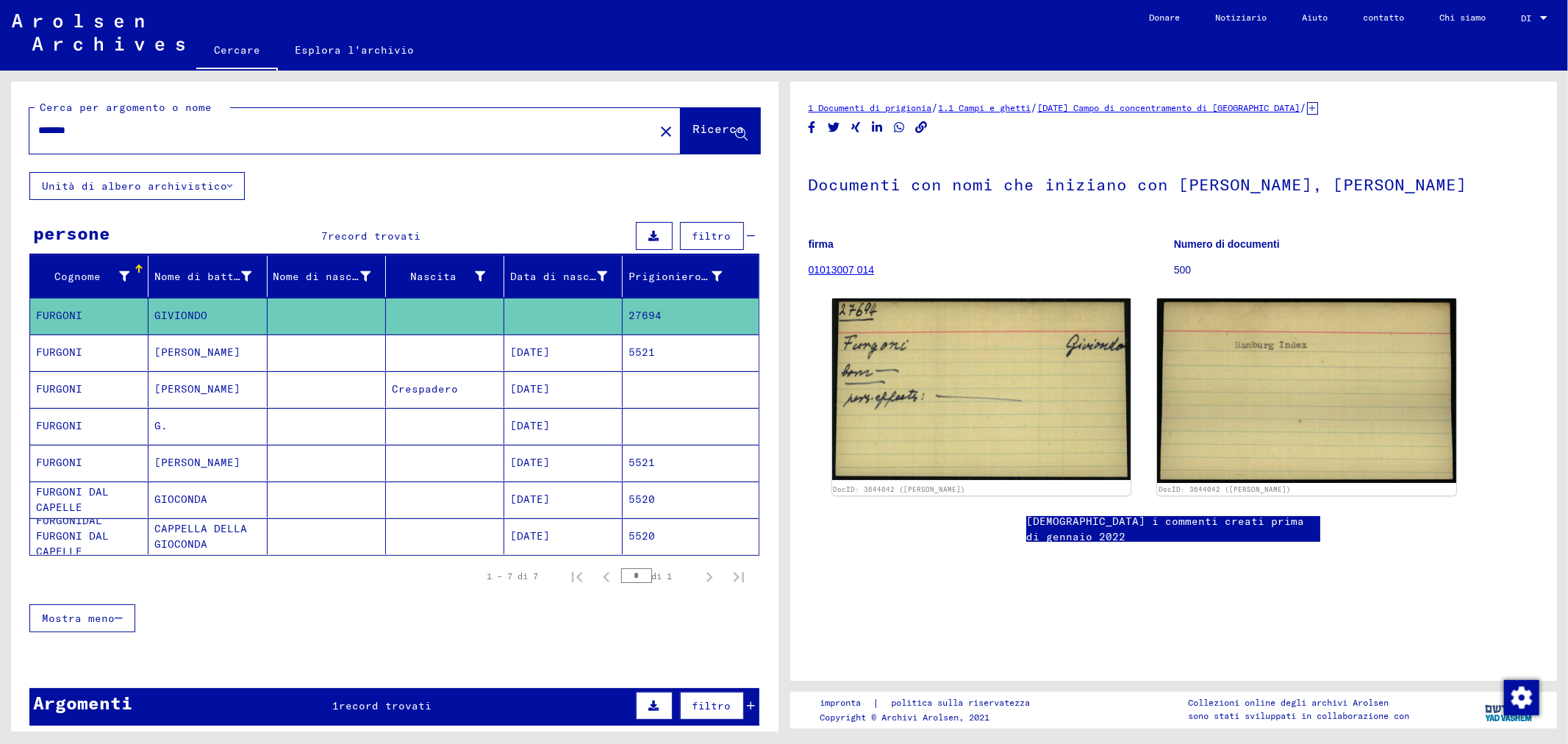
click at [158, 136] on input "*******" at bounding box center [342, 131] width 608 height 16
type input "*"
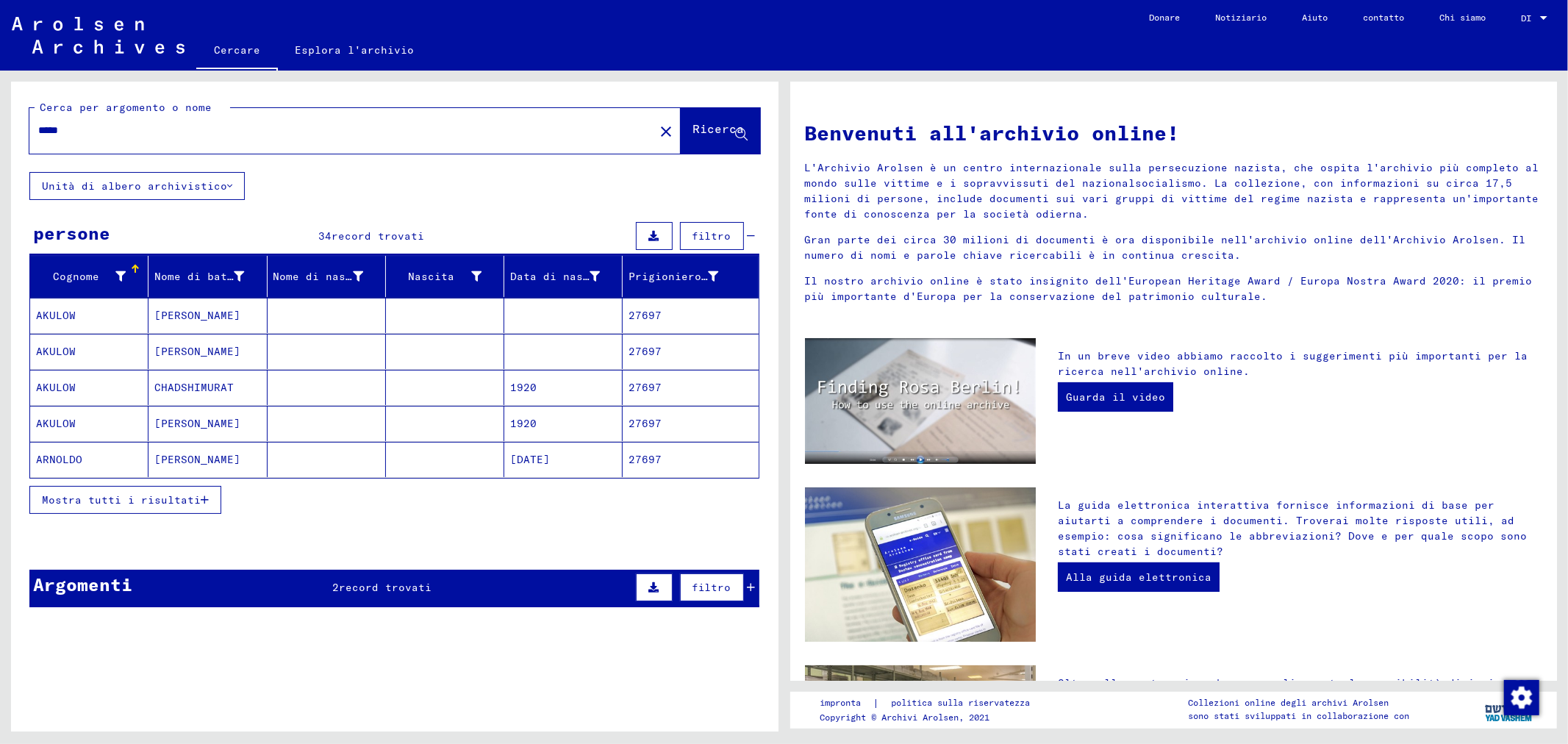
click at [201, 504] on icon "button" at bounding box center [205, 499] width 8 height 10
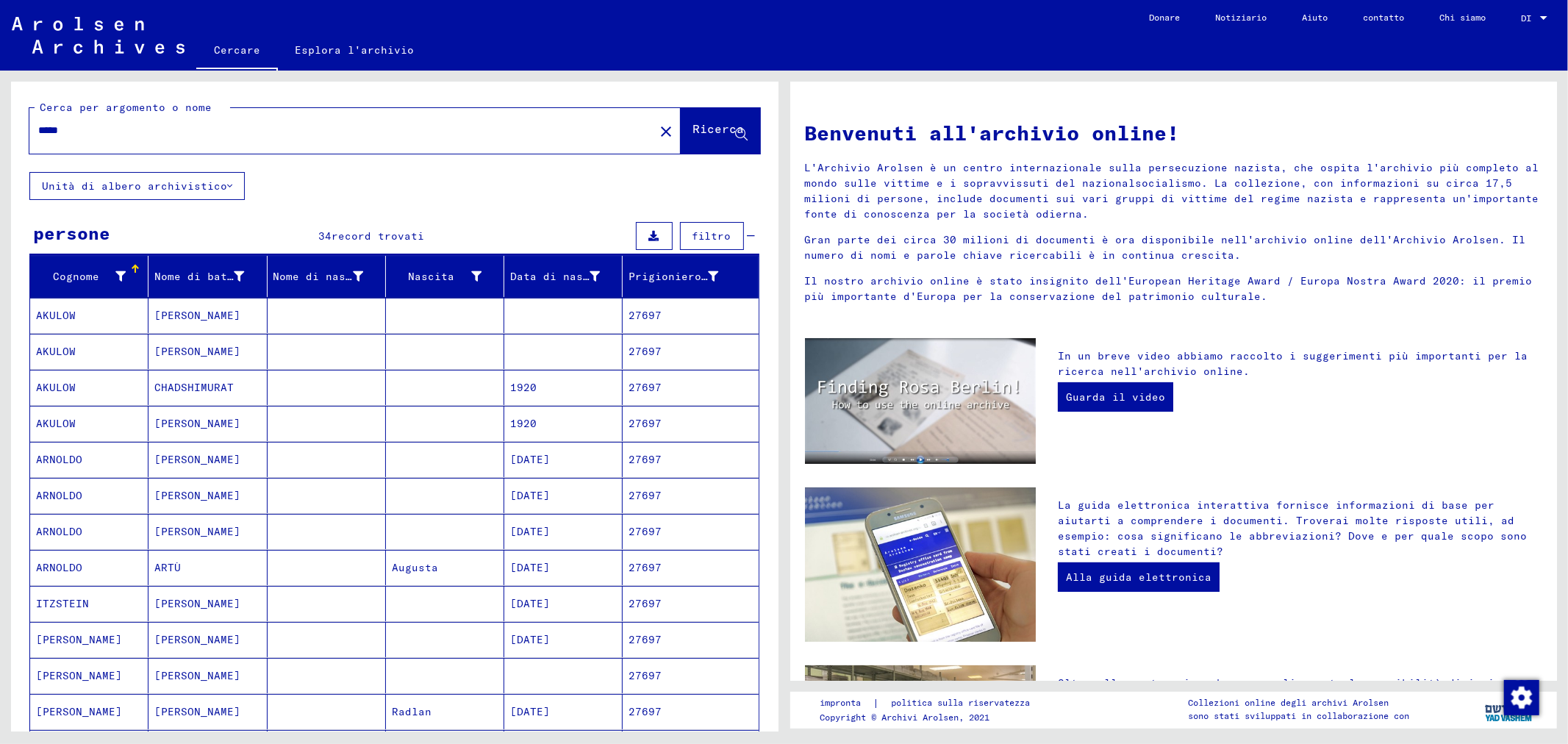
click at [129, 123] on input "*****" at bounding box center [337, 131] width 598 height 16
type input "*"
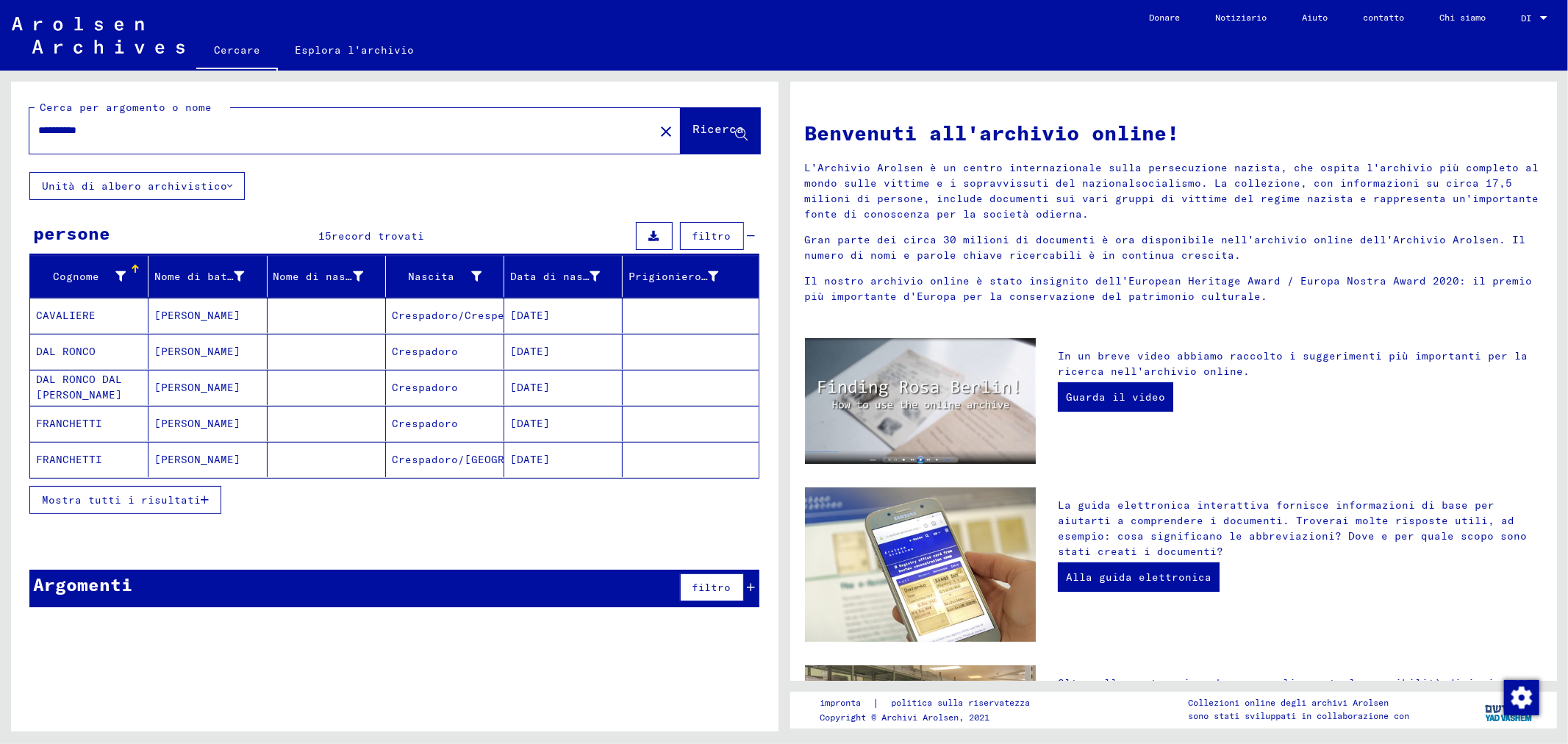
click at [201, 501] on icon "button" at bounding box center [205, 499] width 8 height 10
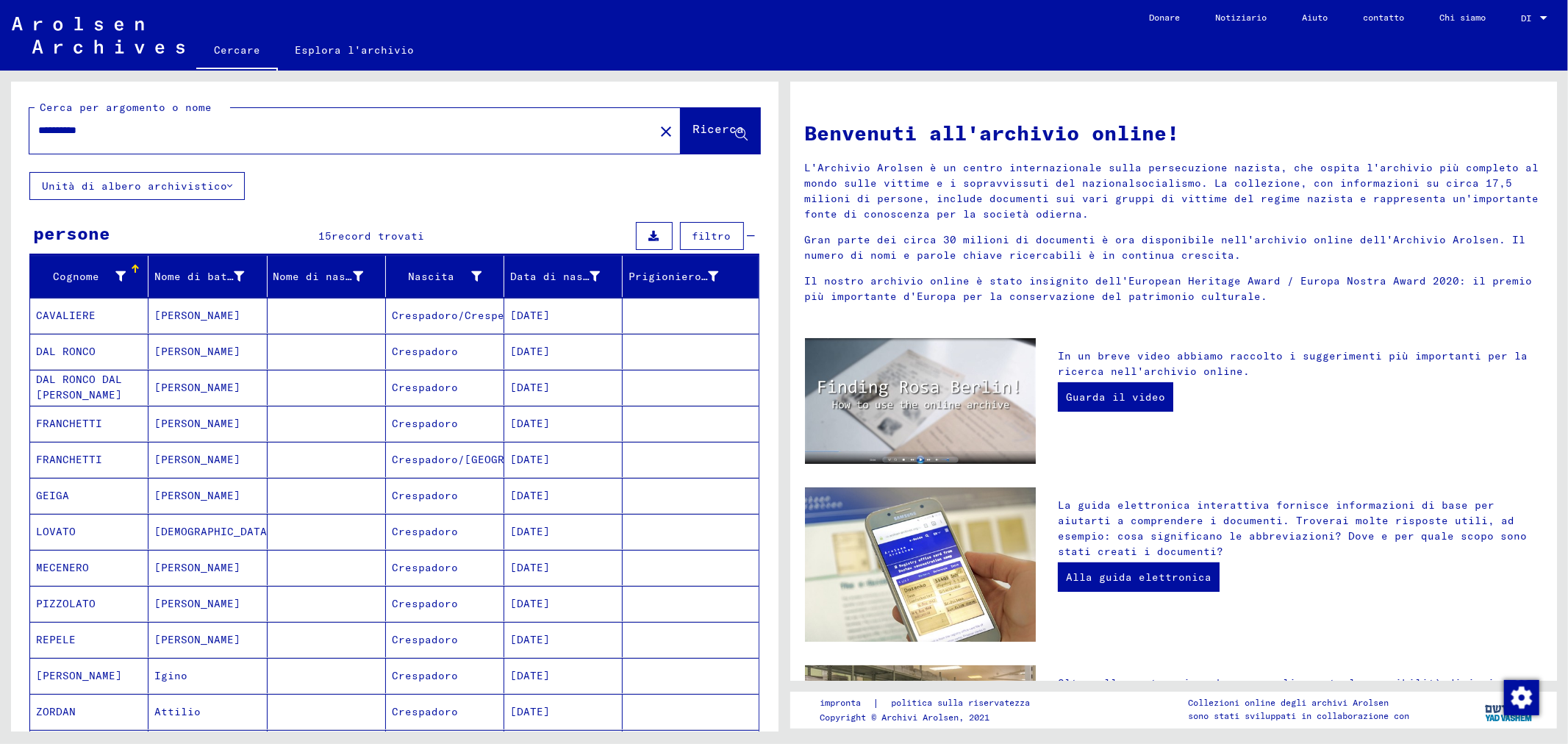
click at [127, 127] on input "**********" at bounding box center [337, 131] width 598 height 16
type input "*"
type input "*******"
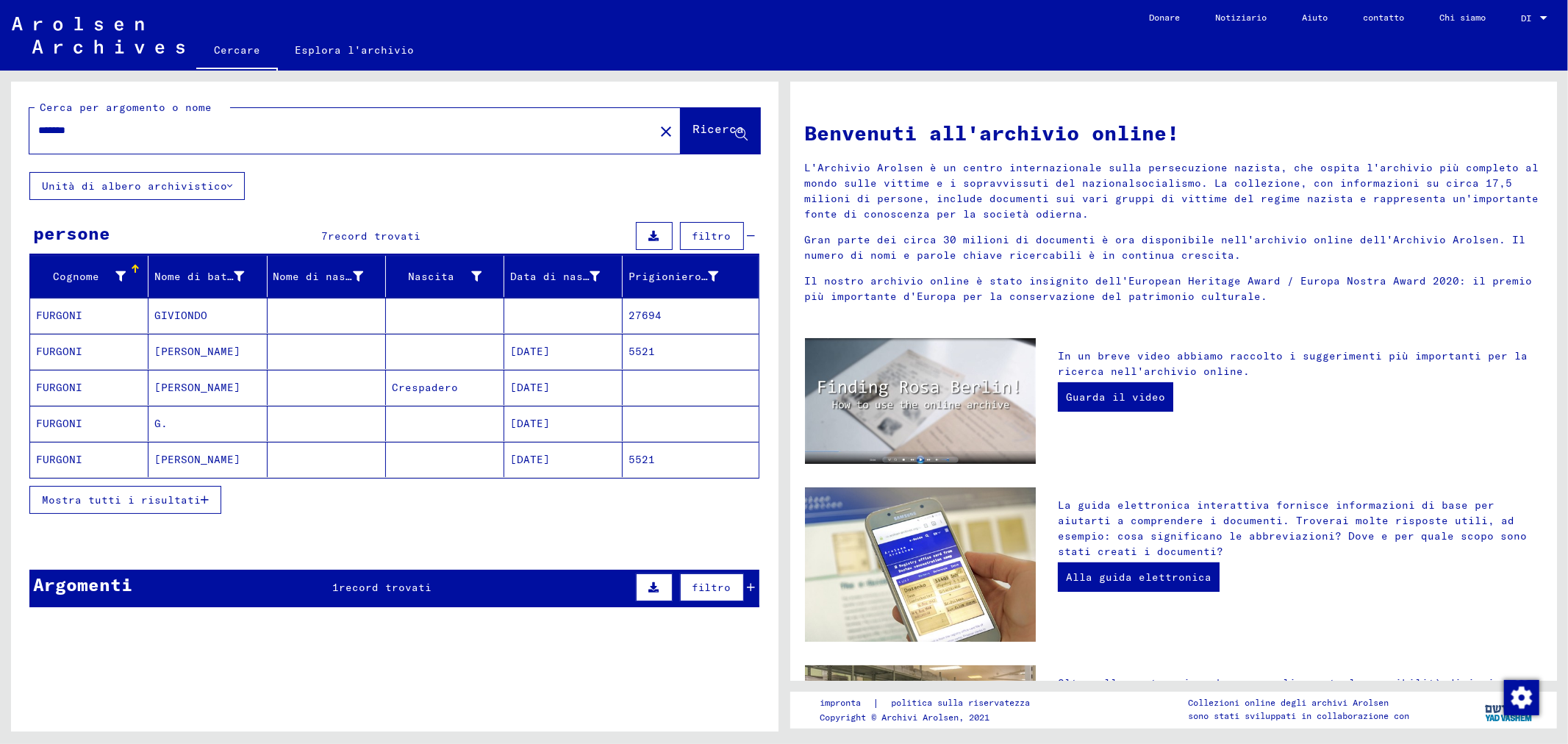
click at [187, 504] on font "Mostra tutti i risultati" at bounding box center [121, 500] width 159 height 13
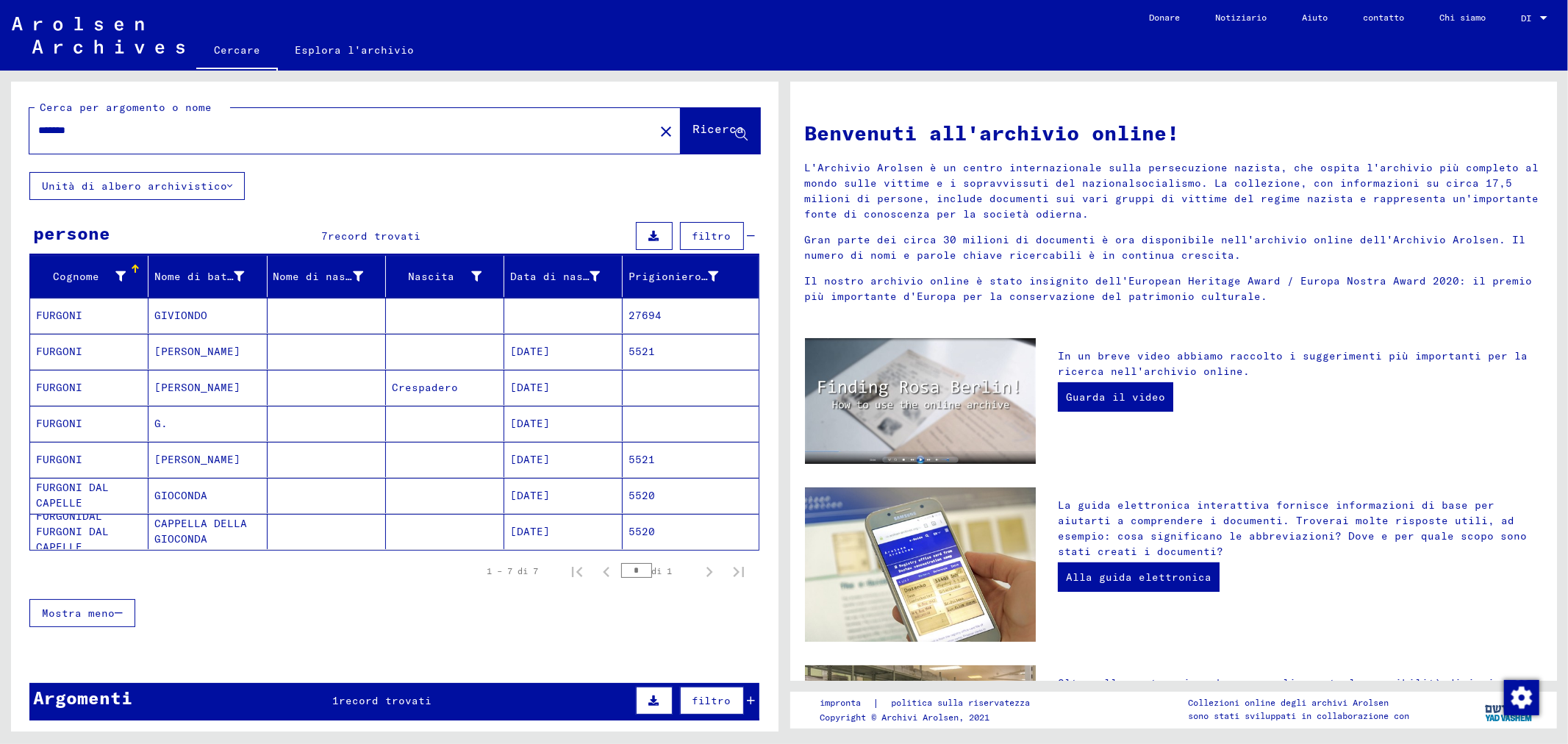
click at [320, 458] on mat-cell at bounding box center [327, 459] width 118 height 35
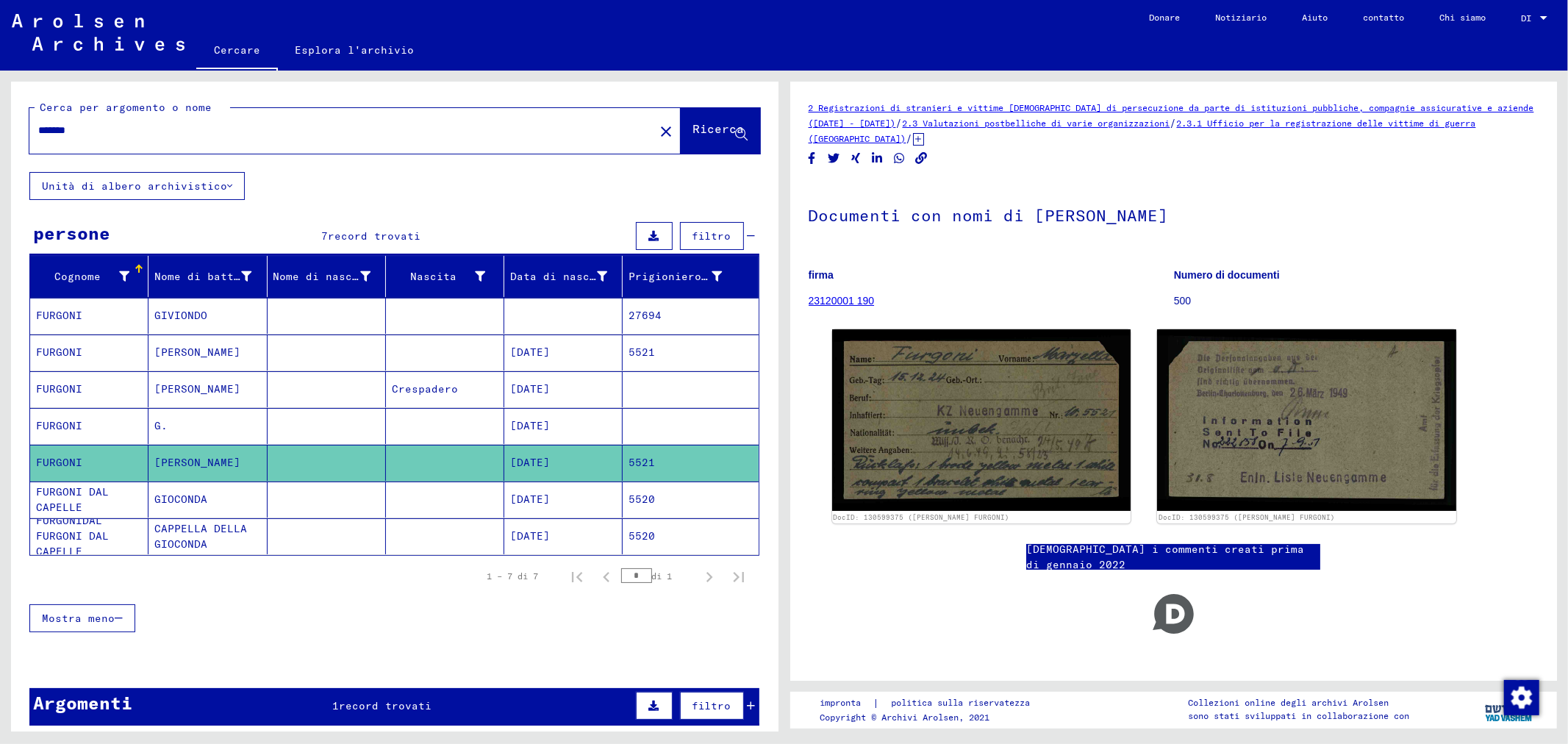
click at [346, 348] on mat-cell at bounding box center [327, 352] width 118 height 36
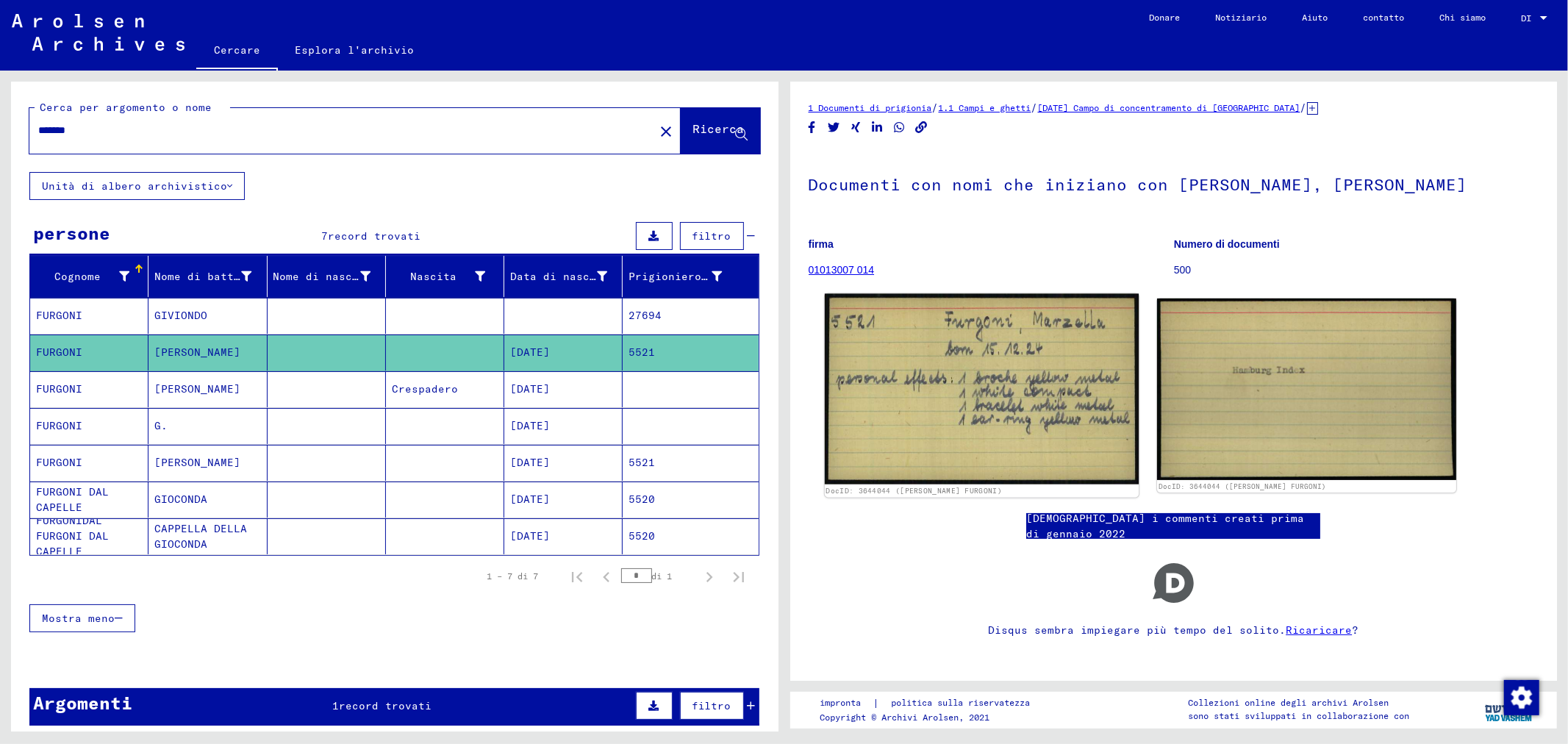
click at [997, 406] on img at bounding box center [980, 389] width 314 height 191
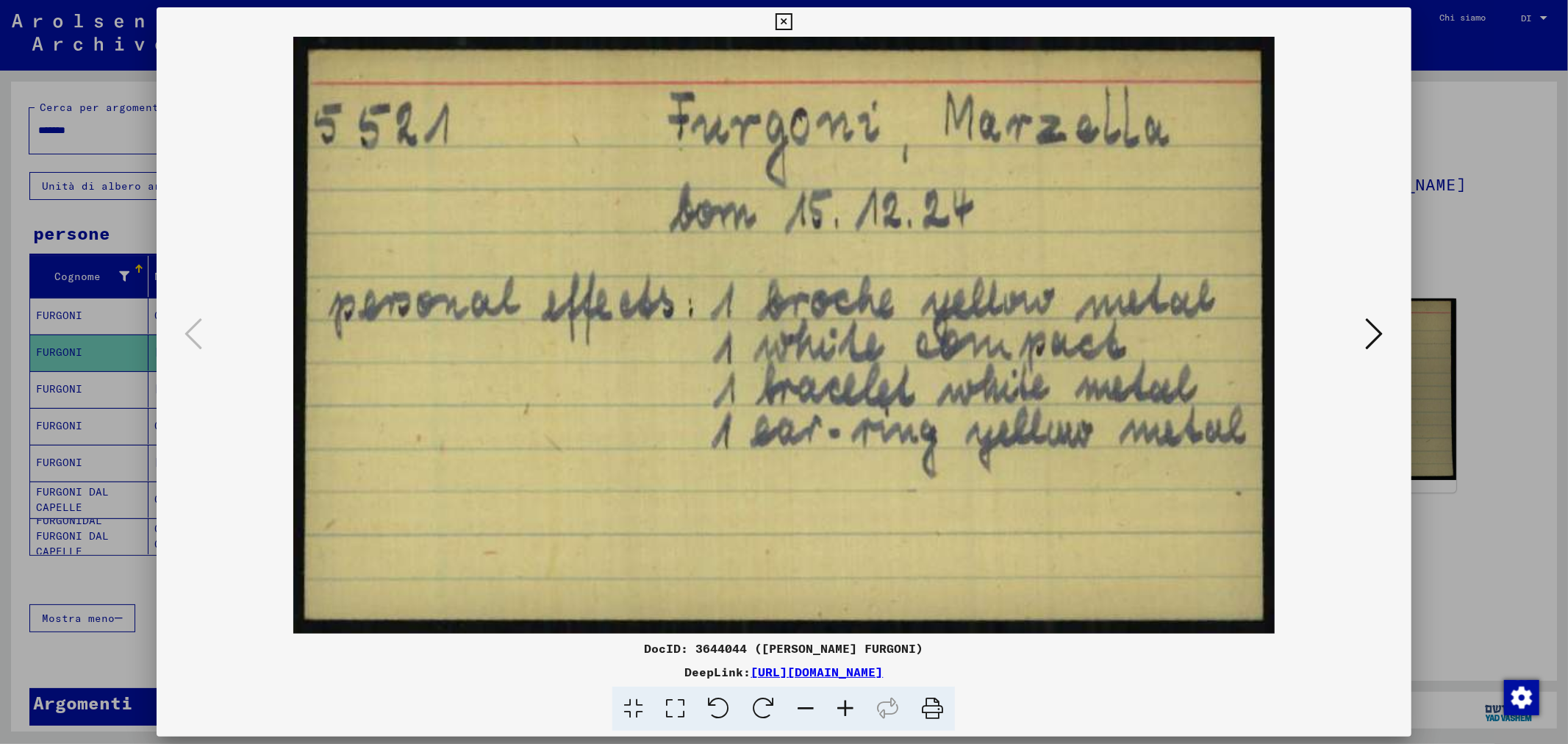
drag, startPoint x: 1074, startPoint y: 672, endPoint x: 599, endPoint y: 672, distance: 475.0
click at [599, 672] on div "DeepLink: [URL][DOMAIN_NAME]" at bounding box center [783, 672] width 1254 height 17
copy font "[URL][DOMAIN_NAME]"
click at [1472, 195] on div at bounding box center [784, 372] width 1568 height 744
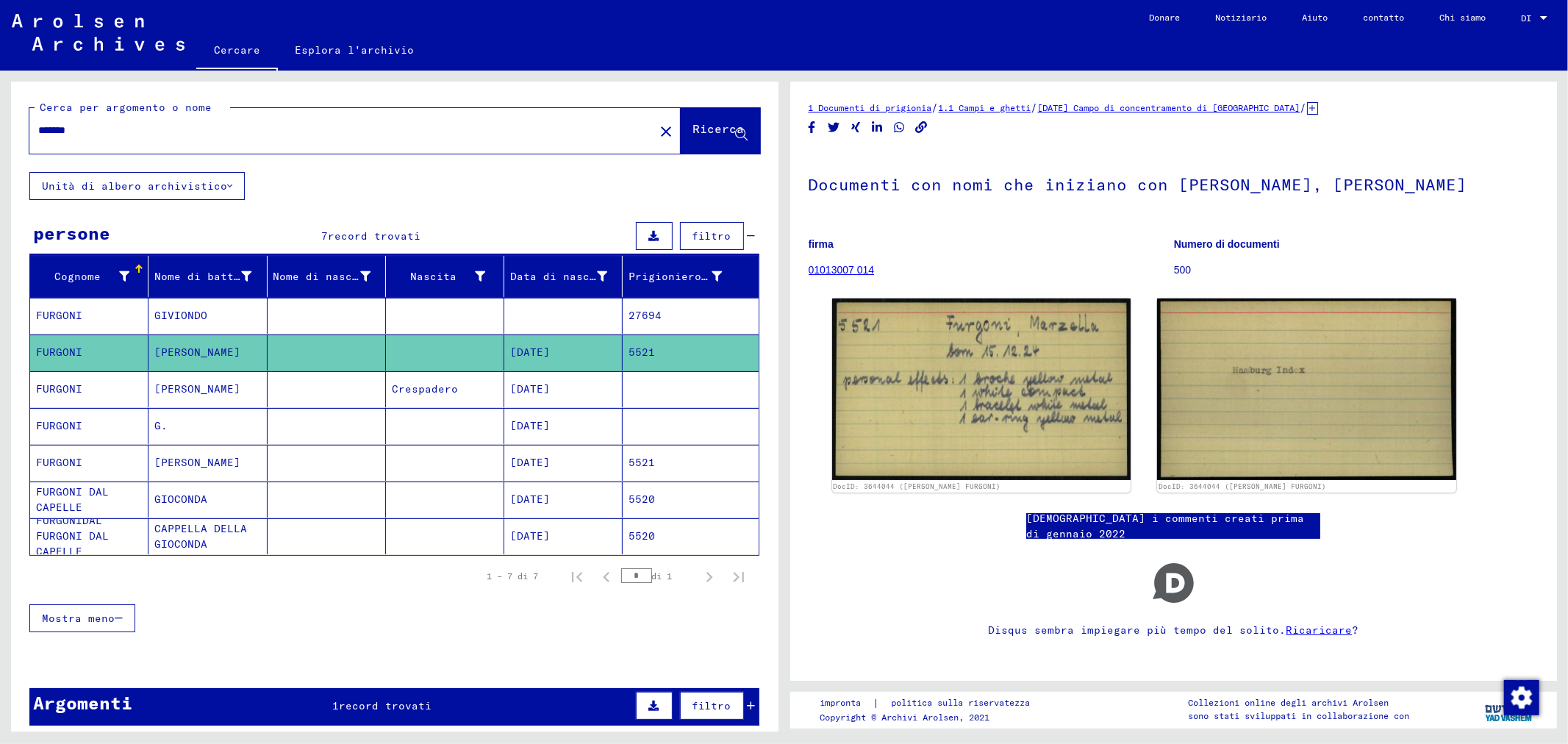
click at [348, 498] on mat-cell at bounding box center [327, 499] width 118 height 36
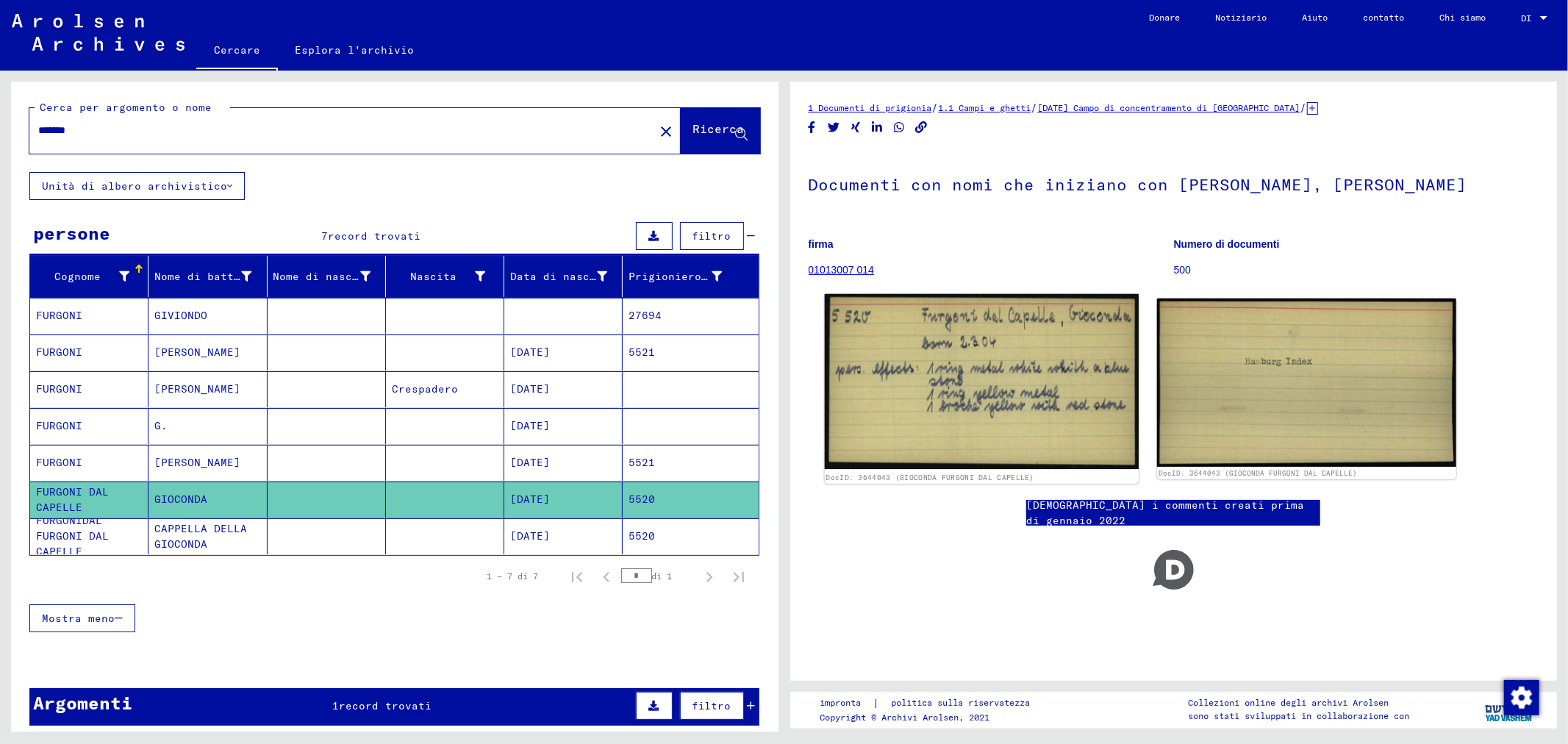
click at [939, 381] on img at bounding box center [980, 381] width 314 height 176
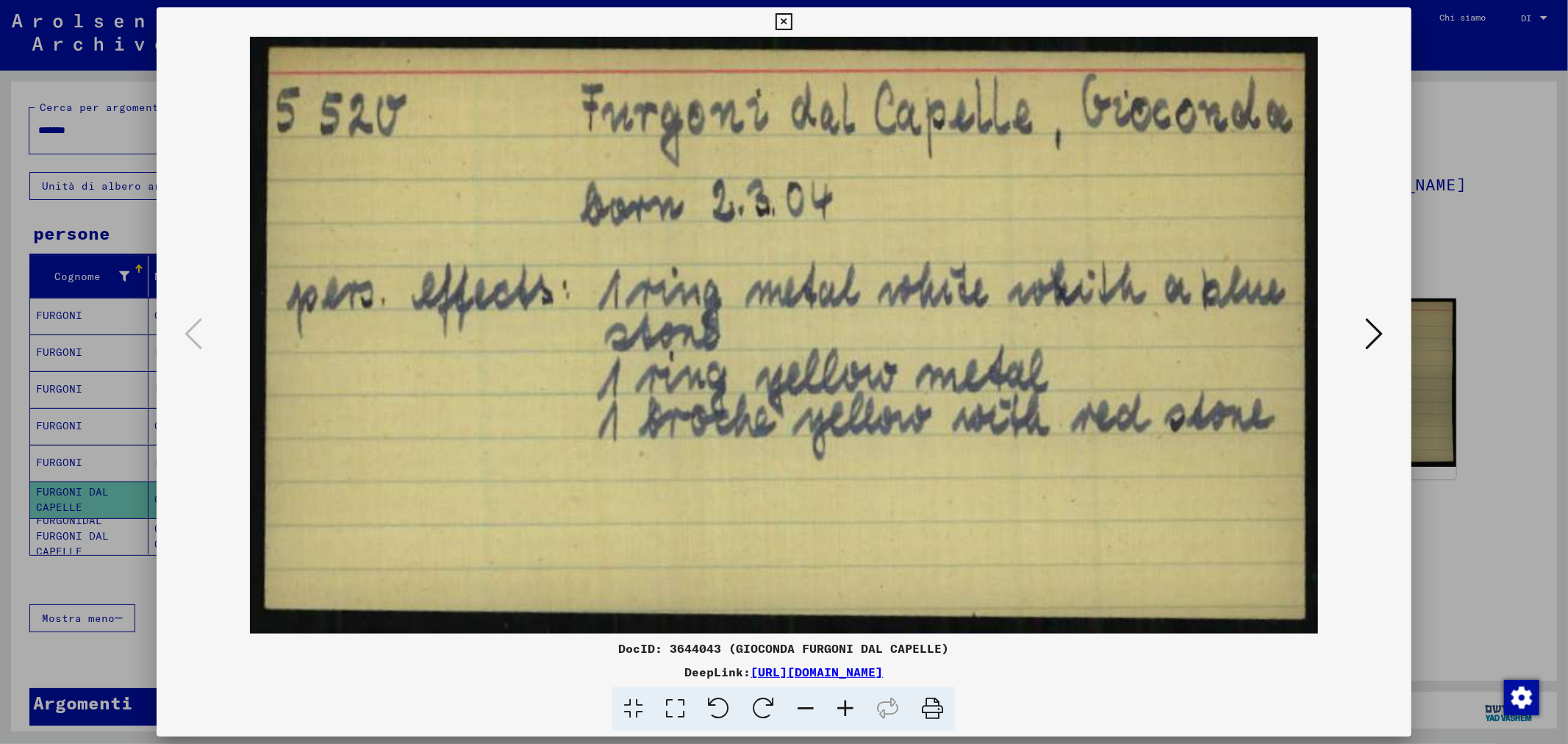
click at [1492, 332] on div at bounding box center [784, 372] width 1568 height 744
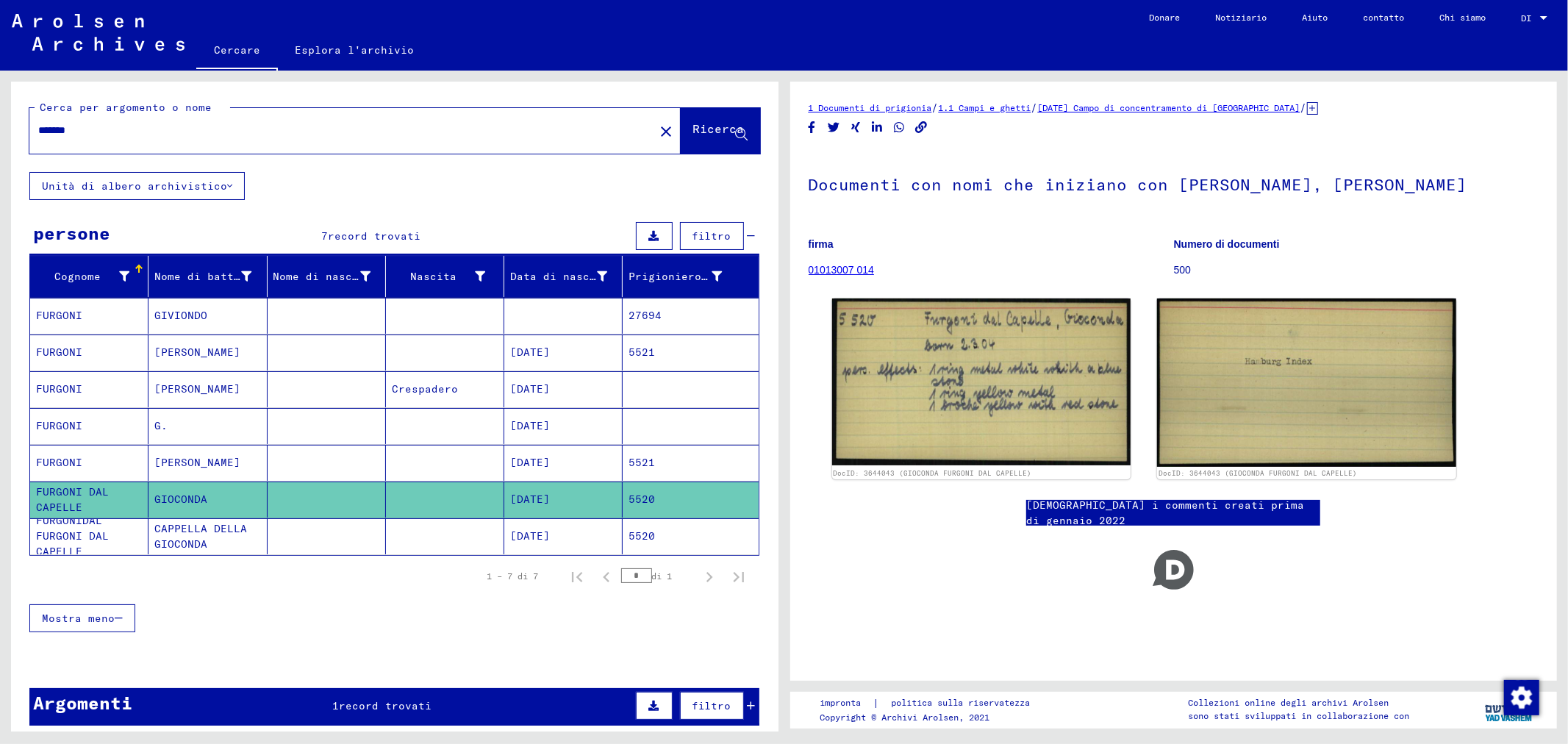
click at [194, 538] on font "CAPPELLA DELLA GIOCONDA" at bounding box center [201, 536] width 92 height 28
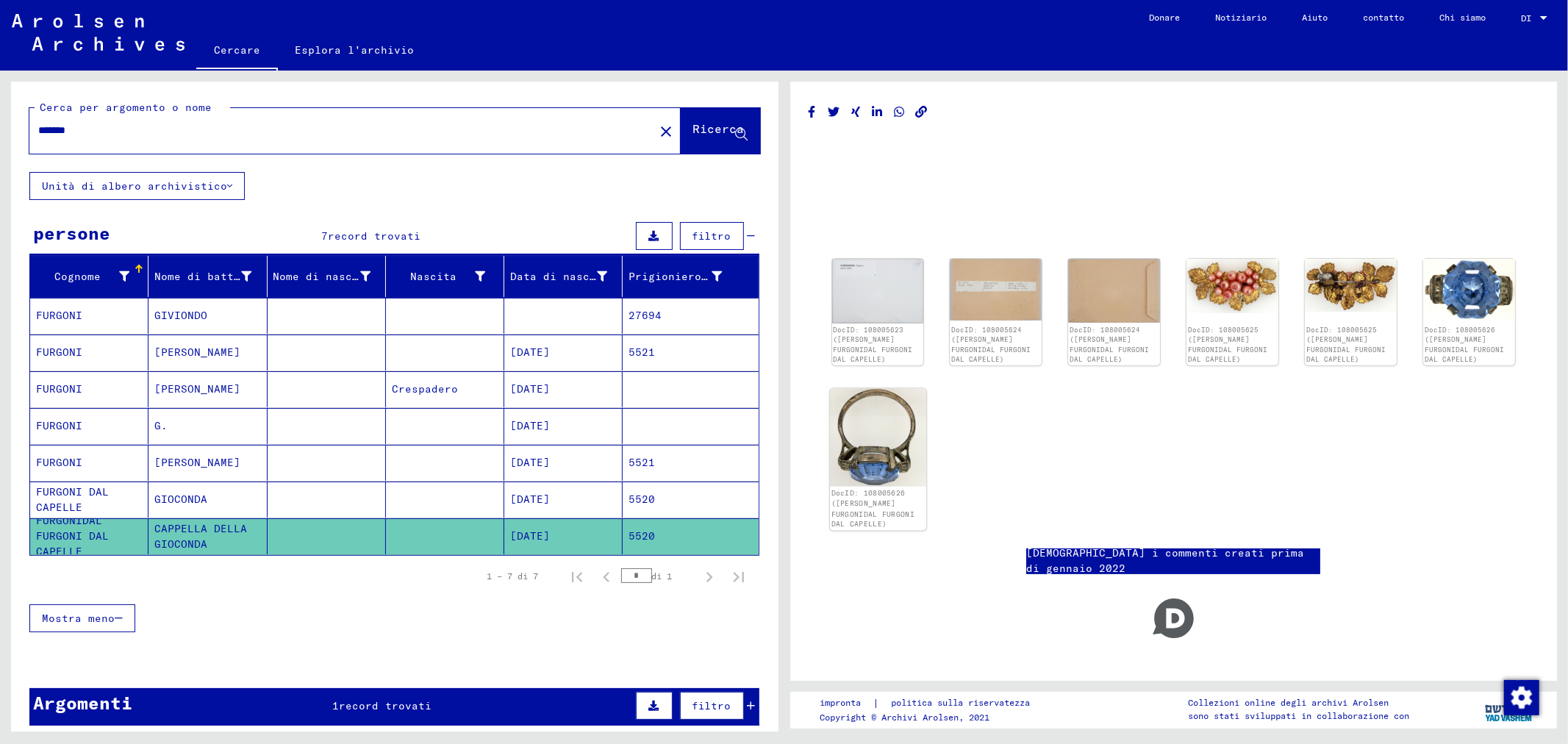
click at [879, 489] on font "DocID: 108005626 ([PERSON_NAME] FURGONIDAL FURGONI DAL CAPELLE)" at bounding box center [872, 508] width 83 height 40
click at [97, 491] on font "FURGONI DAL CAPELLE" at bounding box center [72, 499] width 72 height 28
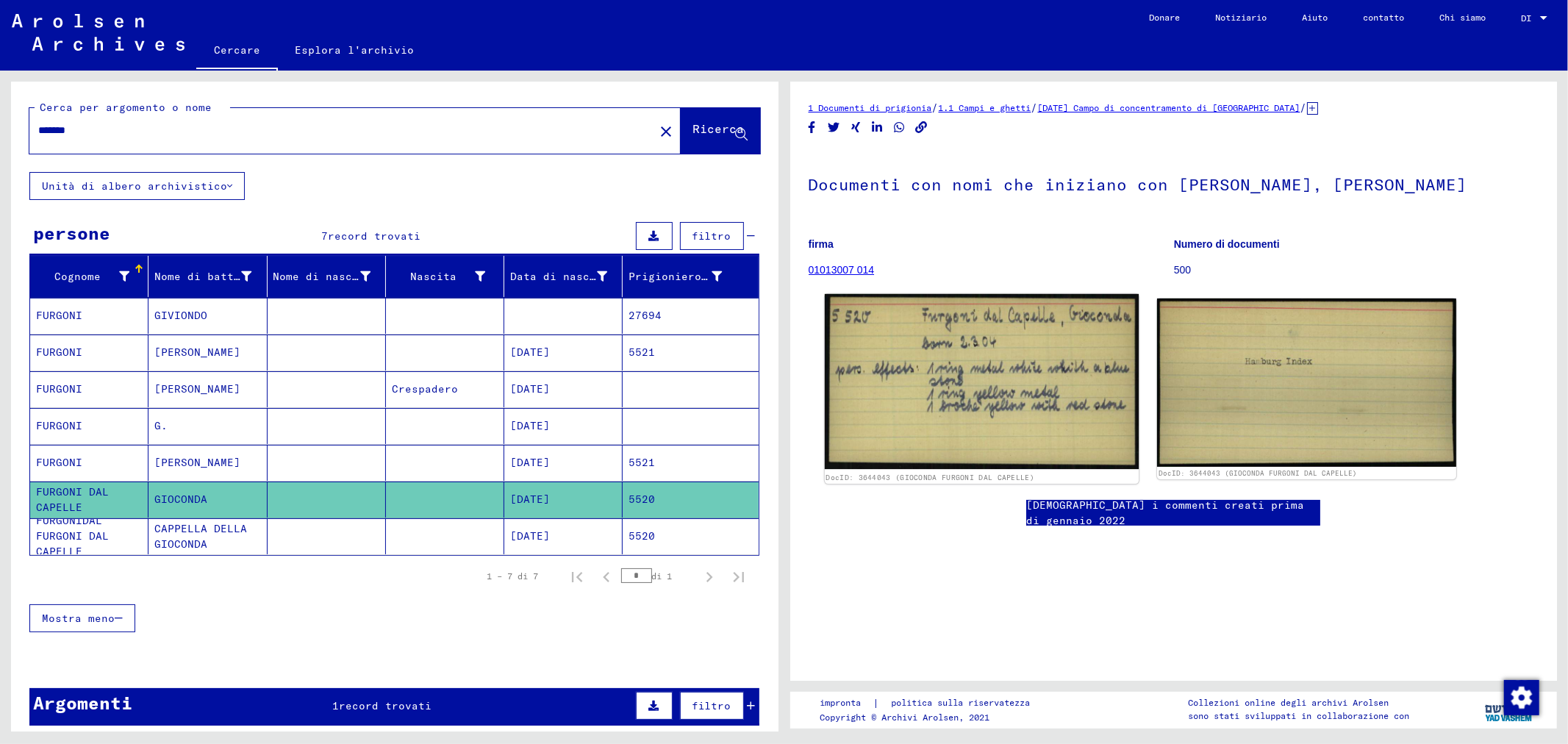
click at [932, 353] on img at bounding box center [980, 381] width 314 height 176
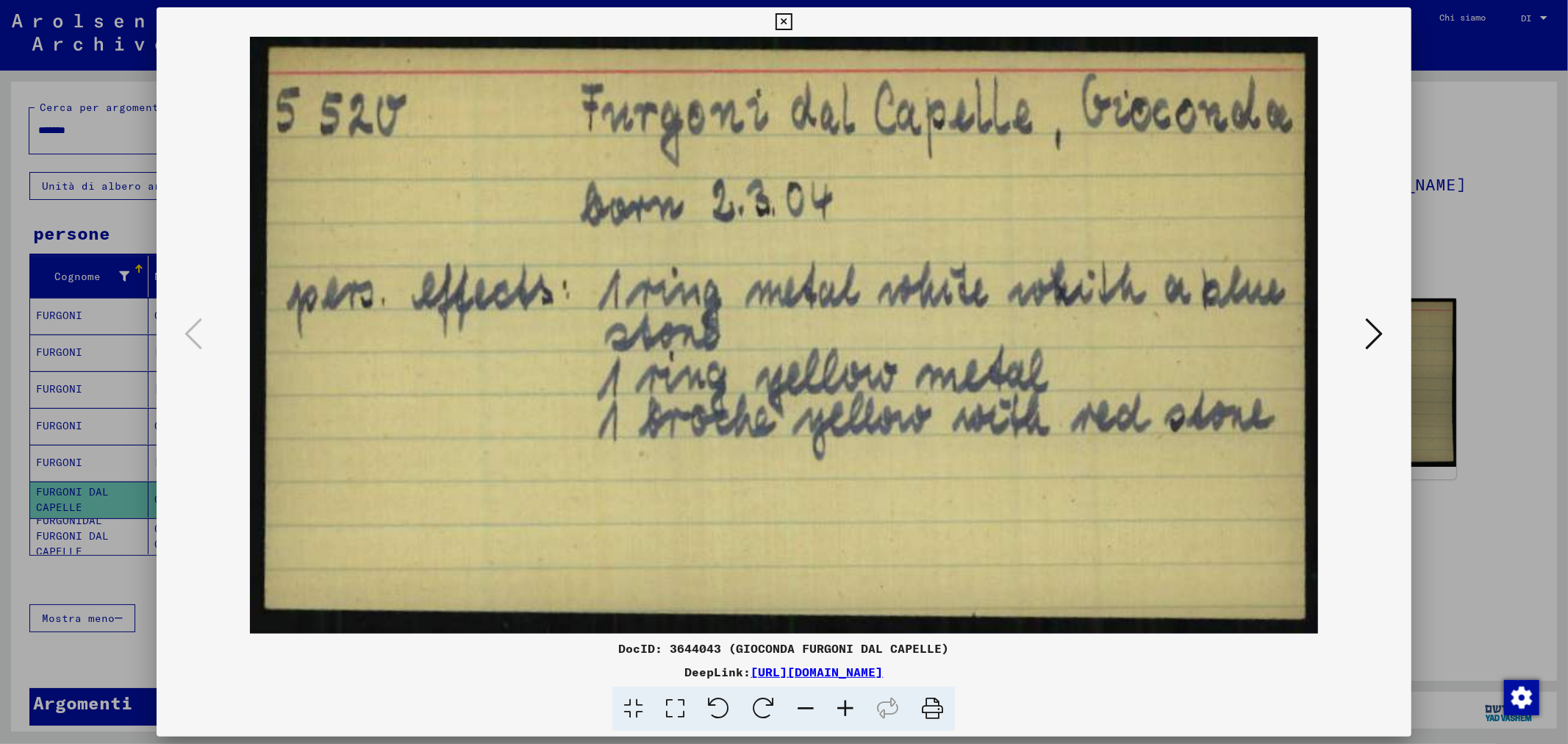
click at [1377, 336] on icon at bounding box center [1374, 334] width 17 height 35
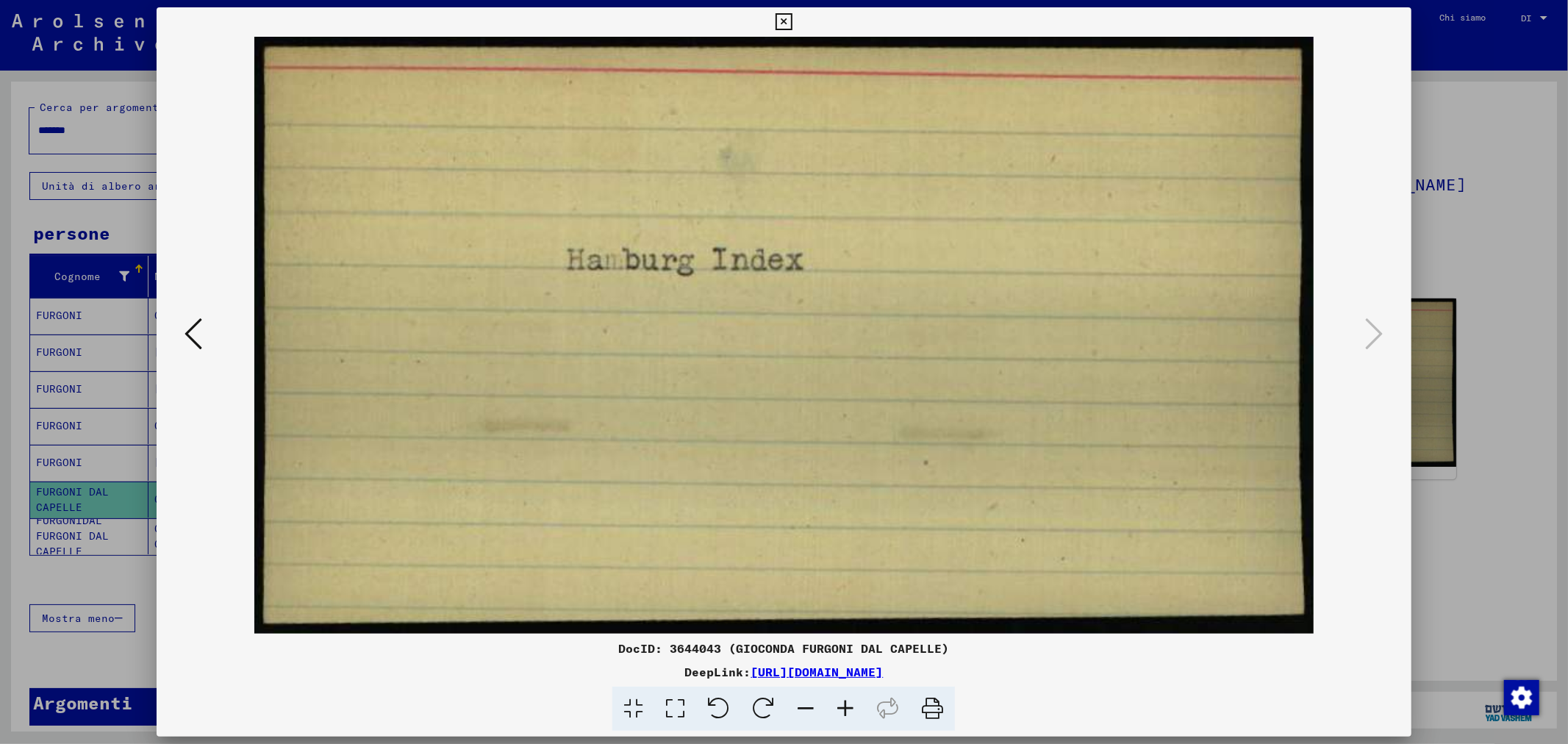
click at [1466, 294] on div at bounding box center [784, 372] width 1568 height 744
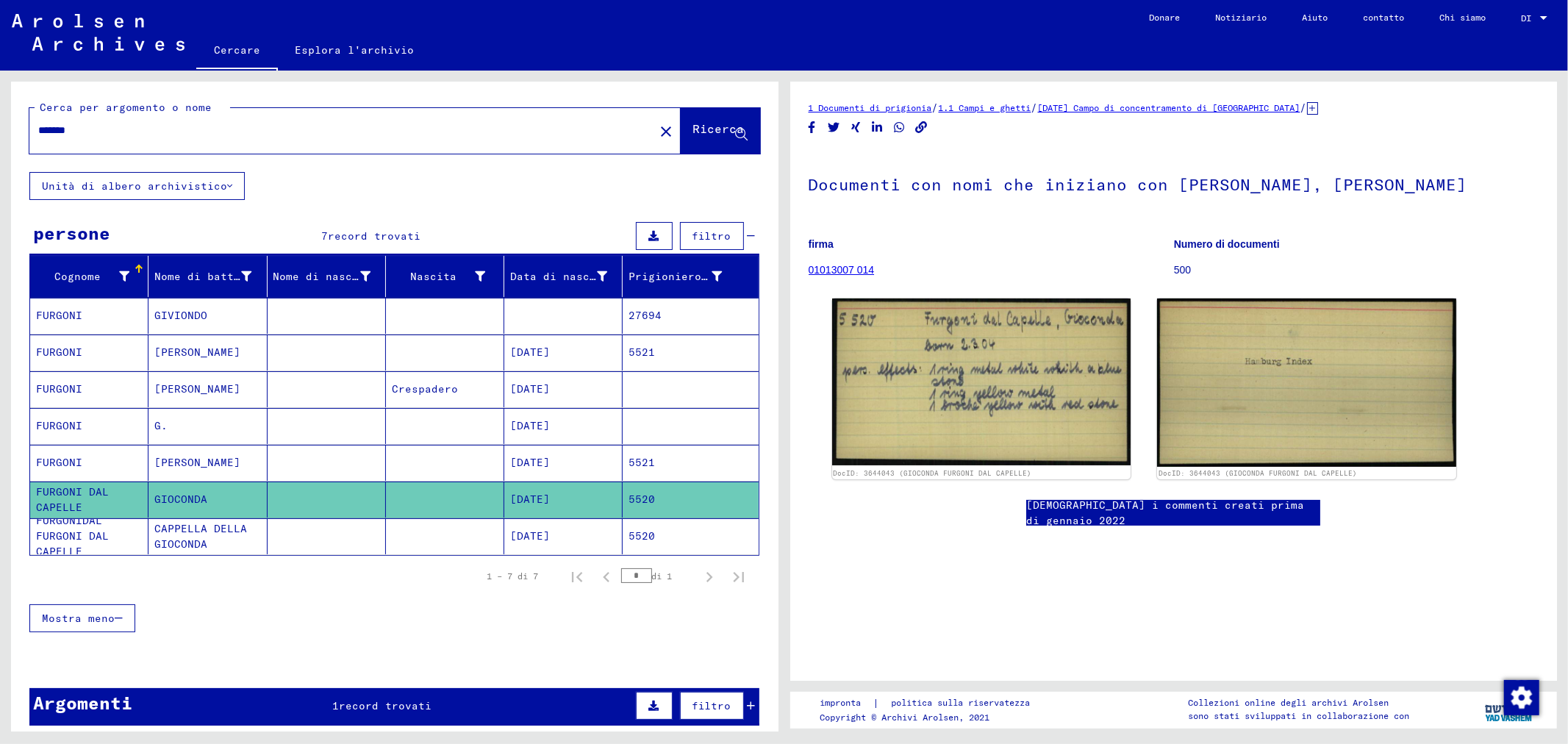
click at [268, 526] on mat-cell at bounding box center [327, 536] width 118 height 36
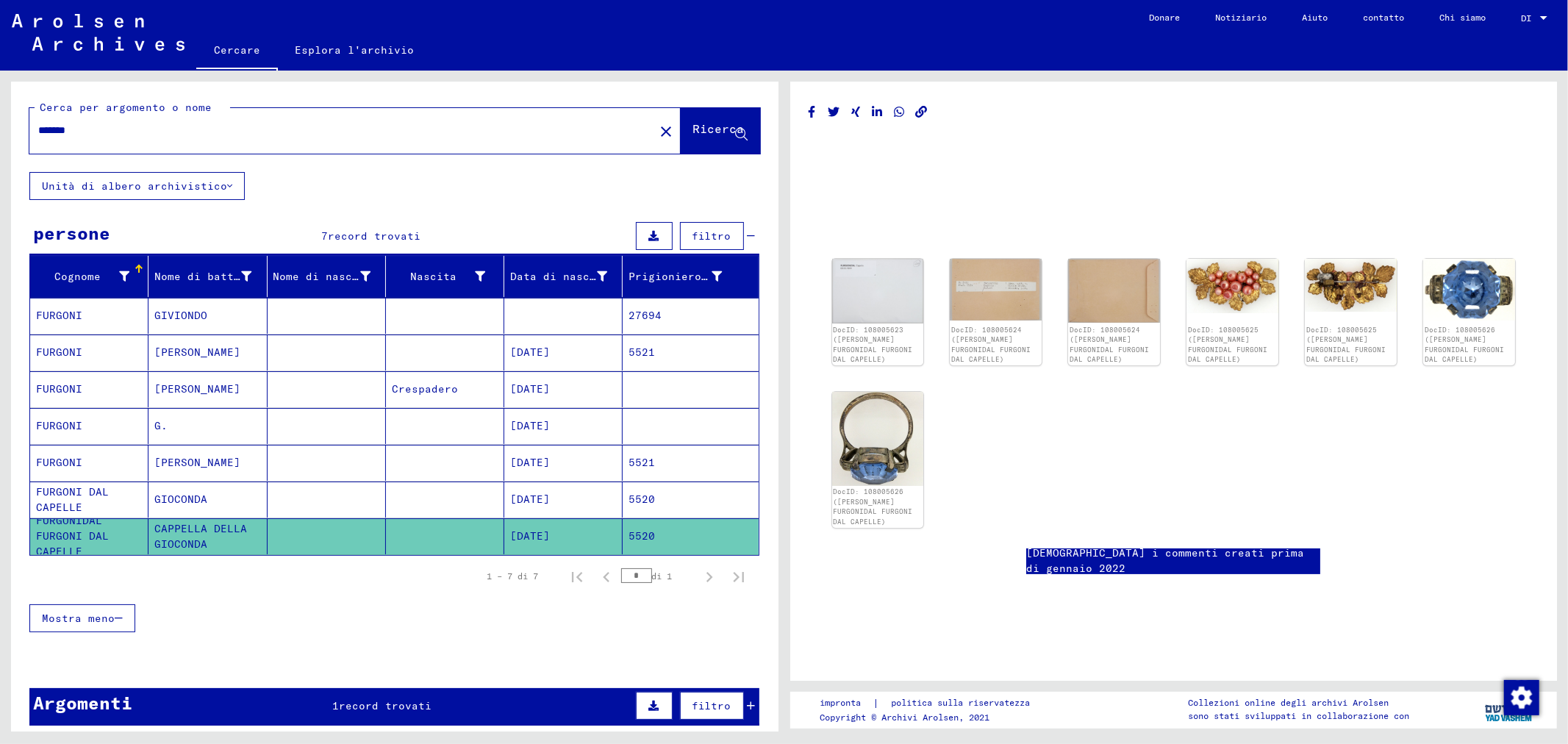
click at [585, 497] on mat-cell "[DATE]" at bounding box center [563, 499] width 118 height 36
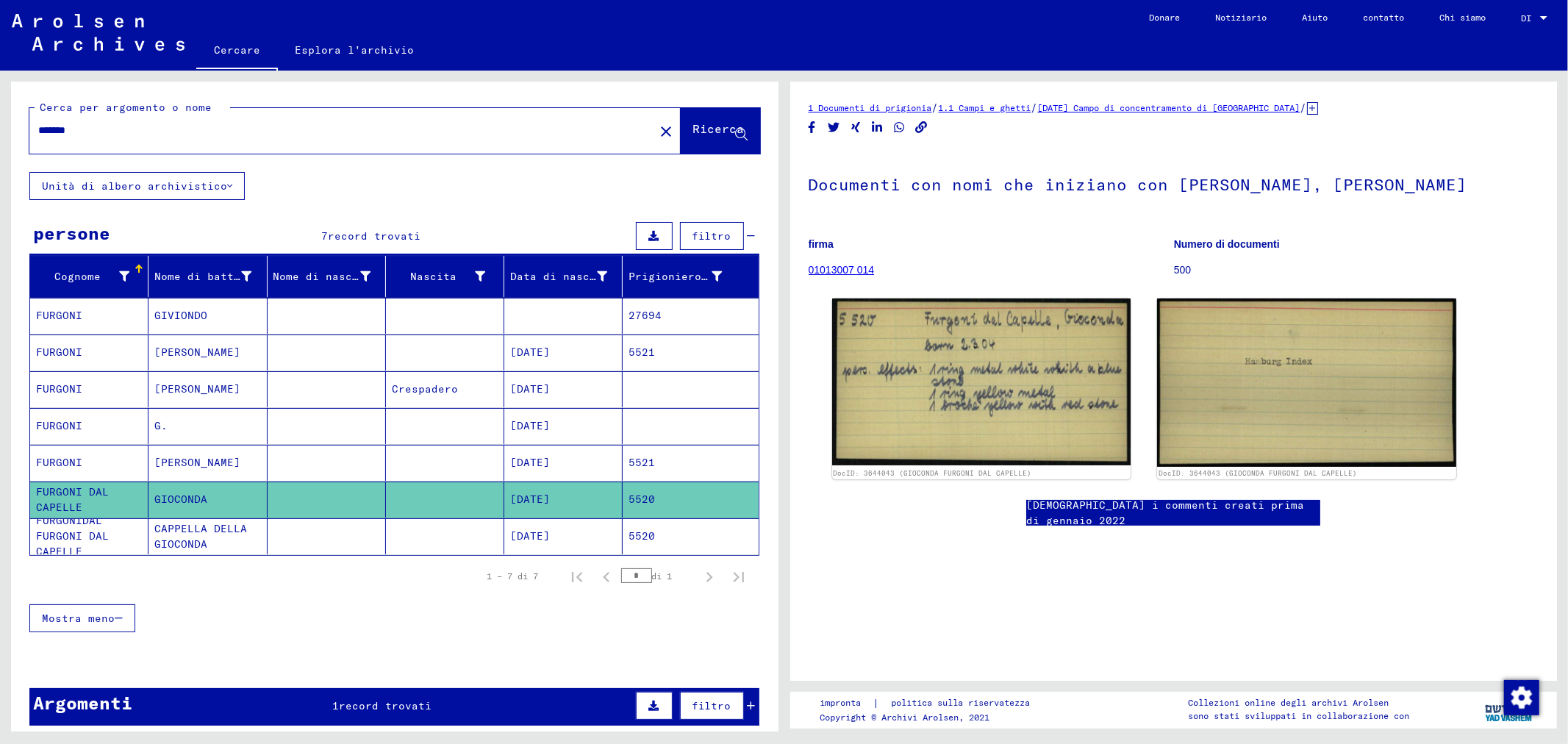
click at [312, 378] on mat-cell at bounding box center [327, 389] width 118 height 36
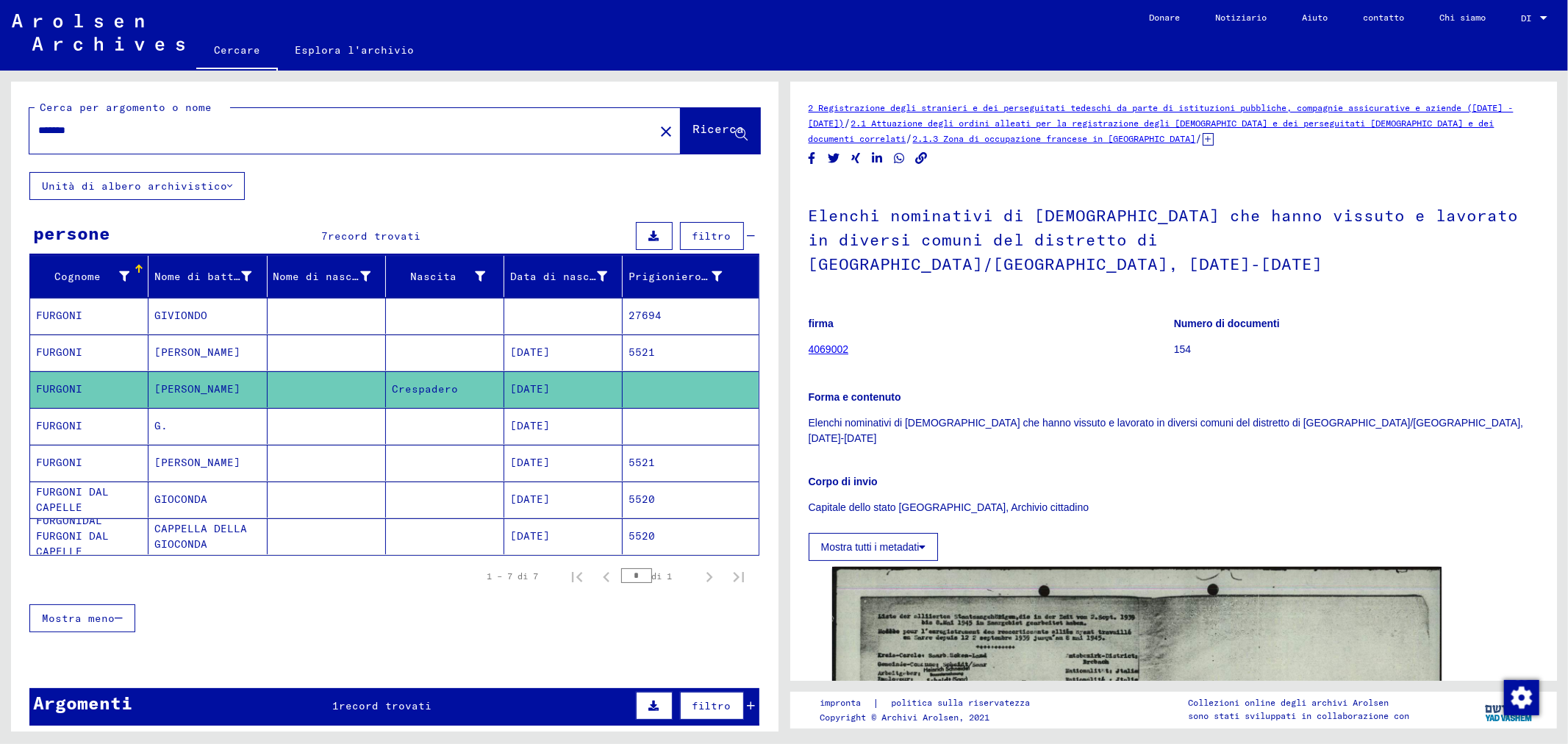
click at [297, 416] on mat-cell at bounding box center [327, 425] width 118 height 36
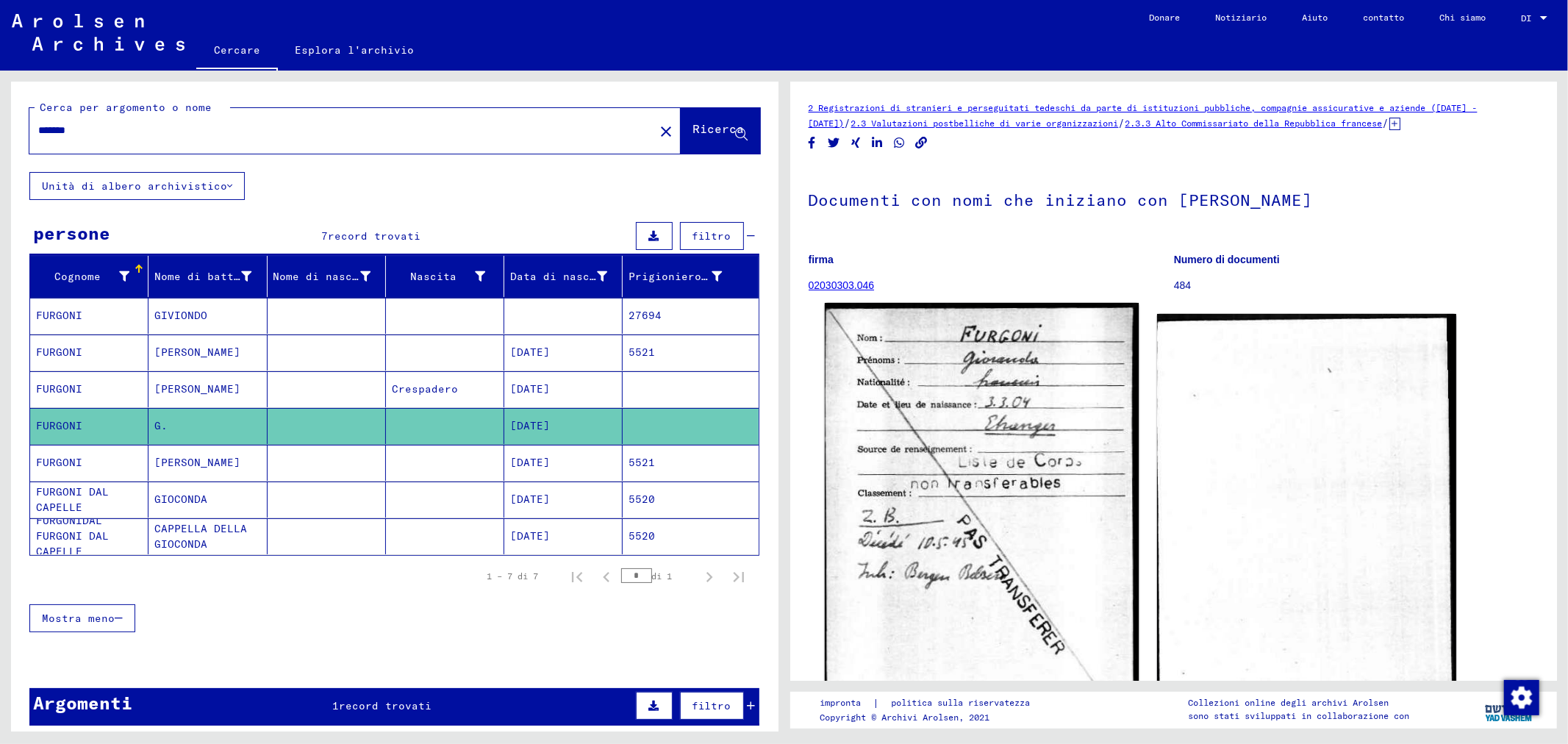
click at [942, 429] on img at bounding box center [980, 528] width 314 height 450
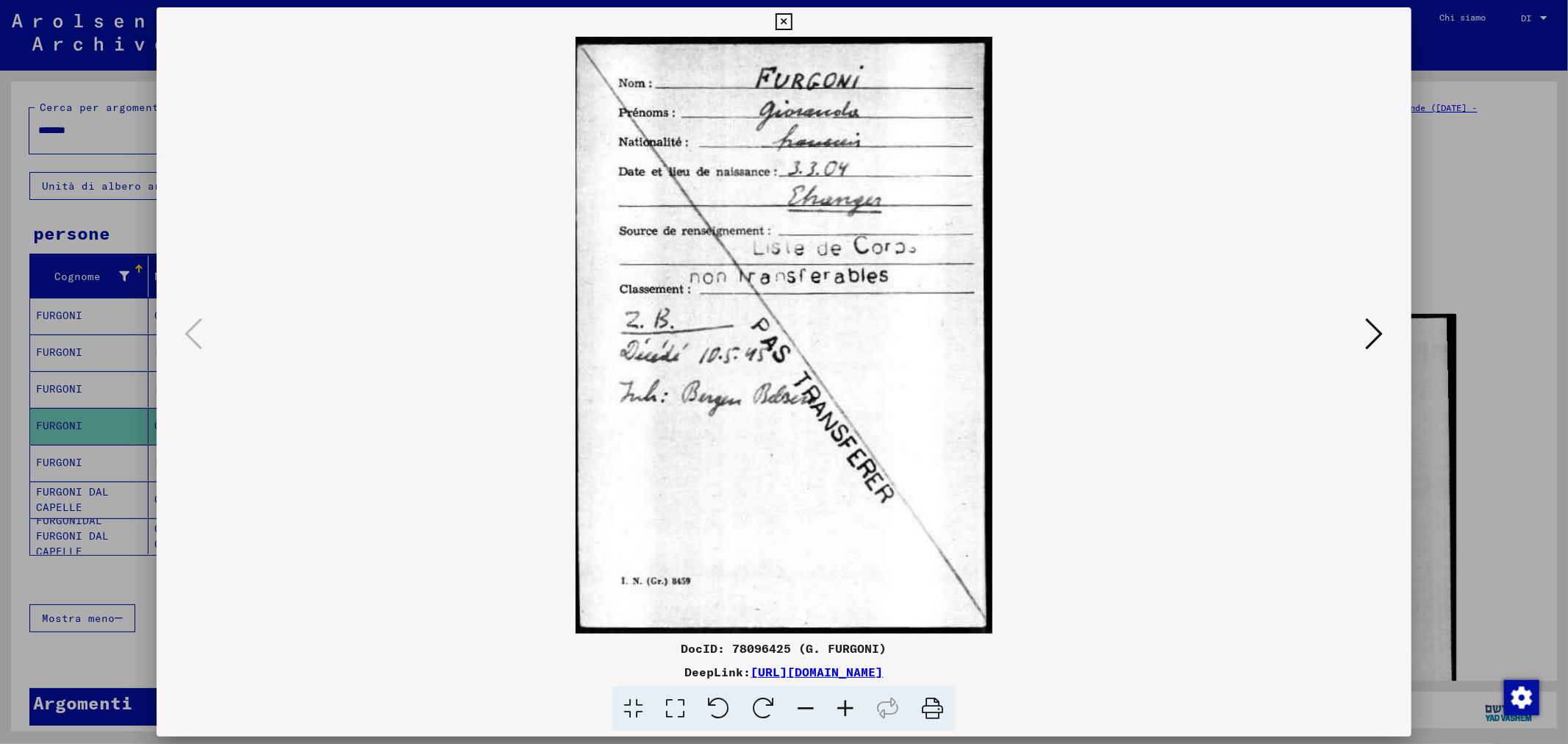
click at [1491, 230] on div at bounding box center [784, 372] width 1568 height 744
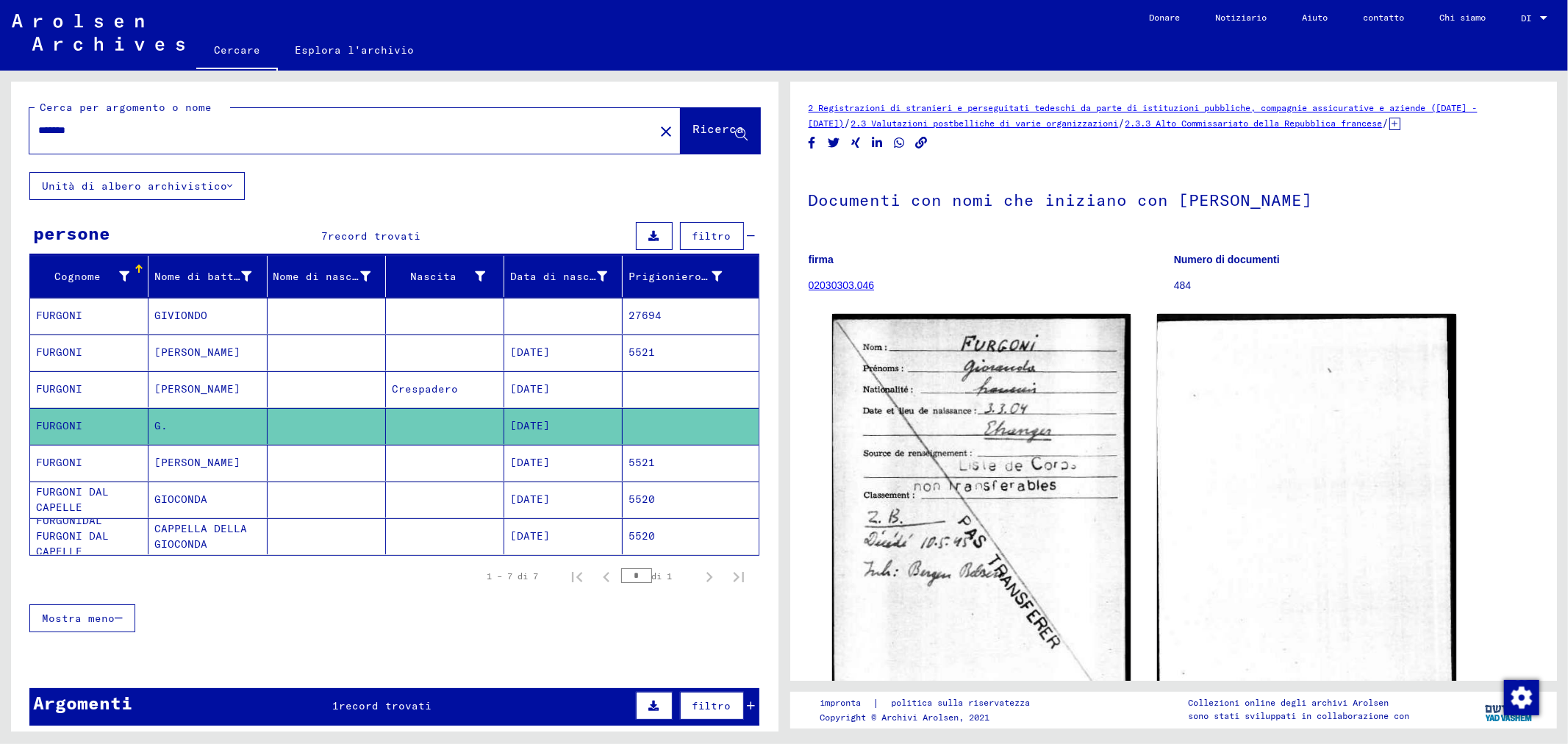
click at [583, 390] on mat-cell "[DATE]" at bounding box center [563, 389] width 118 height 36
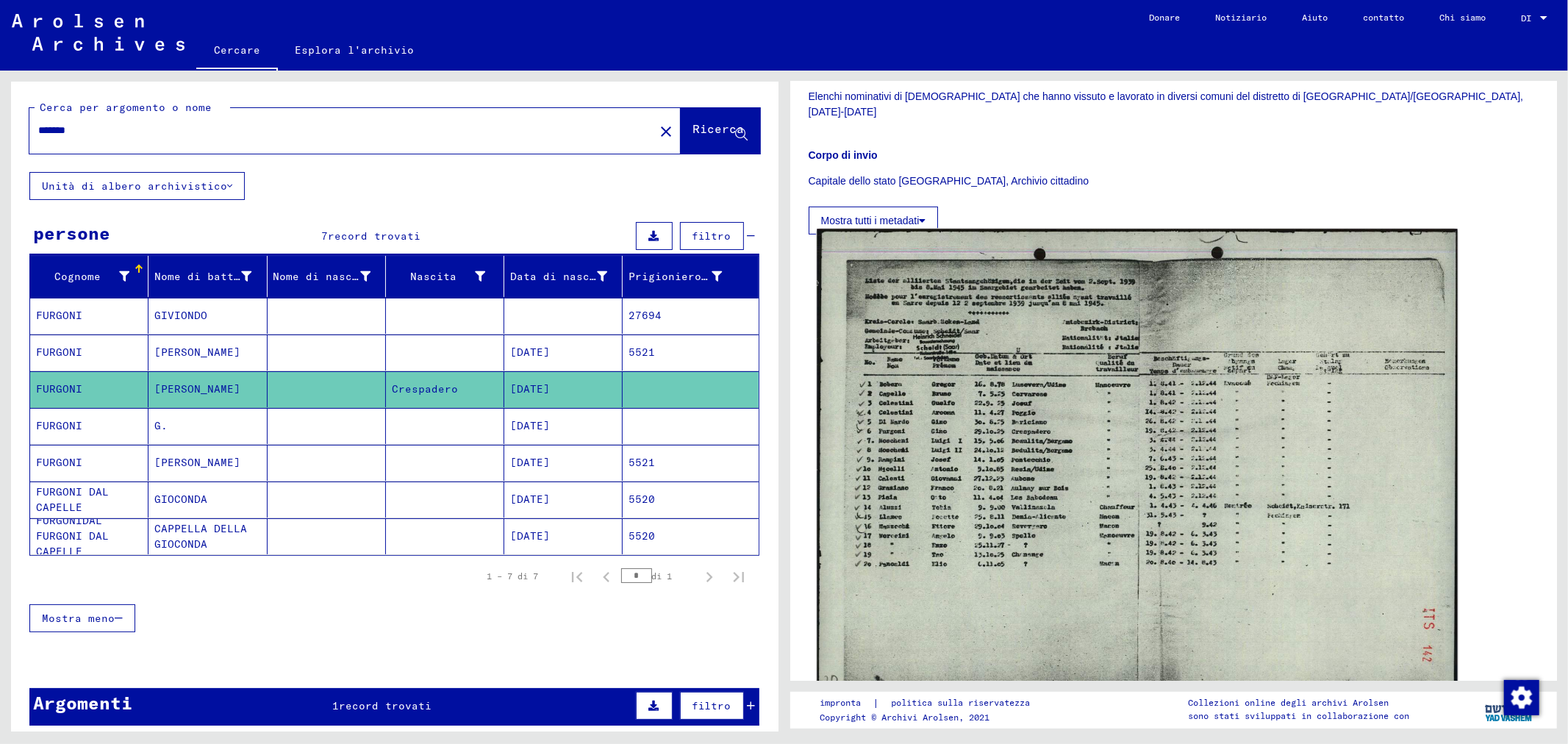
click at [1033, 395] on img at bounding box center [1136, 465] width 640 height 471
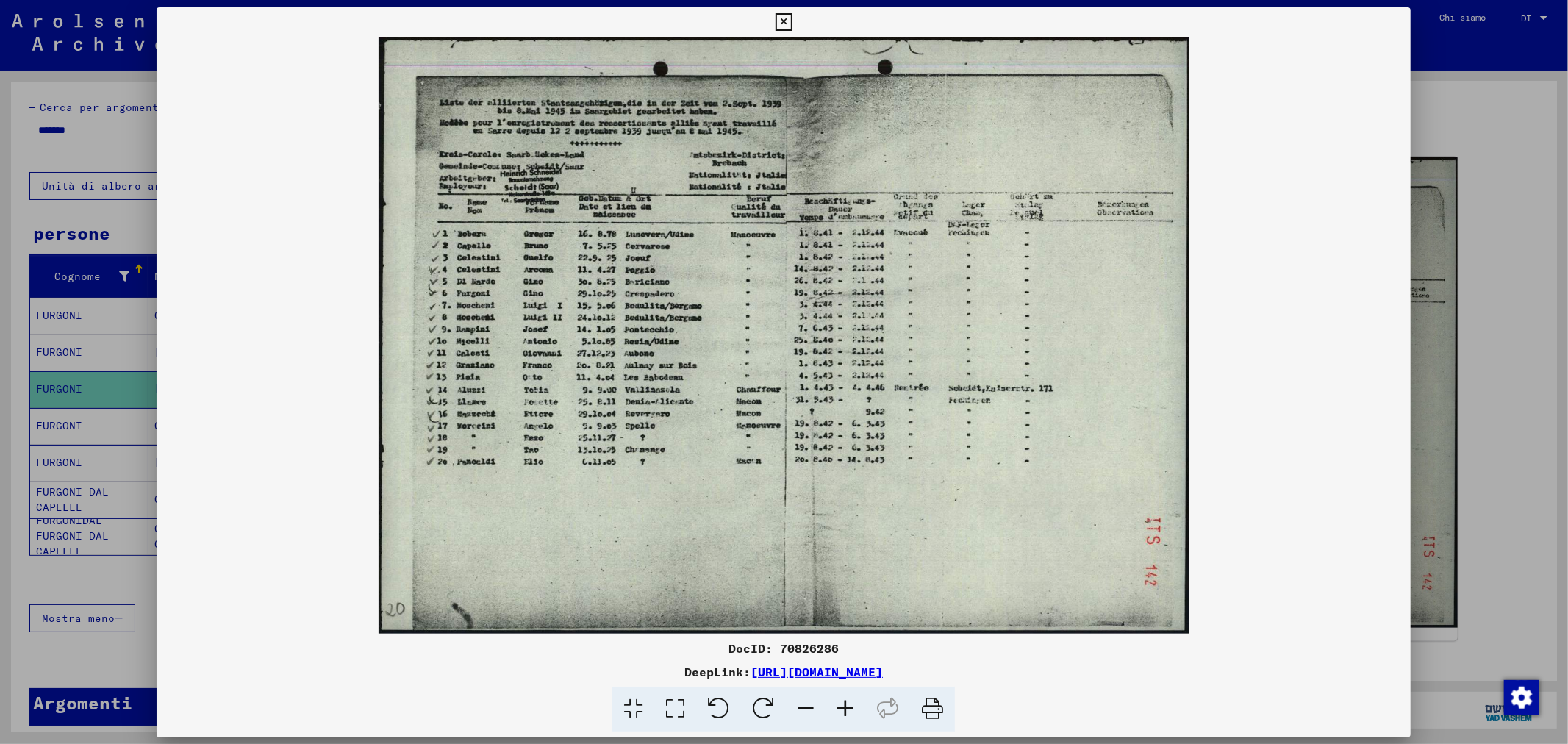
scroll to position [408, 0]
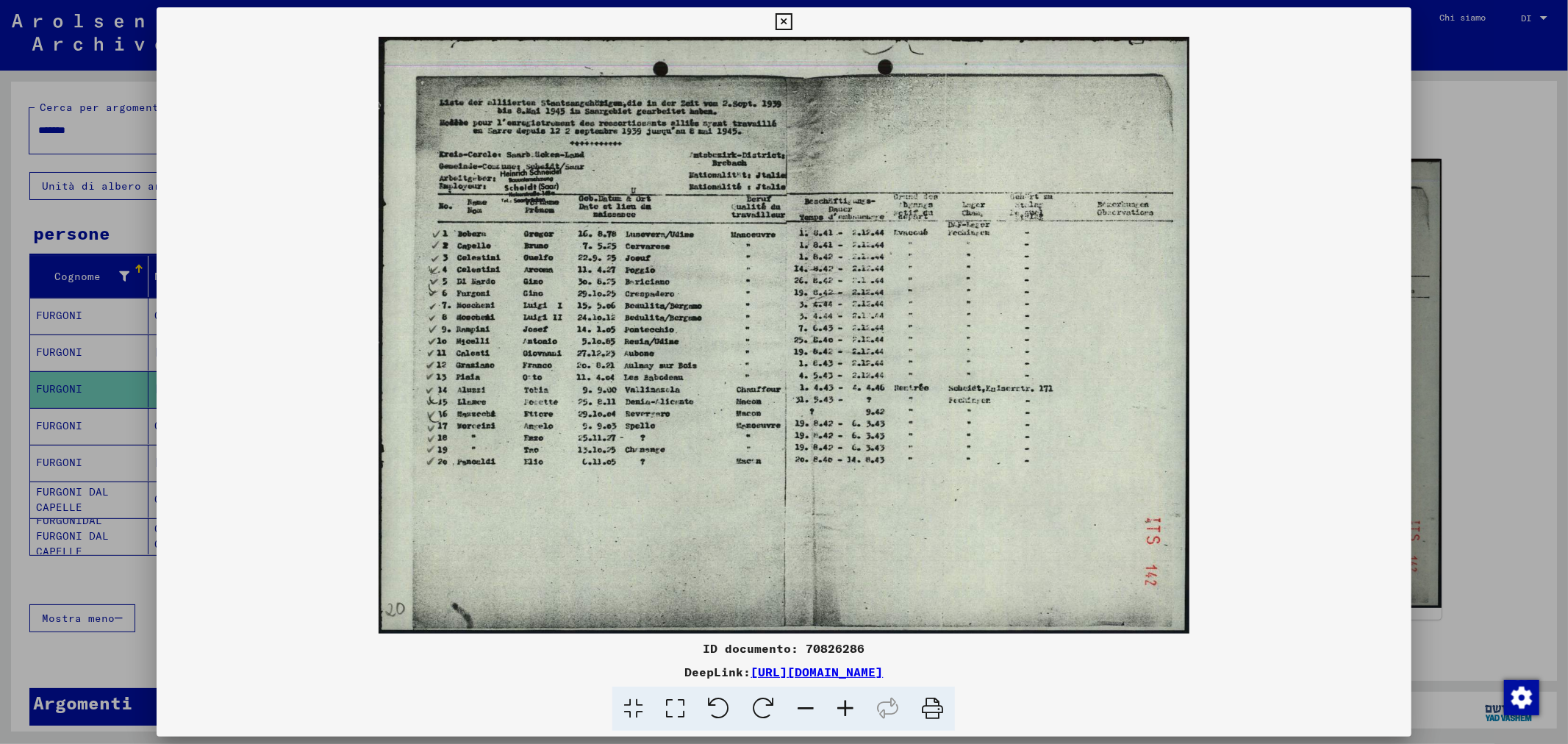
click at [677, 706] on icon at bounding box center [675, 709] width 42 height 45
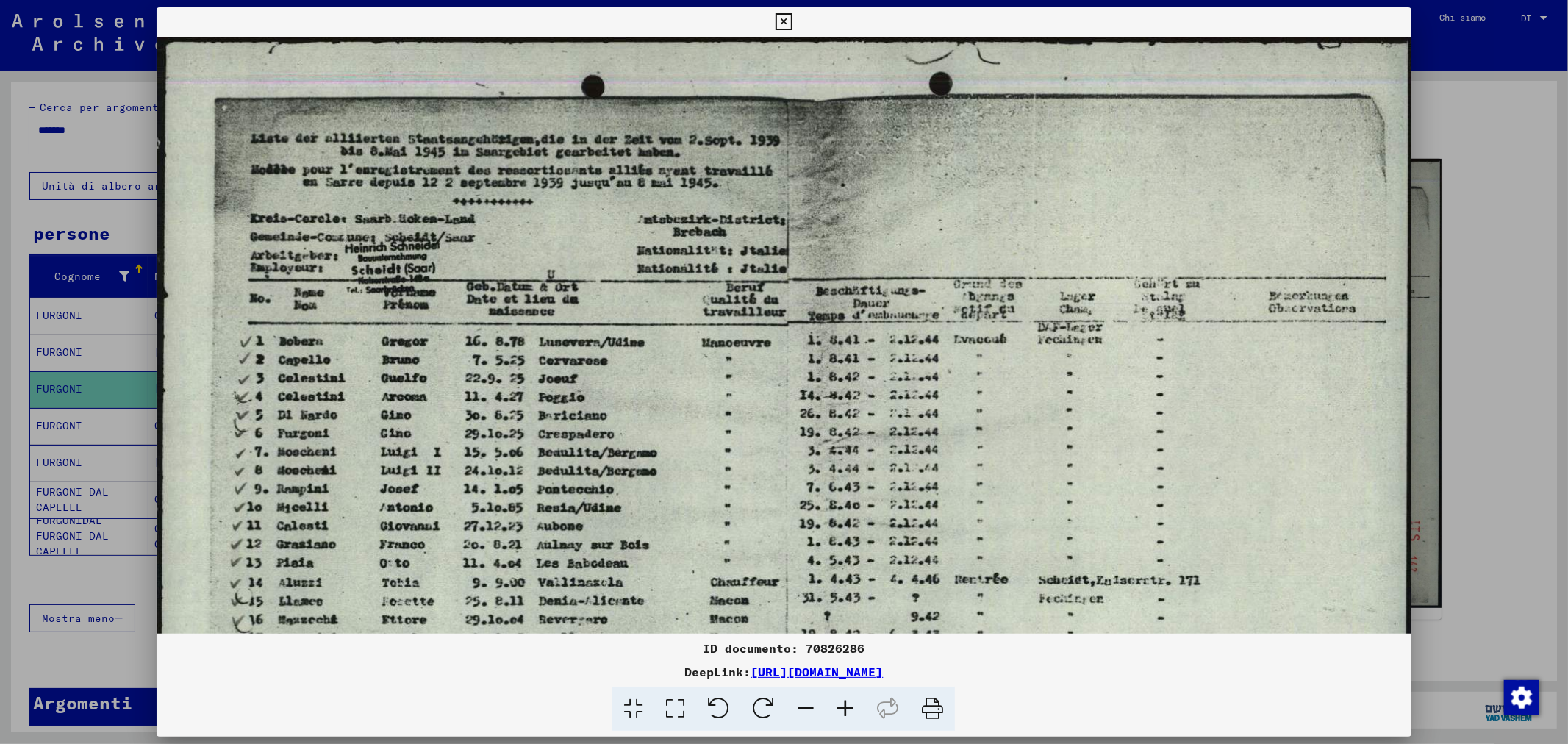
click at [841, 702] on icon at bounding box center [846, 709] width 40 height 45
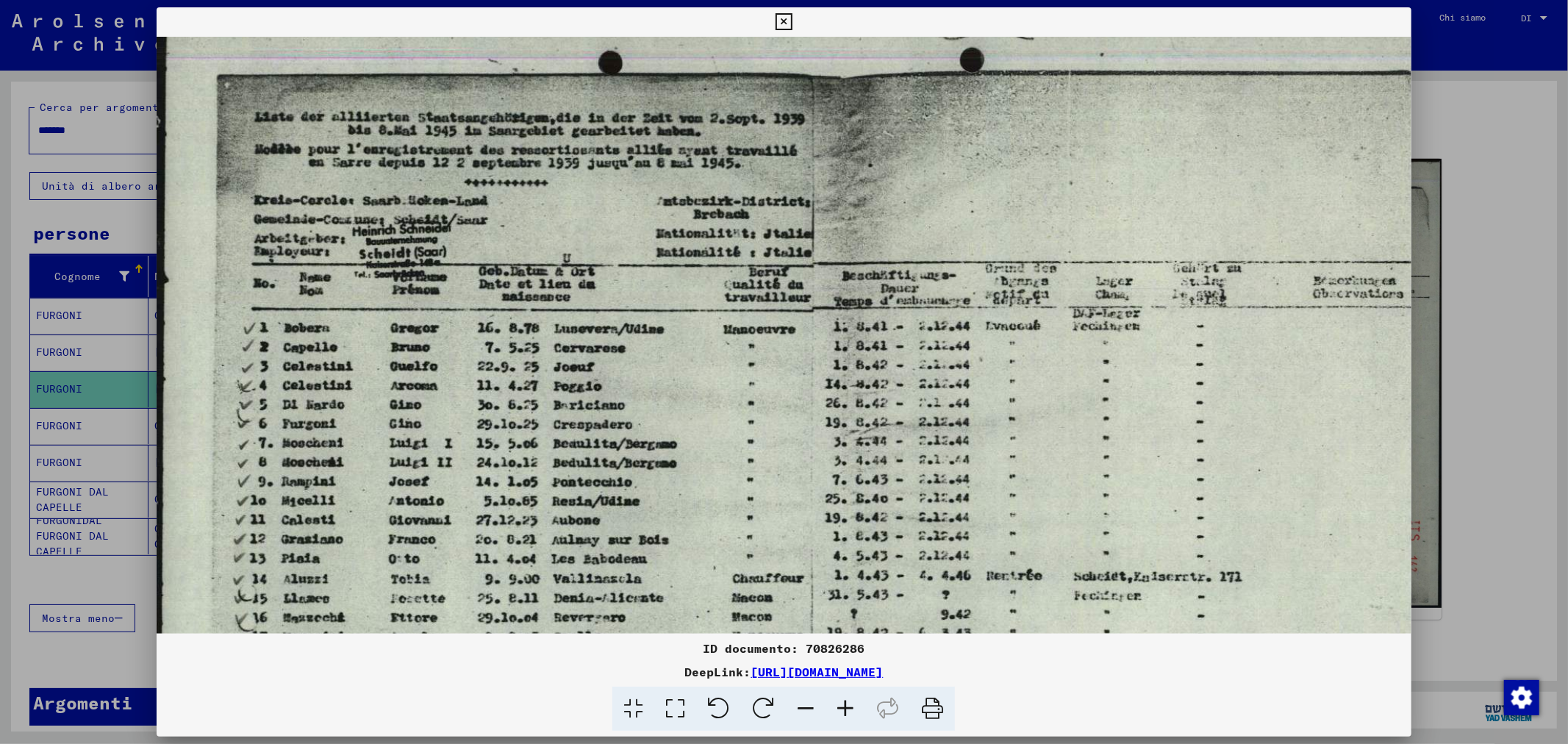
scroll to position [28, 0]
drag, startPoint x: 356, startPoint y: 439, endPoint x: 358, endPoint y: 414, distance: 25.1
click at [358, 414] on img at bounding box center [809, 489] width 1305 height 960
click at [1456, 128] on div at bounding box center [784, 372] width 1568 height 744
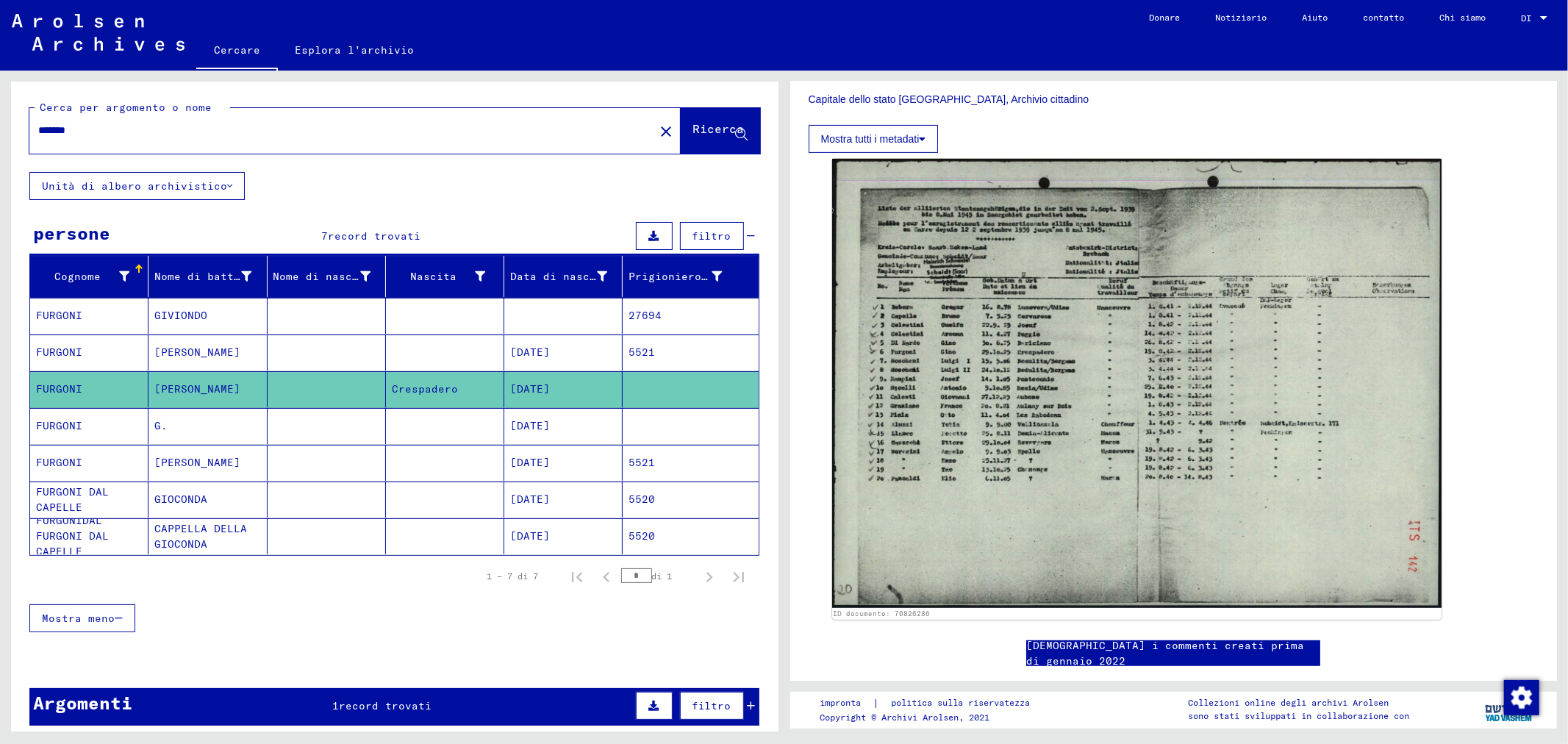
click at [192, 496] on font "GIOCONDA" at bounding box center [181, 499] width 53 height 13
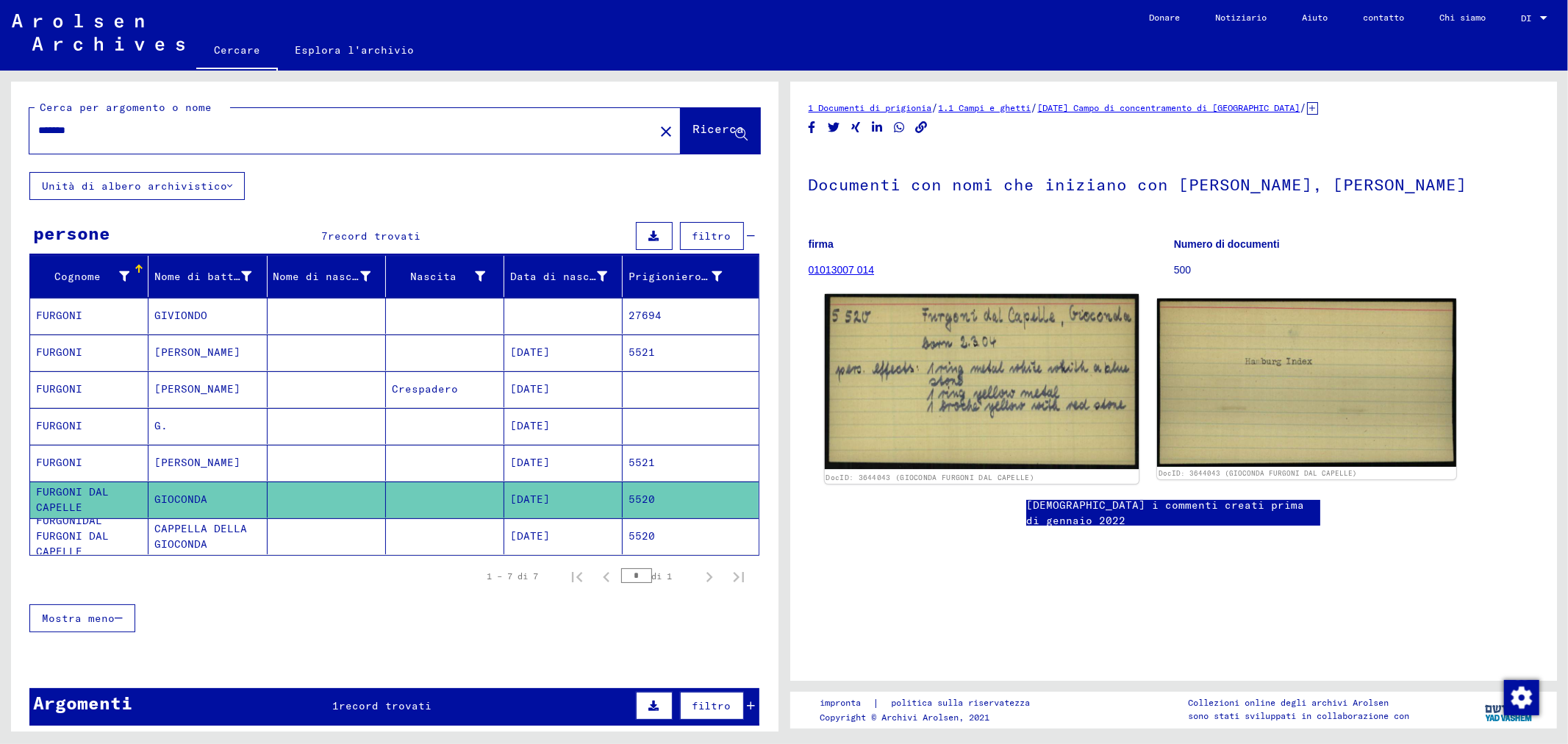
click at [969, 384] on img at bounding box center [980, 381] width 314 height 176
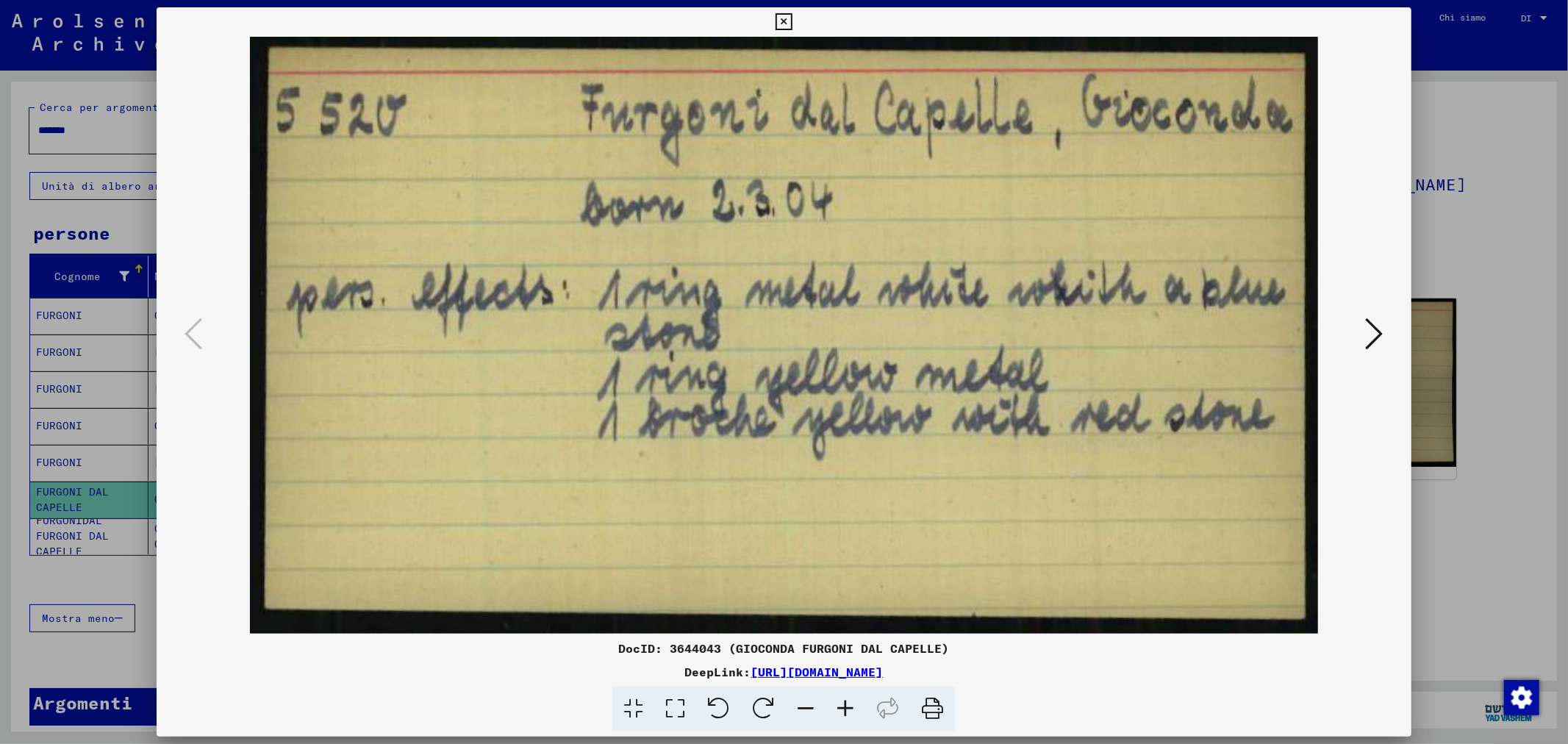
drag, startPoint x: 1087, startPoint y: 667, endPoint x: 596, endPoint y: 672, distance: 491.0
click at [596, 672] on div "DeepLink: [URL][DOMAIN_NAME]" at bounding box center [783, 672] width 1254 height 17
copy div "[URL][DOMAIN_NAME]"
click at [1440, 230] on div at bounding box center [784, 372] width 1568 height 744
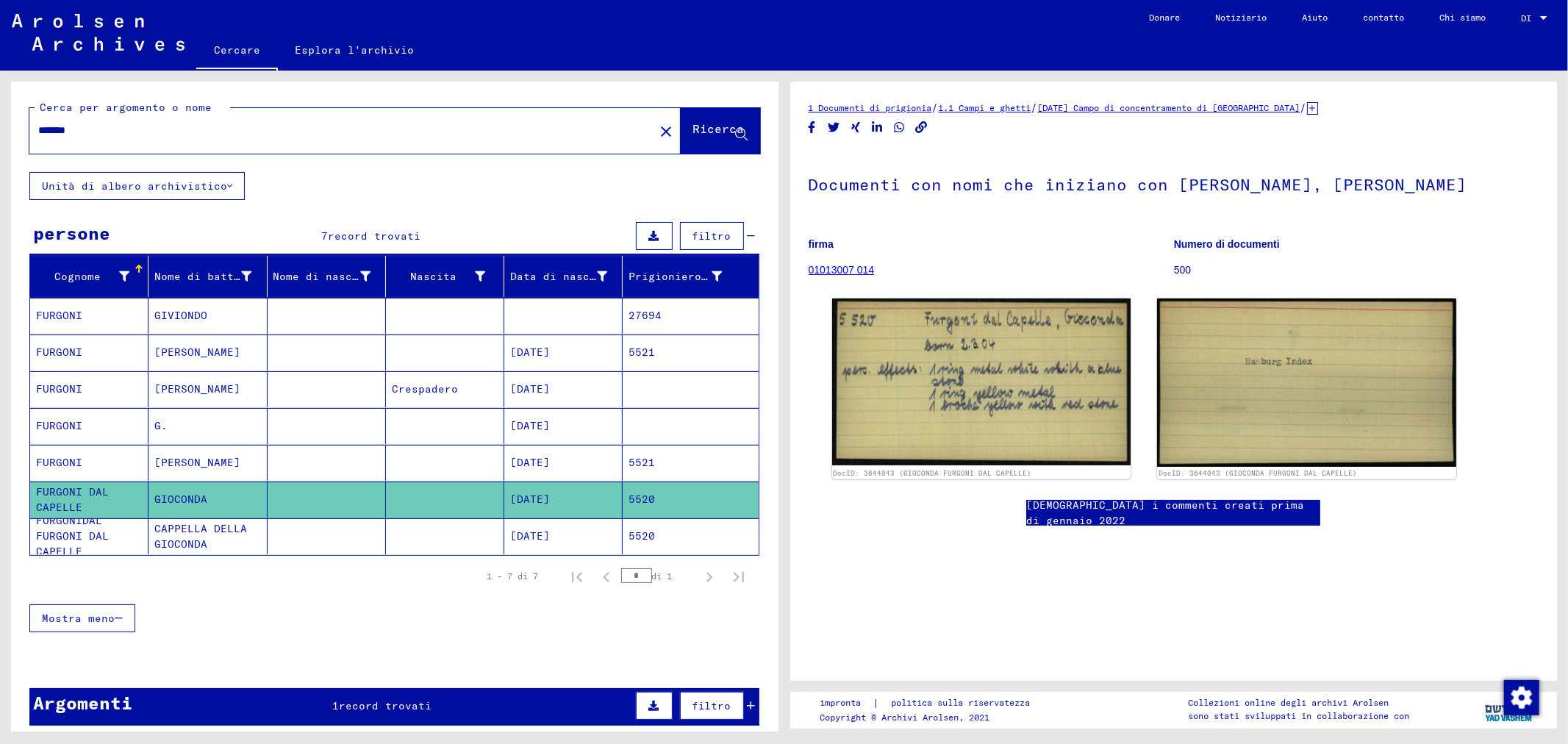
click at [513, 542] on font "[DATE]" at bounding box center [530, 536] width 40 height 13
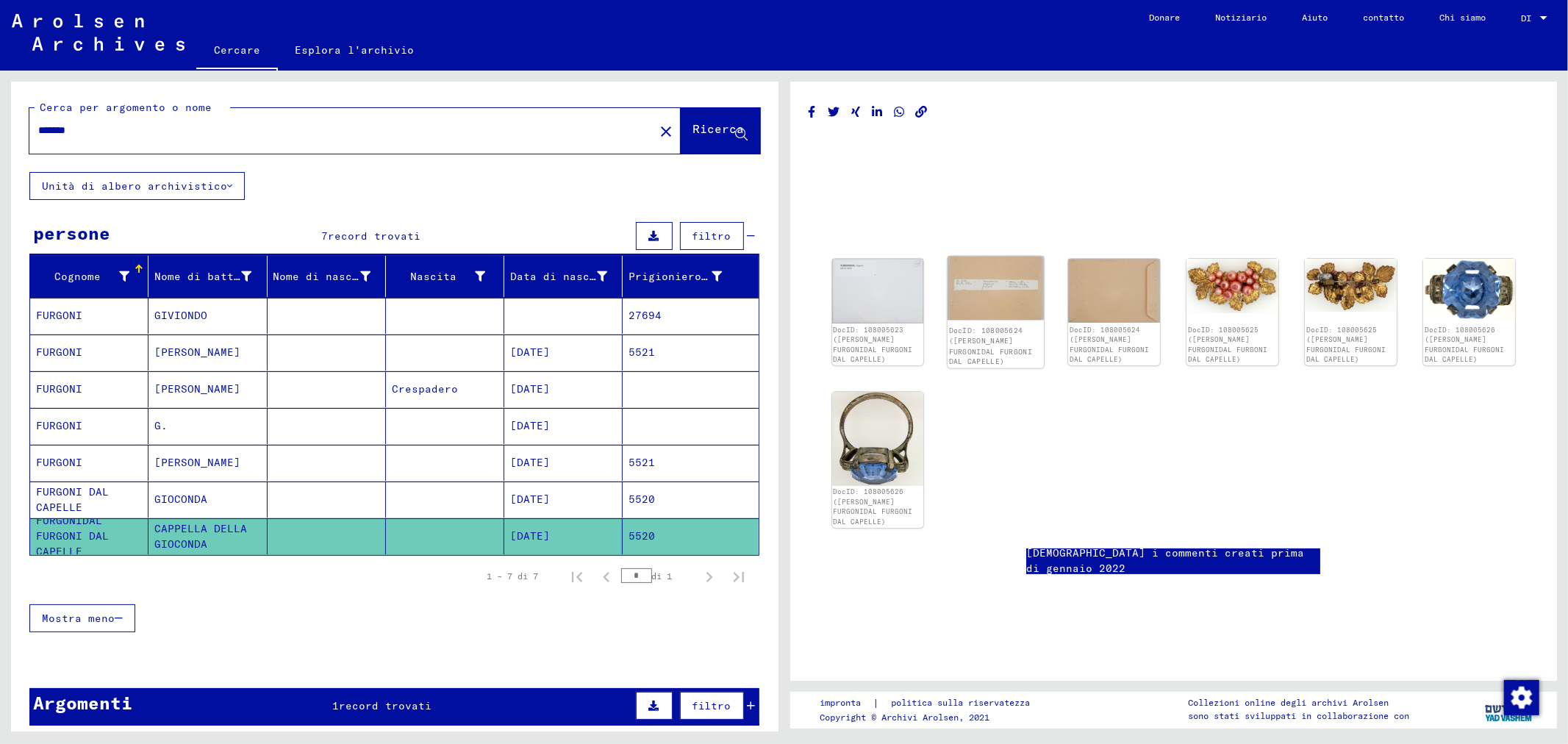
click at [987, 296] on img at bounding box center [996, 288] width 97 height 64
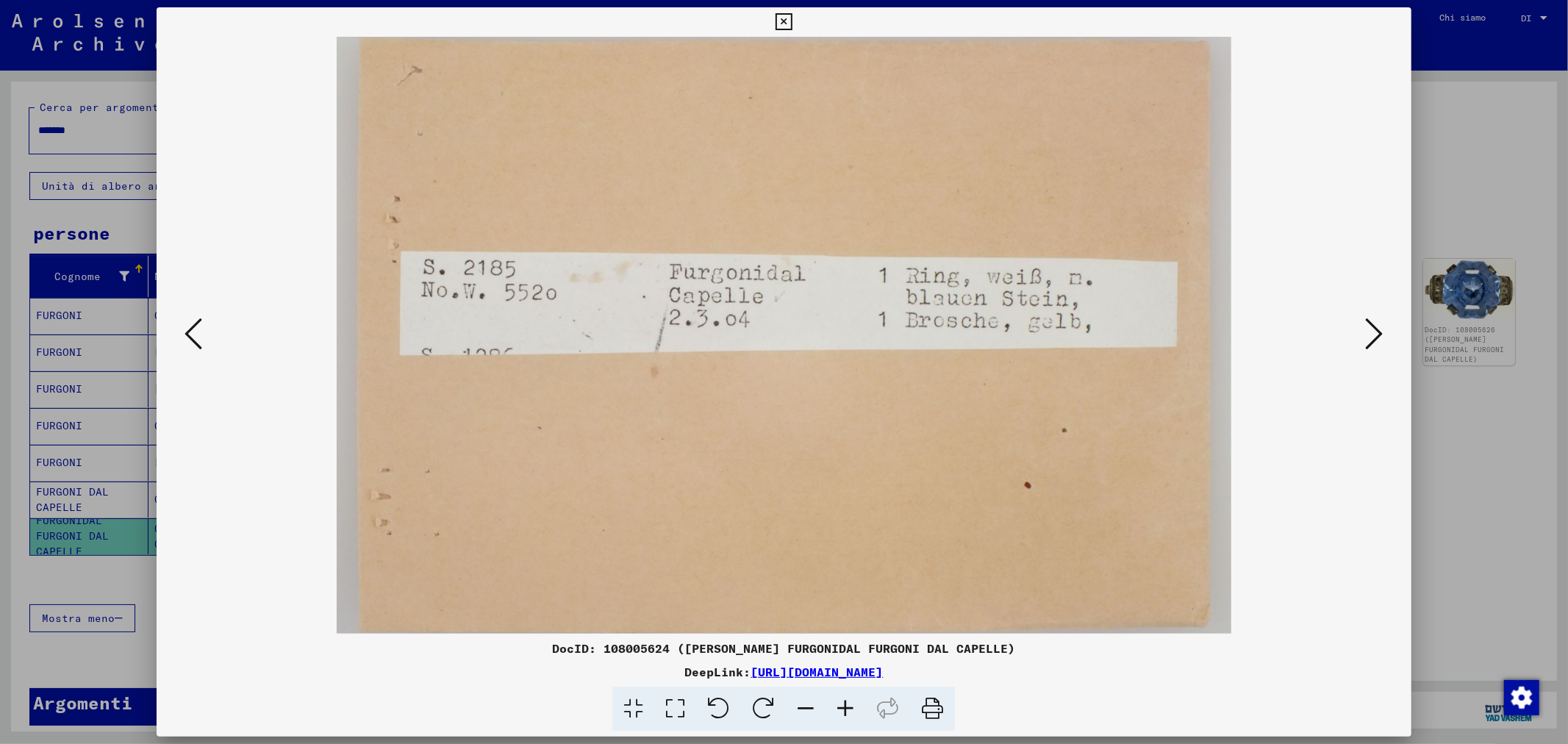
drag, startPoint x: 1067, startPoint y: 670, endPoint x: 591, endPoint y: 673, distance: 476.0
click at [591, 673] on div "DeepLink: [URL][DOMAIN_NAME]" at bounding box center [783, 672] width 1254 height 17
copy font "[URL][DOMAIN_NAME]"
click at [1465, 171] on div at bounding box center [784, 372] width 1568 height 744
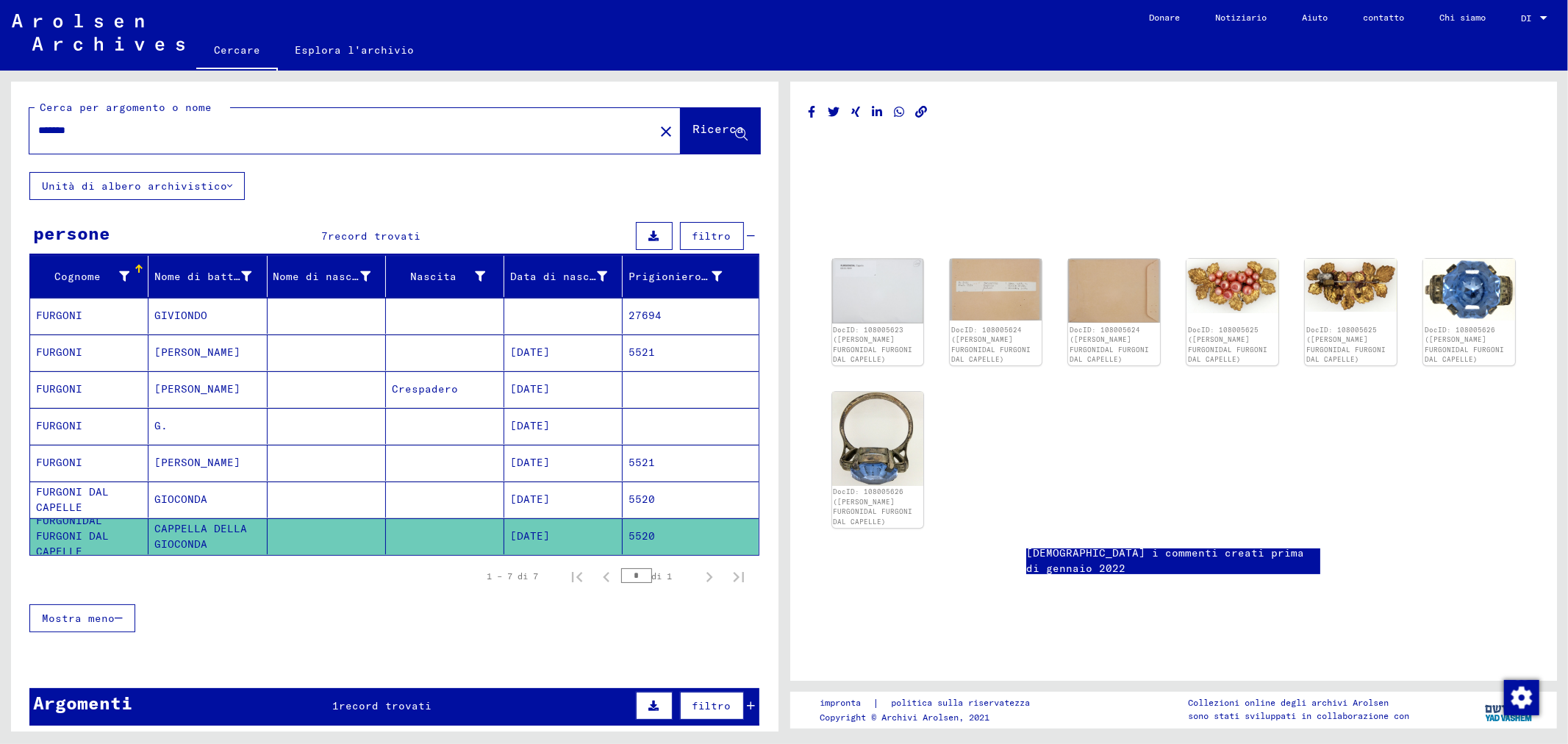
click at [351, 494] on mat-cell at bounding box center [327, 499] width 118 height 36
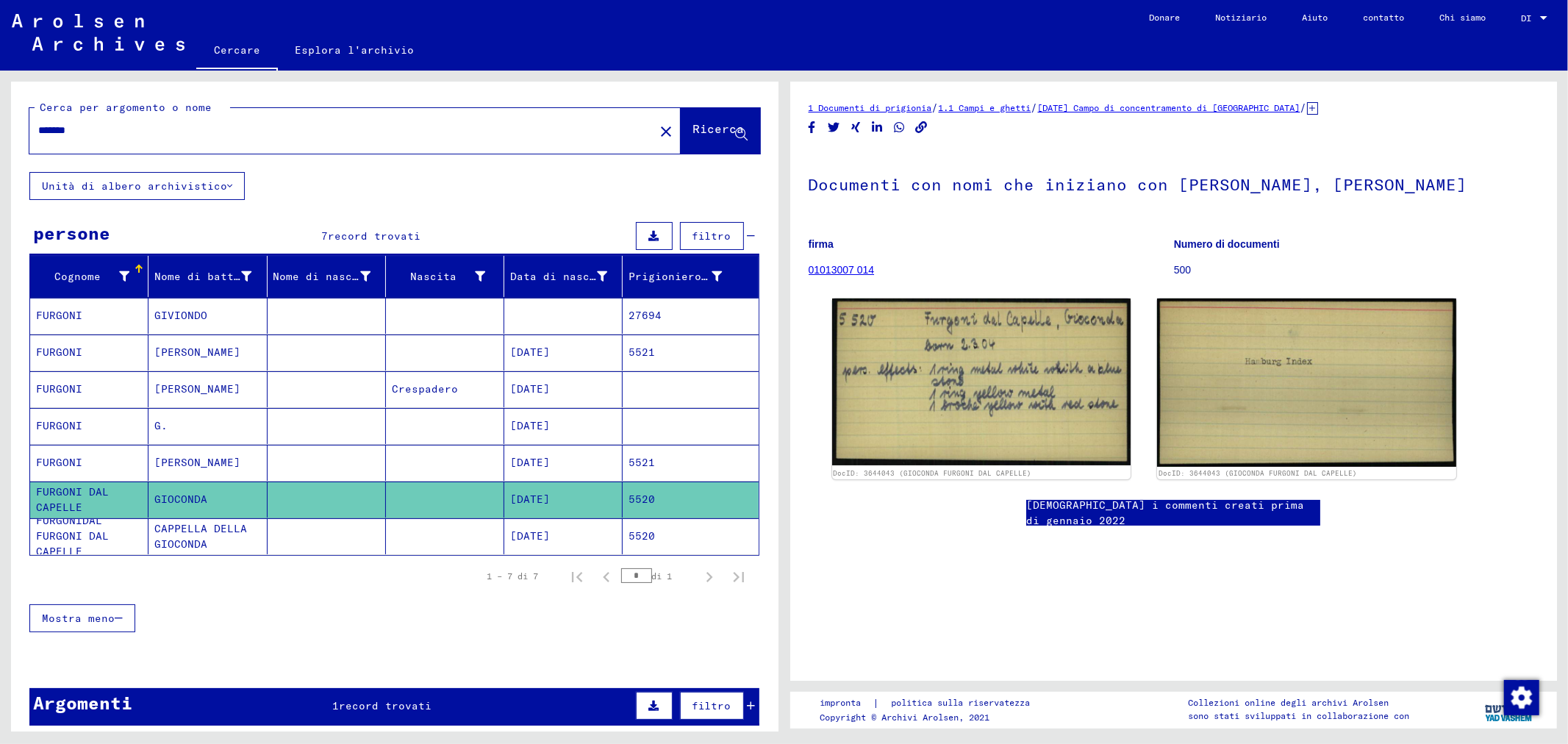
click at [349, 315] on mat-cell at bounding box center [327, 315] width 118 height 36
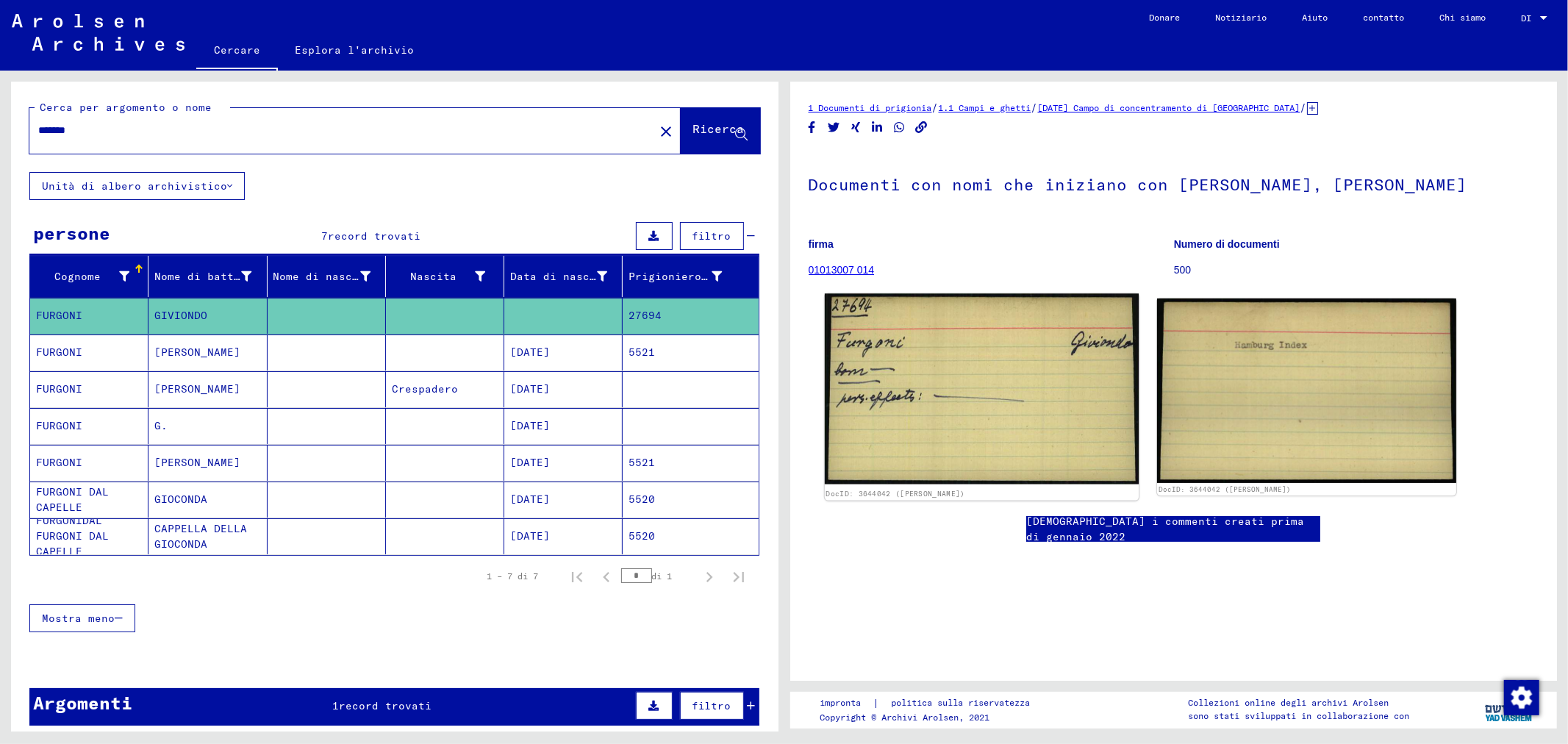
click at [1001, 379] on img at bounding box center [980, 389] width 314 height 191
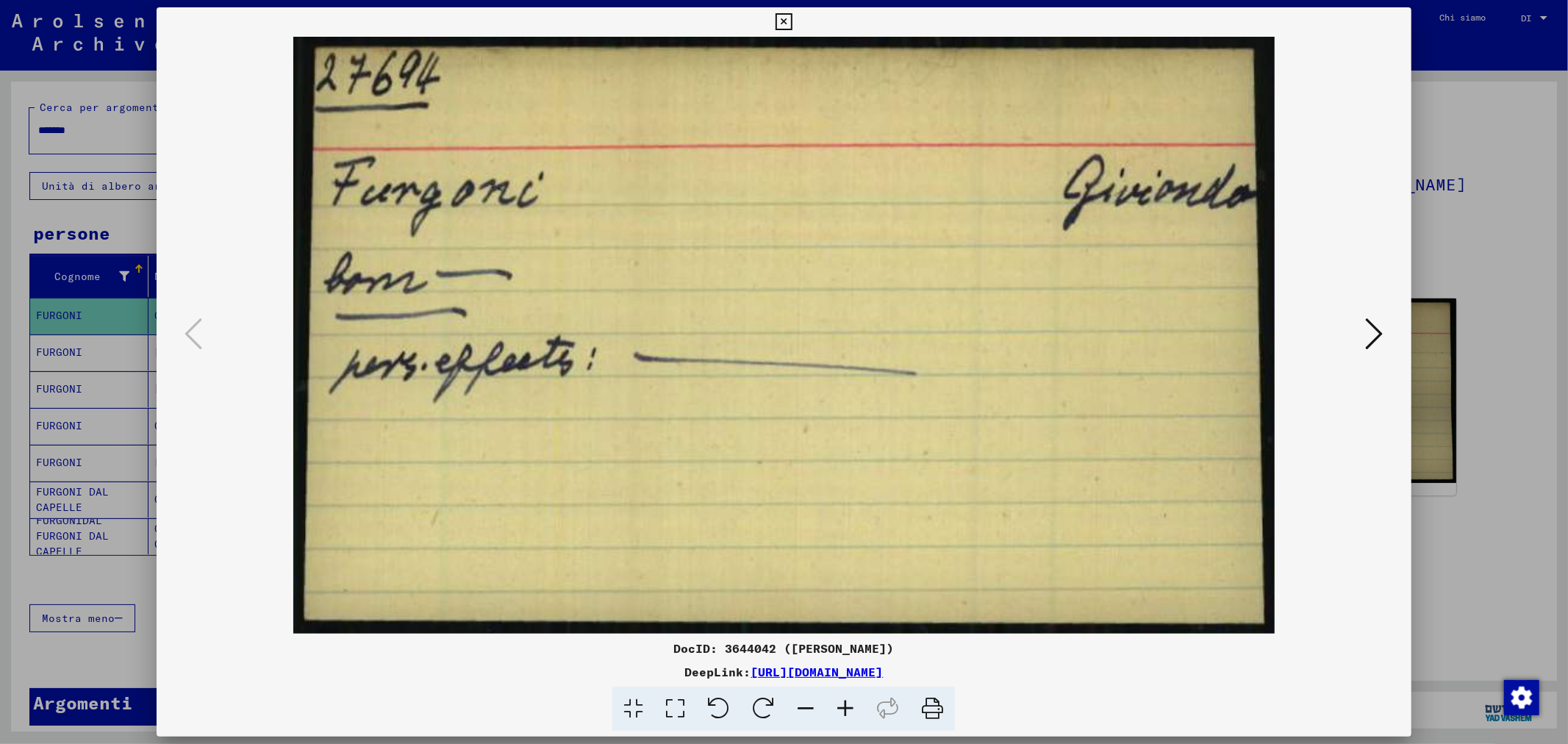
drag, startPoint x: 1062, startPoint y: 670, endPoint x: 599, endPoint y: 674, distance: 463.0
click at [599, 674] on div "DeepLink: [URL][DOMAIN_NAME]" at bounding box center [783, 672] width 1254 height 17
copy font "[URL][DOMAIN_NAME]"
click at [1471, 146] on div at bounding box center [784, 372] width 1568 height 744
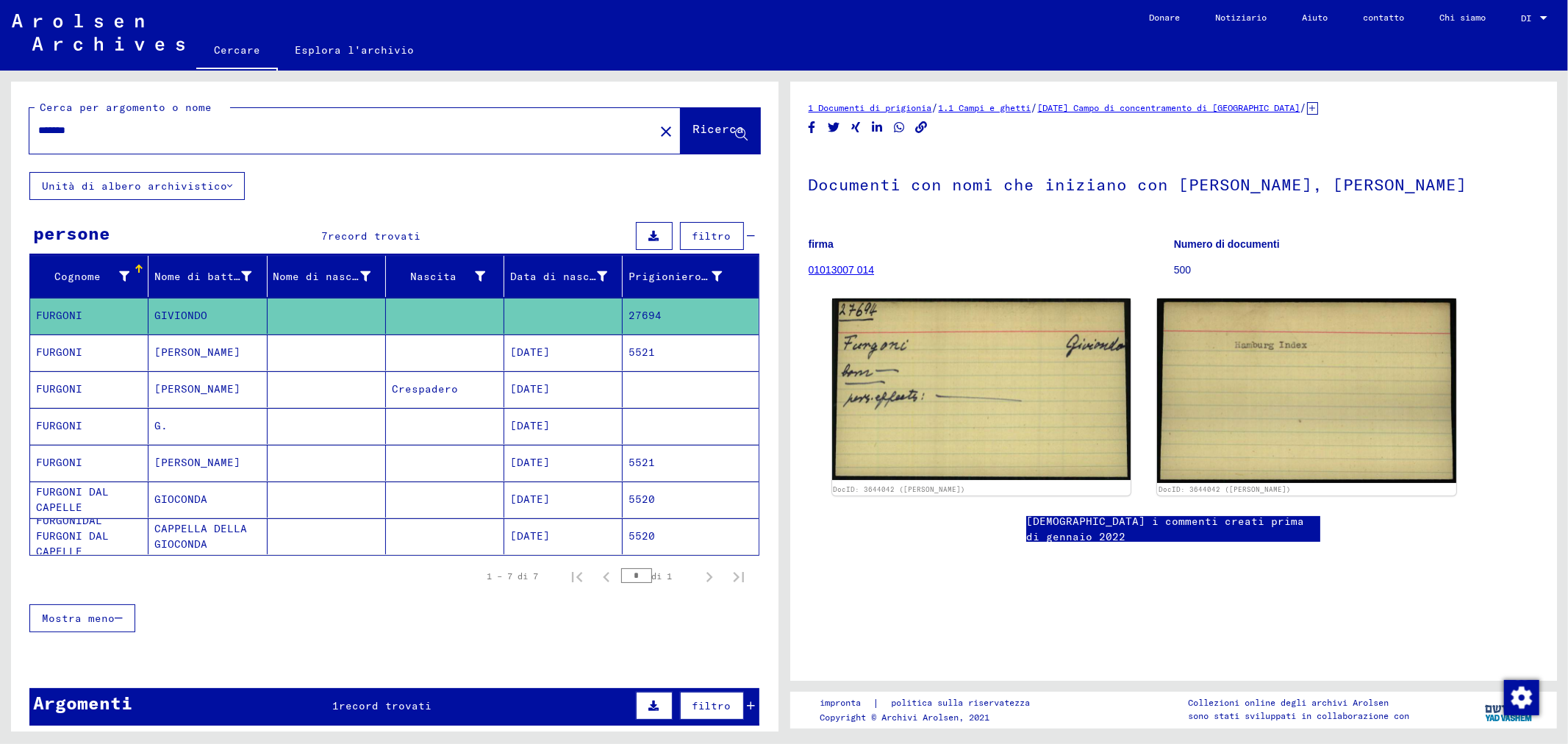
click at [386, 419] on mat-cell at bounding box center [445, 425] width 118 height 36
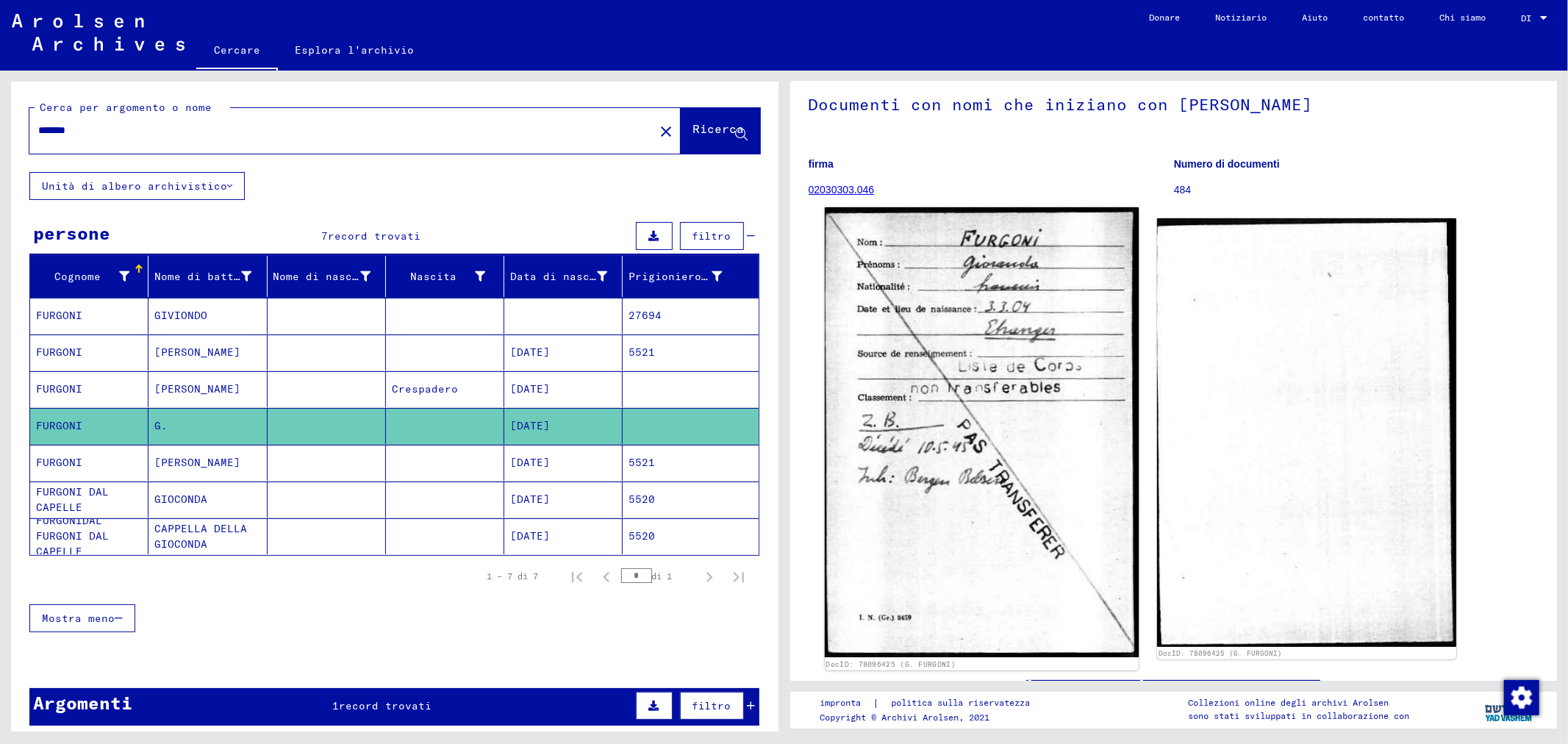
scroll to position [163, 0]
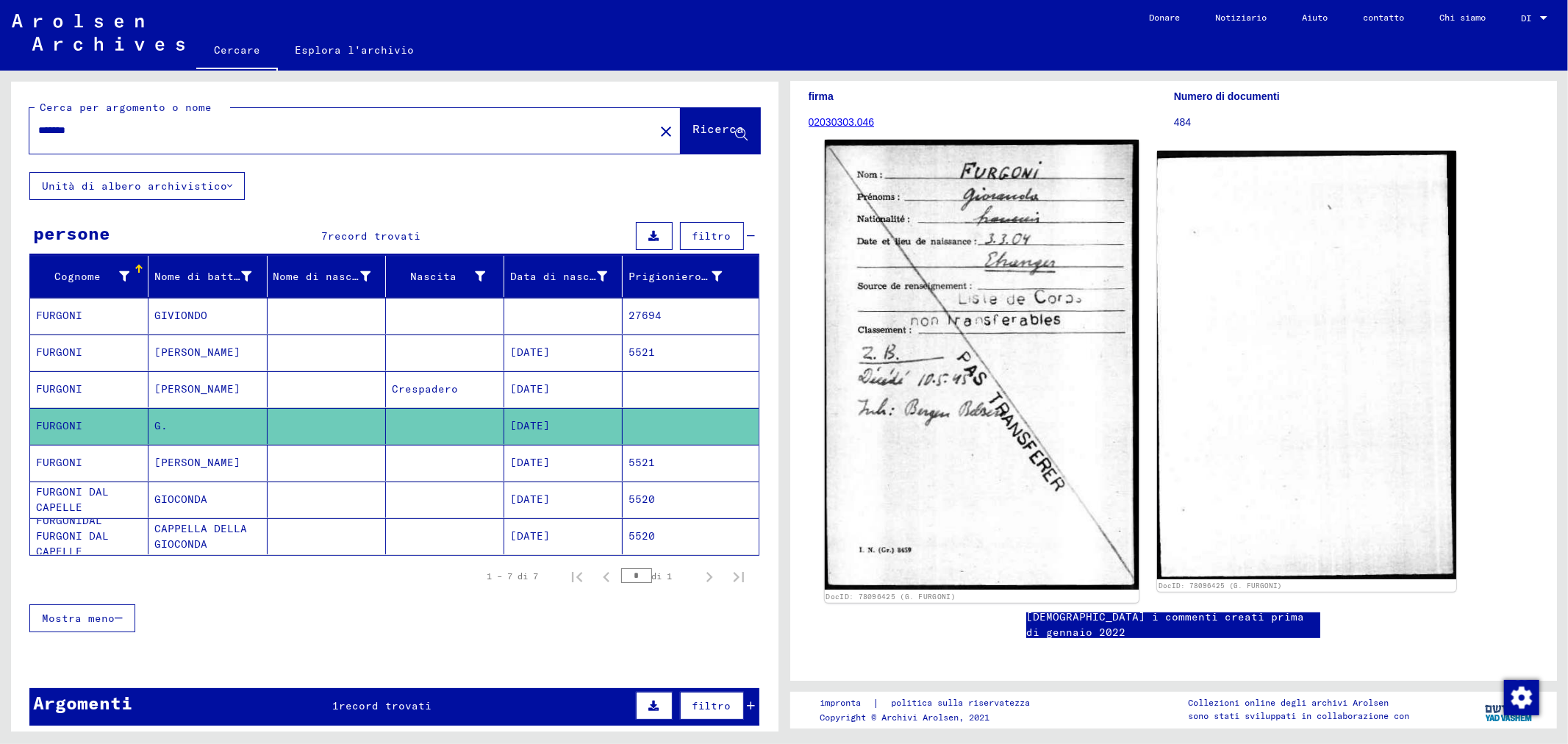
click at [920, 439] on img at bounding box center [980, 365] width 314 height 450
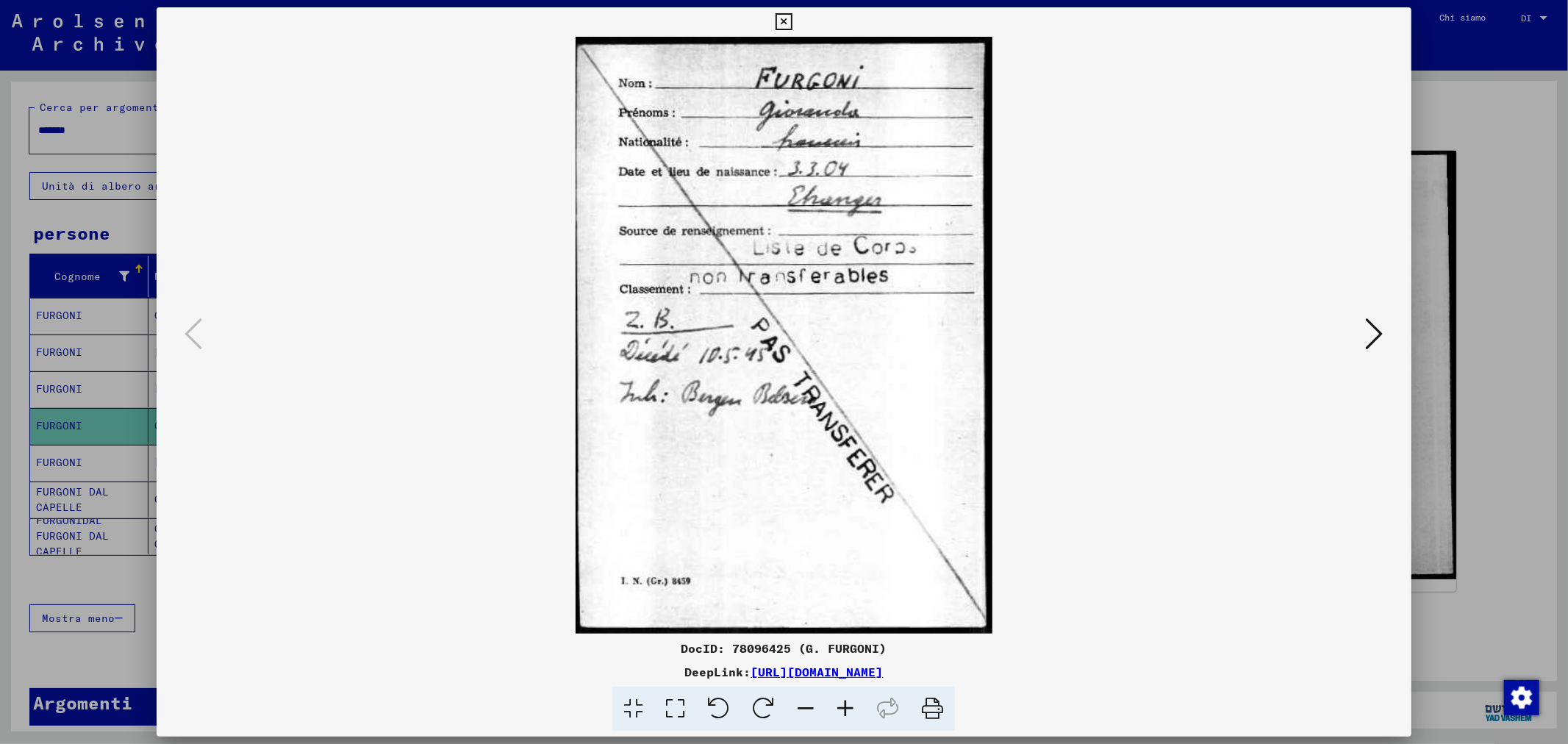
drag, startPoint x: 1071, startPoint y: 674, endPoint x: 596, endPoint y: 673, distance: 475.0
click at [596, 673] on div "DeepLink: [URL][DOMAIN_NAME]" at bounding box center [783, 672] width 1254 height 17
copy font "[URL][DOMAIN_NAME]"
click at [1478, 211] on div at bounding box center [784, 372] width 1568 height 744
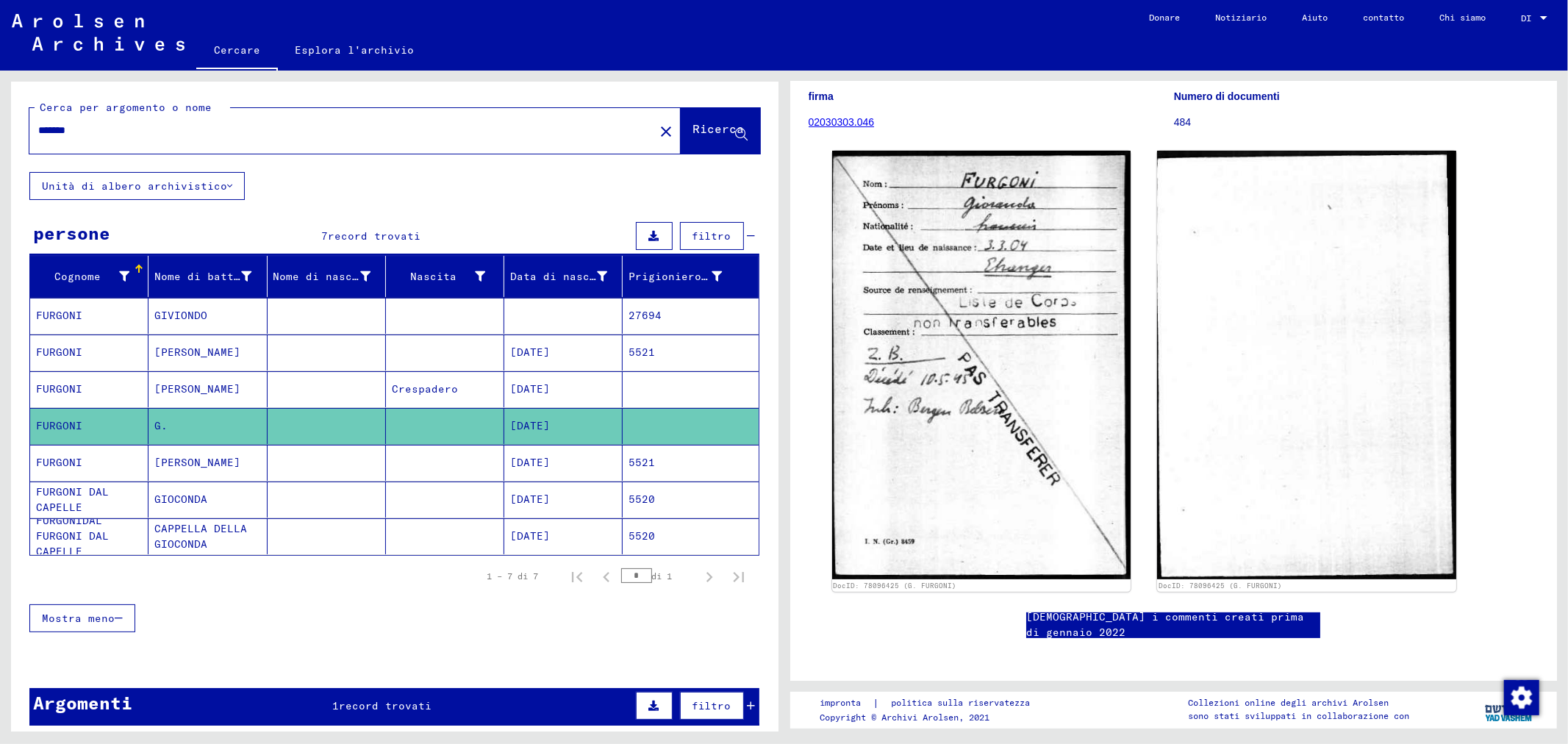
click at [360, 388] on mat-cell at bounding box center [327, 389] width 118 height 36
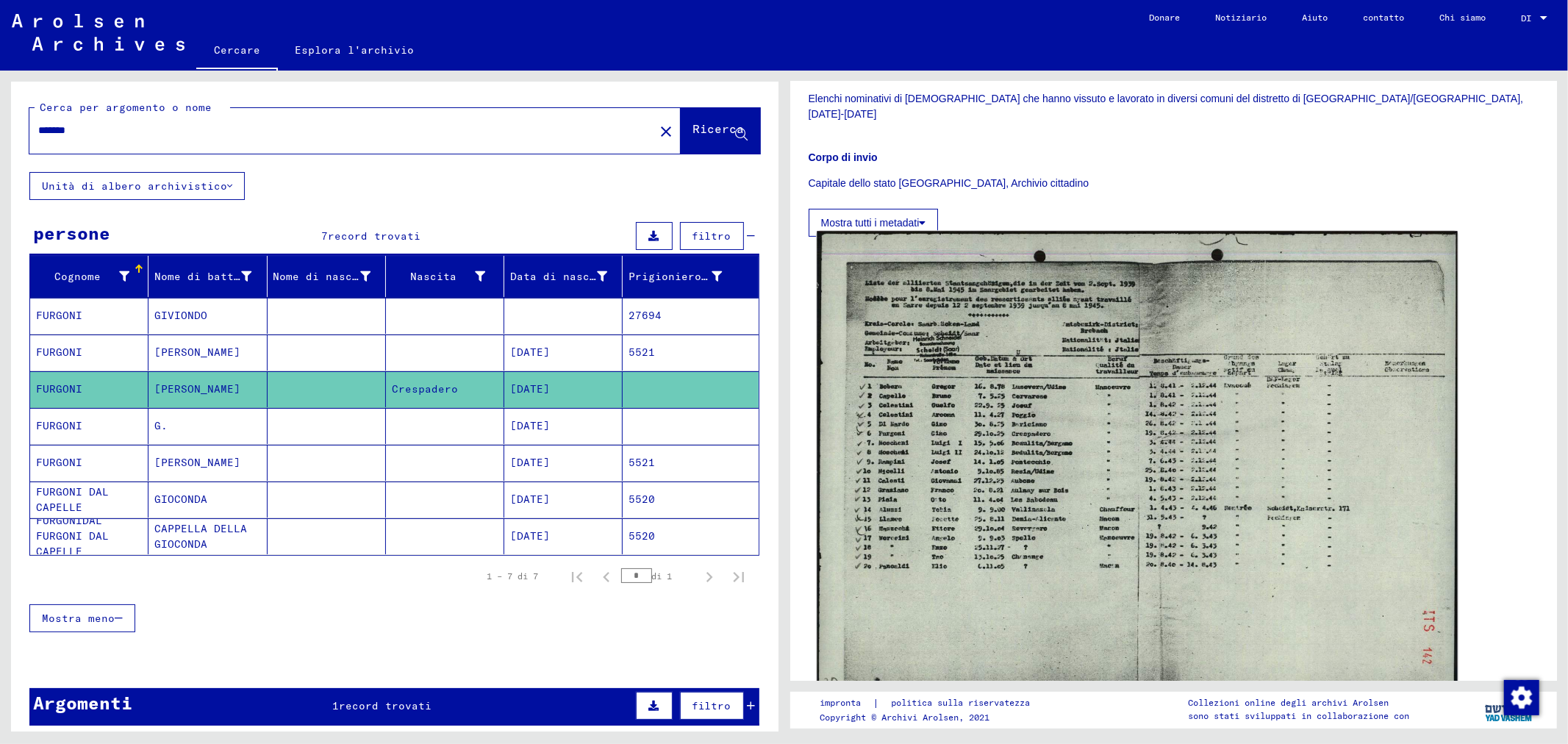
scroll to position [326, 0]
click at [1000, 379] on img at bounding box center [1136, 465] width 640 height 471
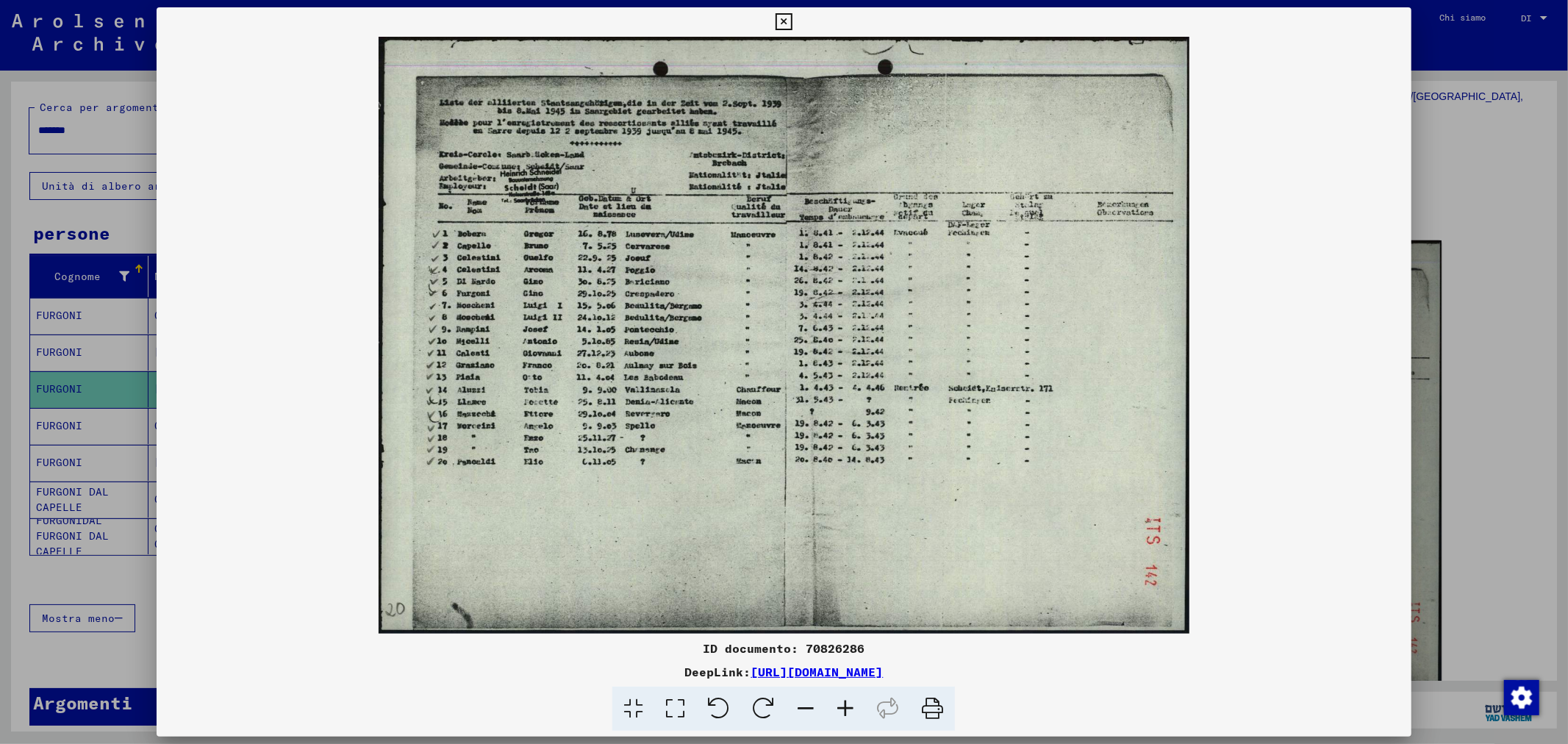
click at [677, 702] on icon at bounding box center [675, 709] width 42 height 45
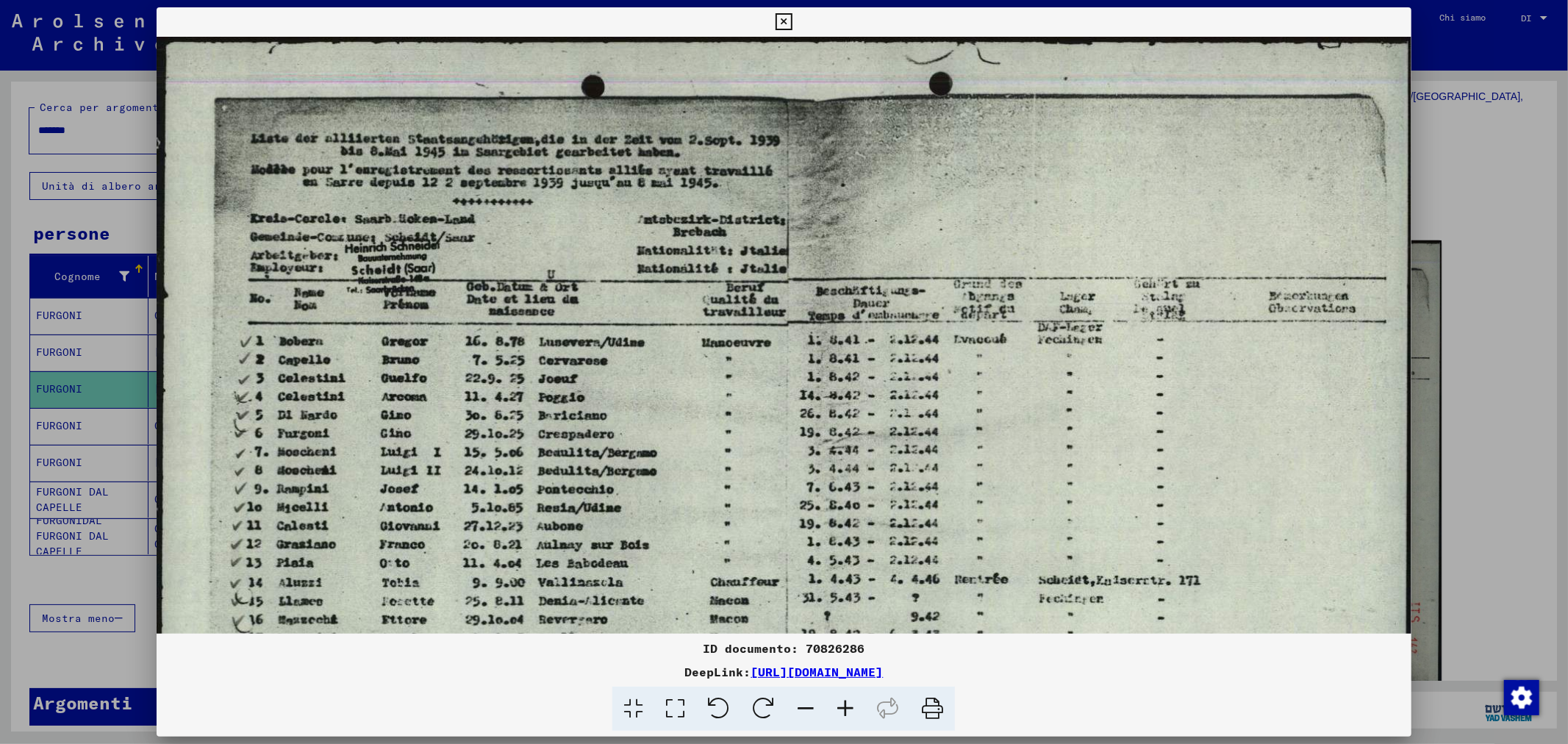
click at [846, 704] on icon at bounding box center [846, 709] width 40 height 45
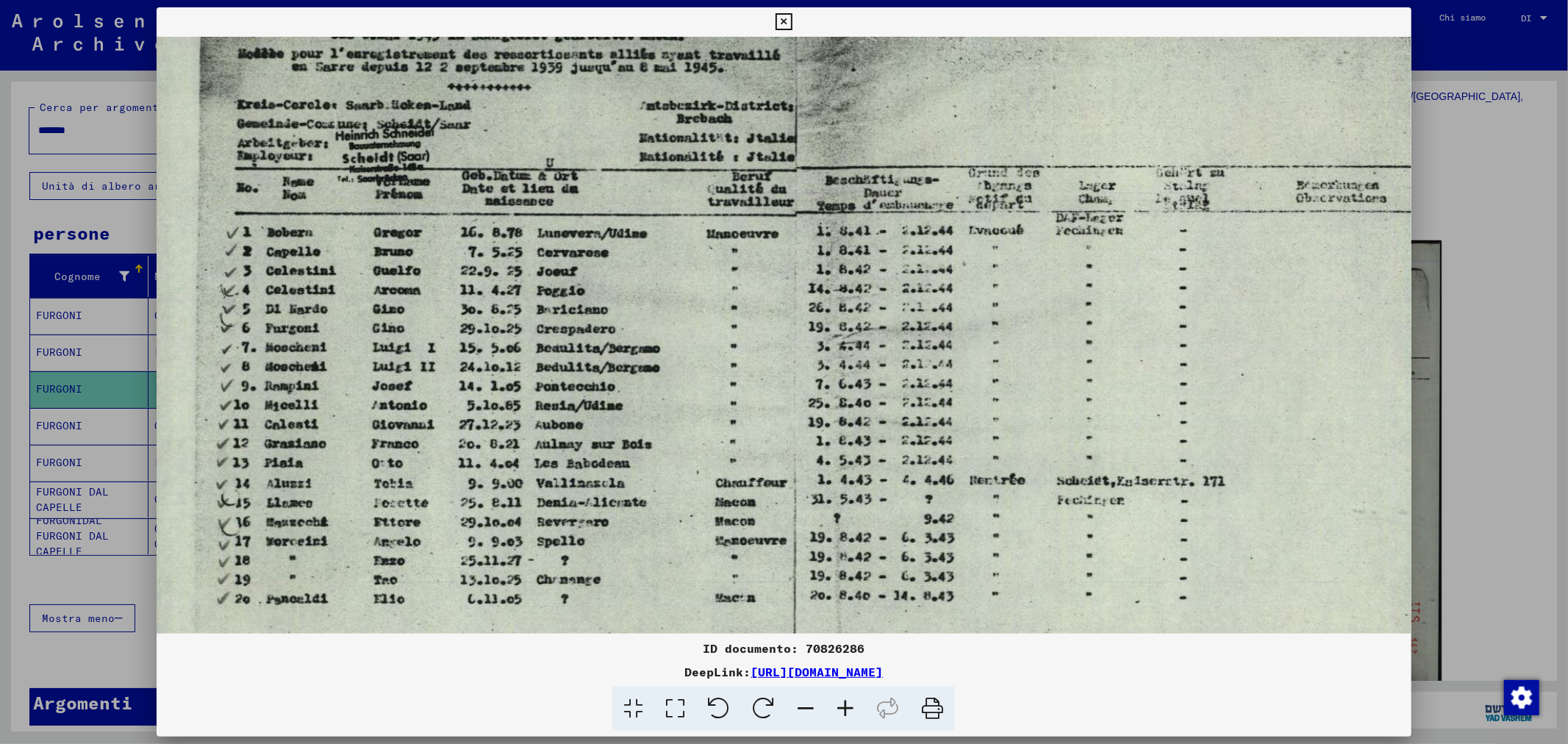
scroll to position [133, 17]
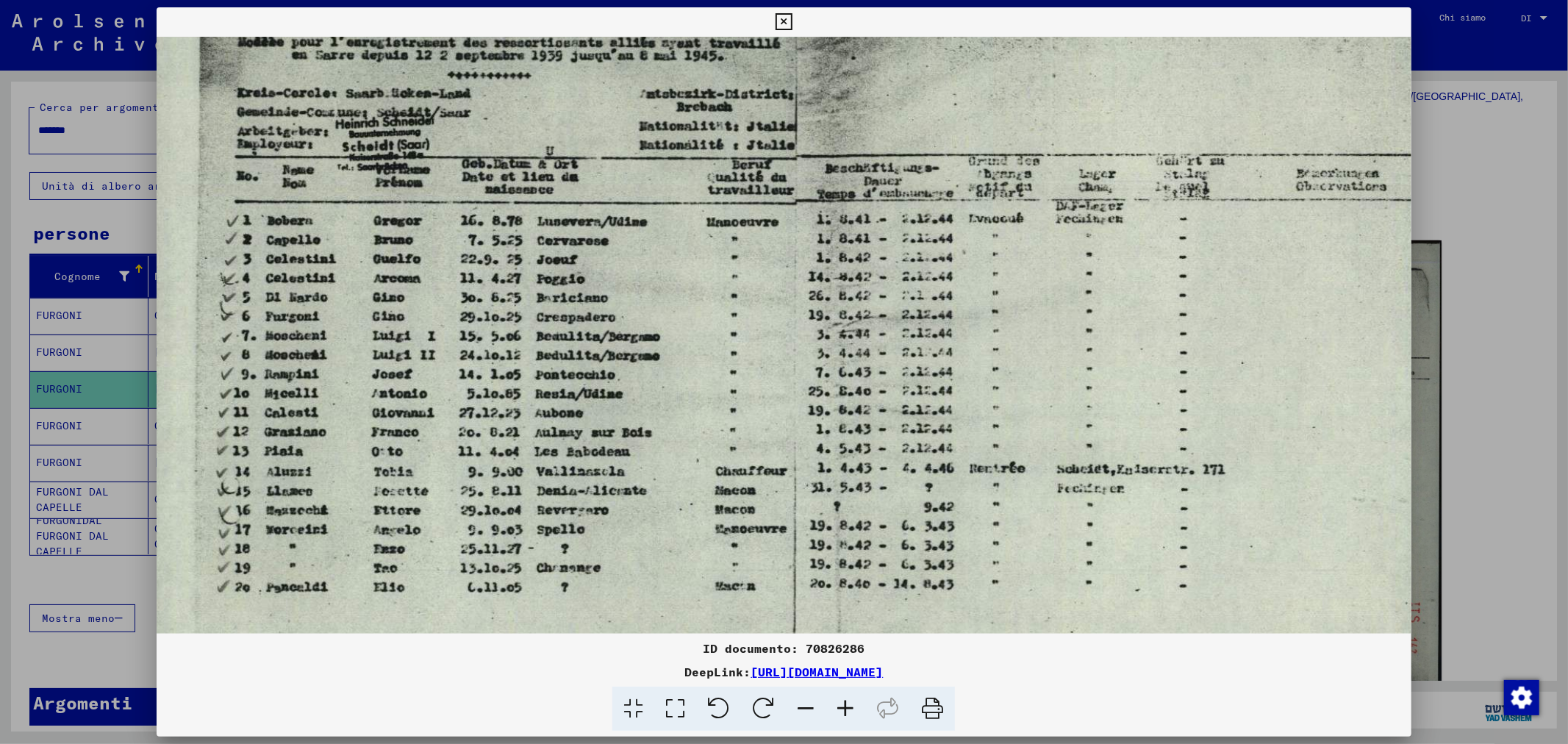
drag, startPoint x: 413, startPoint y: 489, endPoint x: 398, endPoint y: 356, distance: 133.8
click at [398, 356] on img at bounding box center [792, 384] width 1305 height 960
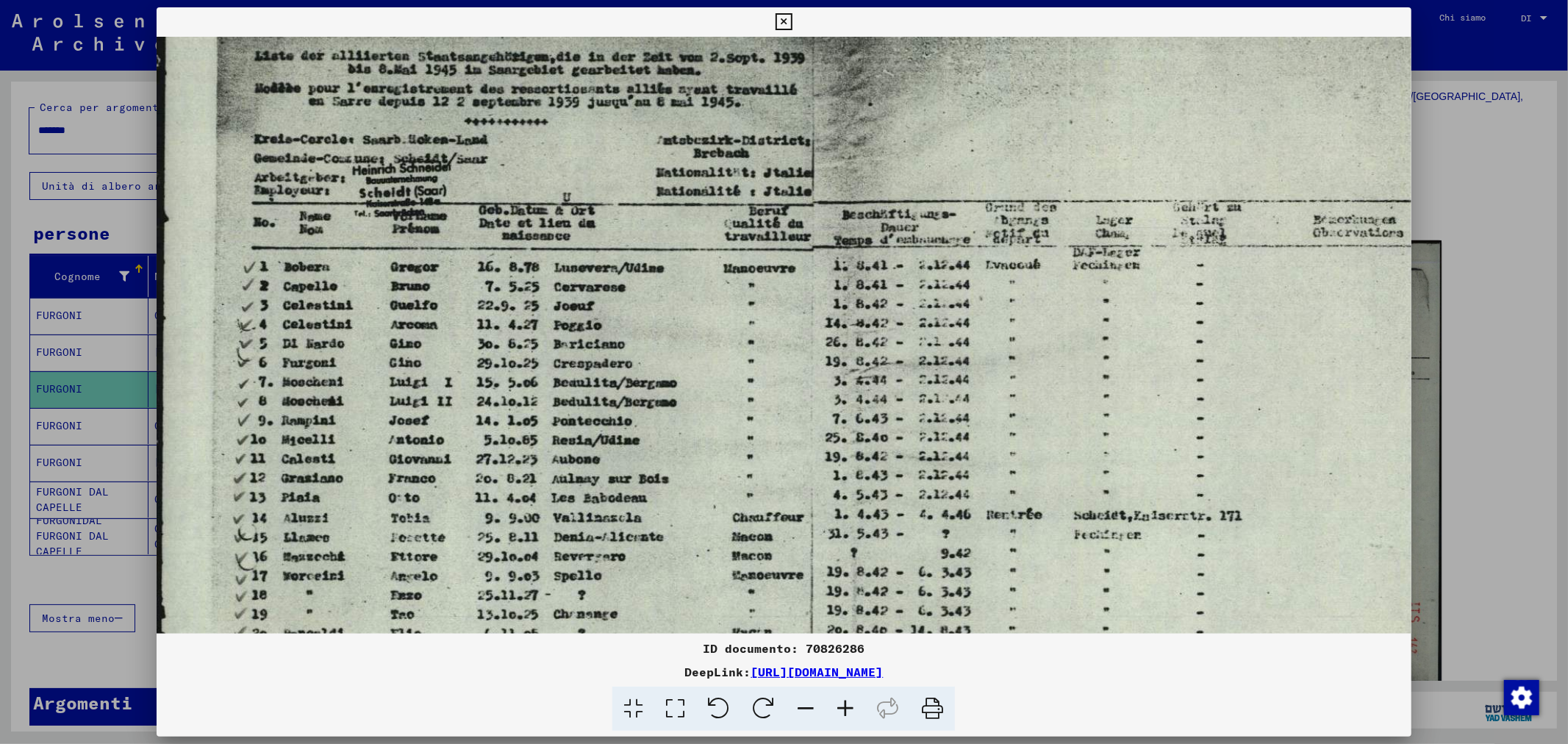
scroll to position [0, 0]
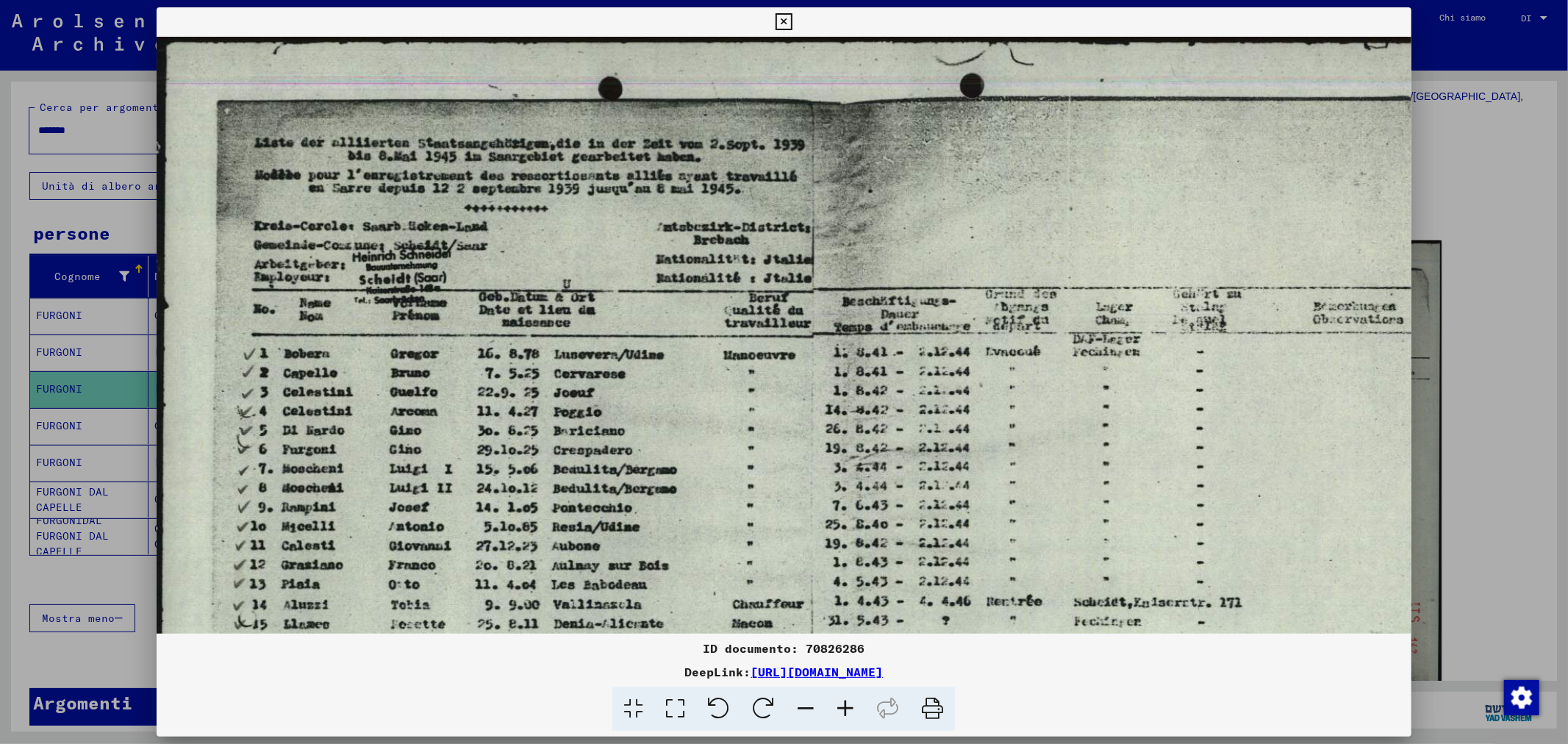
drag, startPoint x: 362, startPoint y: 297, endPoint x: 403, endPoint y: 469, distance: 176.8
click at [403, 469] on img at bounding box center [809, 517] width 1305 height 960
click at [1503, 181] on div at bounding box center [784, 372] width 1568 height 744
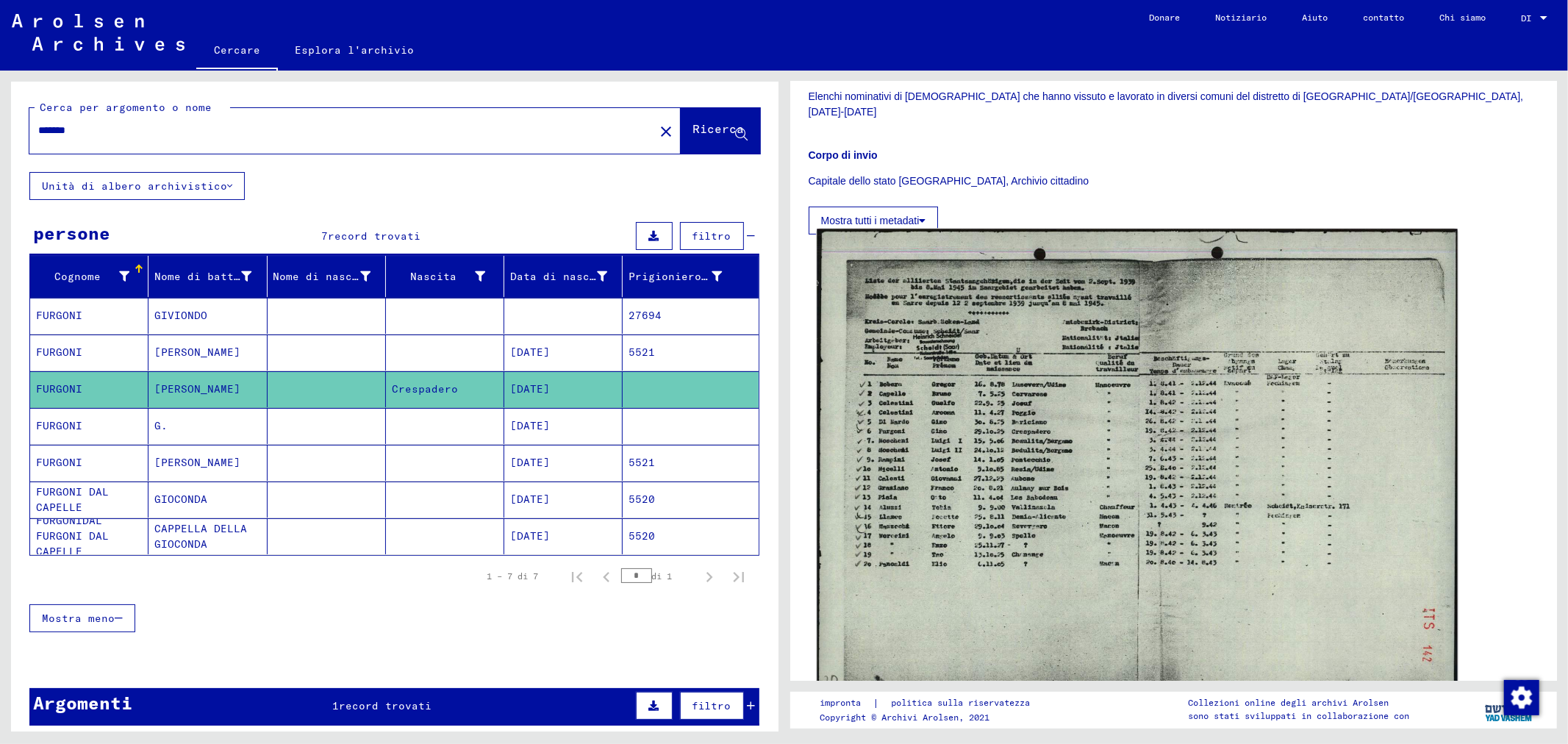
click at [956, 424] on img at bounding box center [1136, 465] width 640 height 471
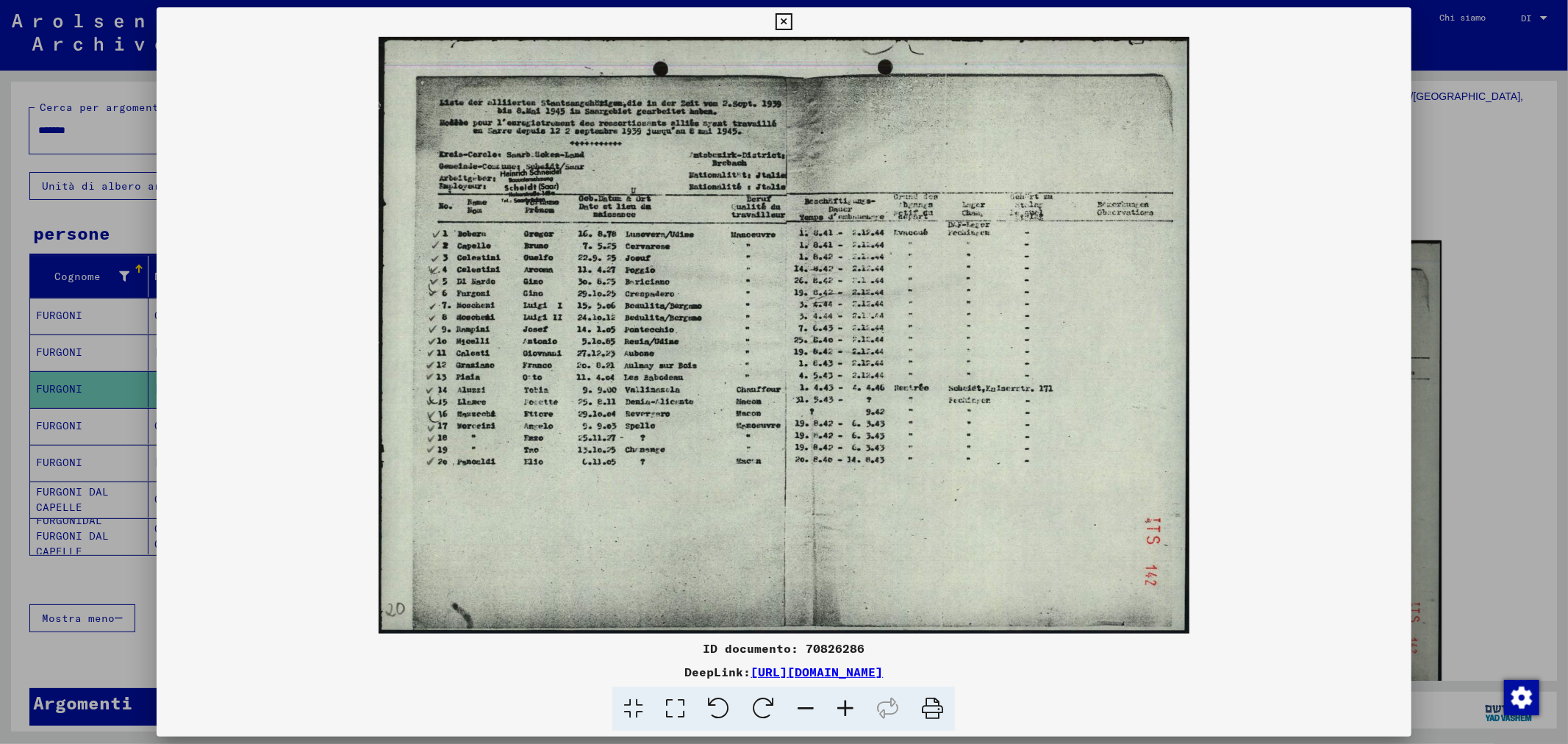
click at [677, 711] on icon at bounding box center [675, 709] width 42 height 45
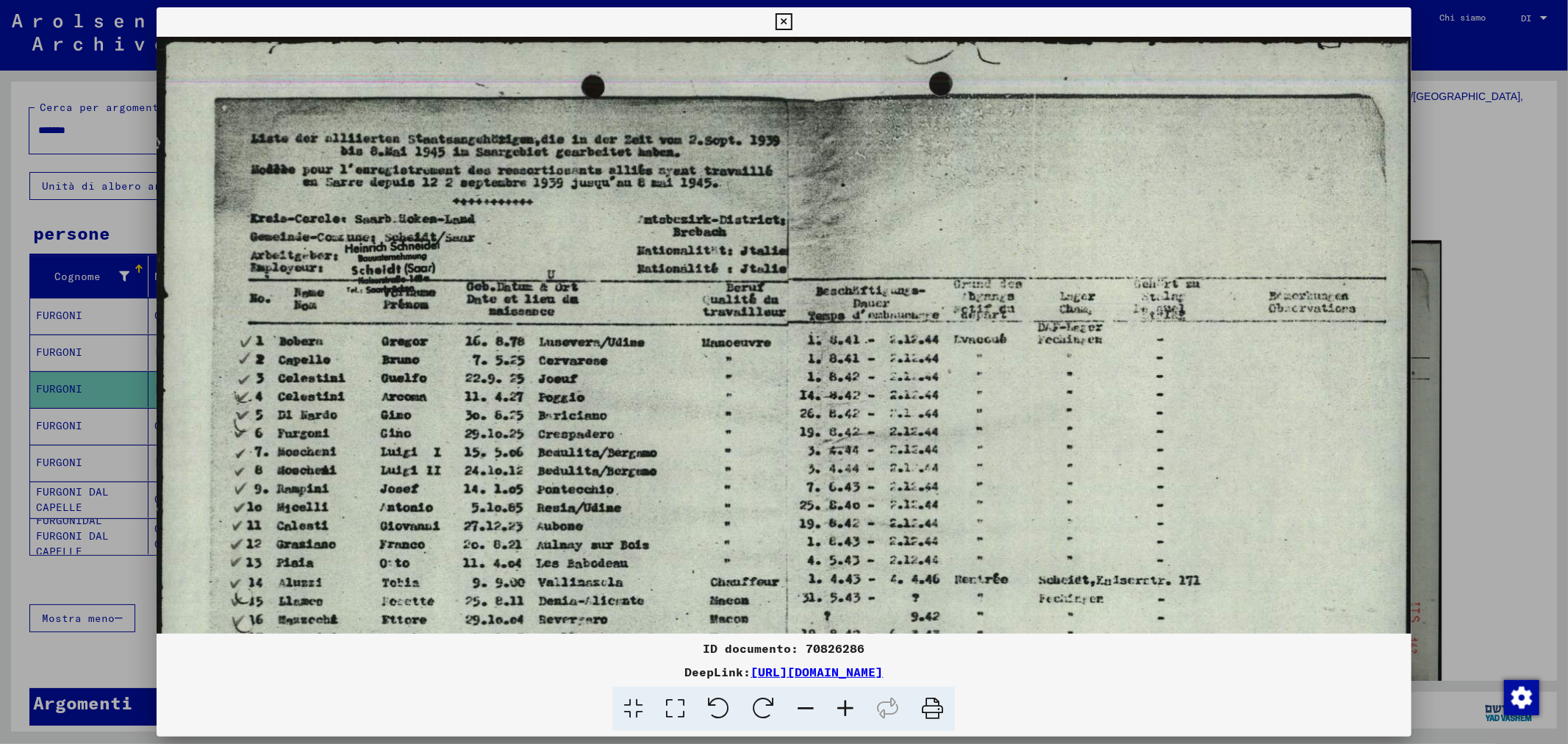
click at [841, 707] on icon at bounding box center [846, 709] width 40 height 45
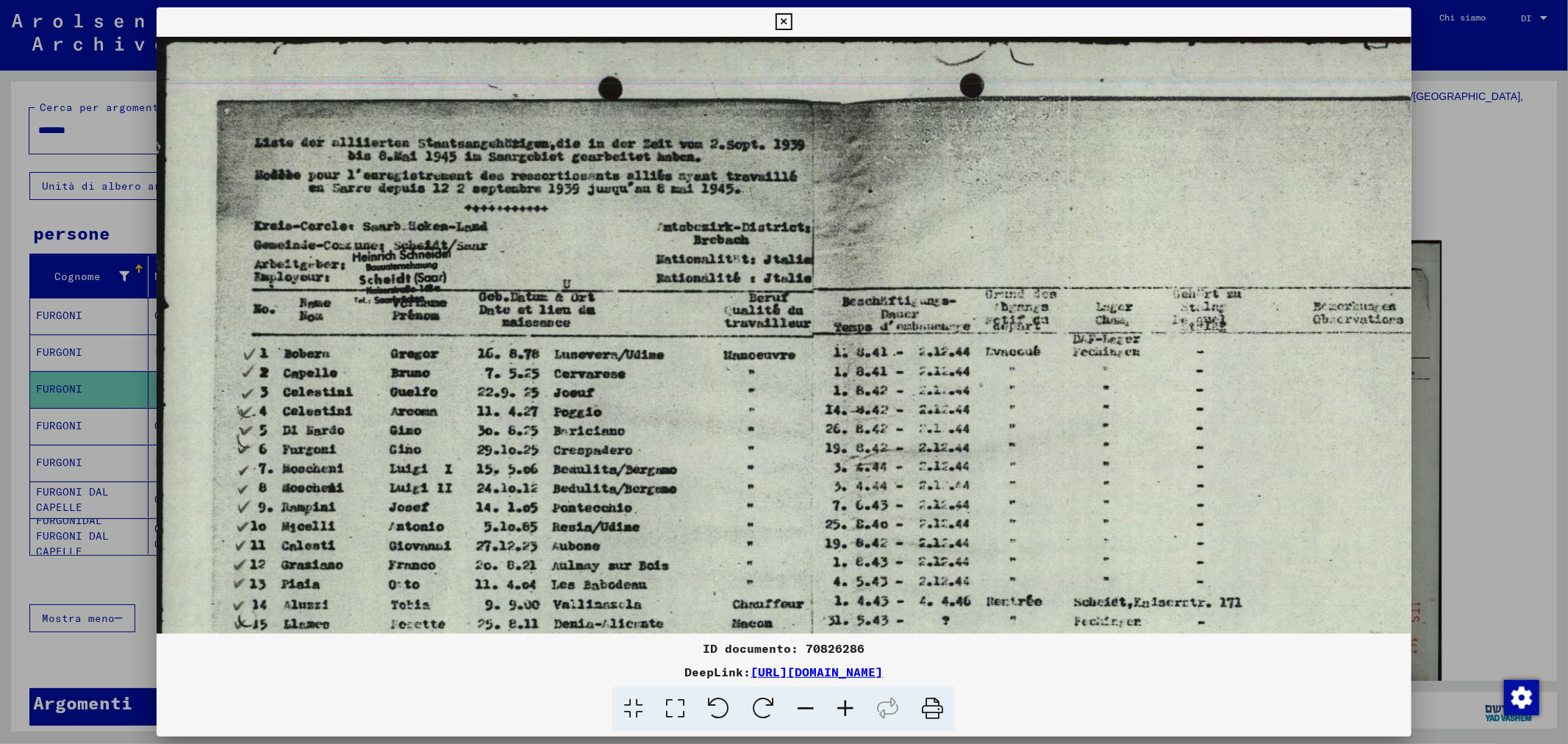
click at [1482, 169] on div at bounding box center [784, 372] width 1568 height 744
